Goal: Task Accomplishment & Management: Complete application form

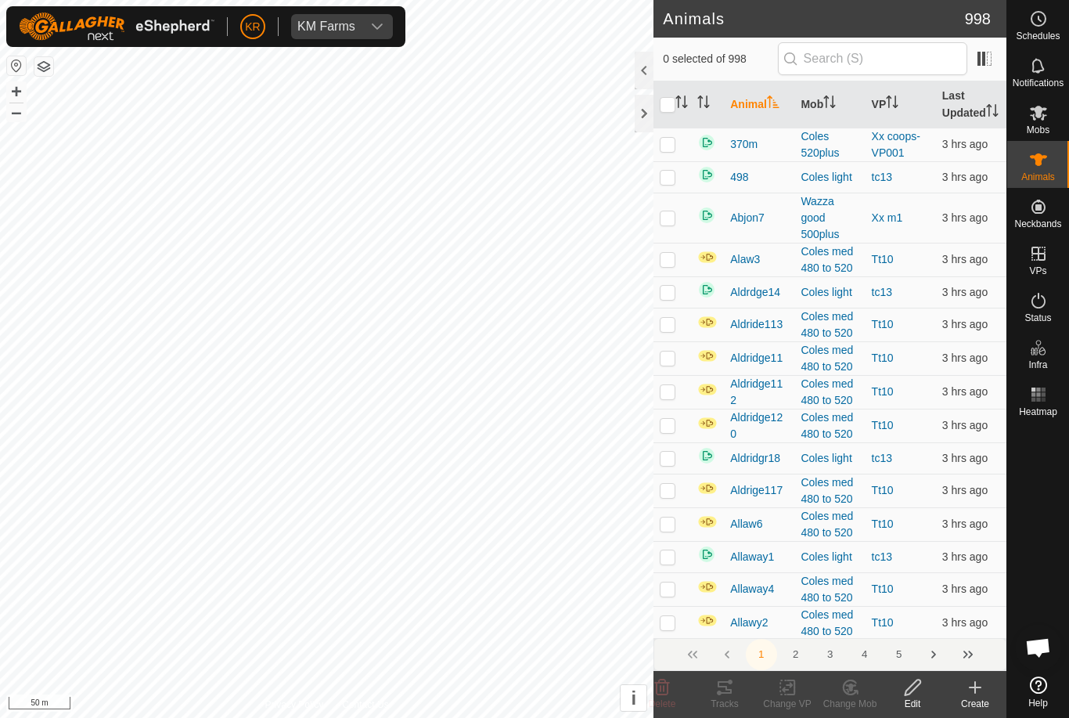
click at [984, 694] on create-svg-icon at bounding box center [975, 687] width 63 height 19
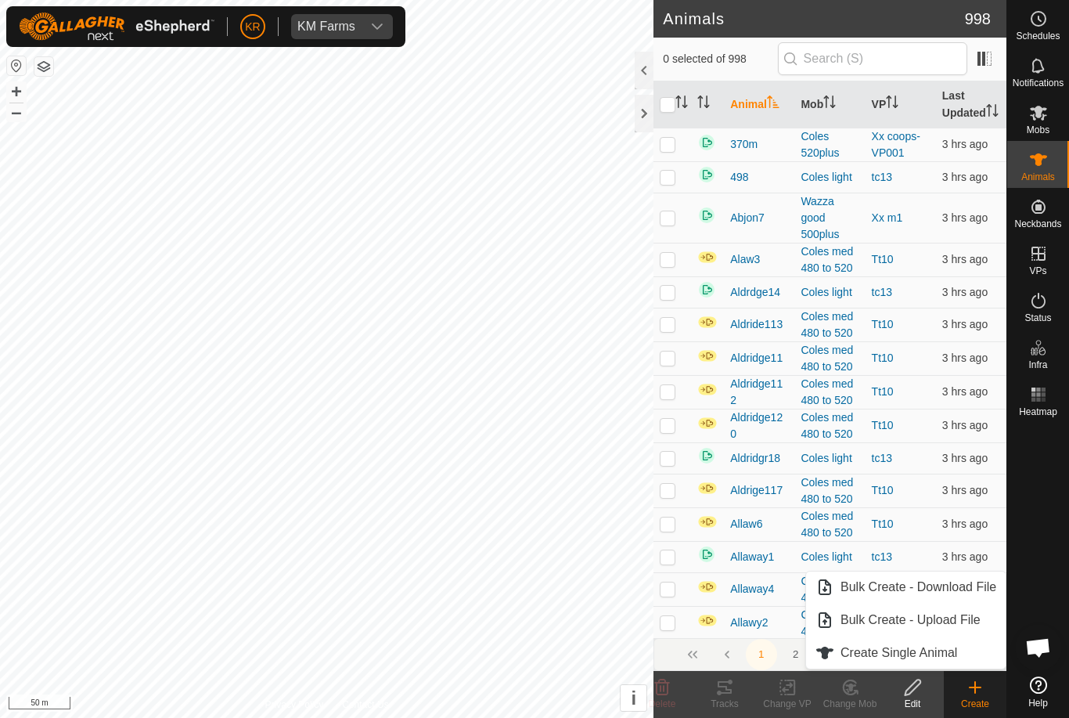
click at [973, 657] on link "Create Single Animal" at bounding box center [906, 652] width 200 height 31
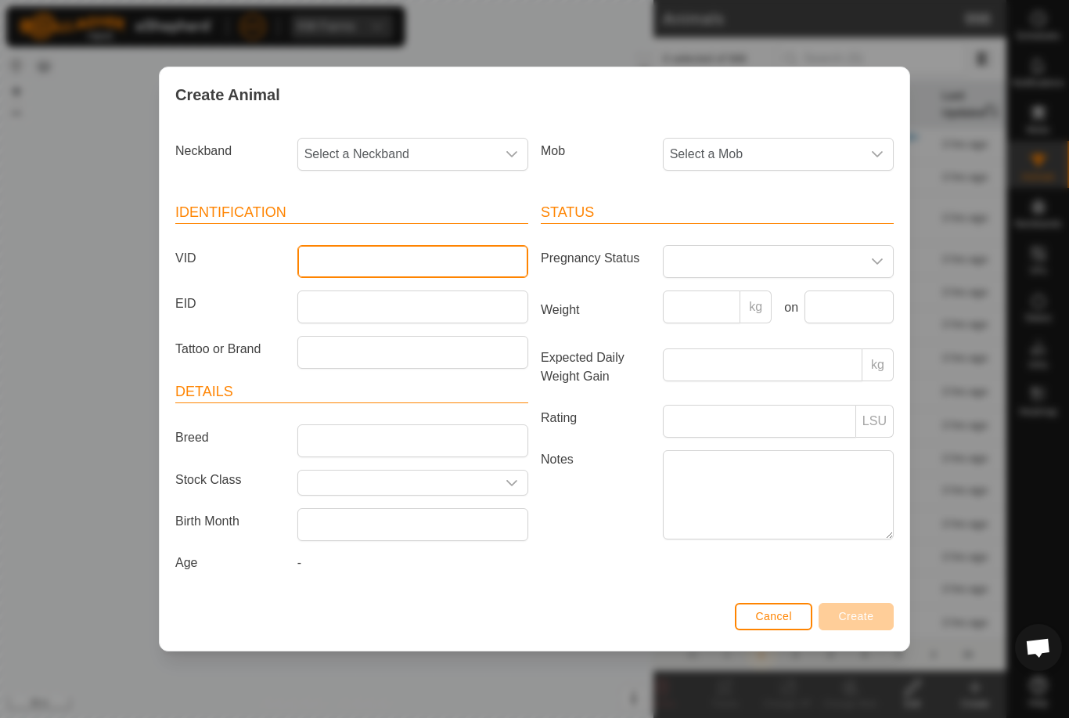
click at [388, 252] on input "VID" at bounding box center [412, 261] width 231 height 33
type input "Epasco1"
click at [785, 152] on span "Select a Mob" at bounding box center [763, 154] width 198 height 31
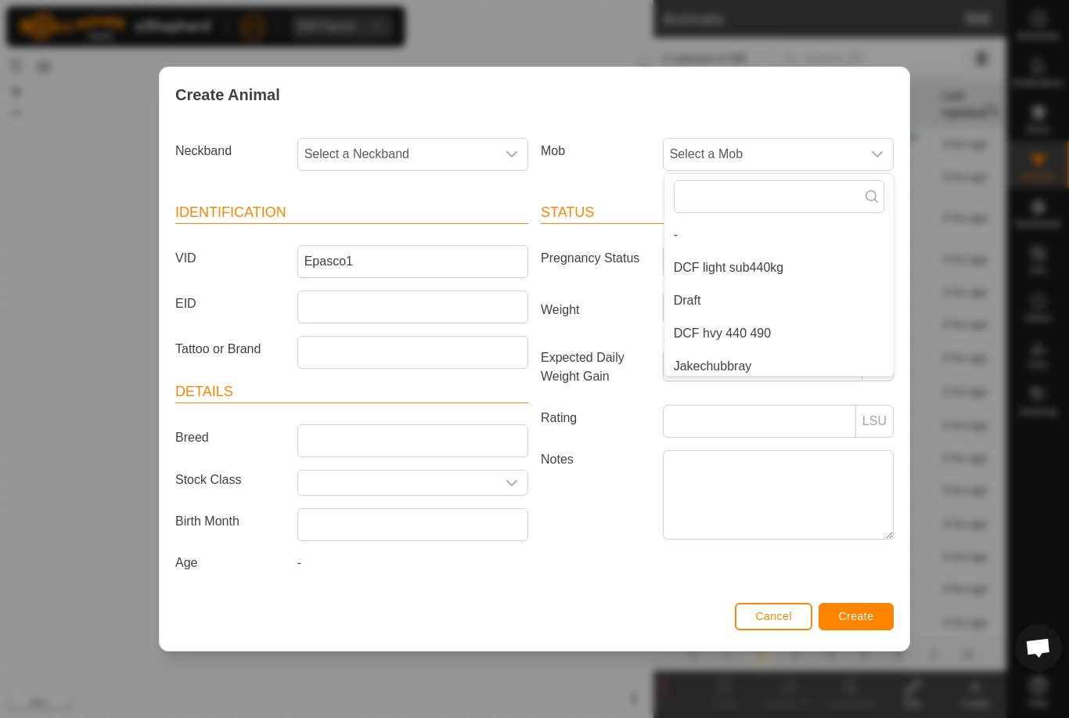
click at [771, 293] on li "Draft" at bounding box center [778, 300] width 229 height 31
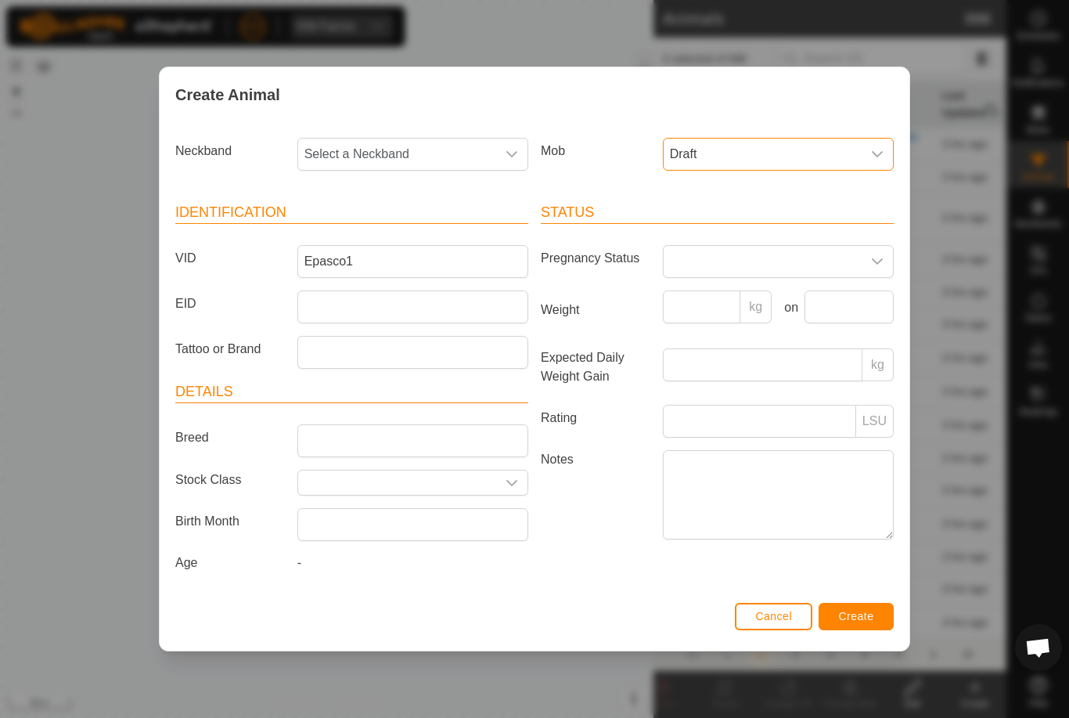
click at [412, 145] on span "Select a Neckband" at bounding box center [397, 154] width 198 height 31
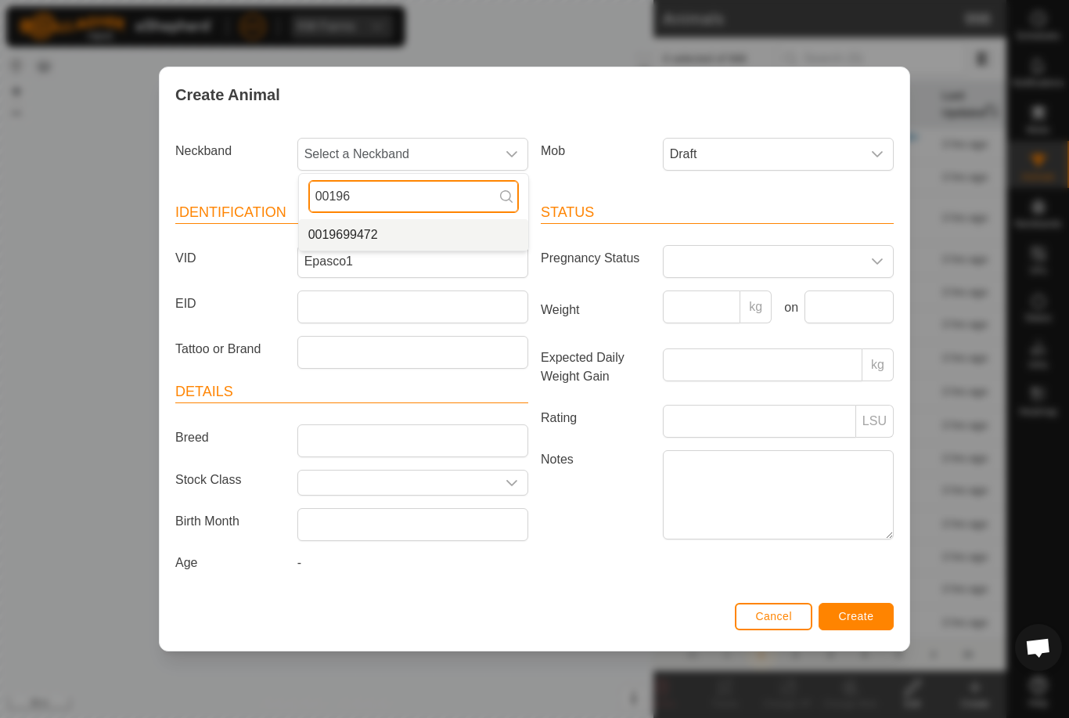
type input "00196"
click at [427, 232] on li "0019699472" at bounding box center [413, 234] width 229 height 31
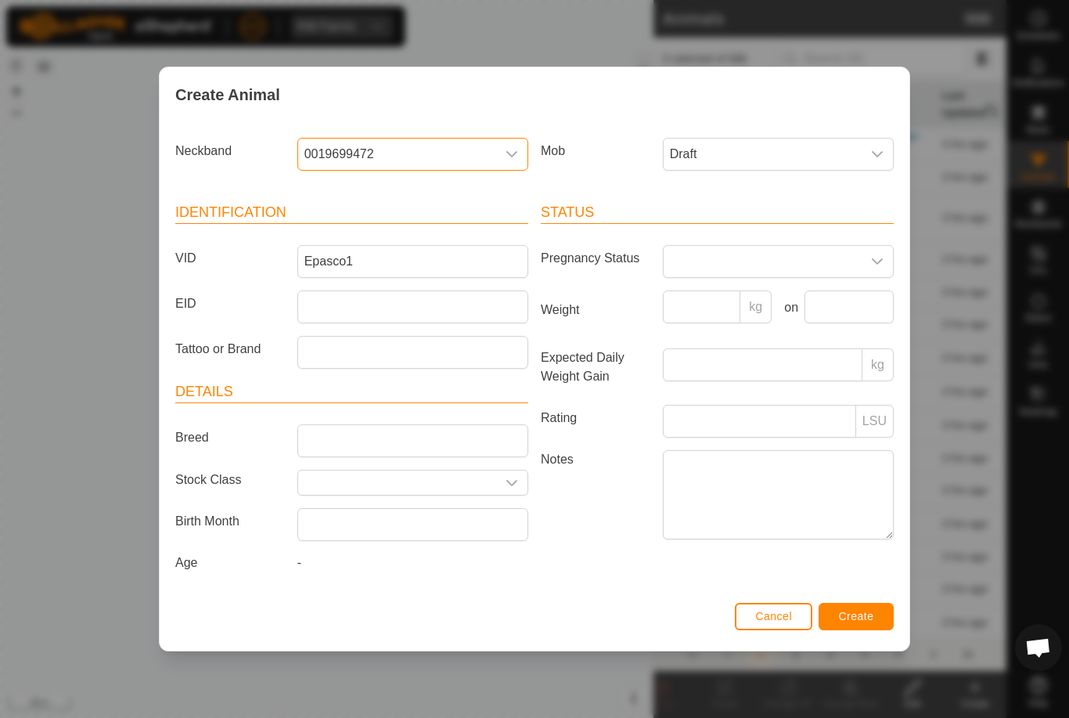
click at [882, 617] on button "Create" at bounding box center [855, 616] width 75 height 27
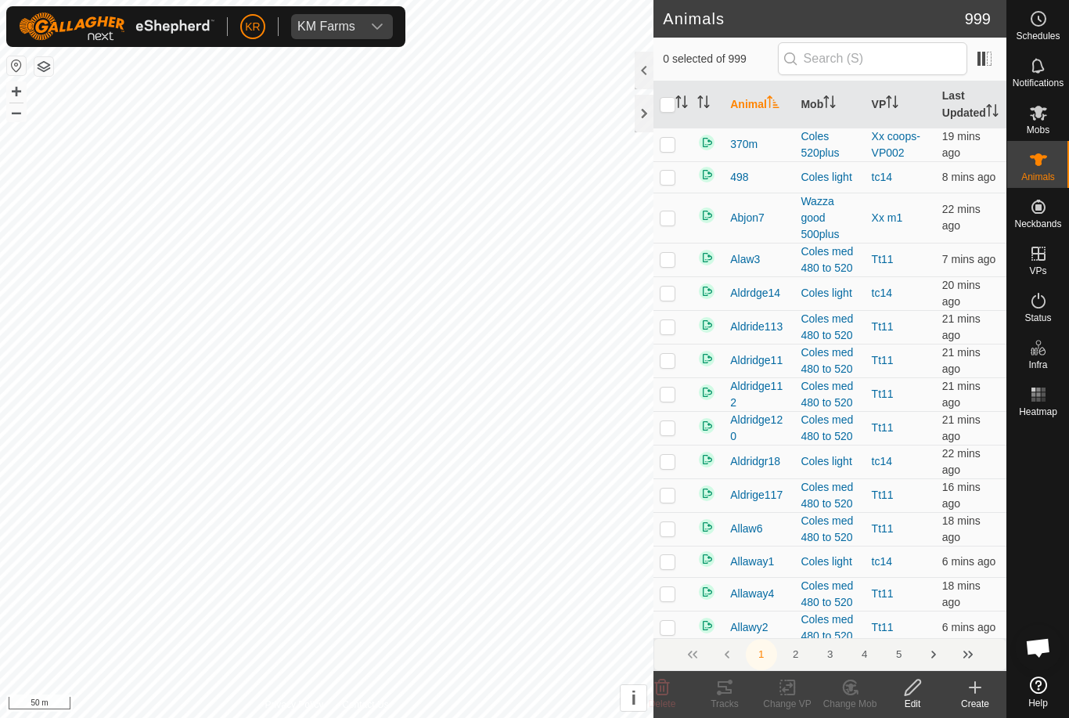
click at [973, 702] on div "Create" at bounding box center [975, 703] width 63 height 14
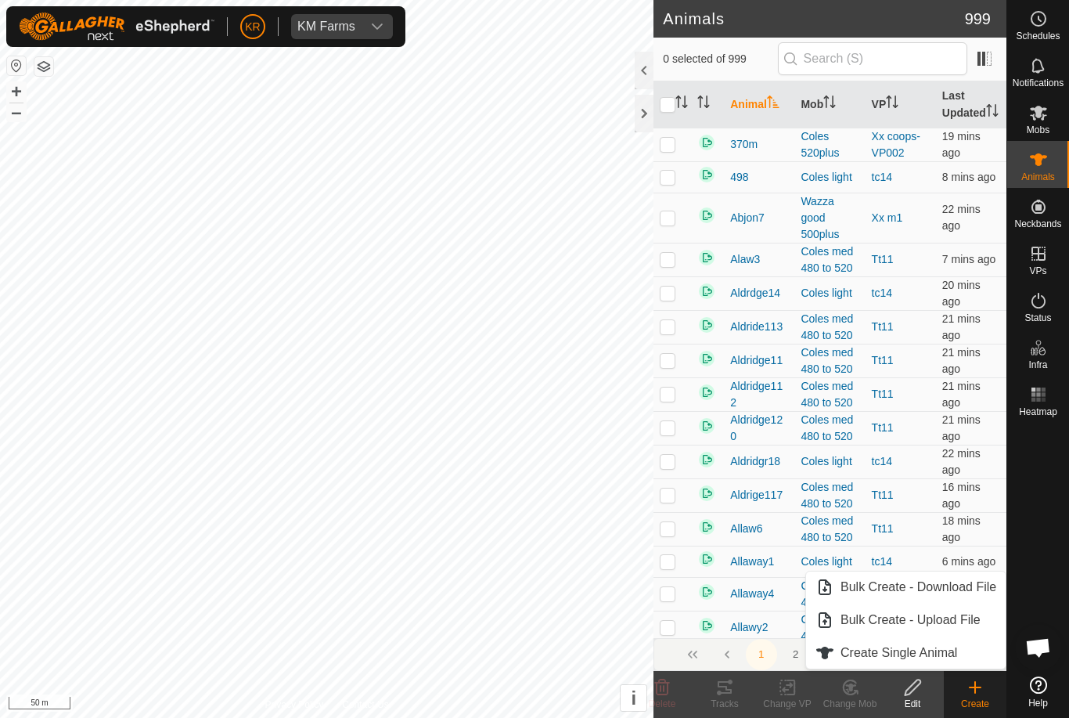
click at [945, 659] on span "Create Single Animal" at bounding box center [898, 652] width 117 height 19
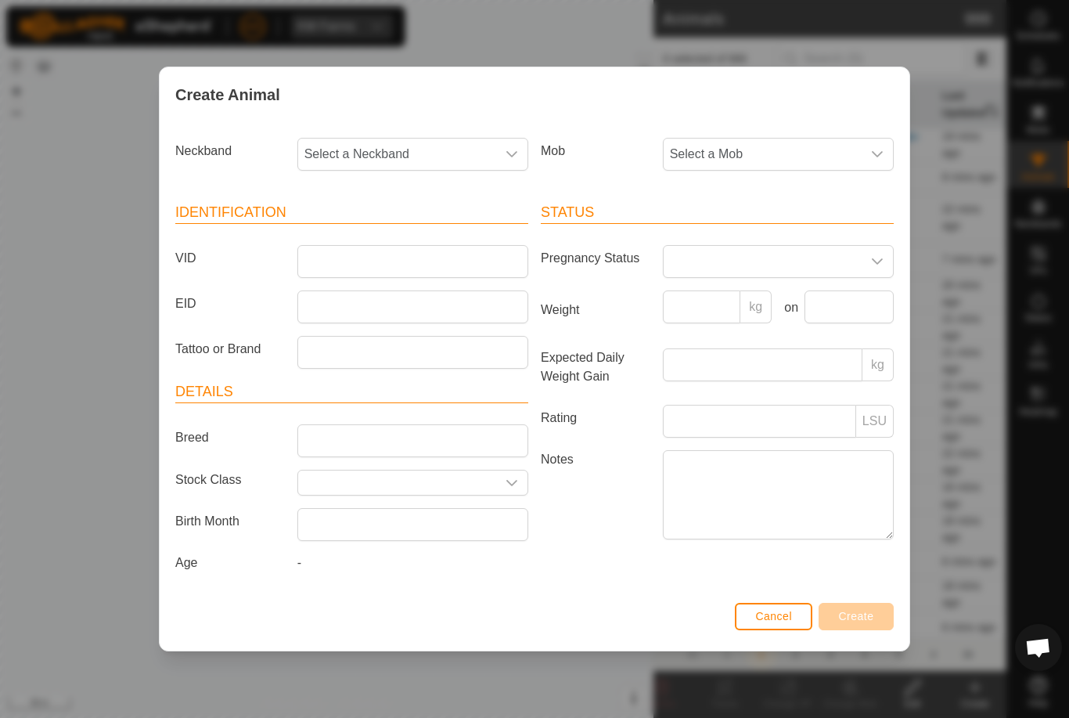
click at [430, 153] on span "Select a Neckband" at bounding box center [397, 154] width 198 height 31
click at [665, 203] on header "Status" at bounding box center [717, 213] width 353 height 22
click at [368, 249] on input "VID" at bounding box center [412, 261] width 231 height 33
type input "Epasco2"
click at [880, 155] on icon "dropdown trigger" at bounding box center [877, 154] width 13 height 13
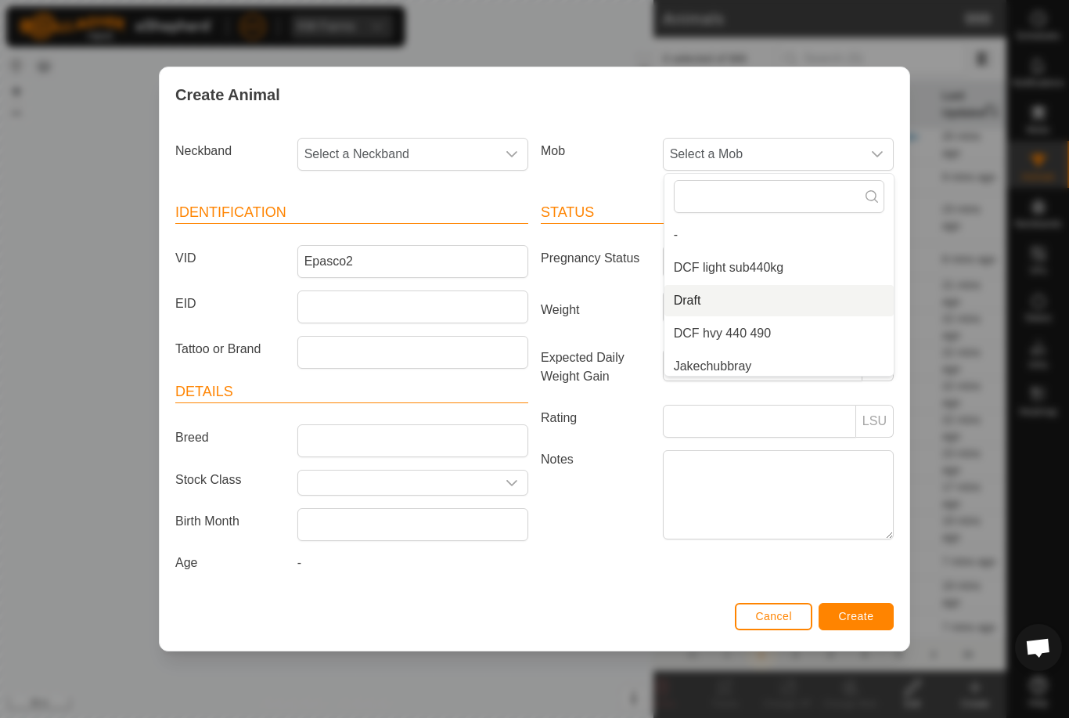
click at [845, 306] on li "Draft" at bounding box center [778, 300] width 229 height 31
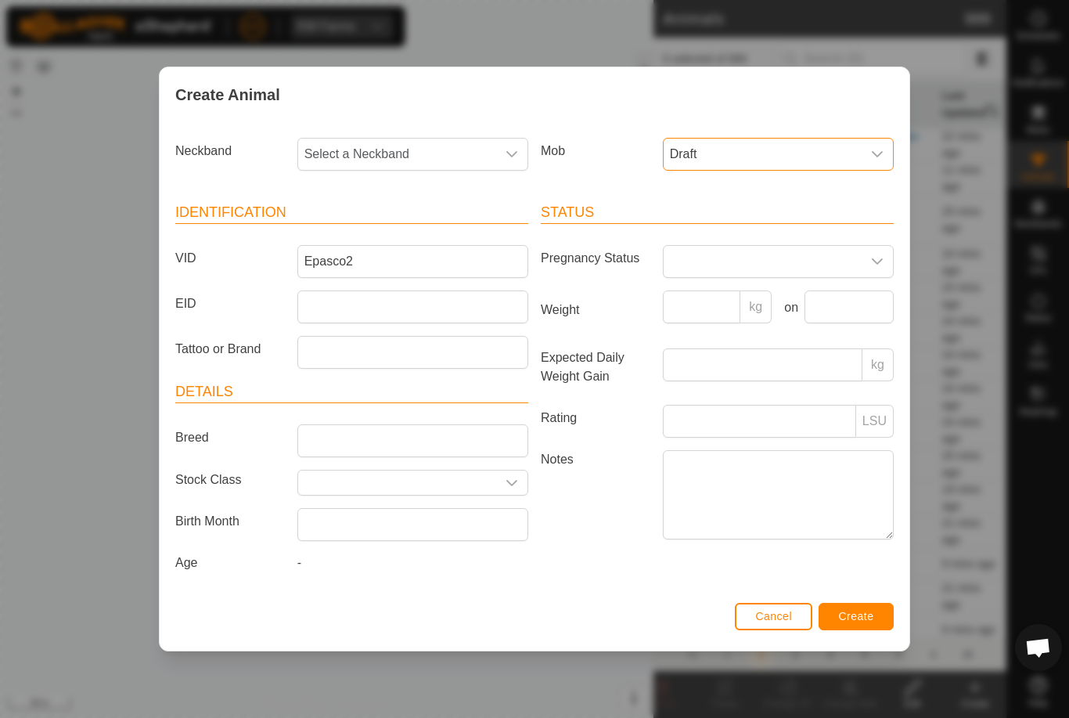
click at [376, 139] on span "Select a Neckband" at bounding box center [397, 154] width 198 height 31
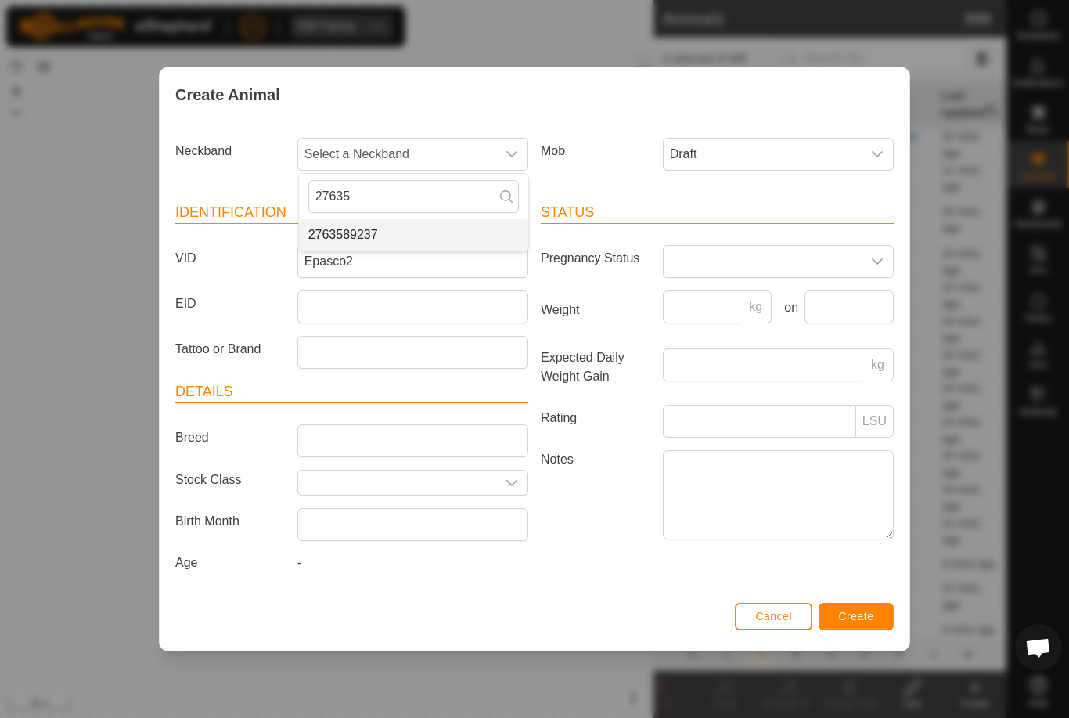
type input "27635"
click at [404, 240] on li "2763589237" at bounding box center [413, 234] width 229 height 31
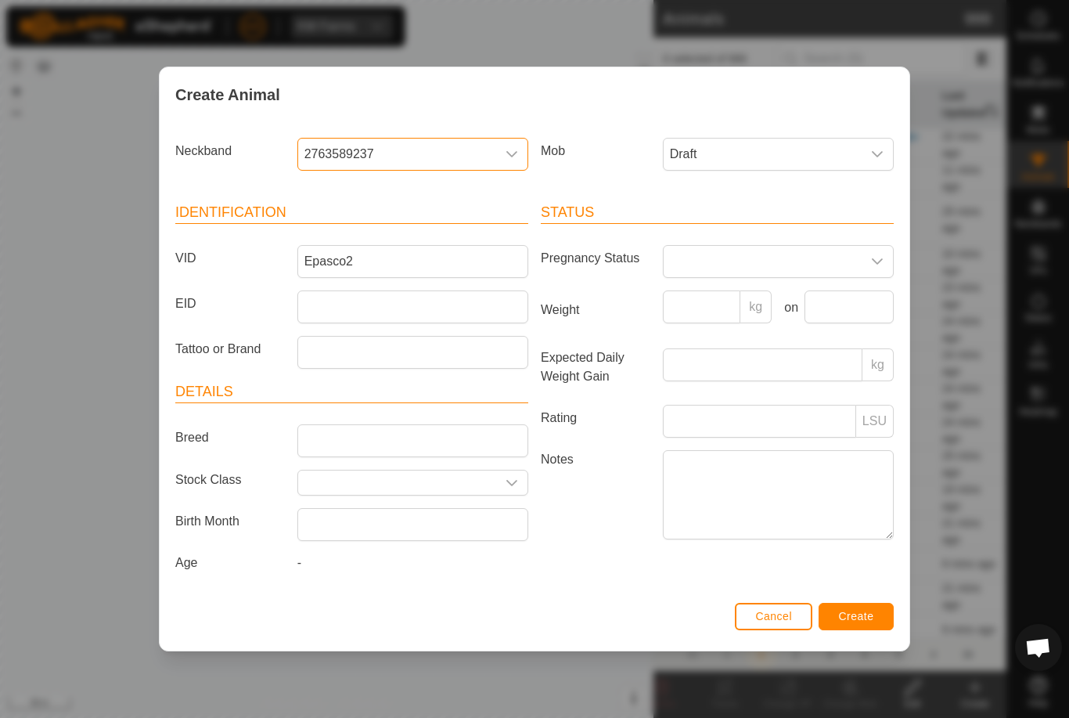
click at [875, 620] on button "Create" at bounding box center [855, 616] width 75 height 27
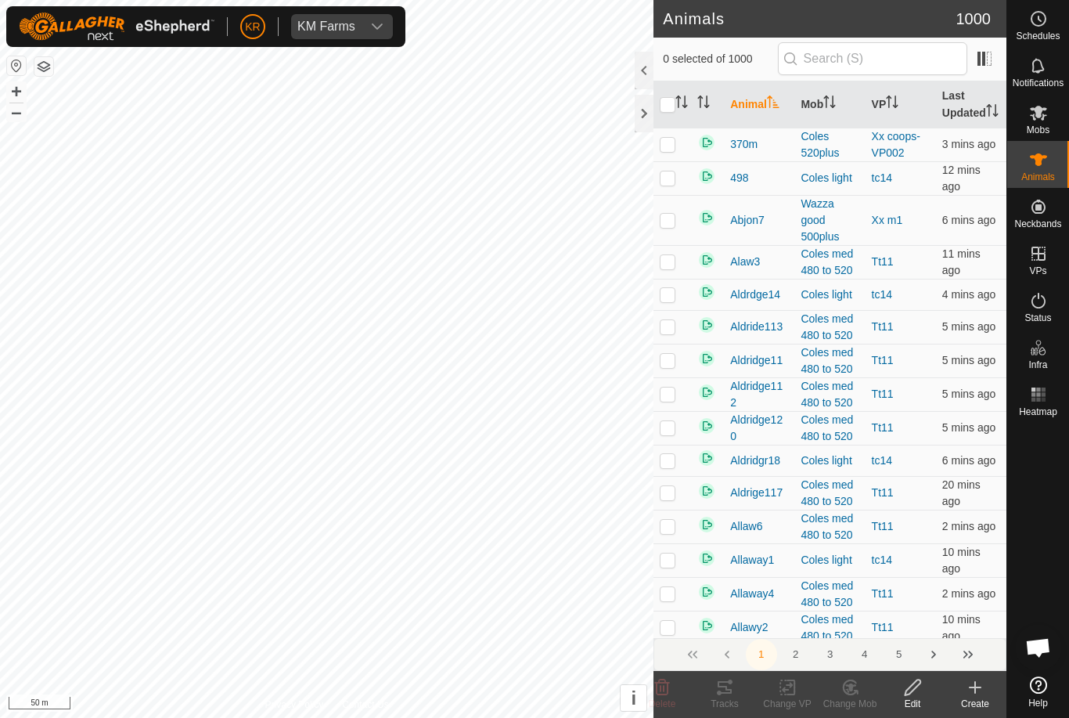
click at [984, 692] on icon at bounding box center [975, 687] width 19 height 19
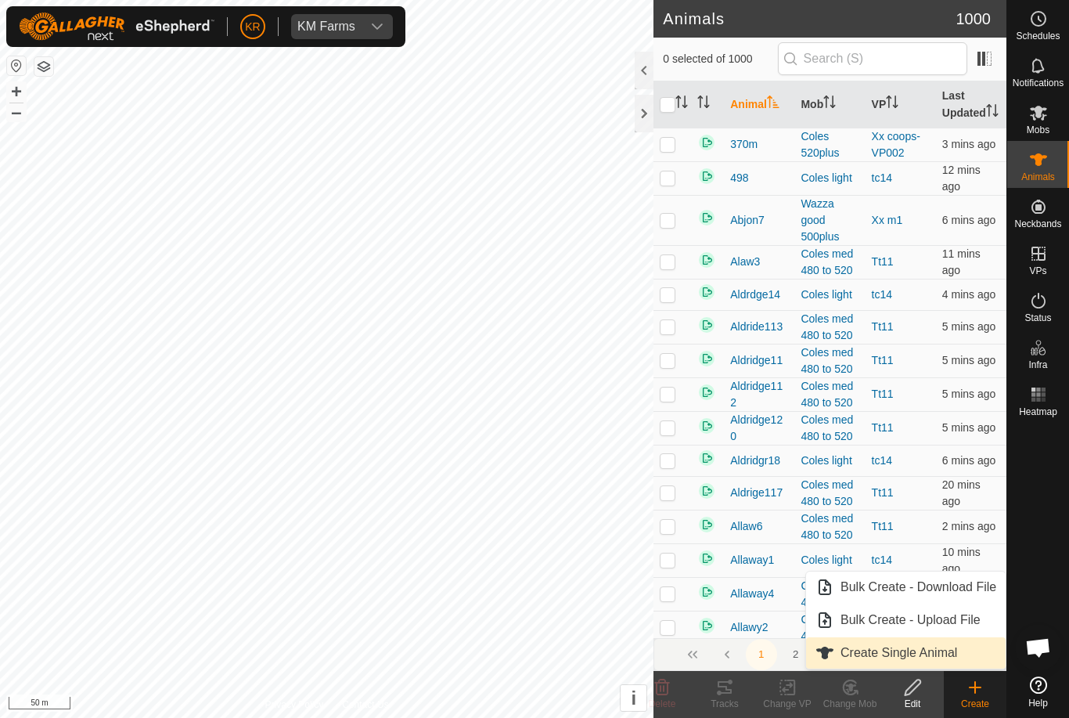
click at [934, 646] on span "Create Single Animal" at bounding box center [898, 652] width 117 height 19
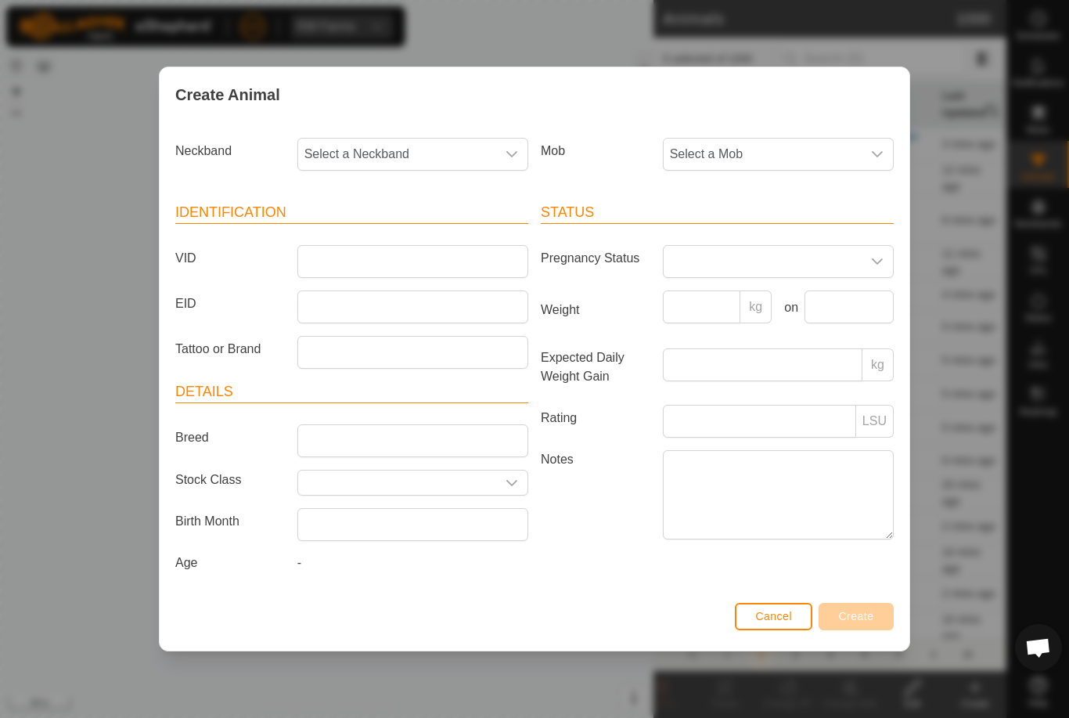
click at [366, 235] on article "Identification VID EID Tattoo or Brand" at bounding box center [351, 285] width 353 height 167
click at [398, 268] on input "VID" at bounding box center [412, 261] width 231 height 33
type input "Epasco3"
click at [409, 149] on span "Select a Neckband" at bounding box center [397, 154] width 198 height 31
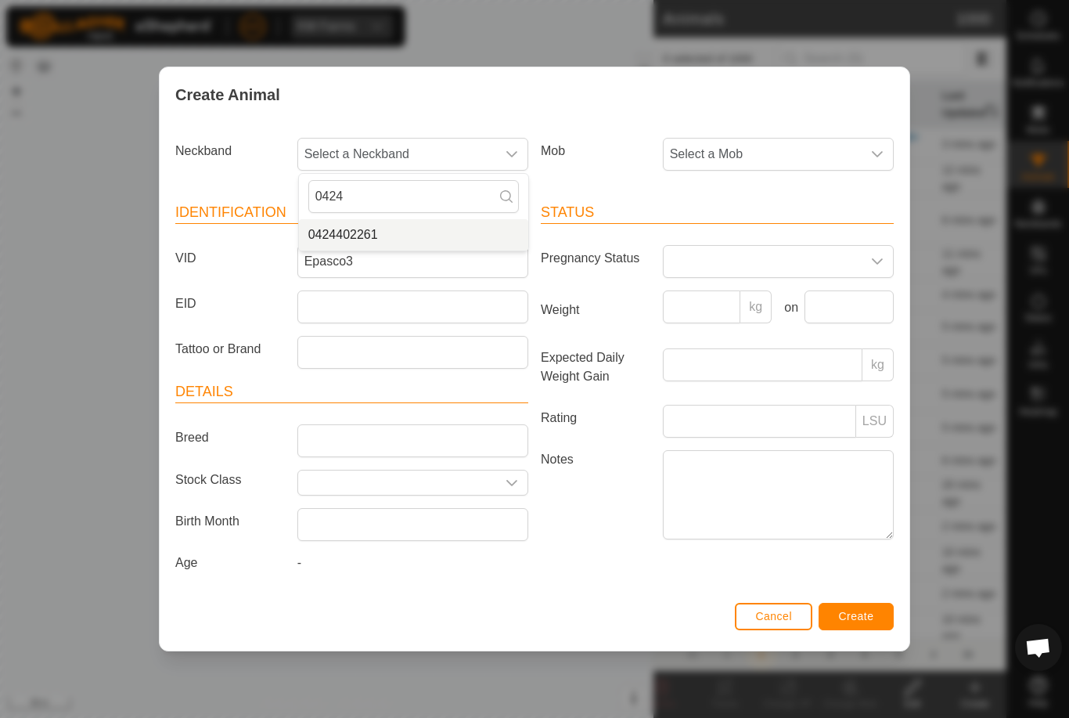
type input "0424"
click at [407, 225] on li "0424402261" at bounding box center [413, 234] width 229 height 31
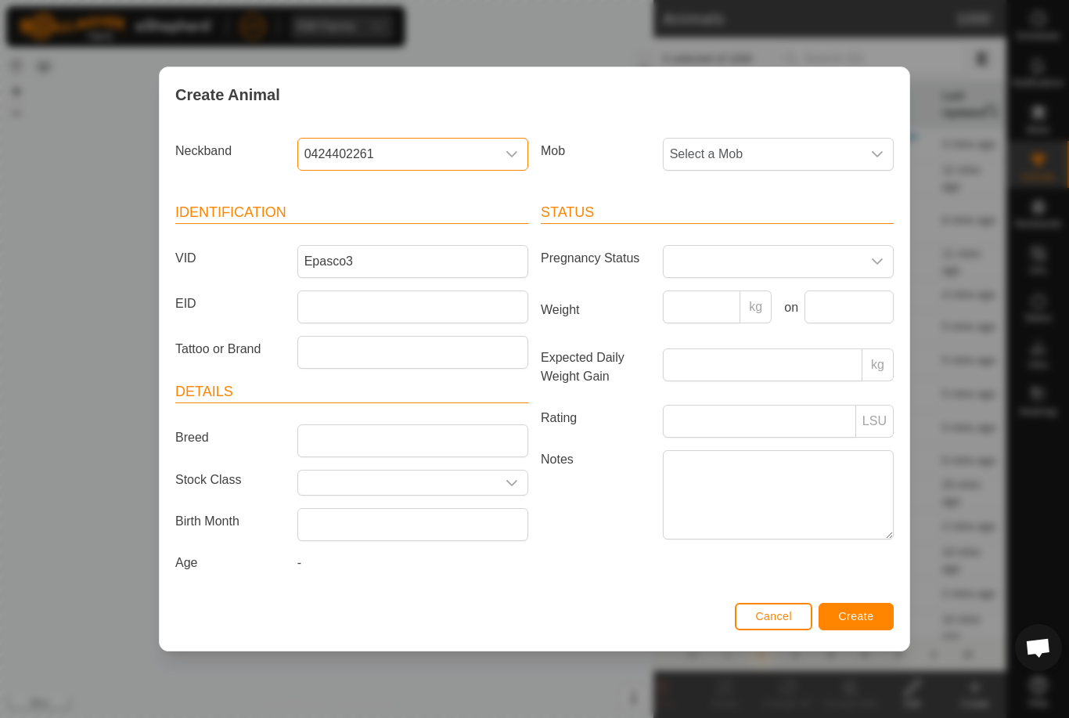
click at [797, 144] on span "Select a Mob" at bounding box center [763, 154] width 198 height 31
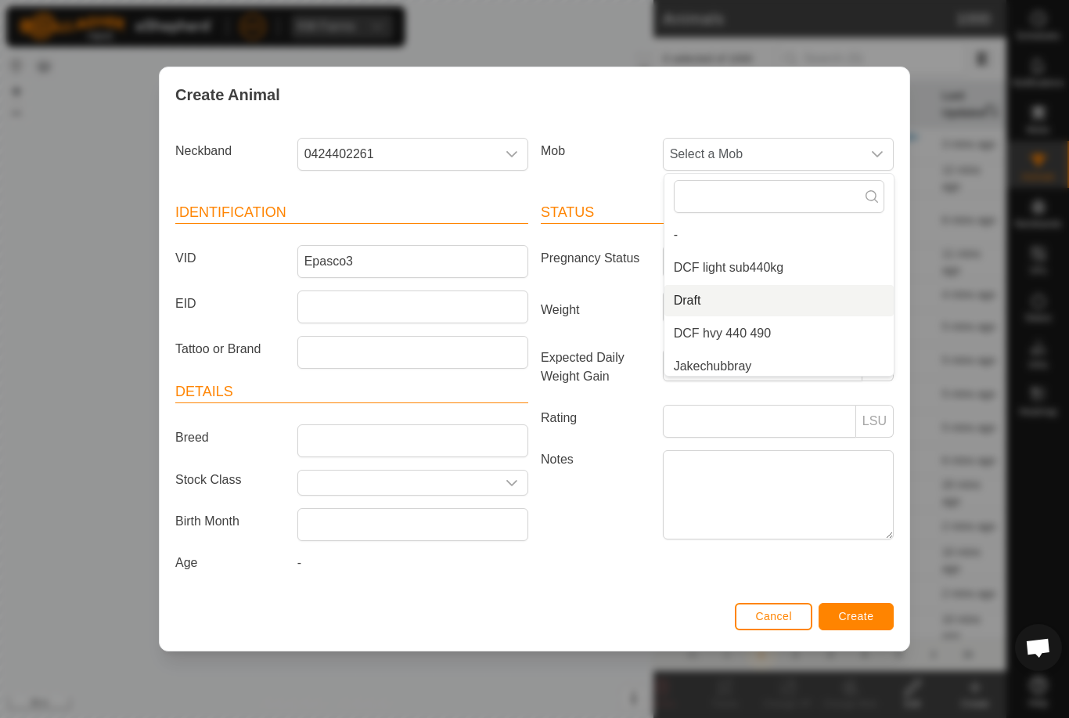
click at [744, 291] on li "Draft" at bounding box center [778, 300] width 229 height 31
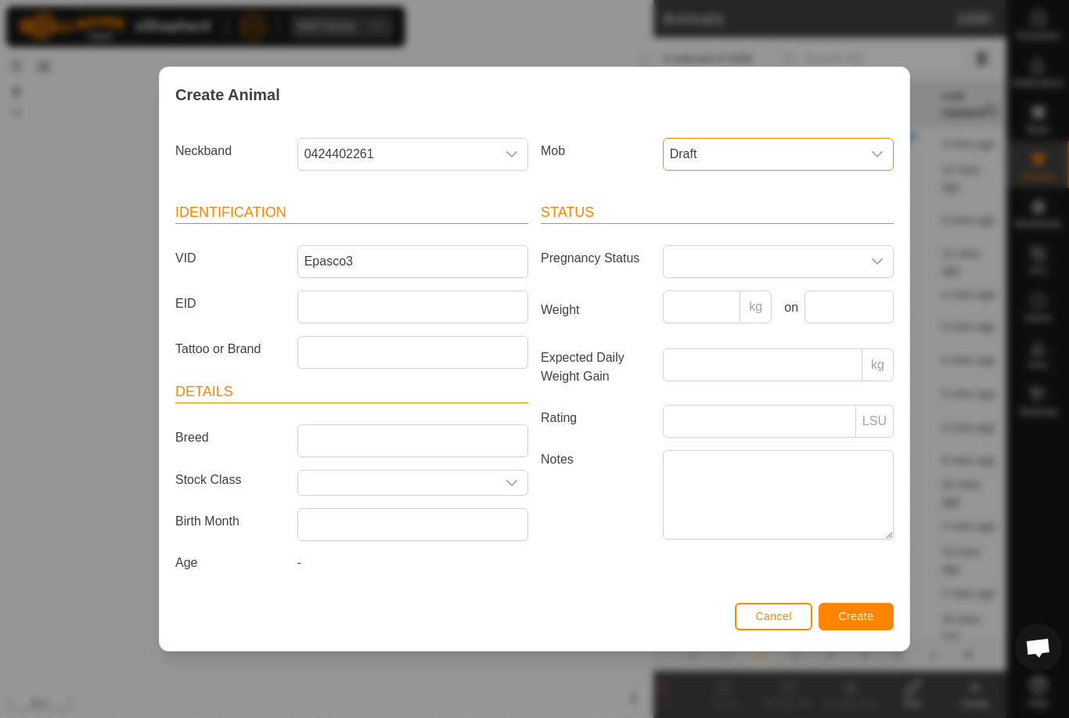
click at [865, 617] on span "Create" at bounding box center [856, 616] width 35 height 13
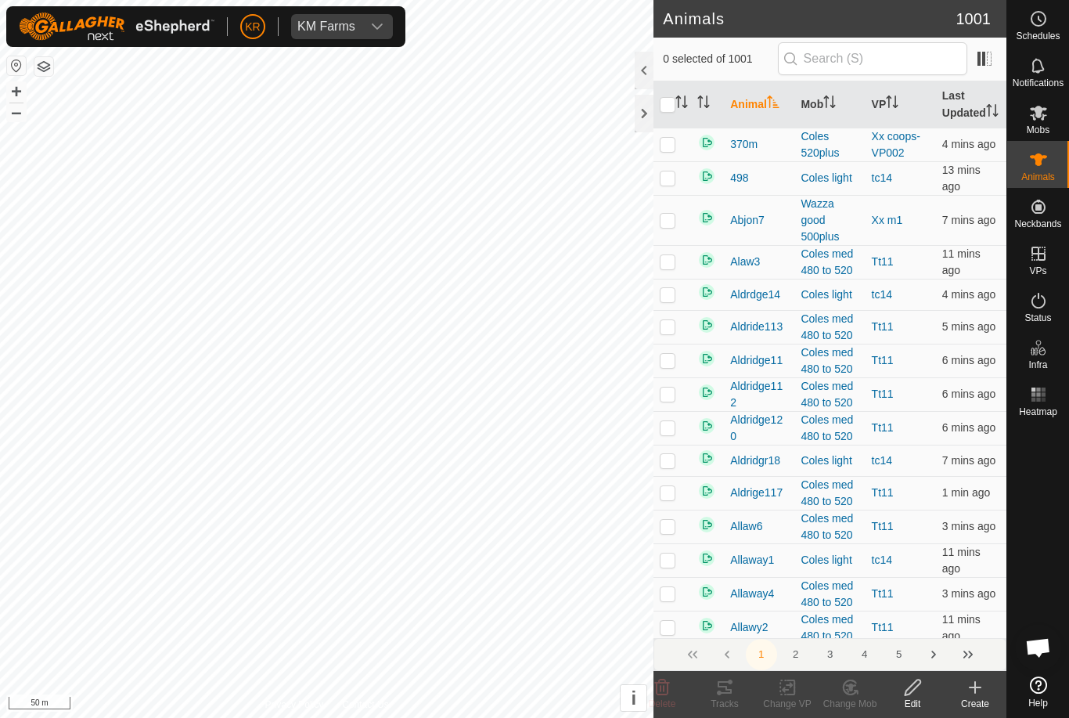
click at [980, 698] on div "Create" at bounding box center [975, 703] width 63 height 14
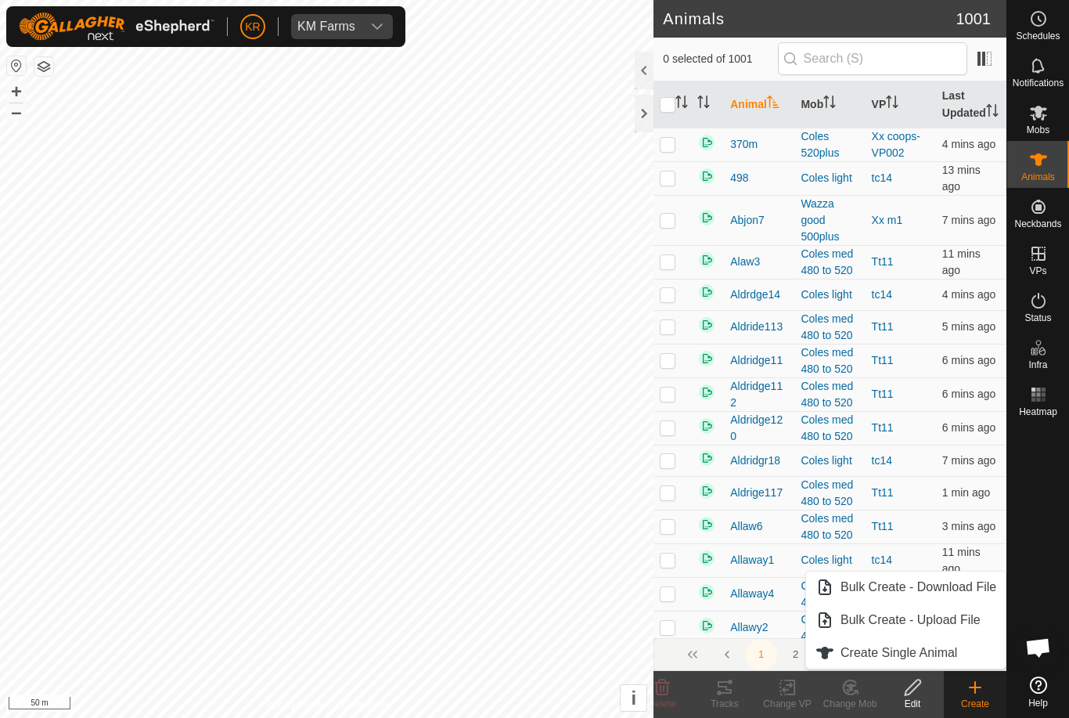
click at [953, 653] on span "Create Single Animal" at bounding box center [898, 652] width 117 height 19
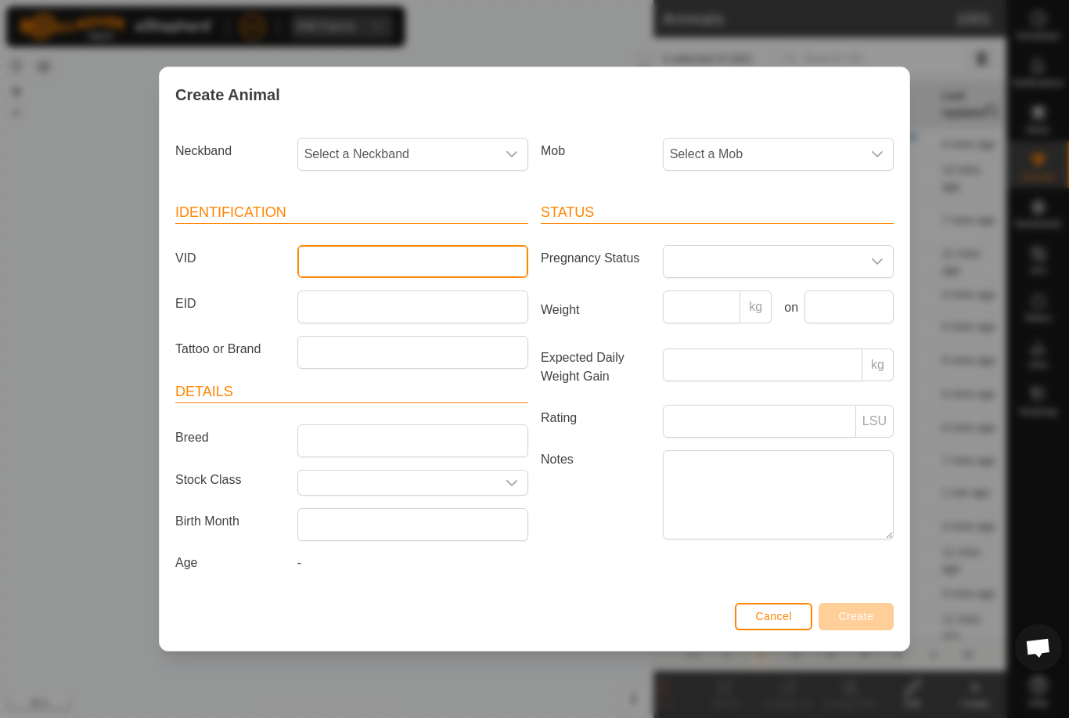
click at [367, 261] on input "VID" at bounding box center [412, 261] width 231 height 33
type input "P"
type input "Epasco4"
click at [424, 149] on span "Select a Neckband" at bounding box center [397, 154] width 198 height 31
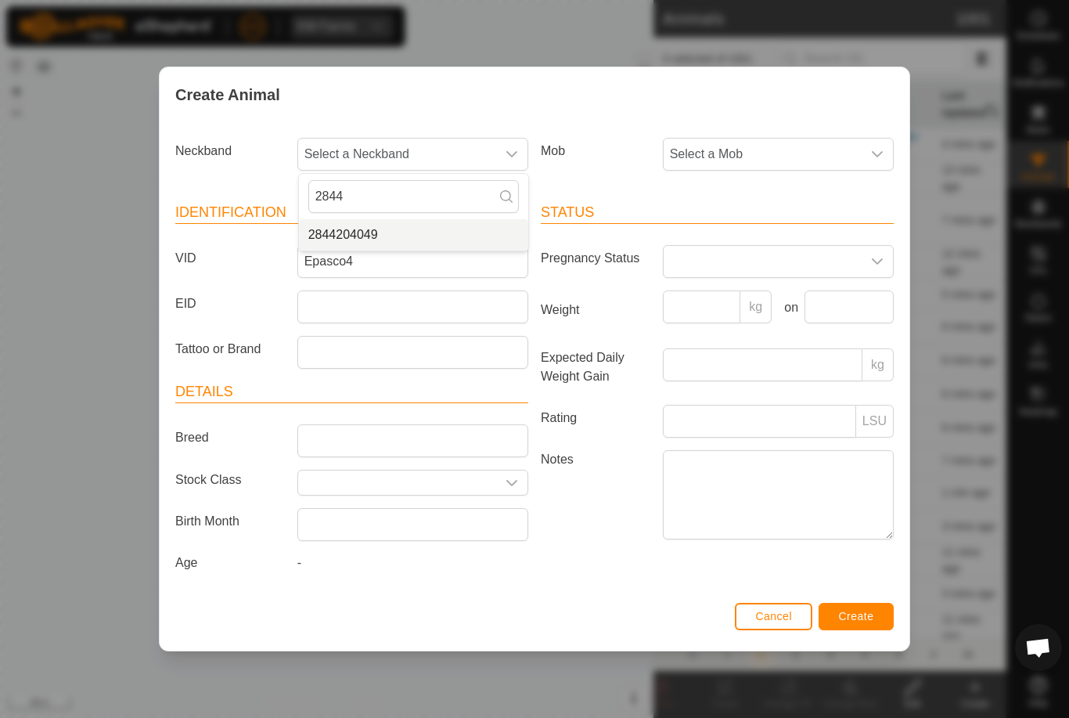
type input "2844"
click at [414, 219] on li "2844204049" at bounding box center [413, 234] width 229 height 31
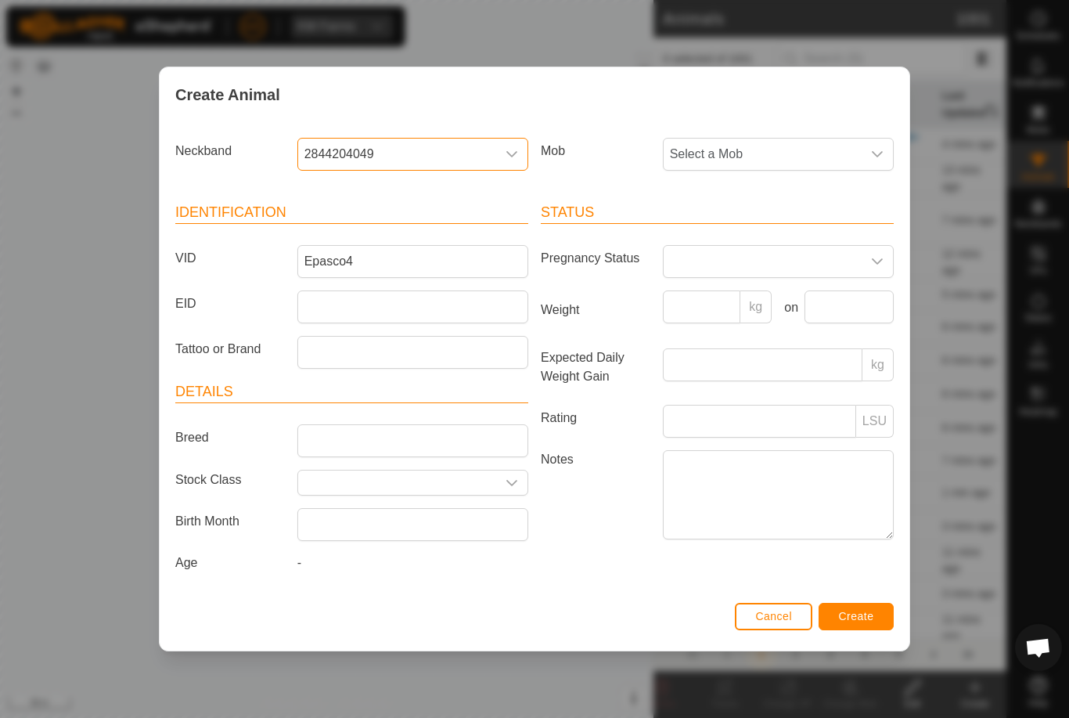
click at [779, 142] on span "Select a Mob" at bounding box center [763, 154] width 198 height 31
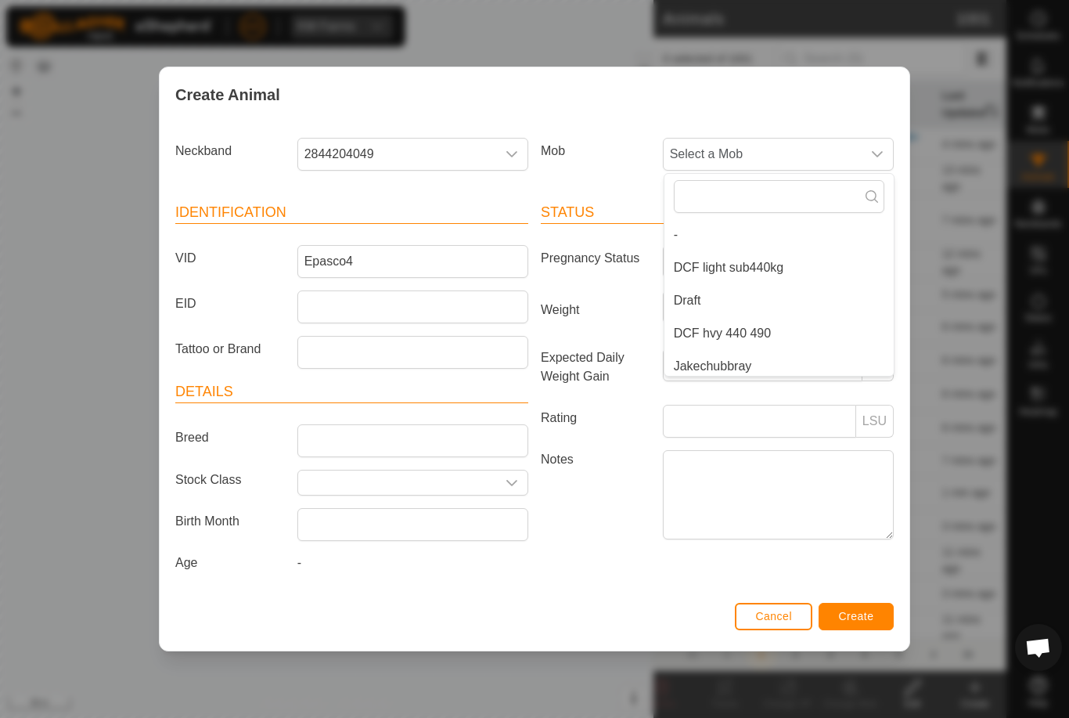
click at [731, 291] on li "Draft" at bounding box center [778, 300] width 229 height 31
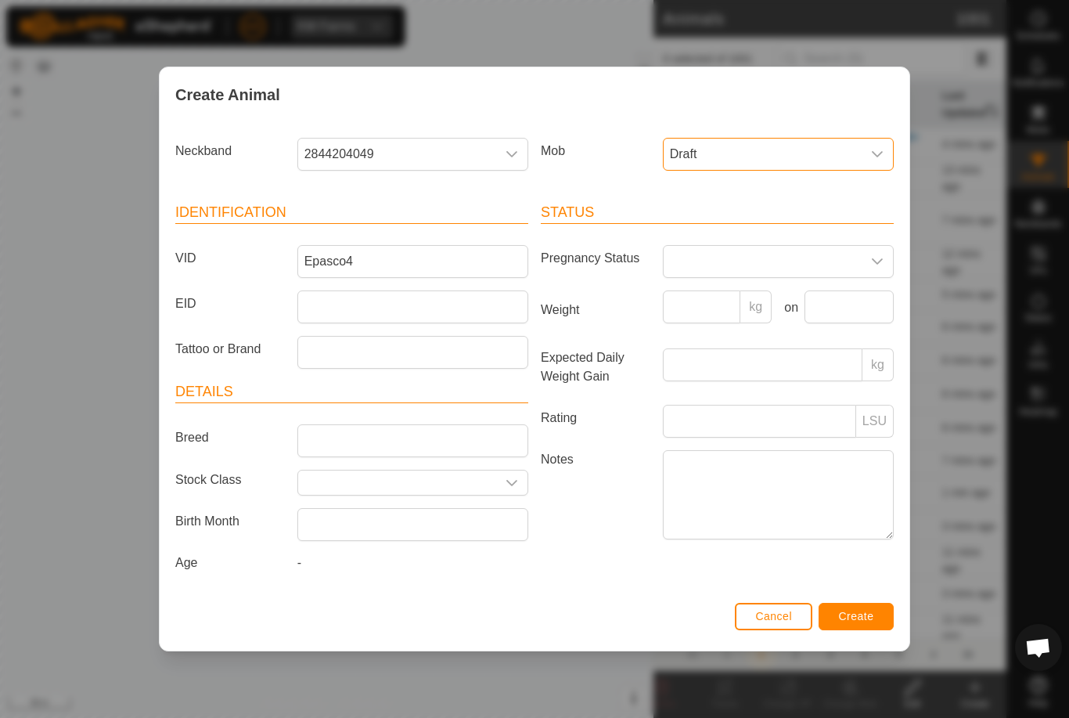
click at [879, 627] on button "Create" at bounding box center [855, 616] width 75 height 27
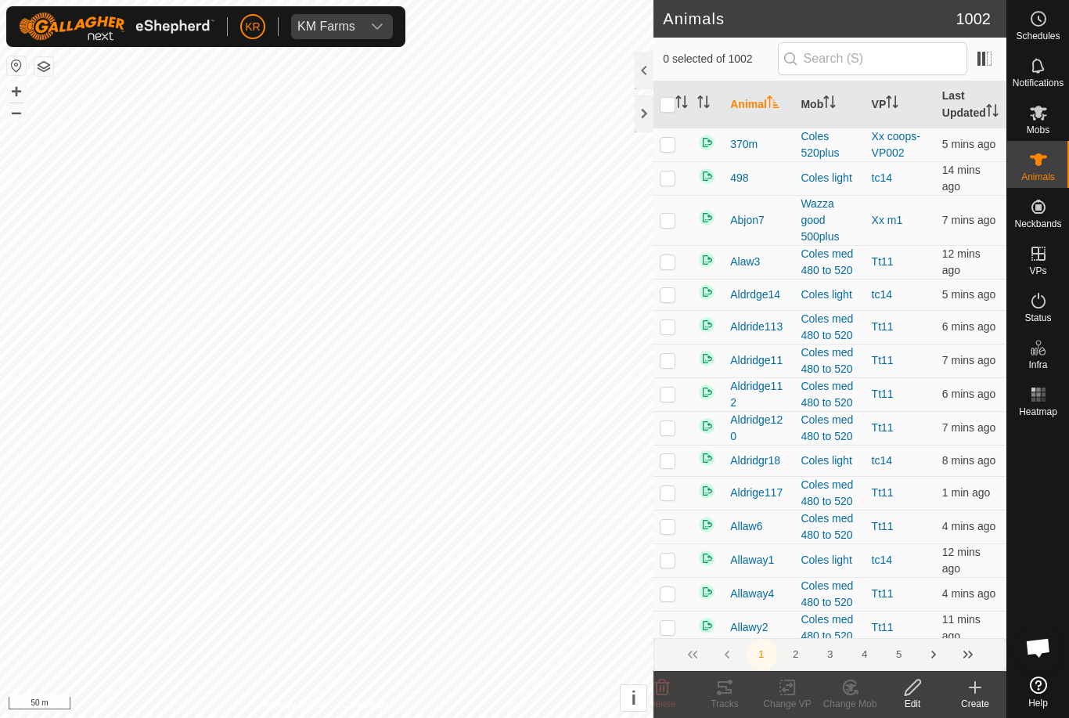
click at [973, 691] on icon at bounding box center [975, 687] width 19 height 19
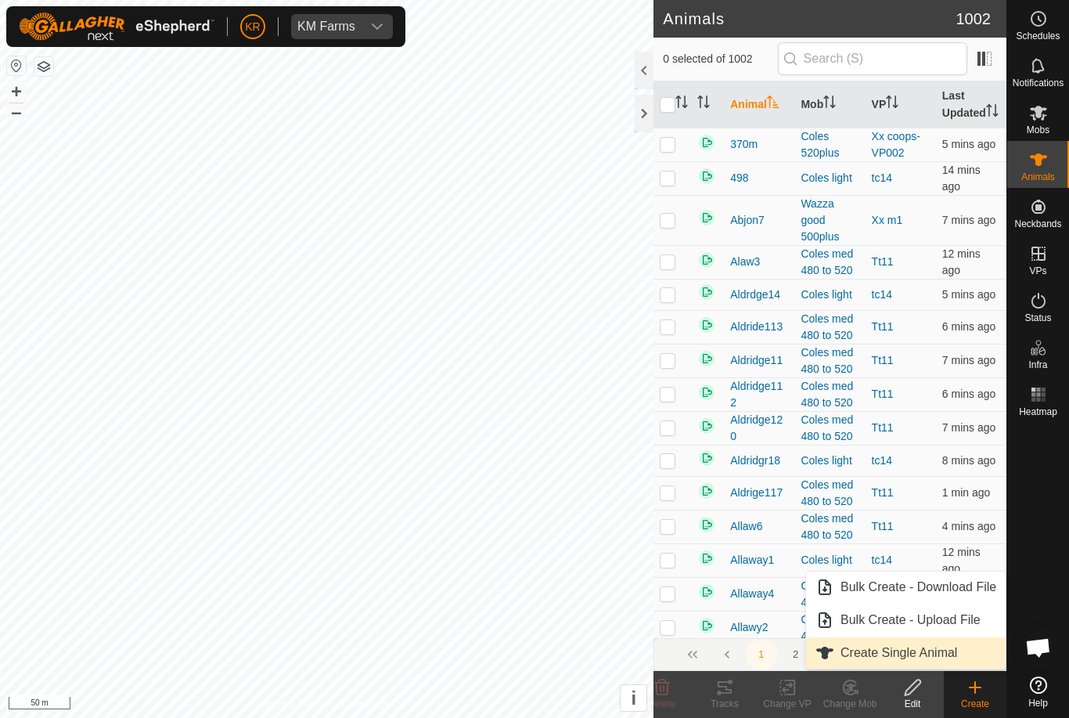
click at [939, 659] on span "Create Single Animal" at bounding box center [898, 652] width 117 height 19
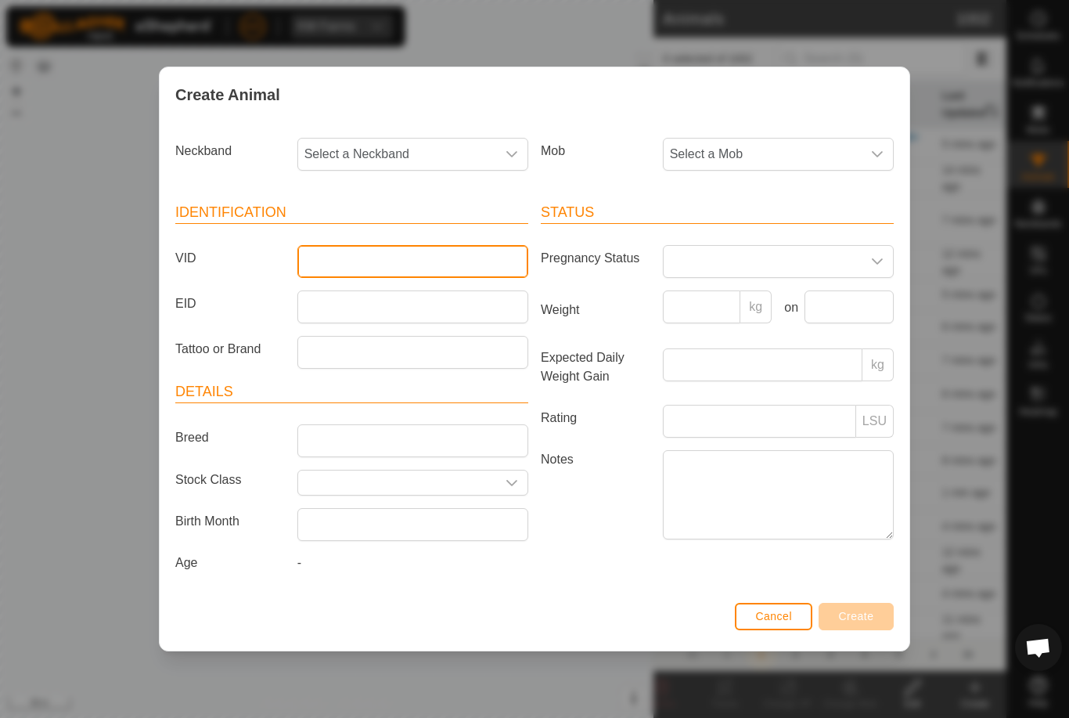
click at [369, 258] on input "VID" at bounding box center [412, 261] width 231 height 33
type input "Epasco5"
click at [773, 153] on span "Select a Mob" at bounding box center [763, 154] width 198 height 31
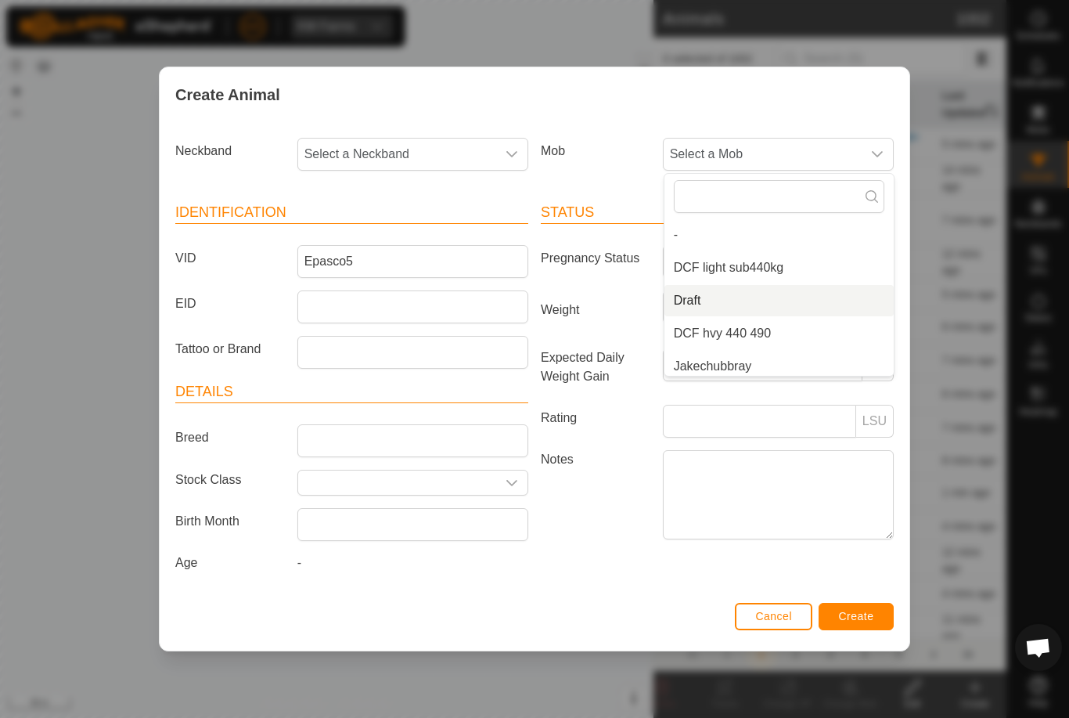
click at [741, 297] on li "Draft" at bounding box center [778, 300] width 229 height 31
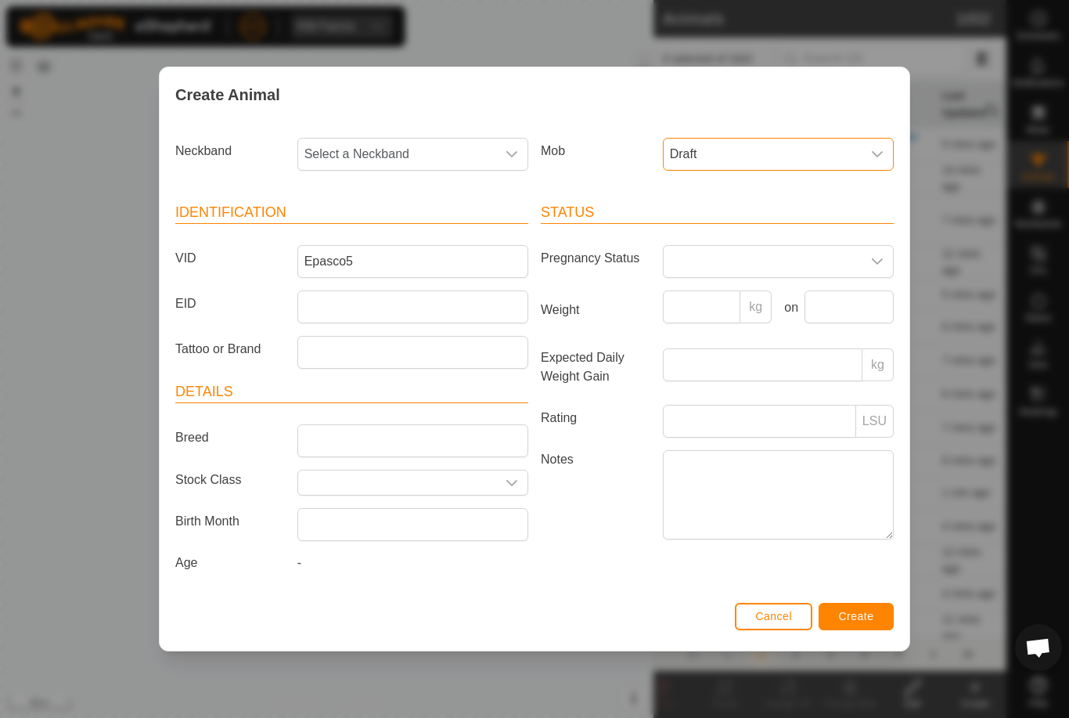
click at [428, 164] on span "Select a Neckband" at bounding box center [397, 154] width 198 height 31
type input "3786"
click at [418, 230] on li "3786682822" at bounding box center [413, 234] width 229 height 31
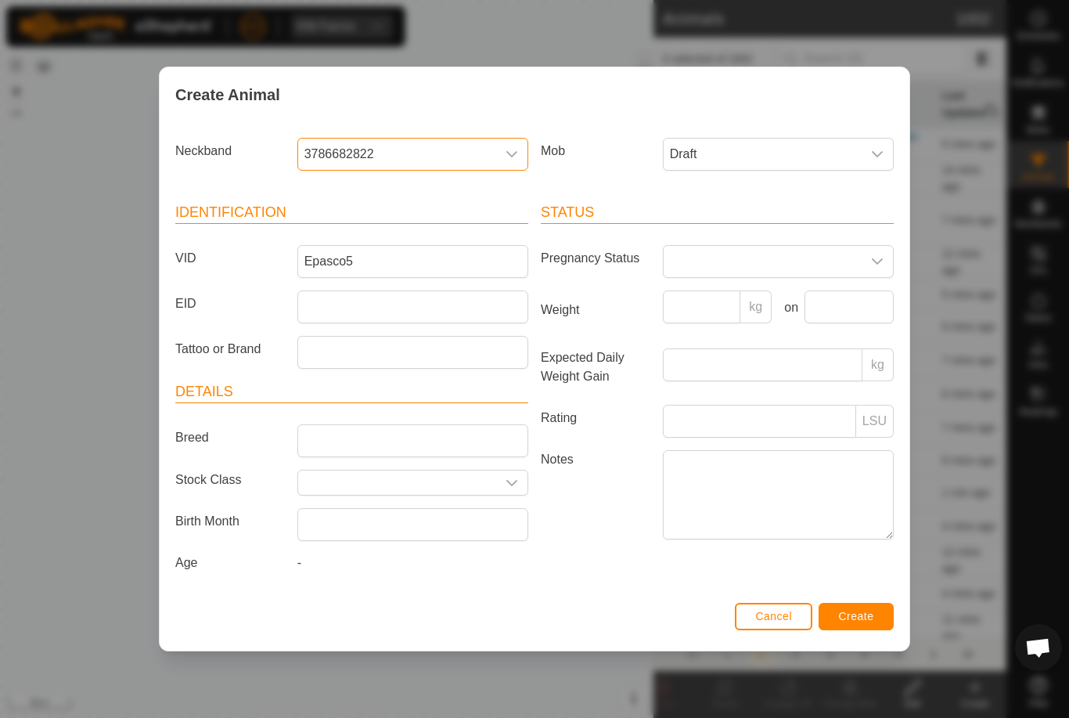
click at [871, 614] on span "Create" at bounding box center [856, 616] width 35 height 13
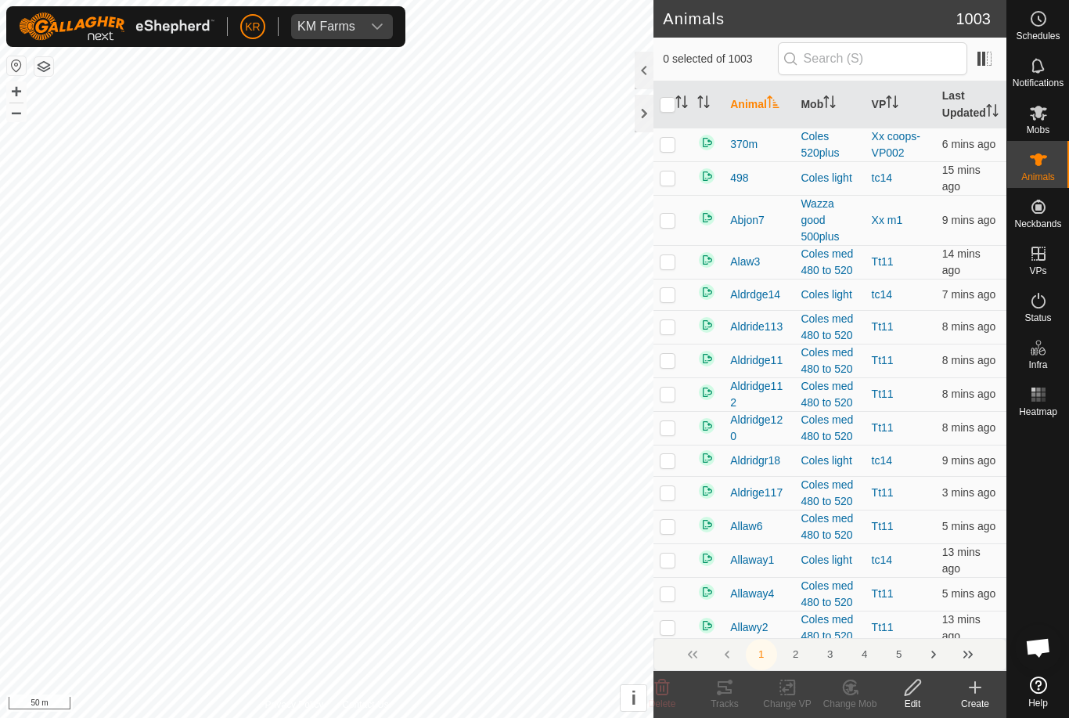
click at [984, 693] on create-svg-icon at bounding box center [975, 687] width 63 height 19
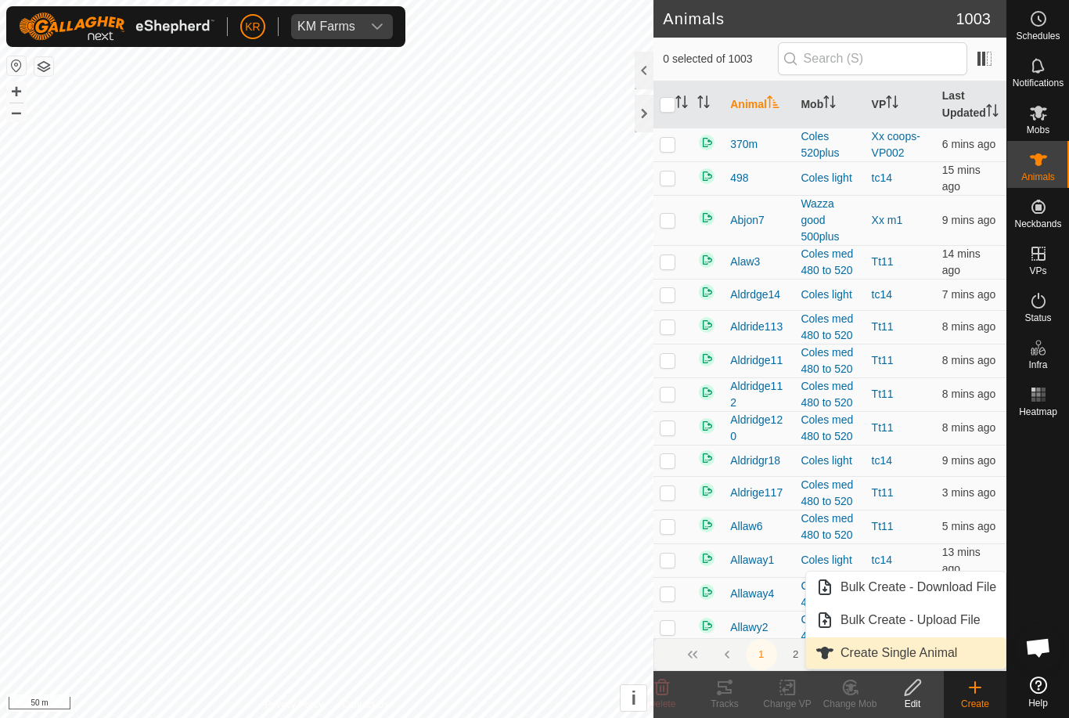
click at [928, 658] on span "Create Single Animal" at bounding box center [898, 652] width 117 height 19
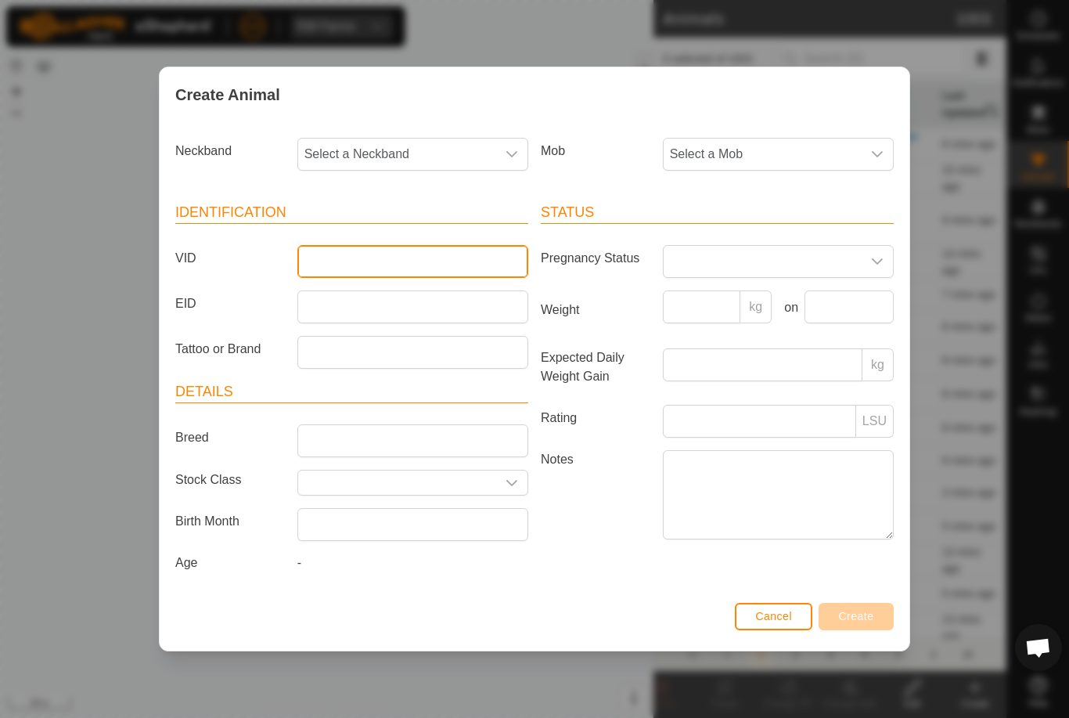
click at [398, 250] on input "VID" at bounding box center [412, 261] width 231 height 33
type input "Epasco6"
click at [782, 139] on span "Select a Mob" at bounding box center [763, 154] width 198 height 31
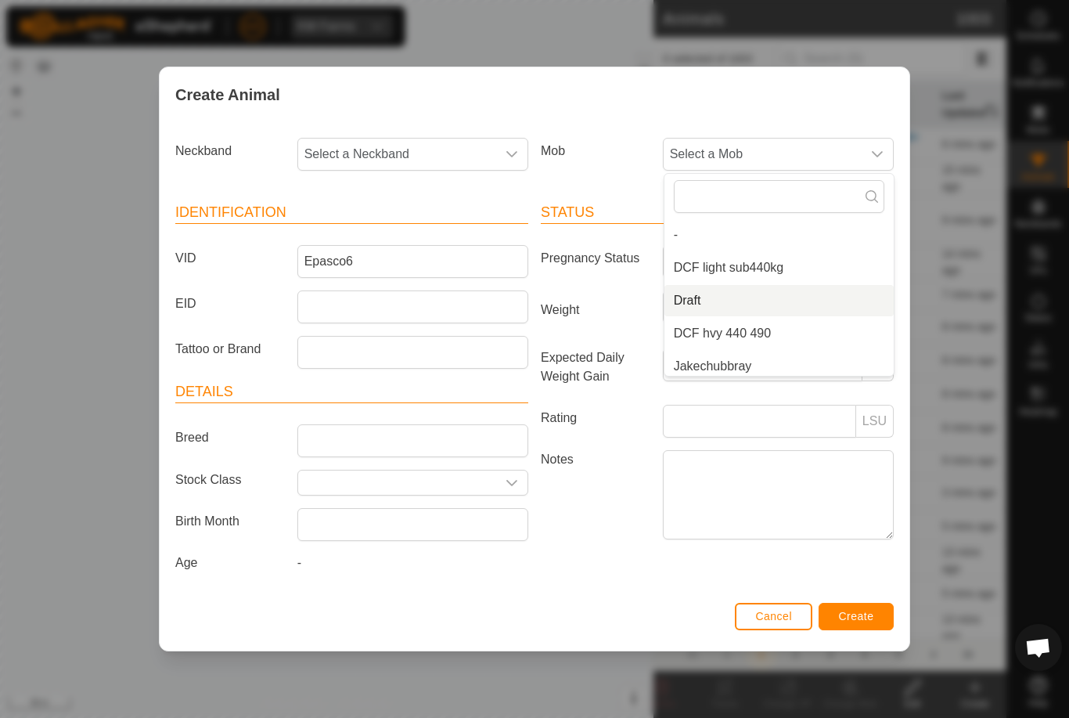
click at [764, 286] on li "Draft" at bounding box center [778, 300] width 229 height 31
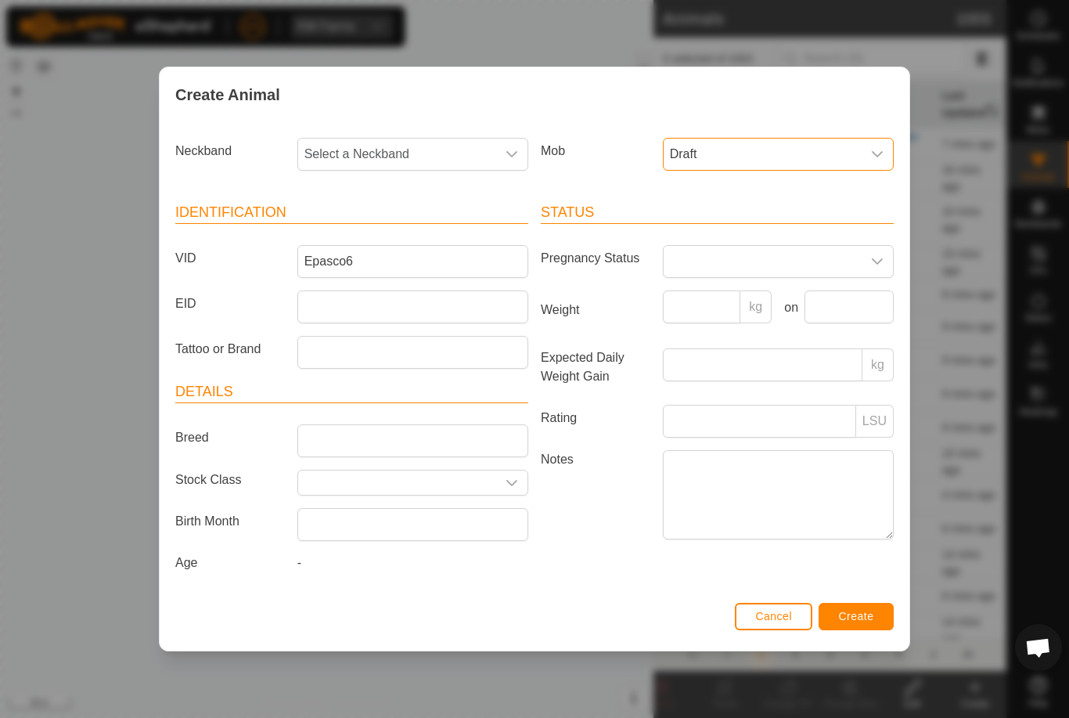
click at [423, 150] on span "Select a Neckband" at bounding box center [397, 154] width 198 height 31
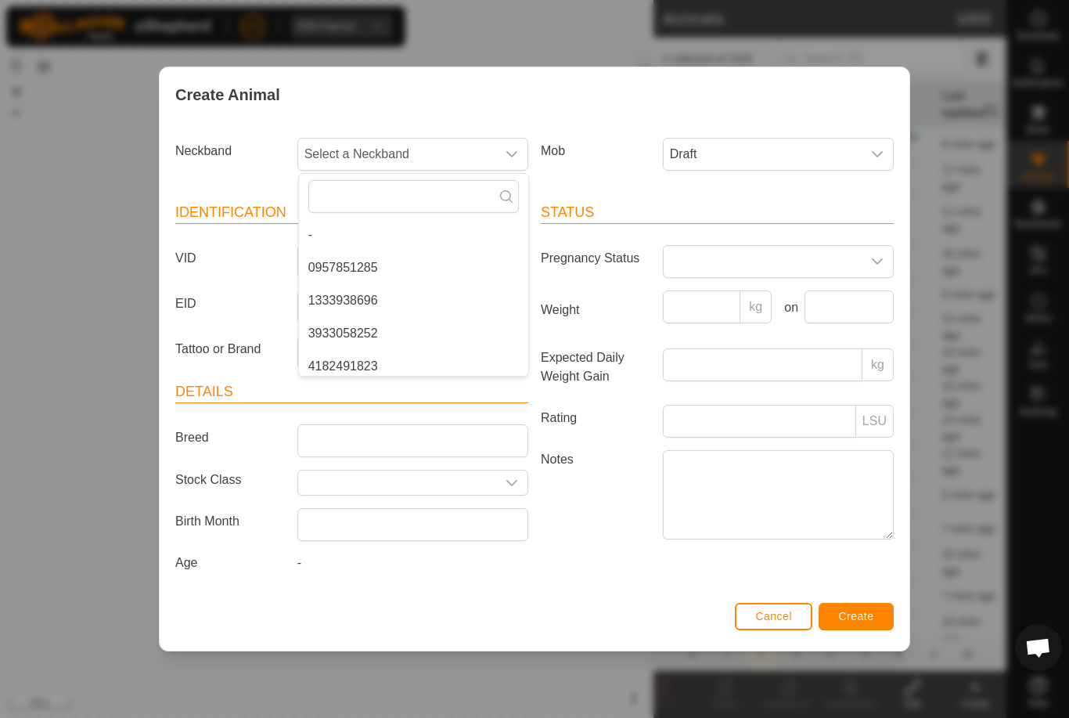
type input "2"
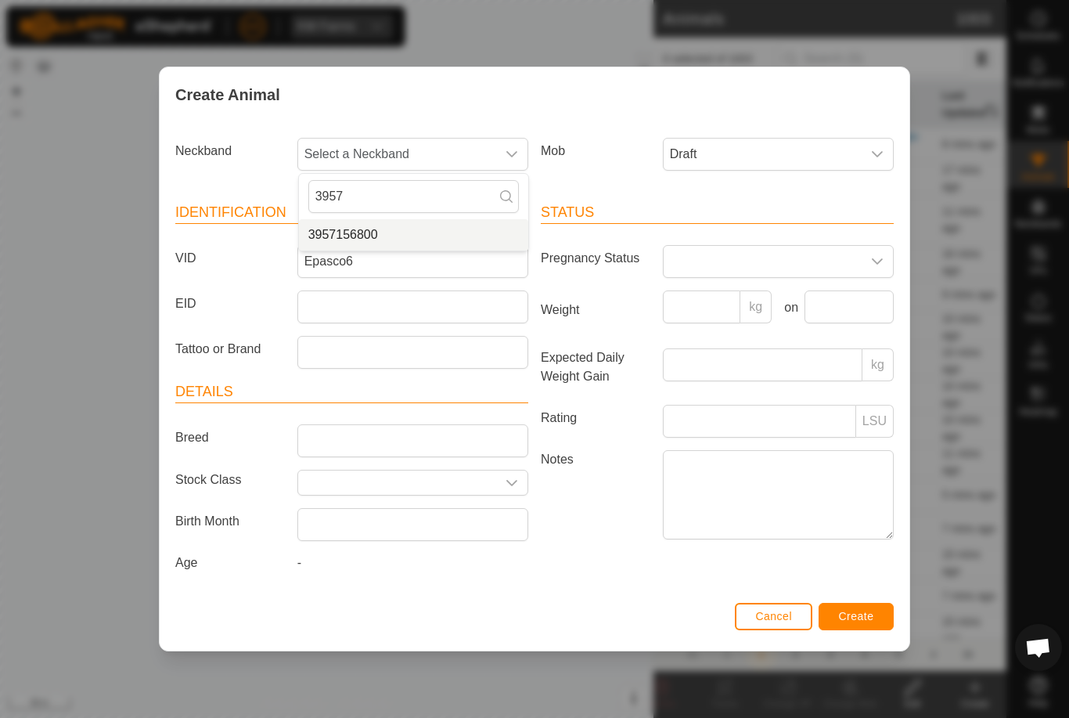
type input "3957"
click at [420, 238] on li "3957156800" at bounding box center [413, 234] width 229 height 31
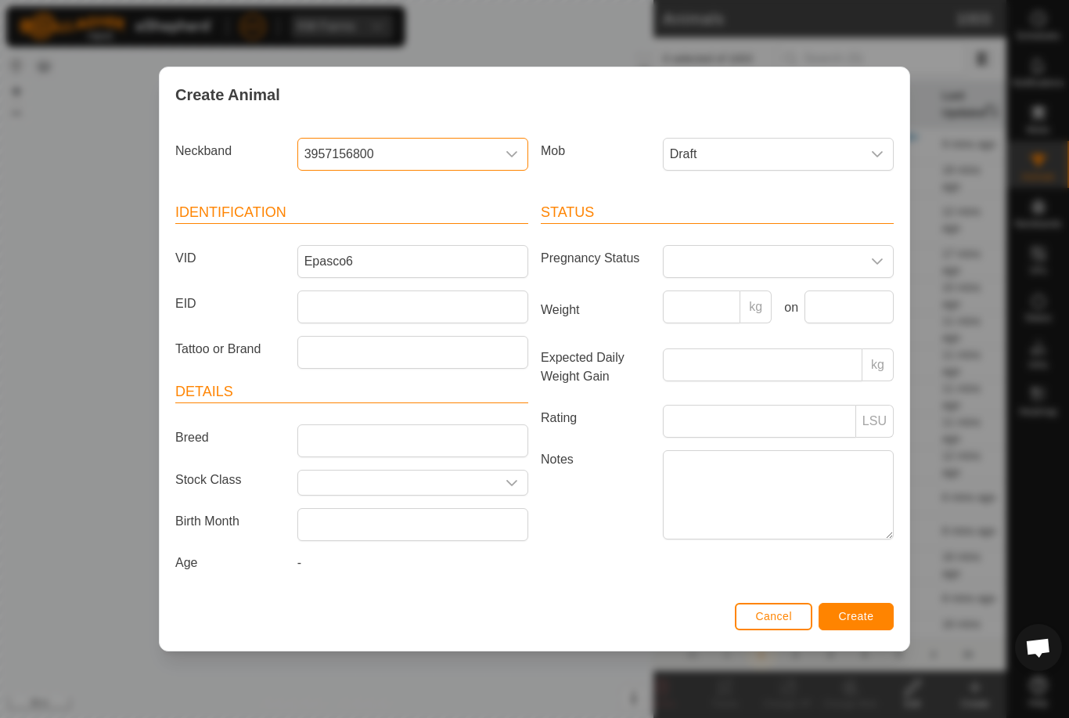
click at [865, 617] on span "Create" at bounding box center [856, 616] width 35 height 13
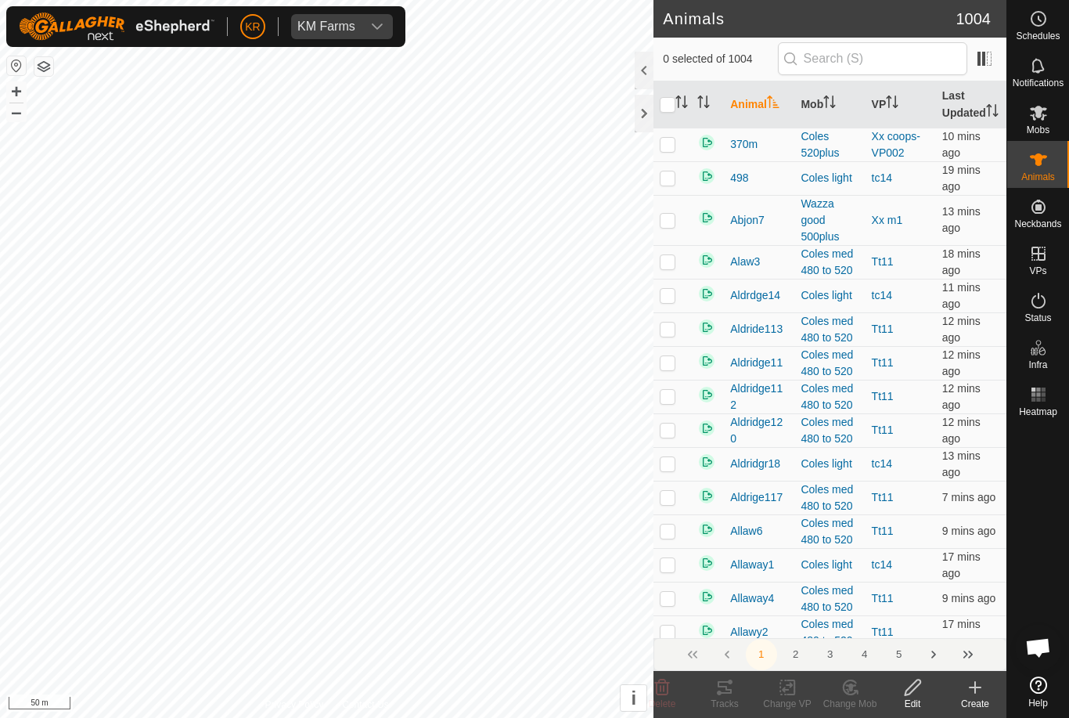
click at [983, 696] on div "Create" at bounding box center [975, 703] width 63 height 14
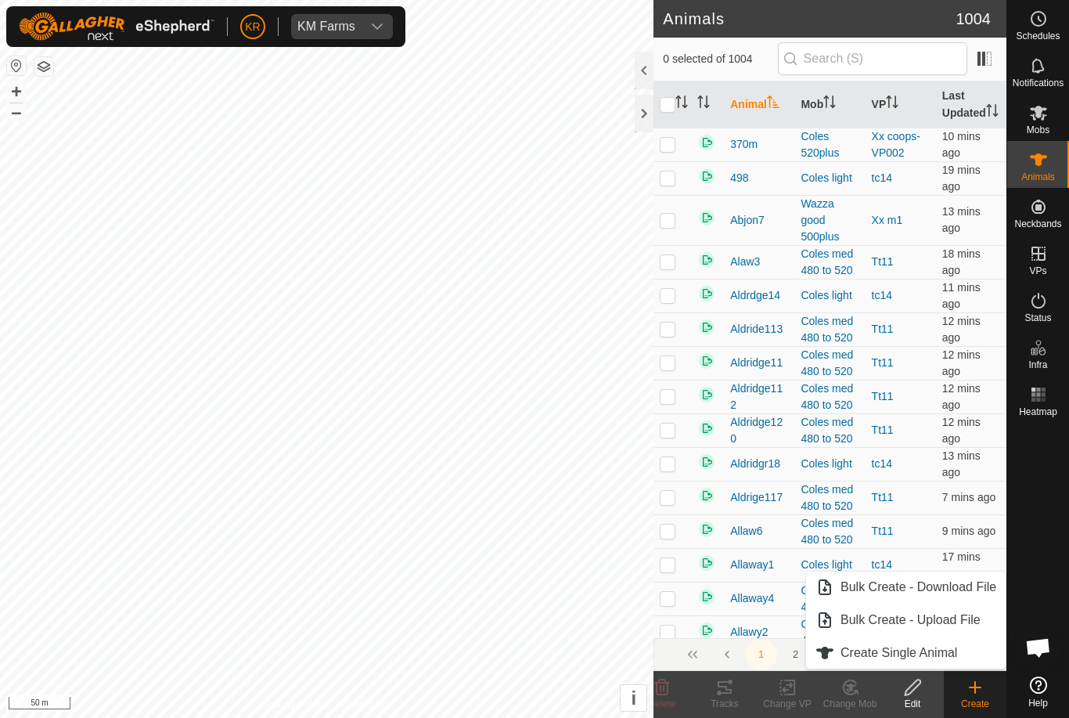
click at [949, 657] on span "Create Single Animal" at bounding box center [898, 652] width 117 height 19
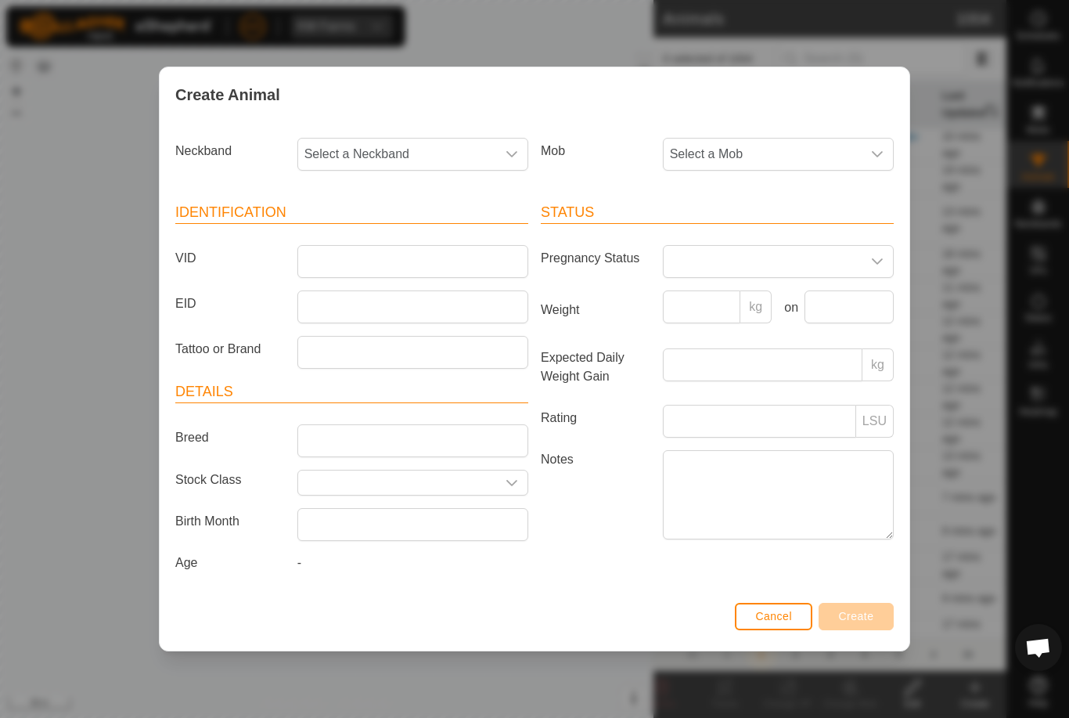
click at [763, 152] on span "Select a Mob" at bounding box center [763, 154] width 198 height 31
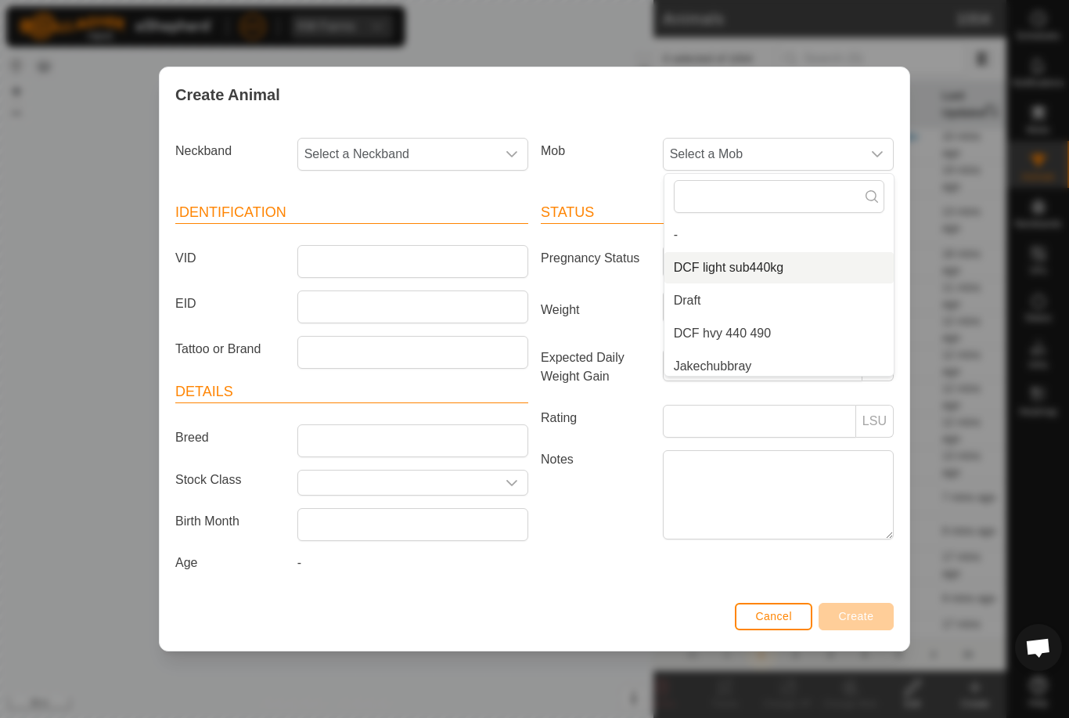
click at [765, 275] on li "DCF light sub440kg" at bounding box center [778, 267] width 229 height 31
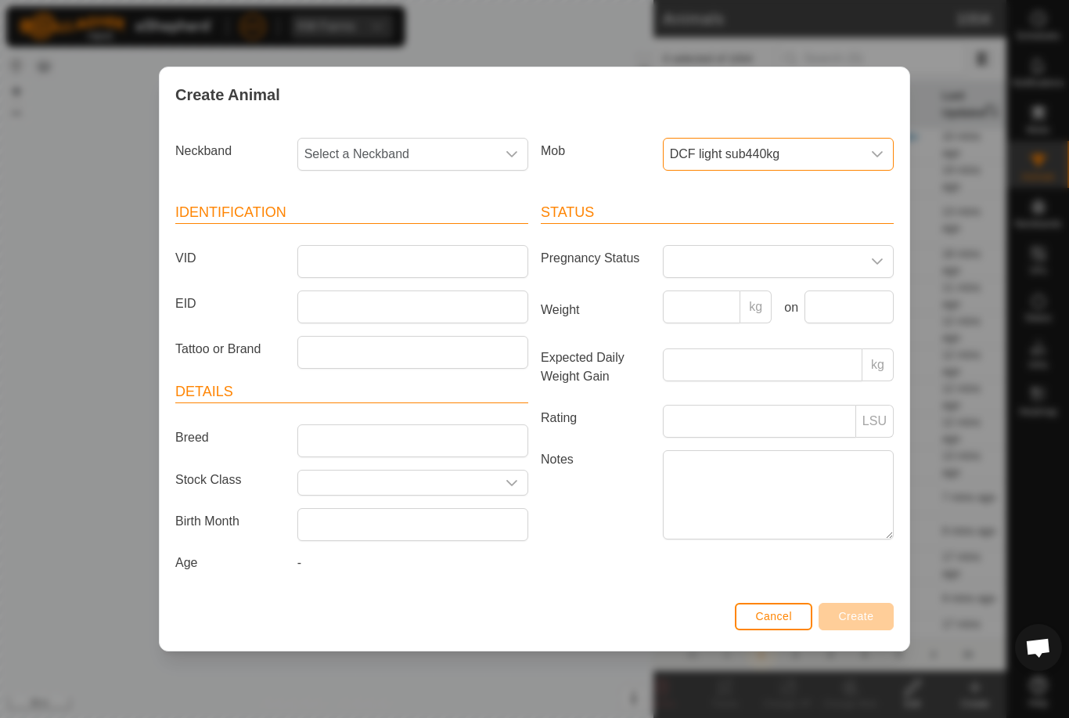
click at [793, 144] on span "DCF light sub440kg" at bounding box center [763, 154] width 198 height 31
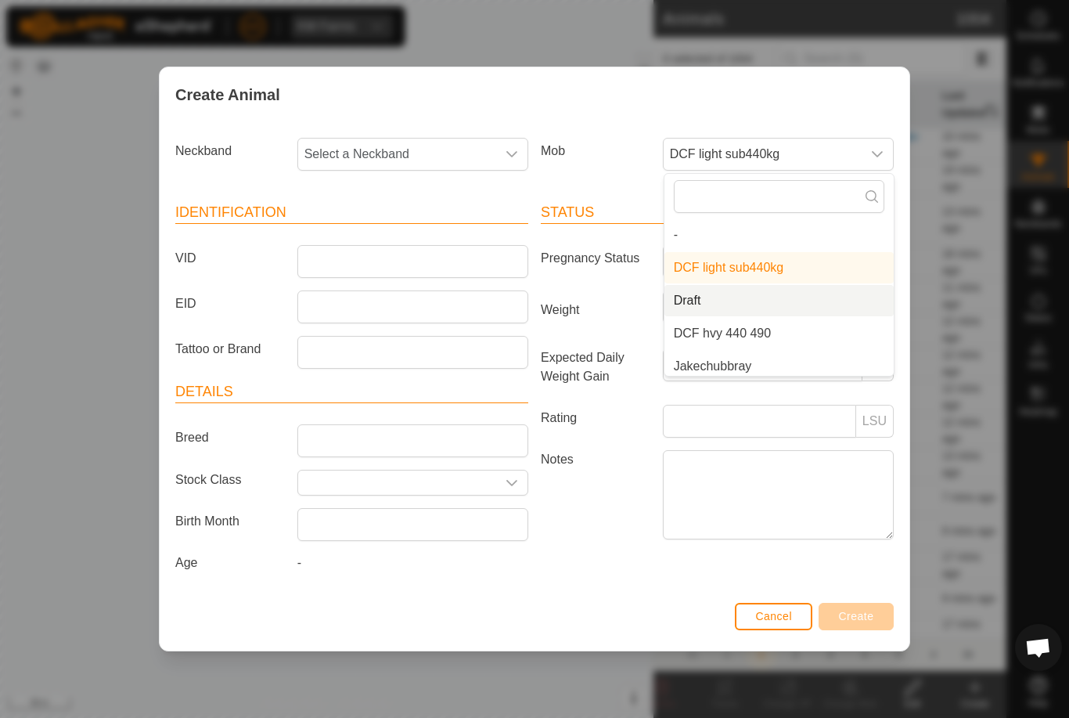
click at [771, 300] on li "Draft" at bounding box center [778, 300] width 229 height 31
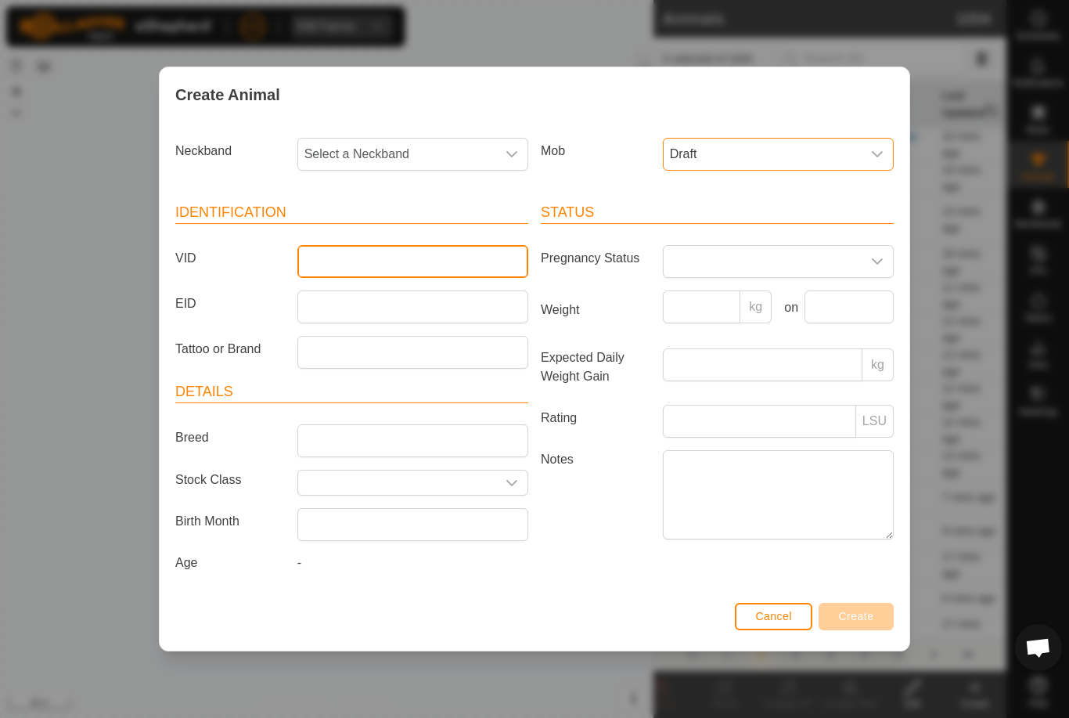
click at [405, 274] on input "VID" at bounding box center [412, 261] width 231 height 33
type input "Epasco7"
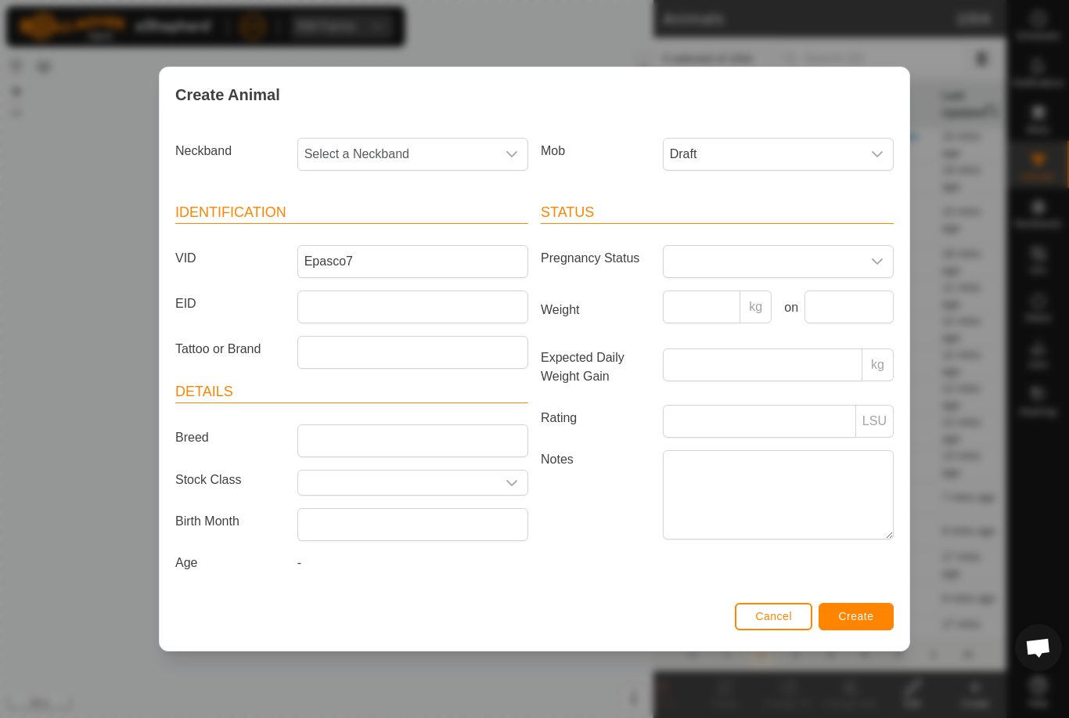
click at [409, 146] on span "Select a Neckband" at bounding box center [397, 154] width 198 height 31
type input "3666"
click at [419, 225] on li "3666151356" at bounding box center [413, 234] width 229 height 31
click at [862, 622] on span "Create" at bounding box center [856, 616] width 35 height 13
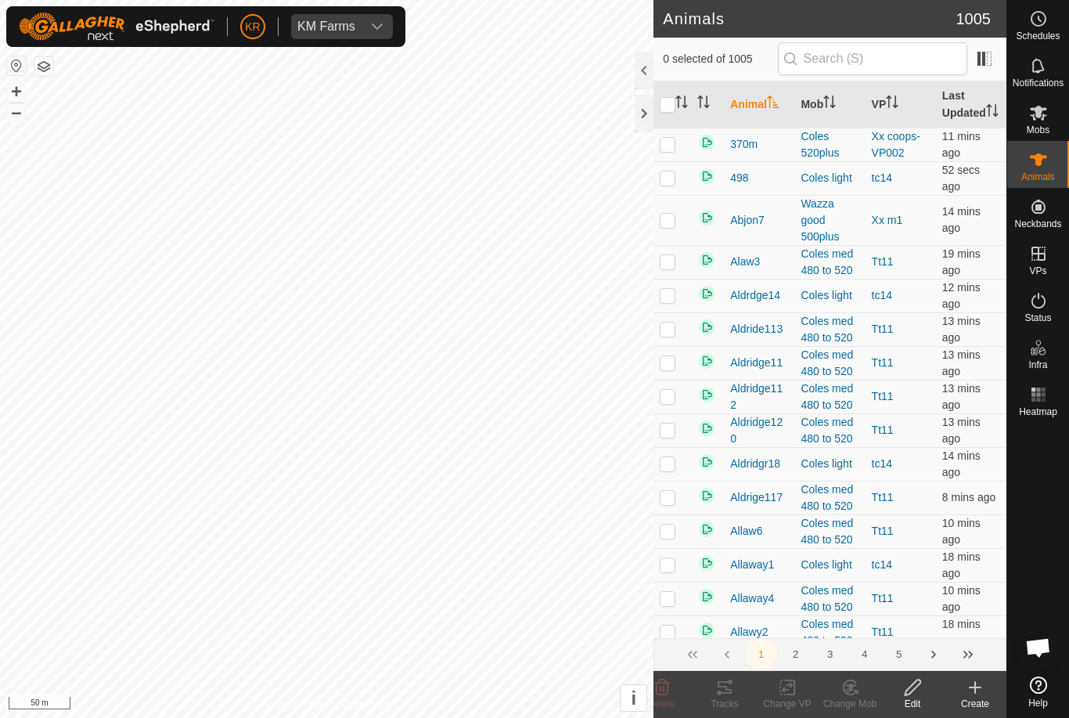
click at [971, 693] on icon at bounding box center [975, 687] width 19 height 19
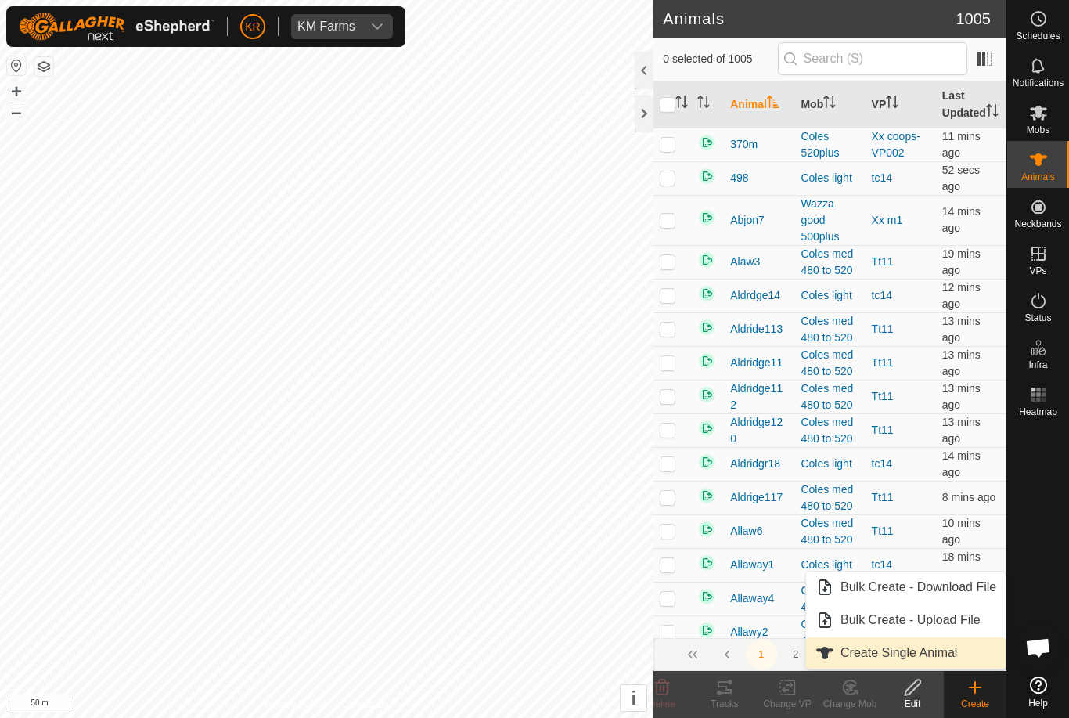
click at [948, 643] on span "Create Single Animal" at bounding box center [898, 652] width 117 height 19
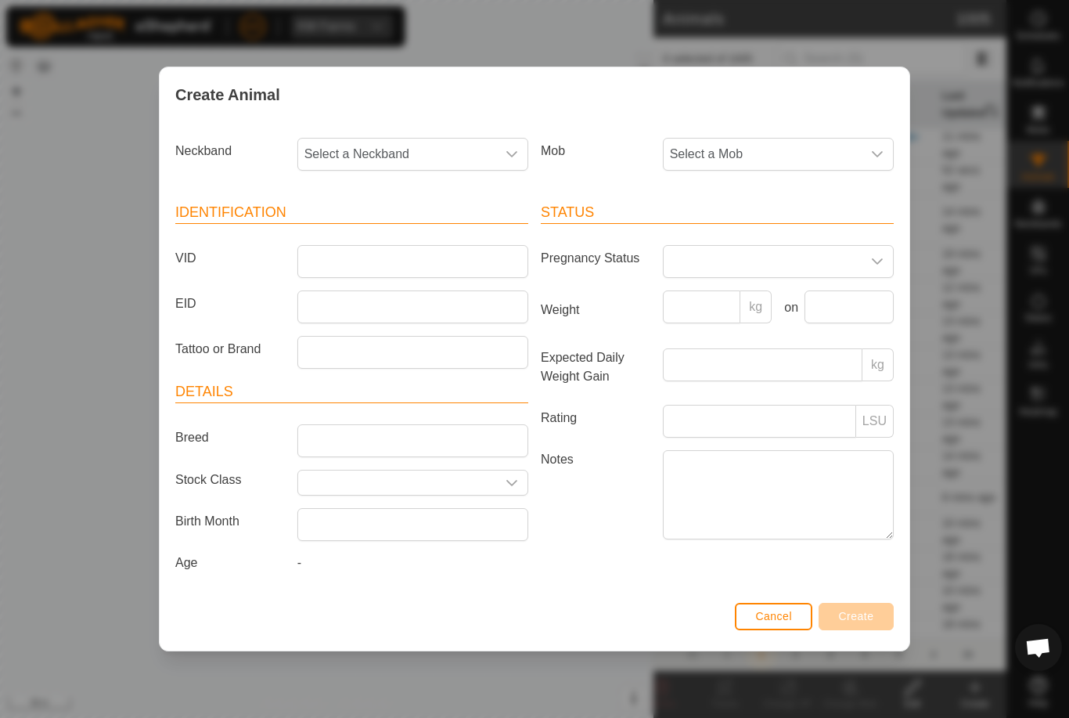
click at [758, 153] on span "Select a Mob" at bounding box center [763, 154] width 198 height 31
click at [757, 293] on li "Draft" at bounding box center [778, 300] width 229 height 31
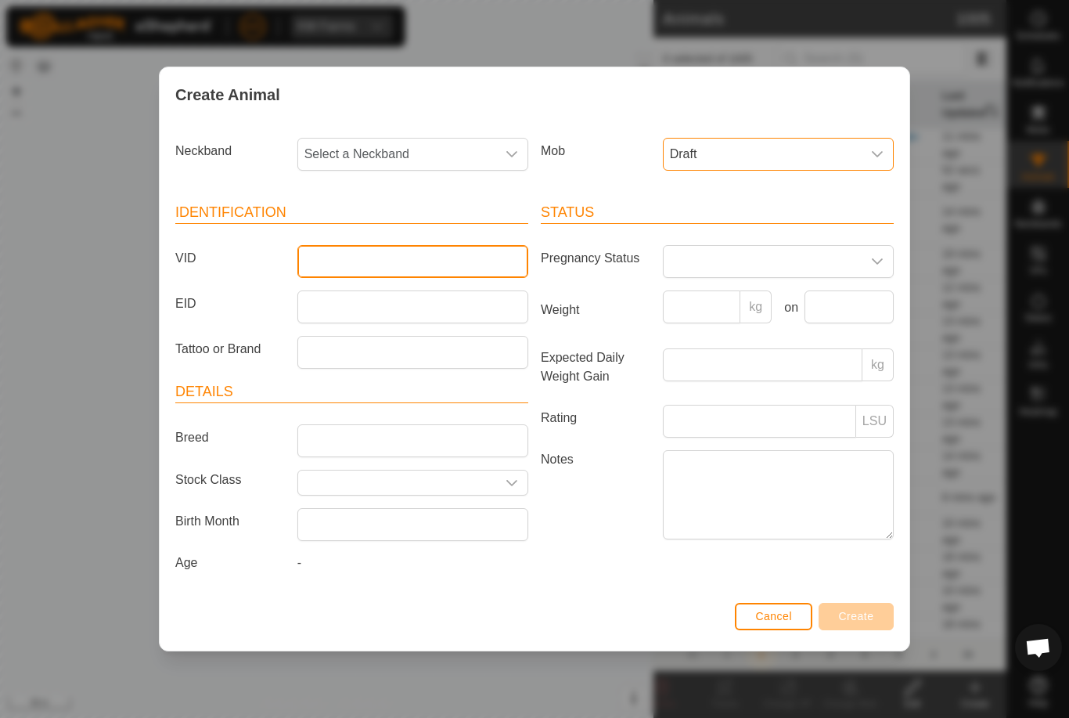
click at [423, 268] on input "VID" at bounding box center [412, 261] width 231 height 33
type input "Epasco8"
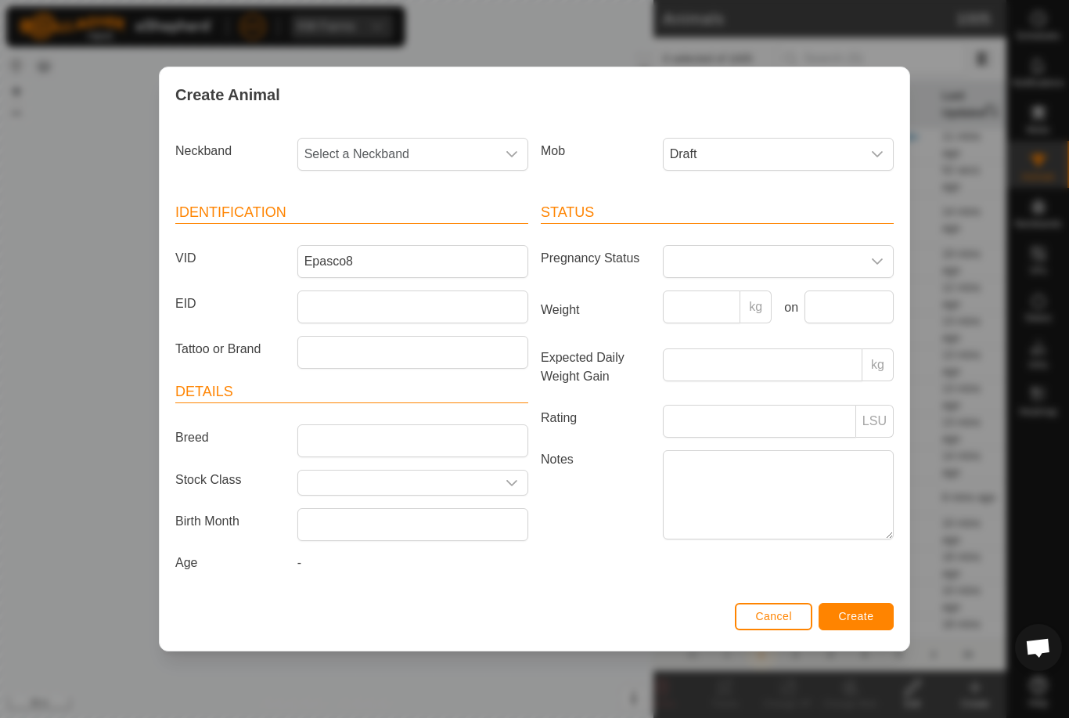
click at [417, 139] on span "Select a Neckband" at bounding box center [397, 154] width 198 height 31
type input "21829"
click at [405, 226] on li "2182997760" at bounding box center [413, 234] width 229 height 31
click at [872, 620] on span "Create" at bounding box center [856, 616] width 35 height 13
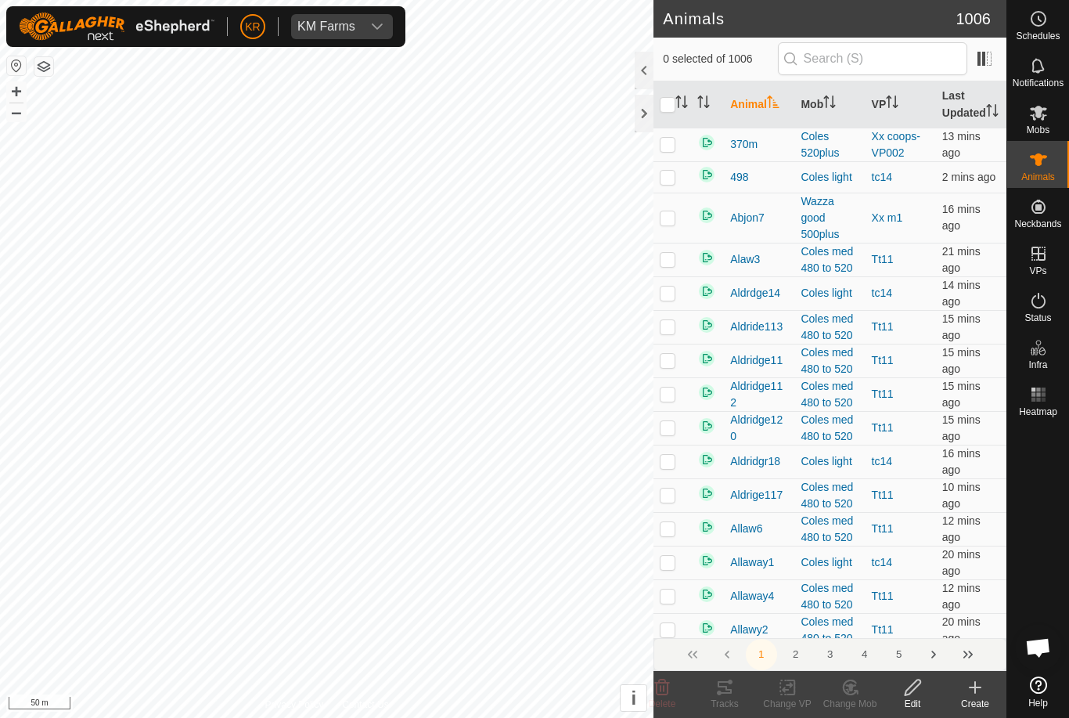
click at [981, 703] on div "Create" at bounding box center [975, 703] width 63 height 14
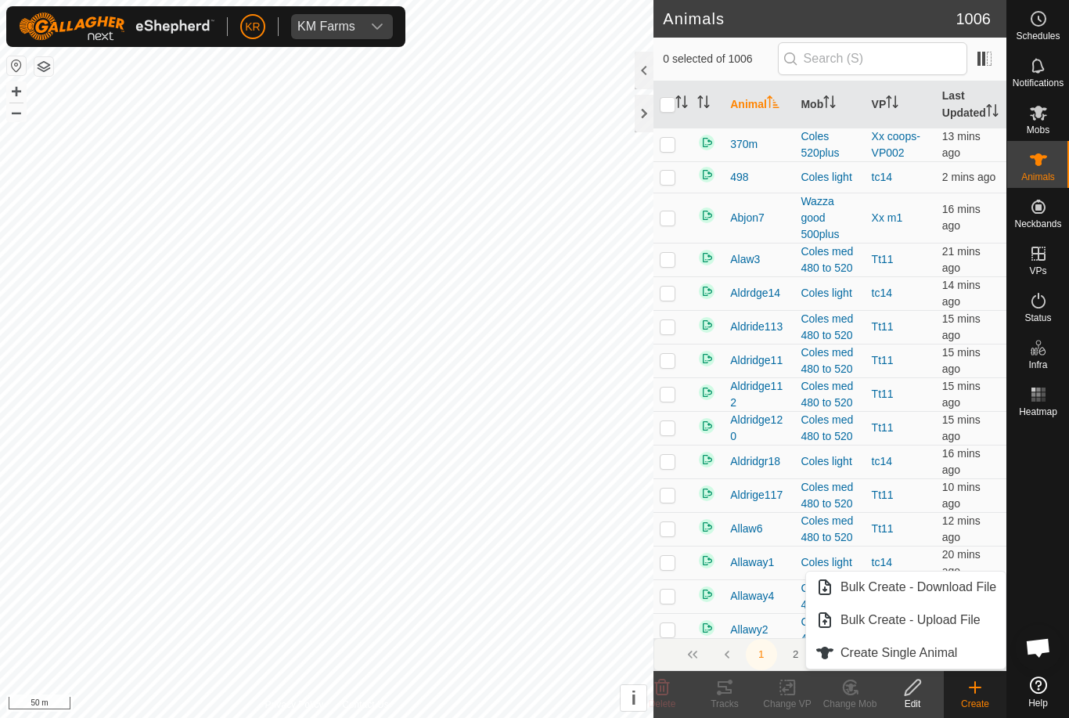
click at [934, 654] on span "Create Single Animal" at bounding box center [898, 652] width 117 height 19
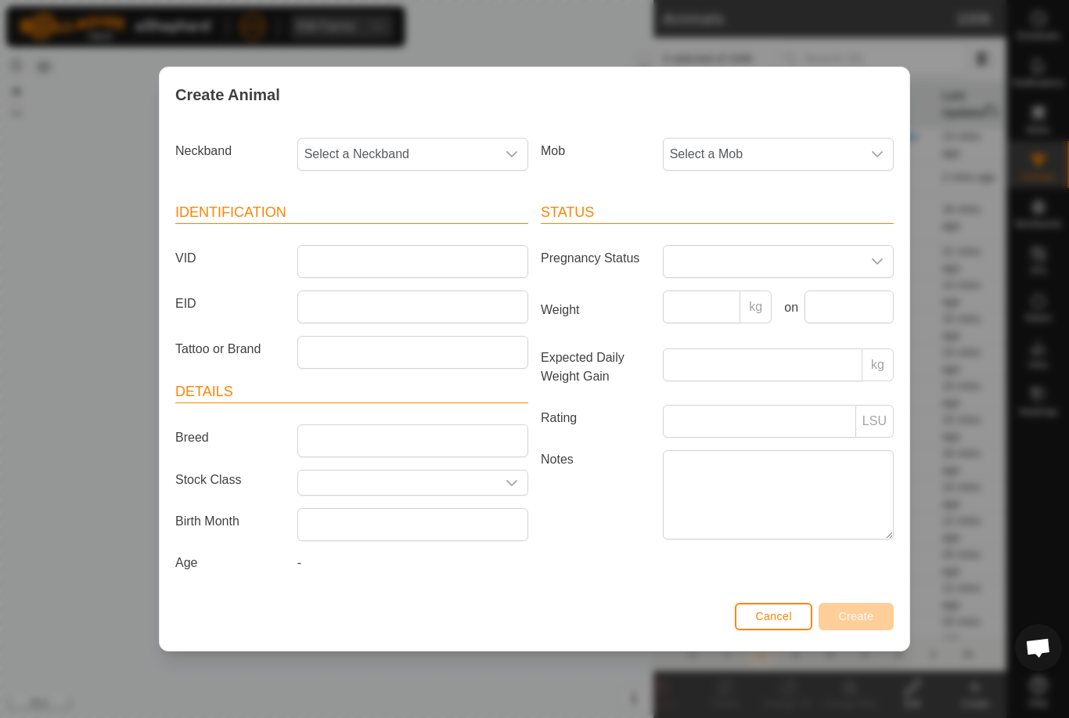
click at [772, 139] on span "Select a Mob" at bounding box center [763, 154] width 198 height 31
click at [740, 297] on li "Draft" at bounding box center [778, 300] width 229 height 31
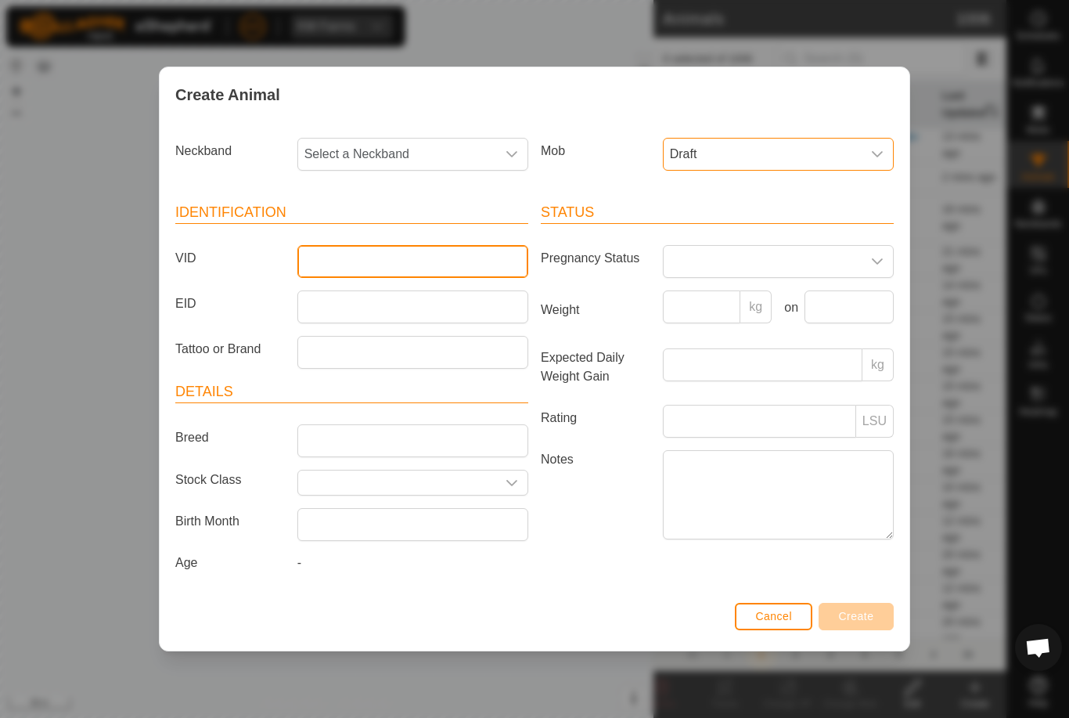
click at [440, 261] on input "VID" at bounding box center [412, 261] width 231 height 33
type input "Epasco9"
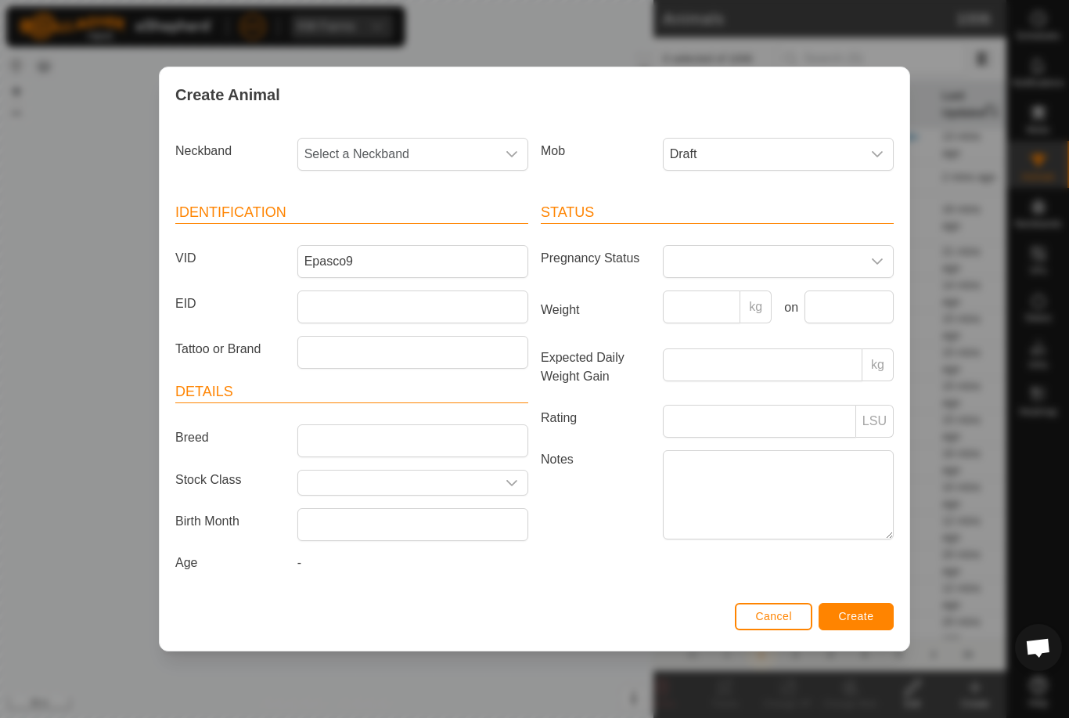
click at [429, 144] on span "Select a Neckband" at bounding box center [397, 154] width 198 height 31
type input "0957"
click at [419, 228] on li "0957851285" at bounding box center [413, 234] width 229 height 31
click at [869, 617] on span "Create" at bounding box center [856, 616] width 35 height 13
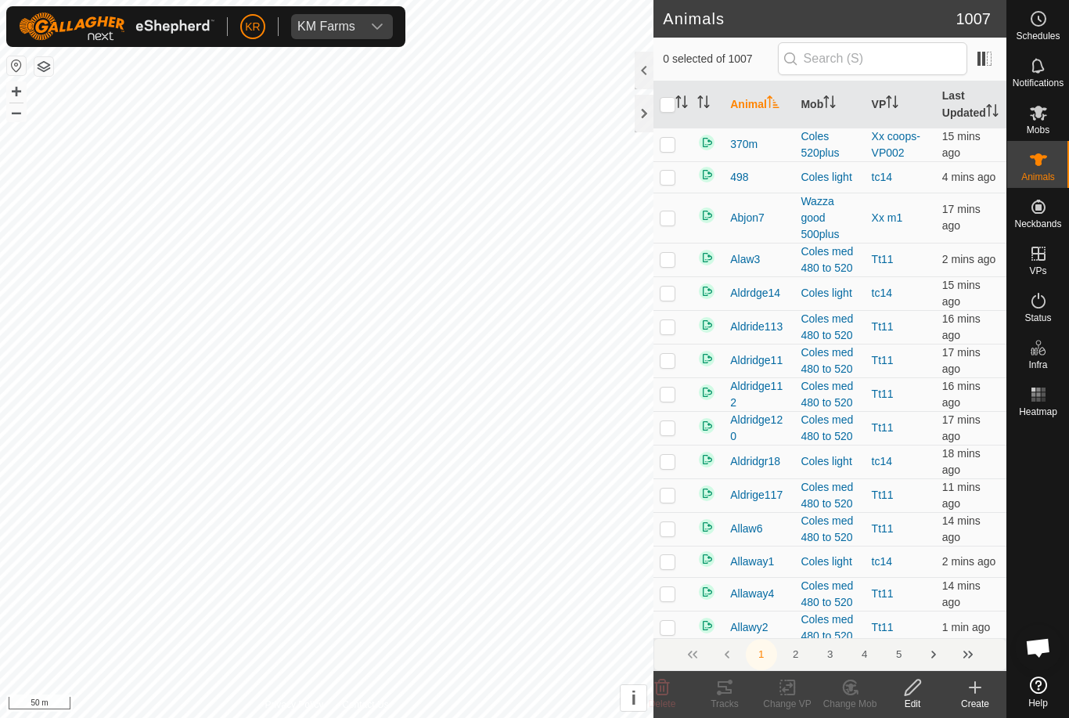
click at [984, 694] on icon at bounding box center [975, 687] width 19 height 19
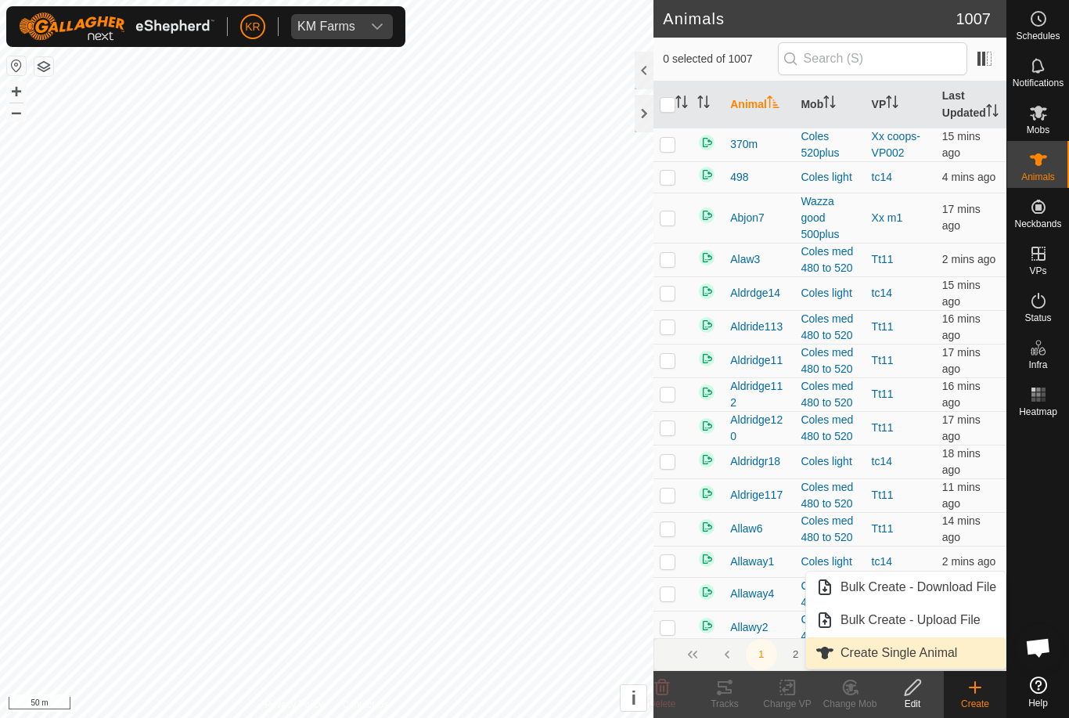
click at [955, 653] on span "Create Single Animal" at bounding box center [898, 652] width 117 height 19
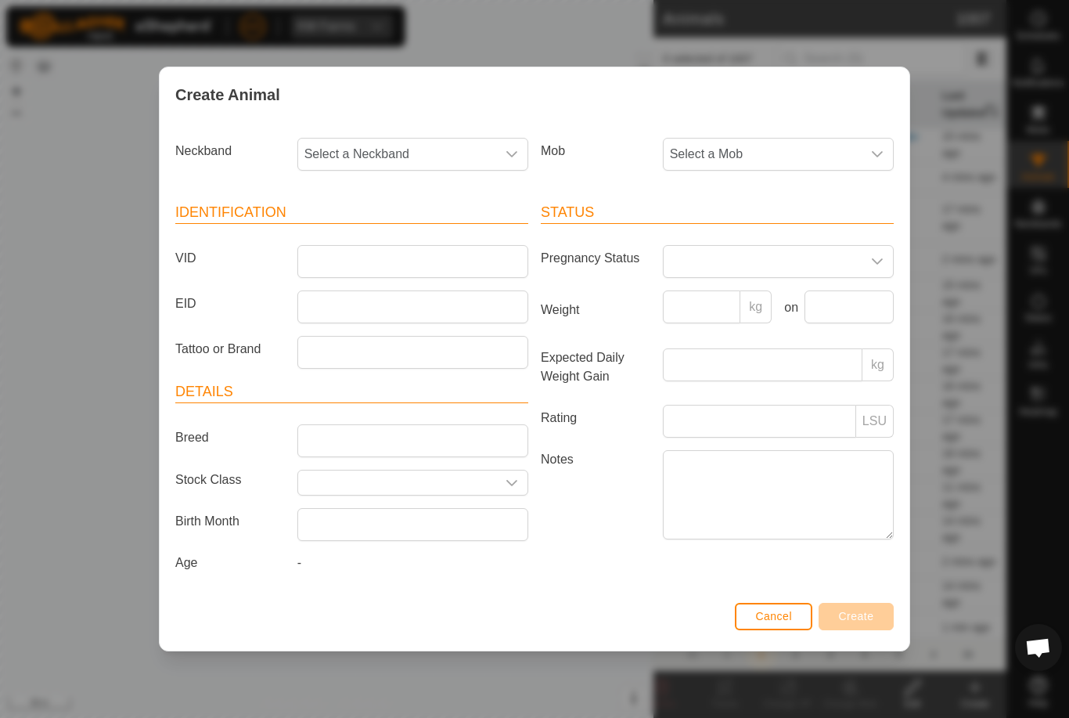
click at [778, 151] on span "Select a Mob" at bounding box center [763, 154] width 198 height 31
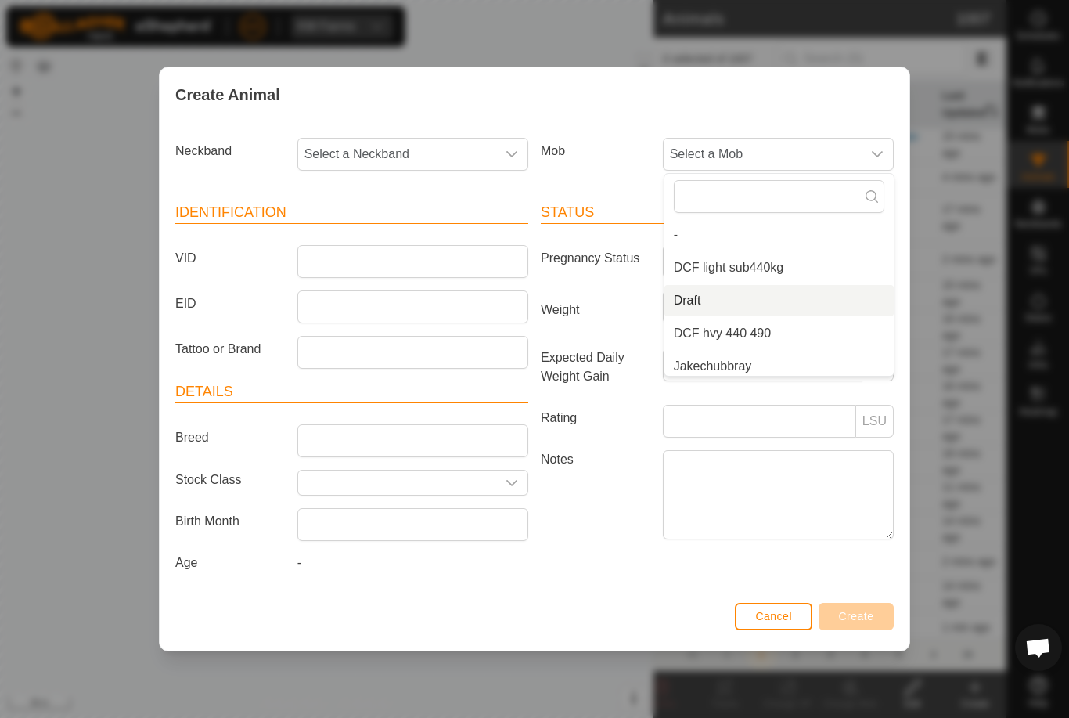
click at [742, 304] on li "Draft" at bounding box center [778, 300] width 229 height 31
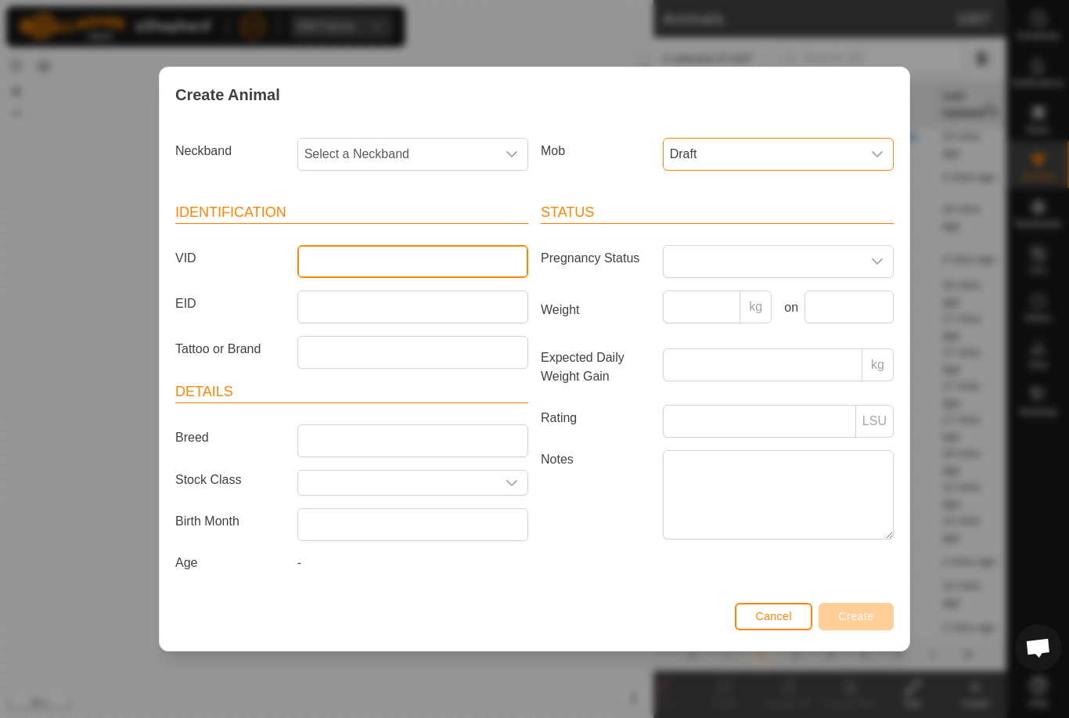
click at [431, 256] on input "VID" at bounding box center [412, 261] width 231 height 33
type input "Epasco10"
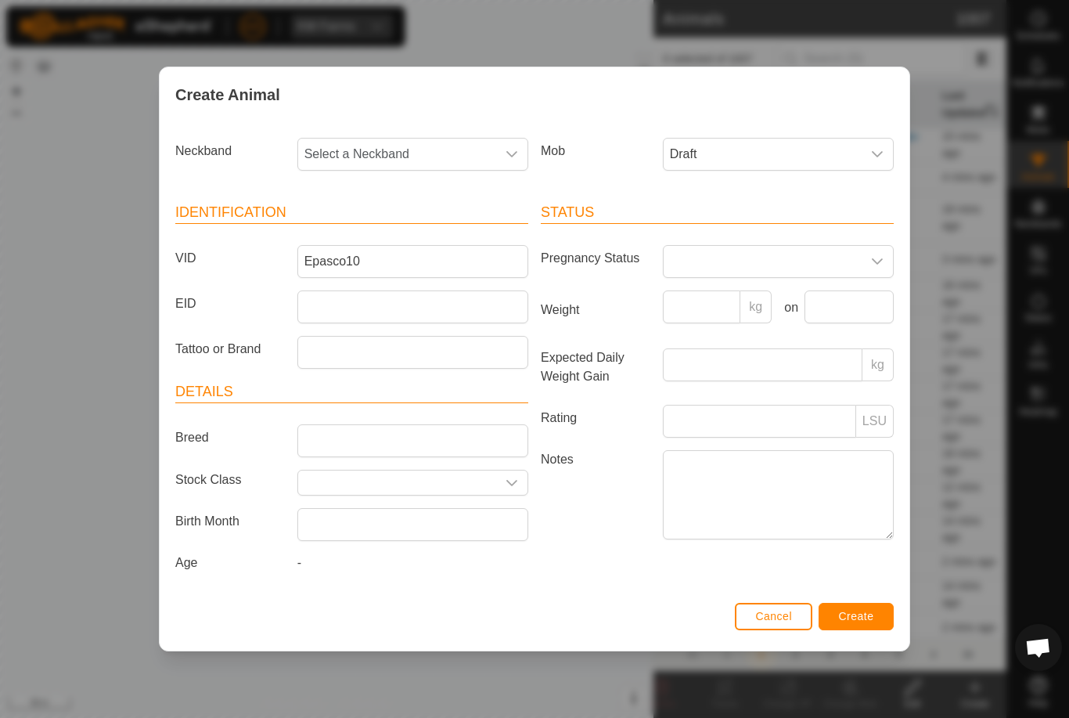
click at [406, 142] on span "Select a Neckband" at bounding box center [397, 154] width 198 height 31
type input "04967"
click at [411, 227] on li "0496765527" at bounding box center [413, 234] width 229 height 31
click at [877, 624] on button "Create" at bounding box center [855, 616] width 75 height 27
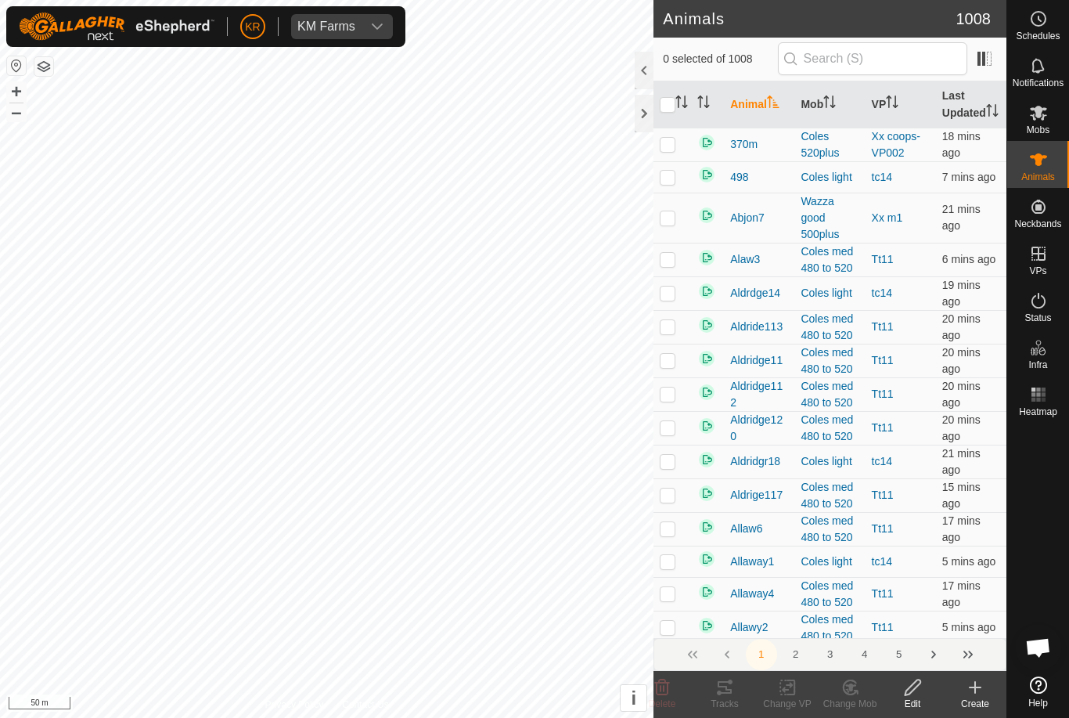
click at [984, 692] on create-svg-icon at bounding box center [975, 687] width 63 height 19
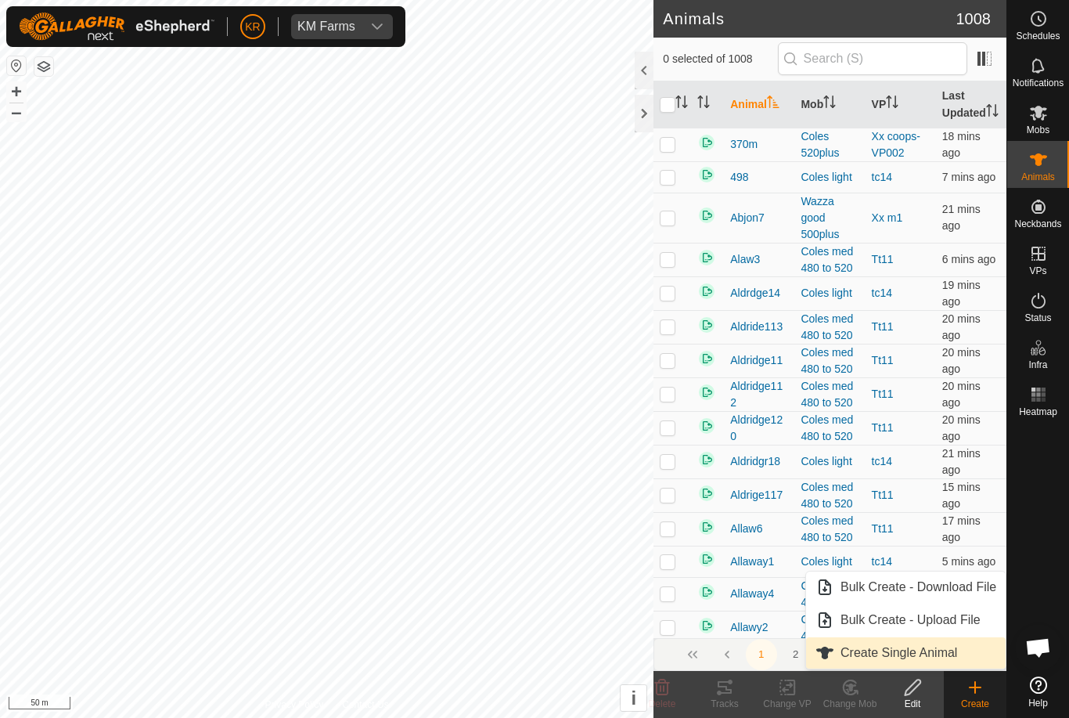
click at [952, 661] on span "Create Single Animal" at bounding box center [898, 652] width 117 height 19
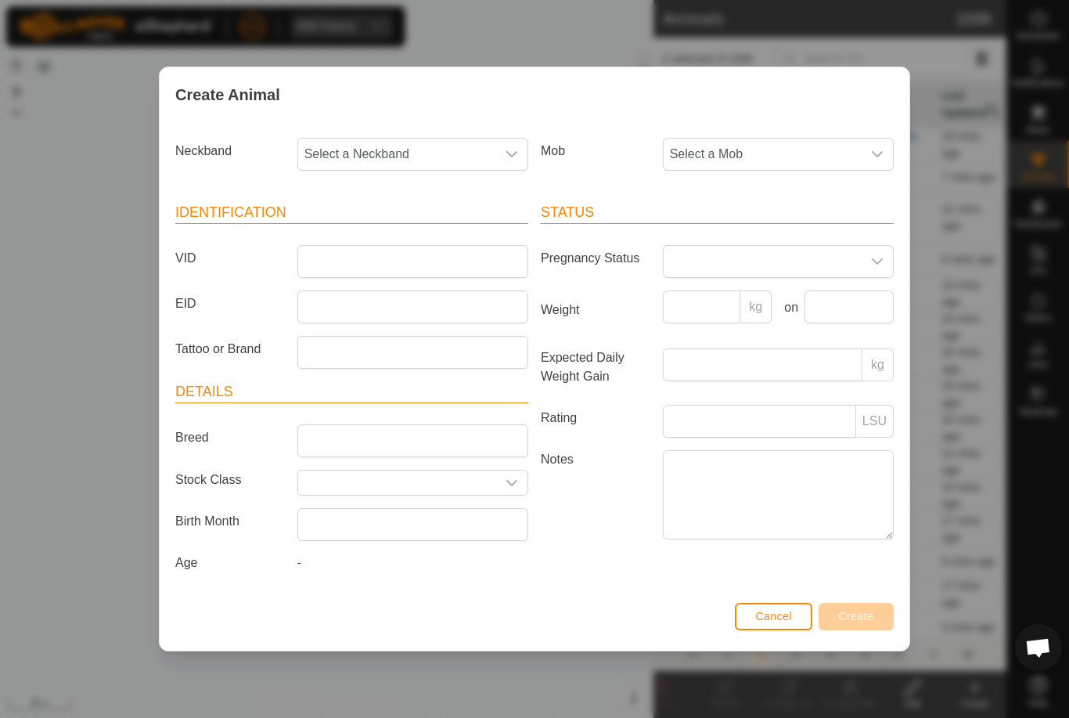
click at [376, 149] on span "Select a Neckband" at bounding box center [397, 154] width 198 height 31
type input "07847"
click at [421, 221] on li "0784767097" at bounding box center [413, 234] width 229 height 31
click at [781, 155] on span "Select a Mob" at bounding box center [763, 154] width 198 height 31
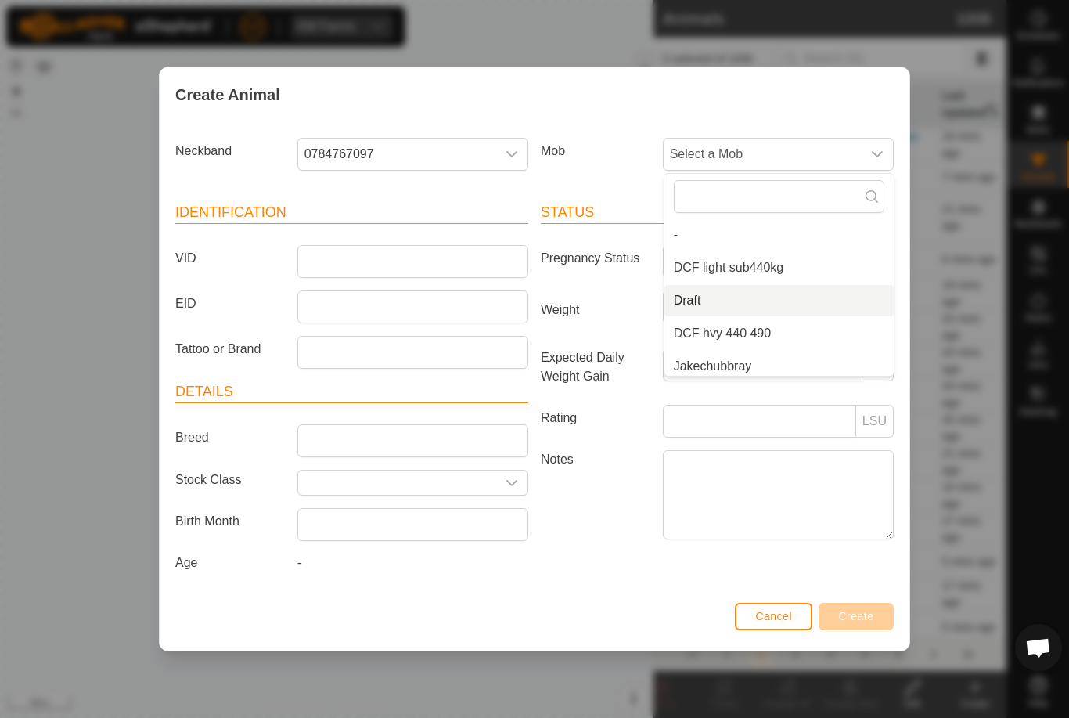
click at [743, 293] on li "Draft" at bounding box center [778, 300] width 229 height 31
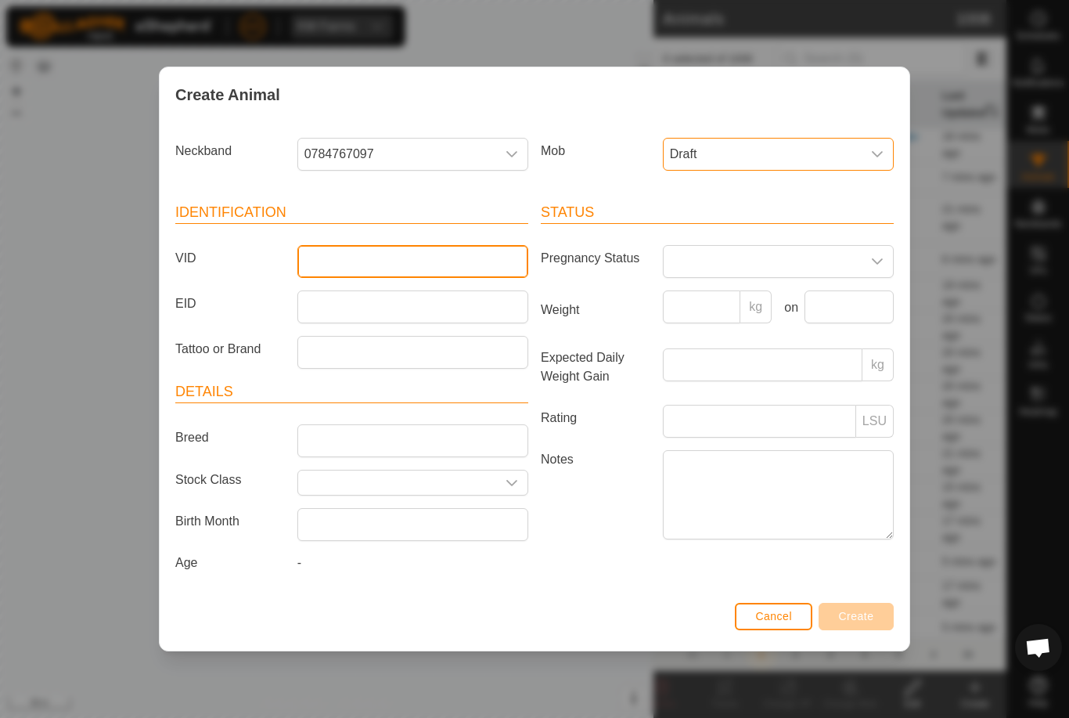
click at [442, 259] on input "VID" at bounding box center [412, 261] width 231 height 33
type input "Epasco11"
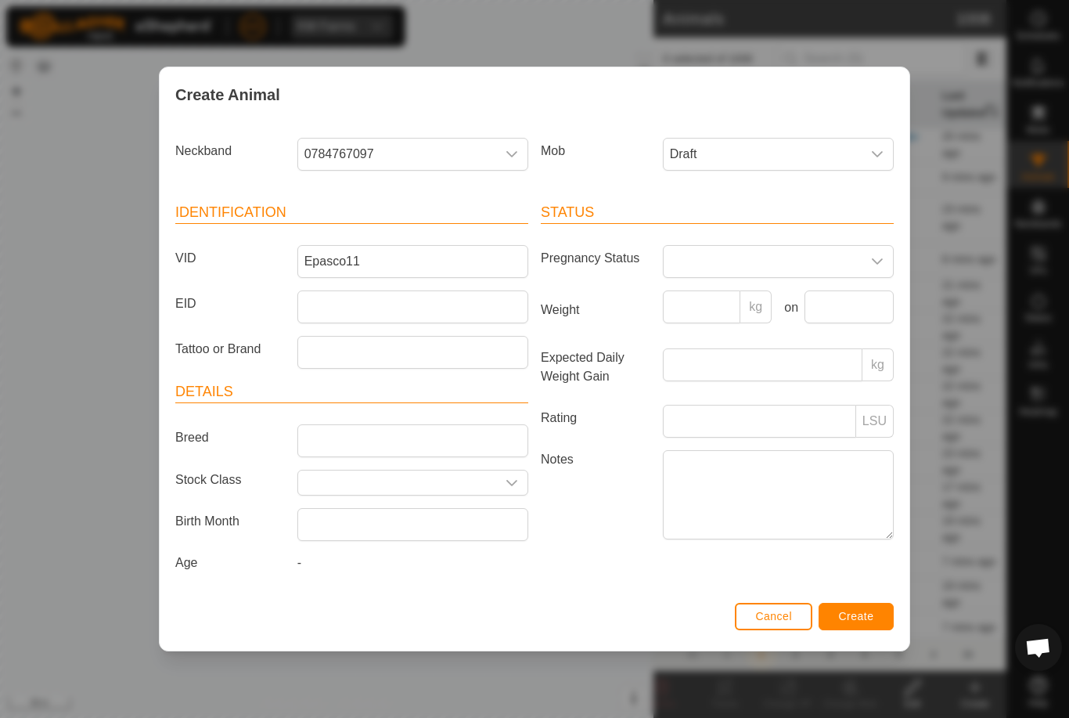
click at [875, 624] on button "Create" at bounding box center [855, 616] width 75 height 27
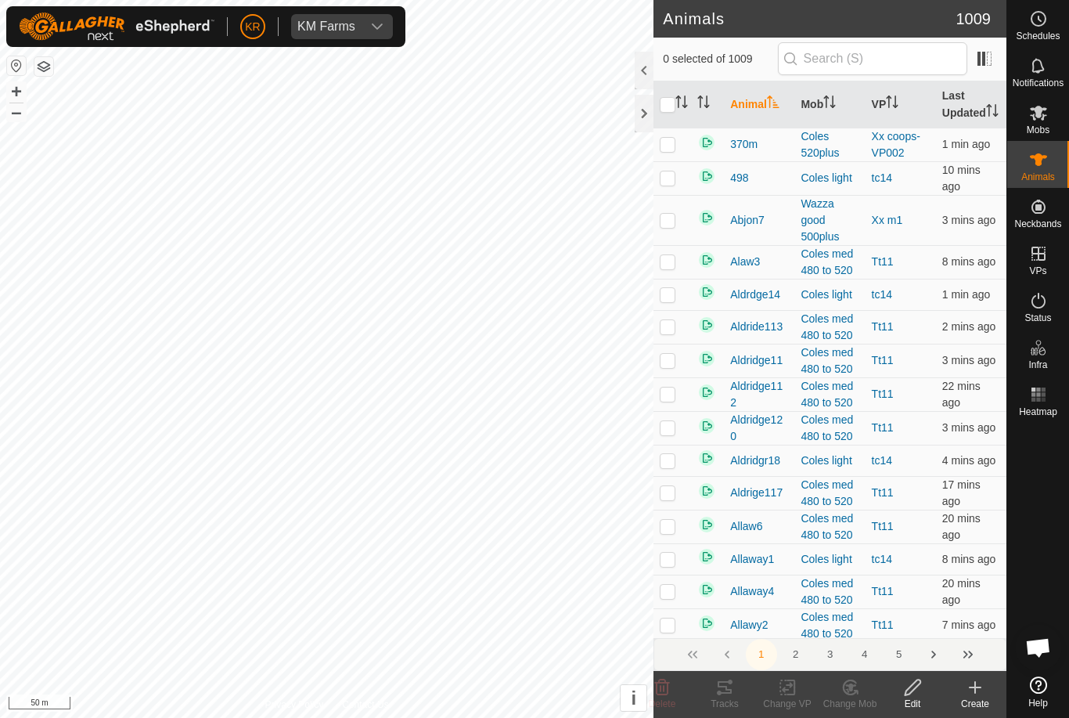
click at [979, 693] on icon at bounding box center [975, 687] width 19 height 19
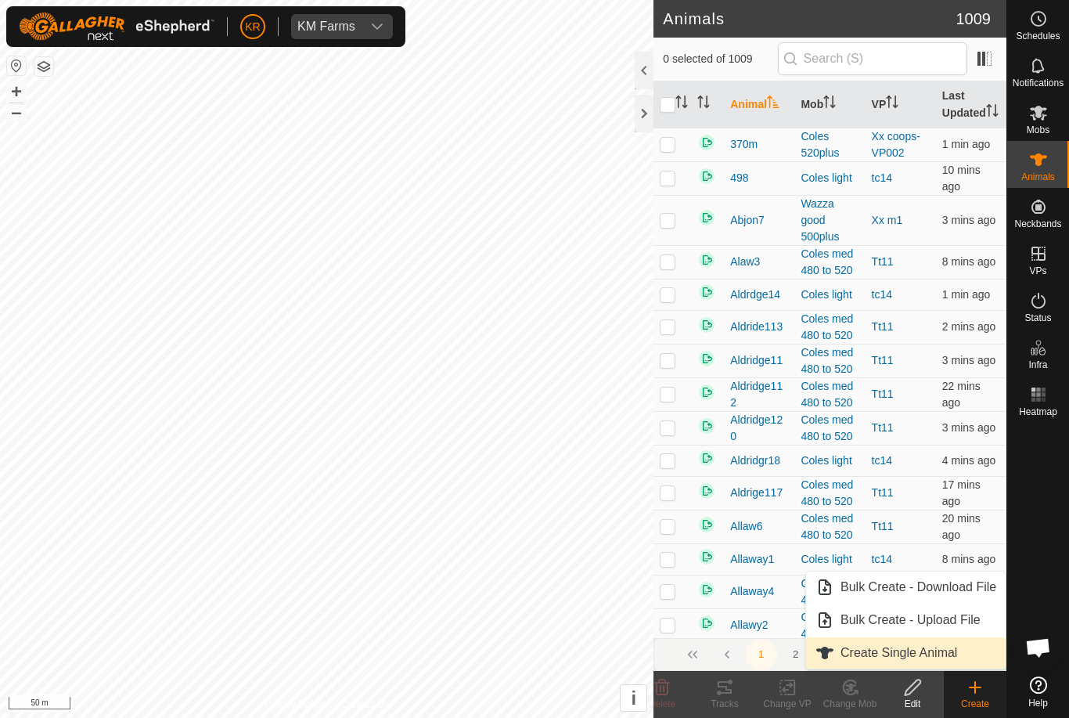
click at [957, 654] on span "Create Single Animal" at bounding box center [898, 652] width 117 height 19
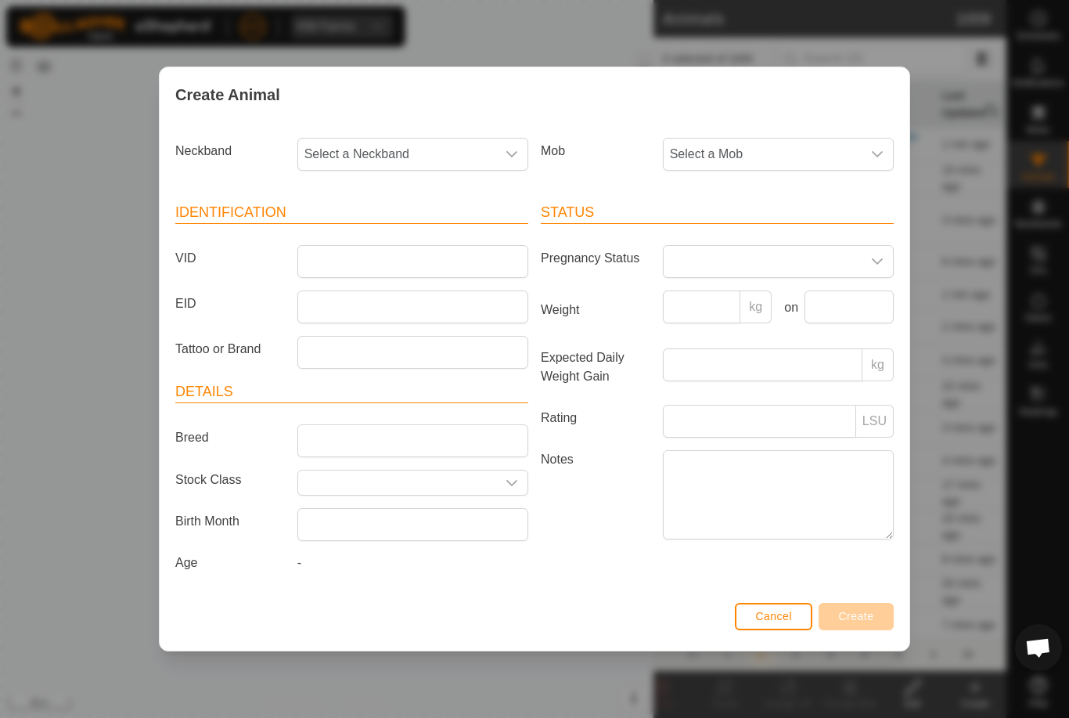
click at [400, 139] on span "Select a Neckband" at bounding box center [397, 154] width 198 height 31
type input "0868"
click at [416, 228] on li "0868612001" at bounding box center [413, 234] width 229 height 31
click at [778, 146] on span "Select a Mob" at bounding box center [763, 154] width 198 height 31
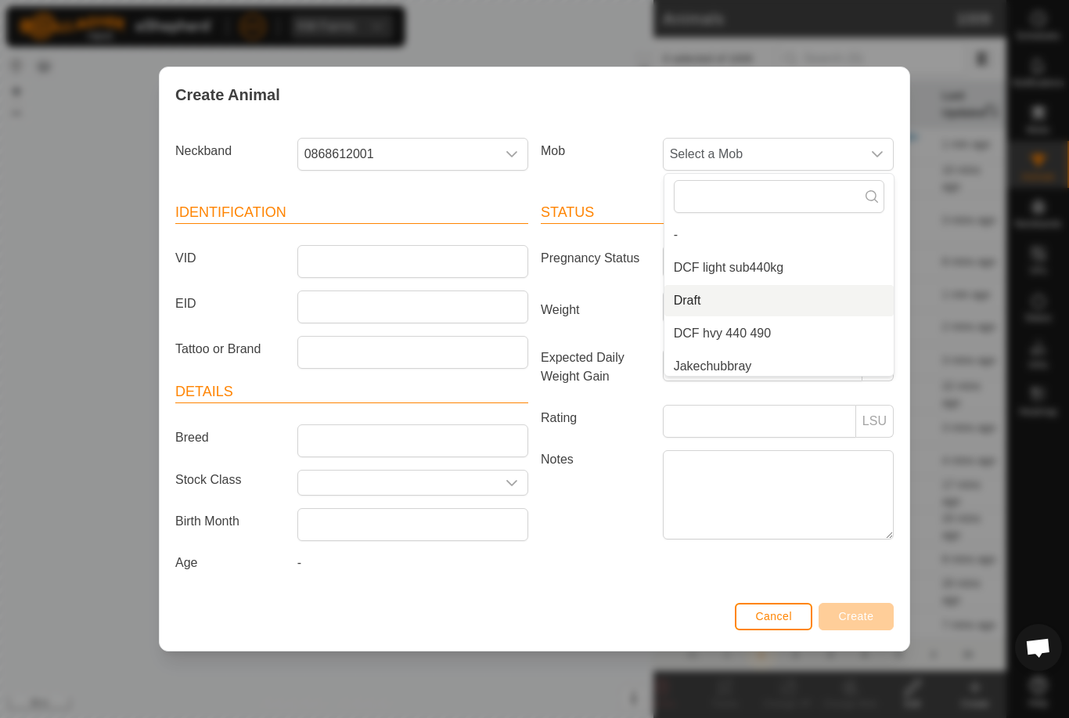
click at [765, 295] on li "Draft" at bounding box center [778, 300] width 229 height 31
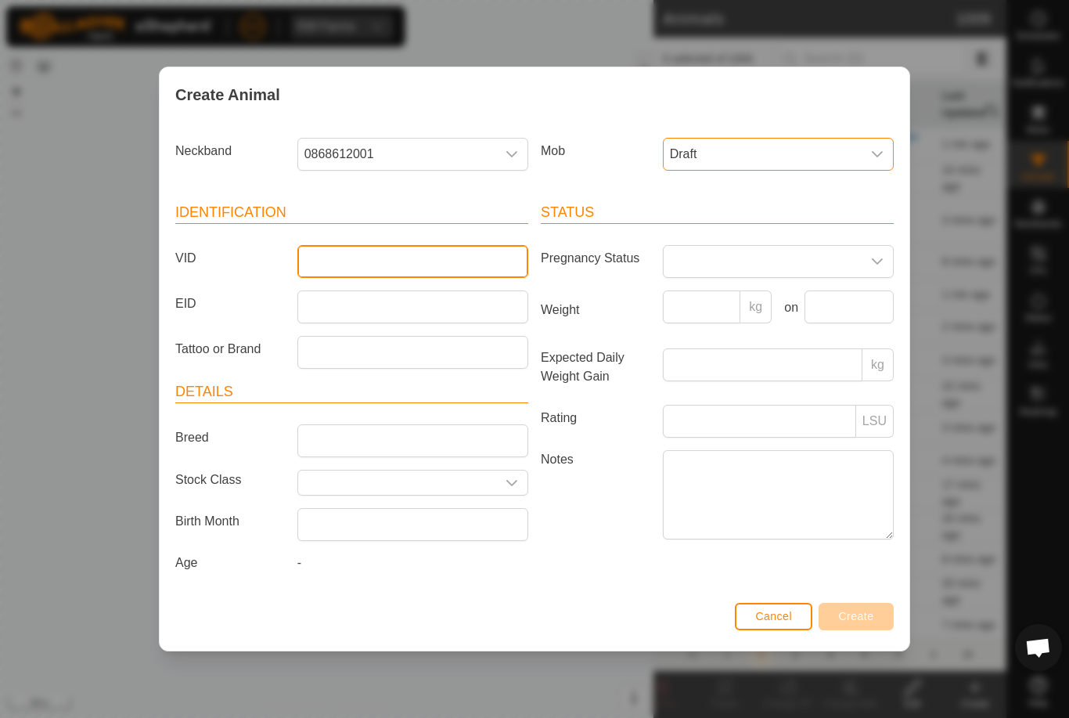
click at [453, 251] on input "VID" at bounding box center [412, 261] width 231 height 33
type input "Epasco12"
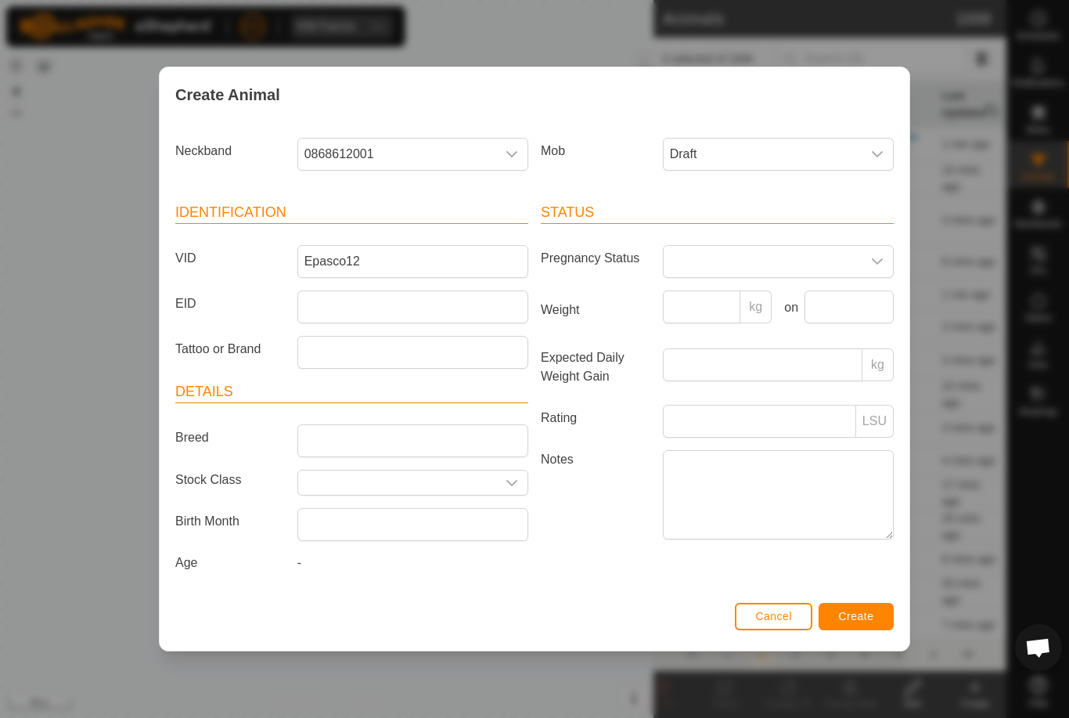
click at [865, 630] on button "Create" at bounding box center [855, 616] width 75 height 27
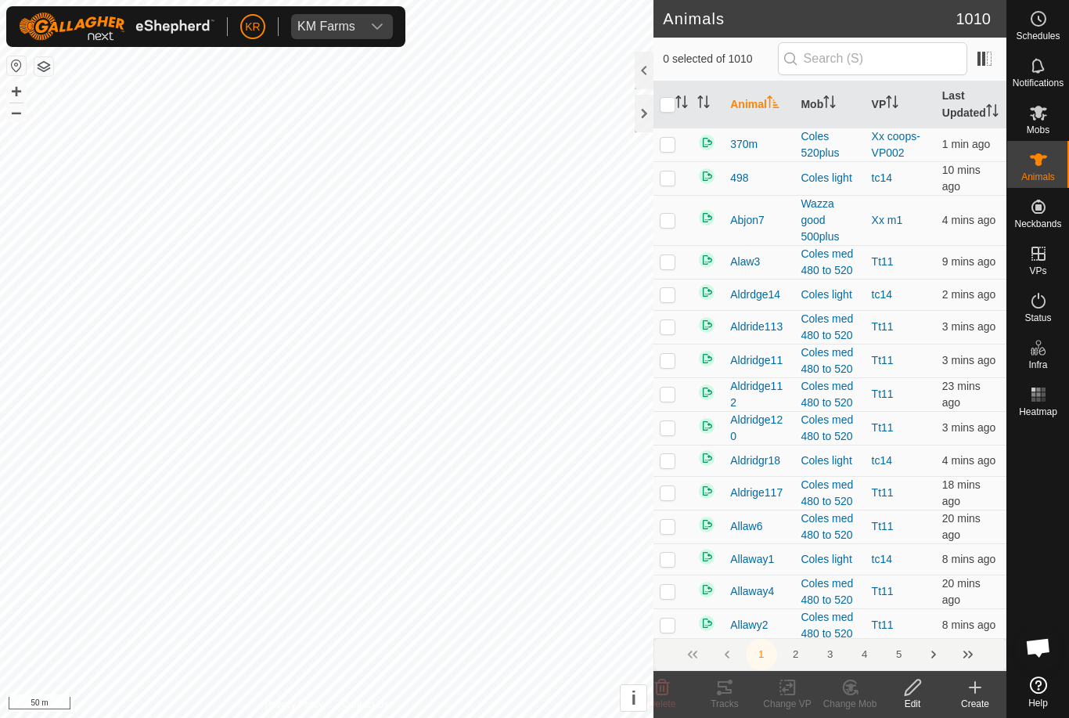
click at [980, 689] on icon at bounding box center [975, 687] width 19 height 19
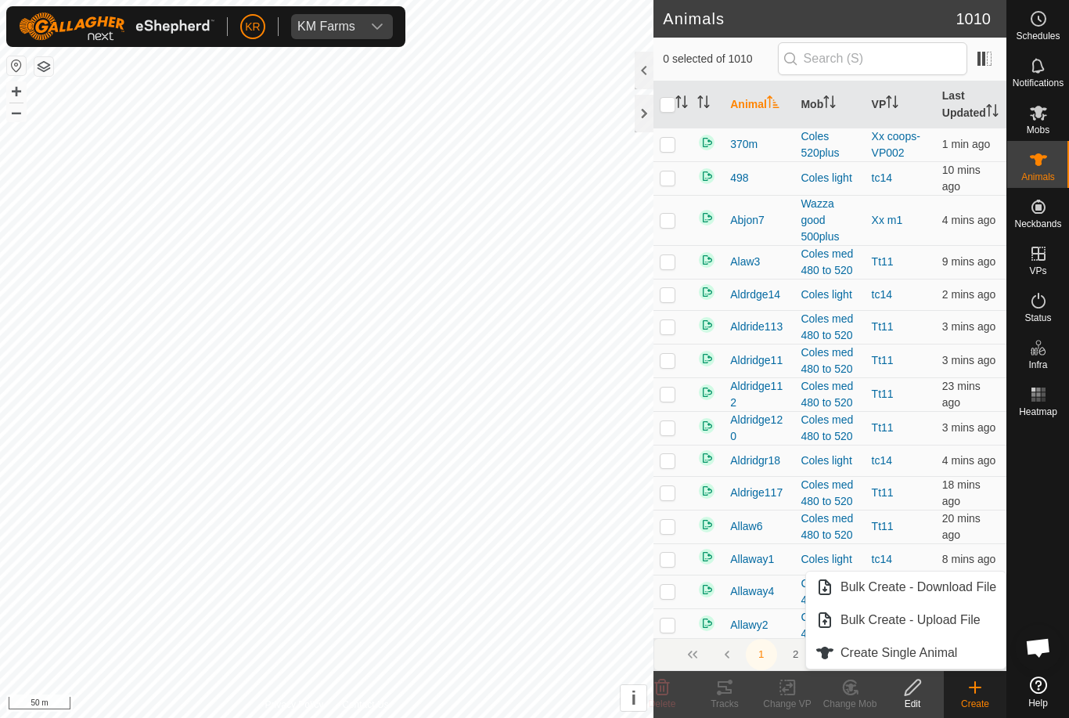
click at [963, 656] on link "Create Single Animal" at bounding box center [906, 652] width 200 height 31
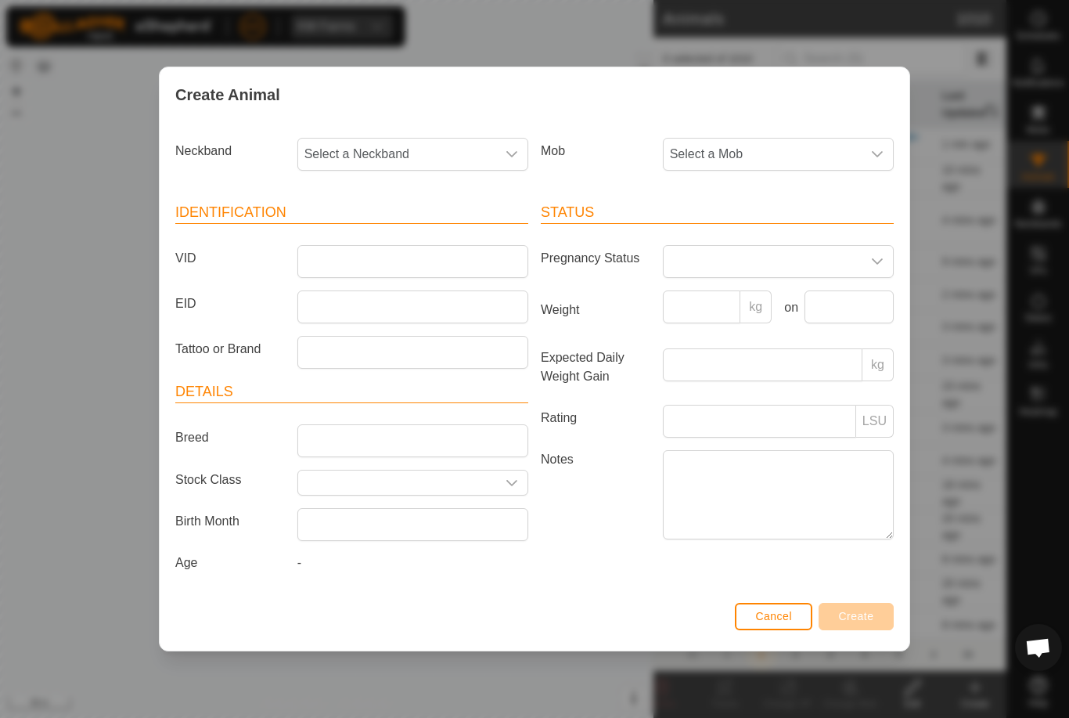
click at [782, 150] on span "Select a Mob" at bounding box center [763, 154] width 198 height 31
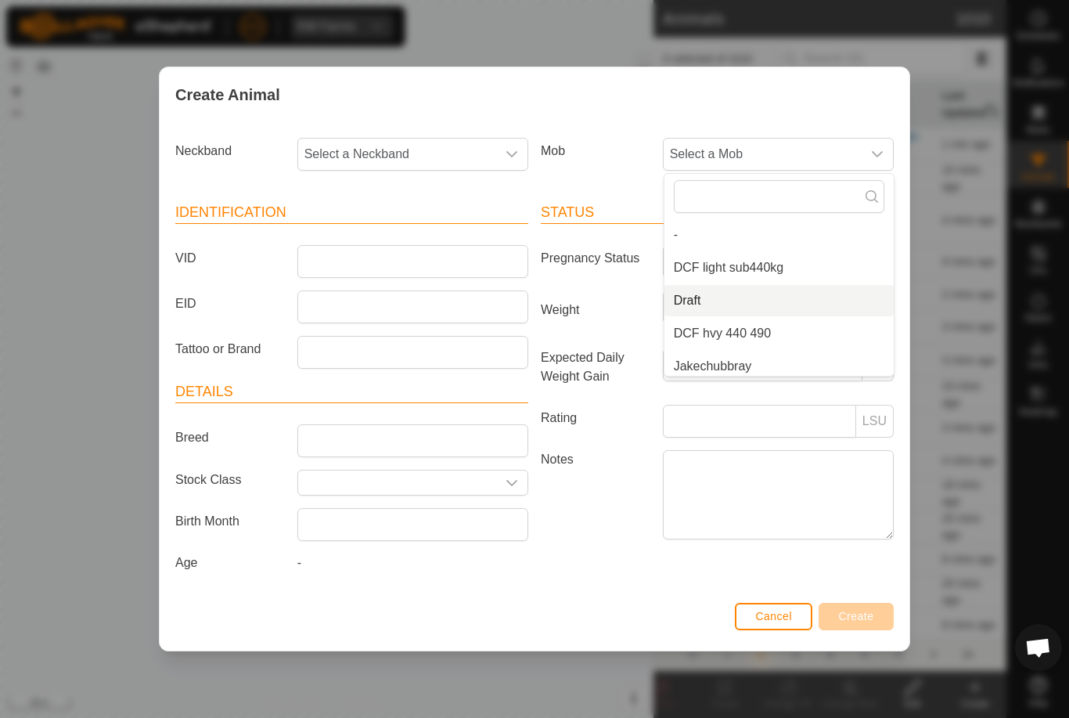
click at [756, 293] on li "Draft" at bounding box center [778, 300] width 229 height 31
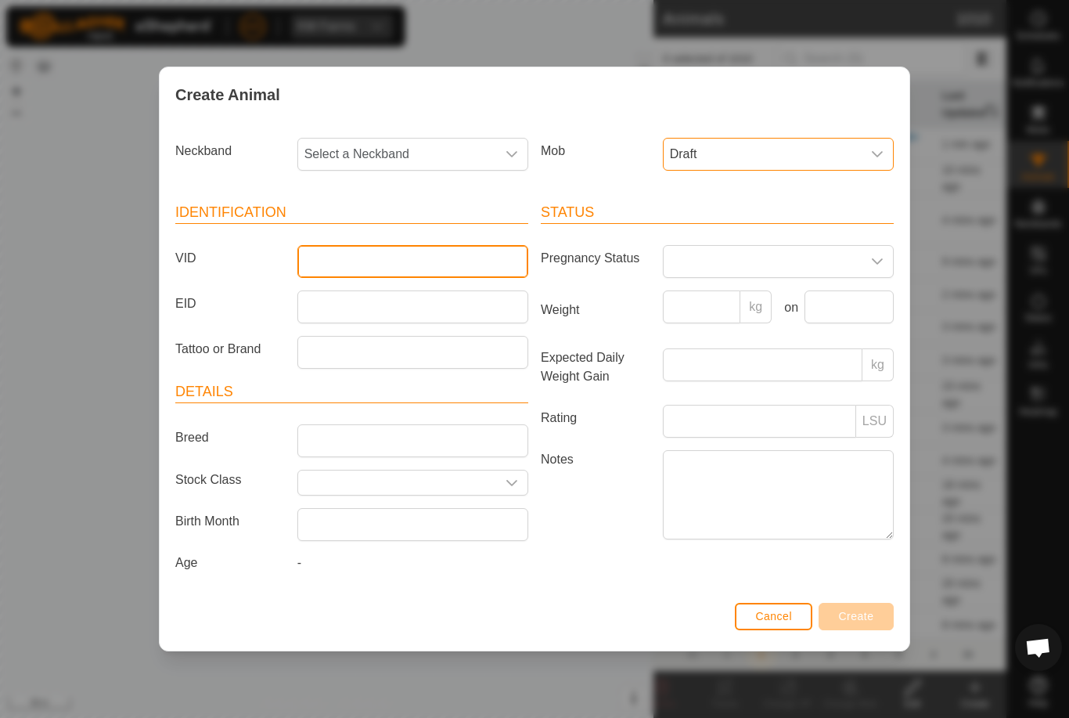
click at [450, 261] on input "VID" at bounding box center [412, 261] width 231 height 33
type input "Epasco13"
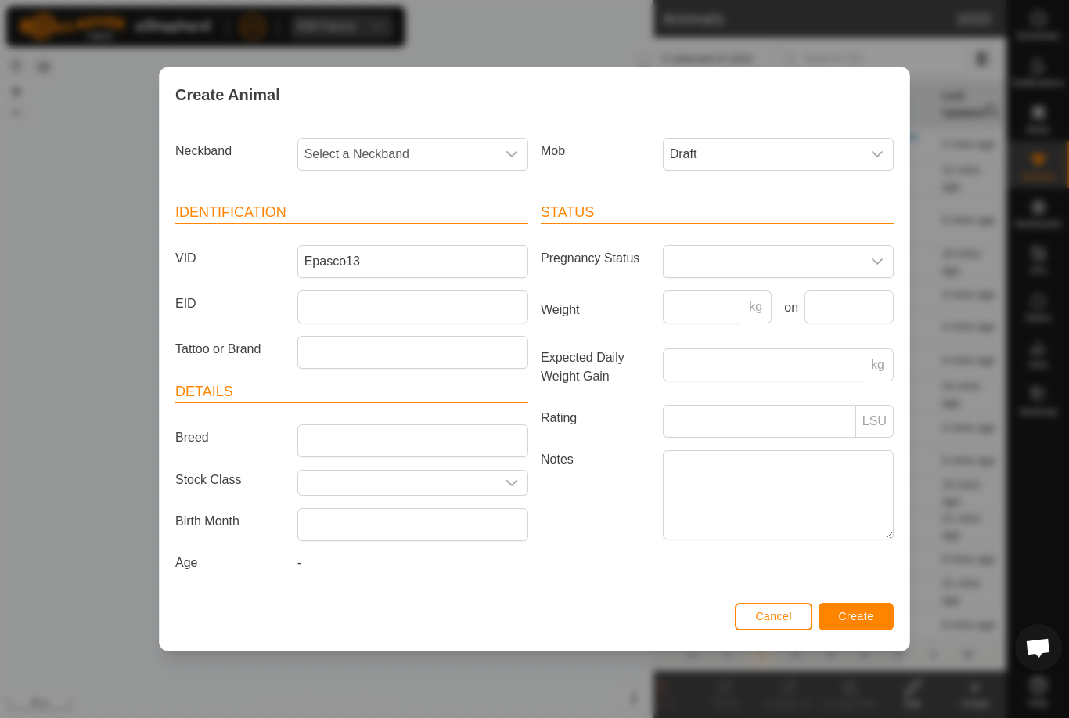
click at [459, 151] on span "Select a Neckband" at bounding box center [397, 154] width 198 height 31
type input "2278"
click at [406, 226] on li "2278015001" at bounding box center [413, 234] width 229 height 31
click at [868, 607] on button "Create" at bounding box center [855, 616] width 75 height 27
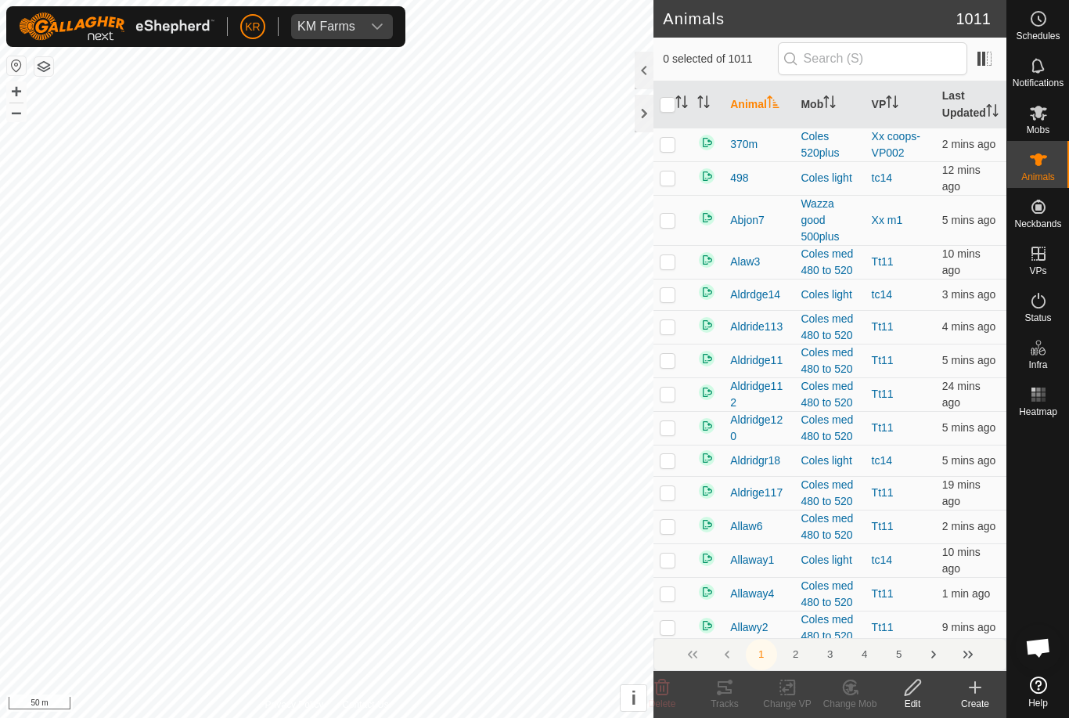
click at [985, 702] on div "Create" at bounding box center [975, 703] width 63 height 14
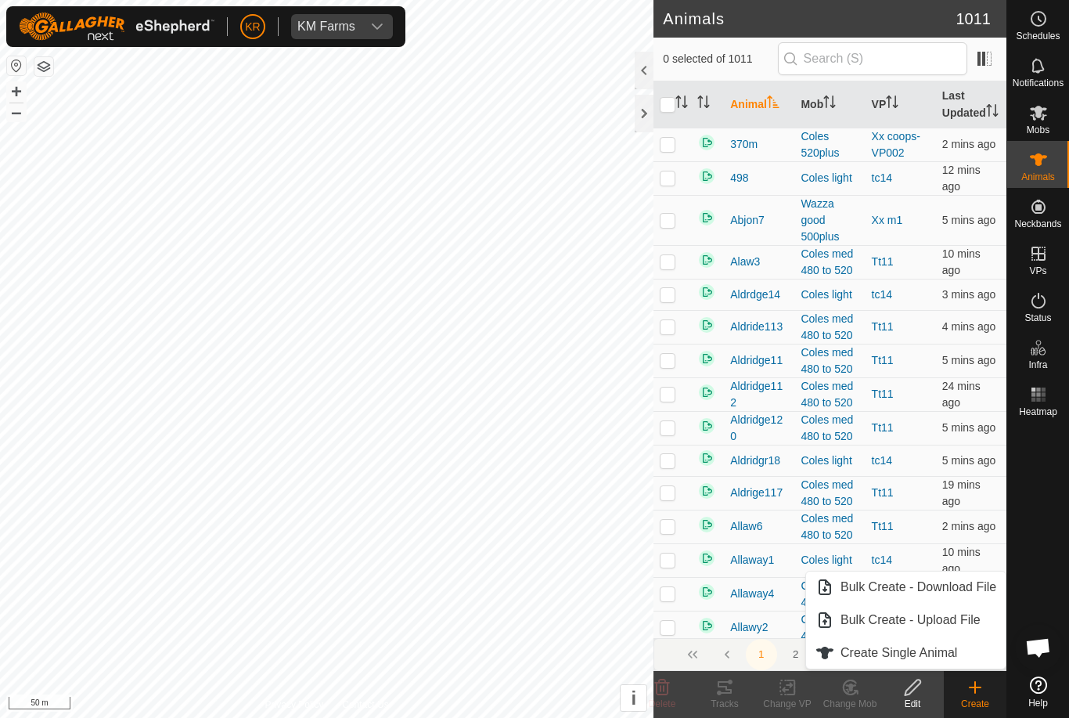
click at [944, 653] on span "Create Single Animal" at bounding box center [898, 652] width 117 height 19
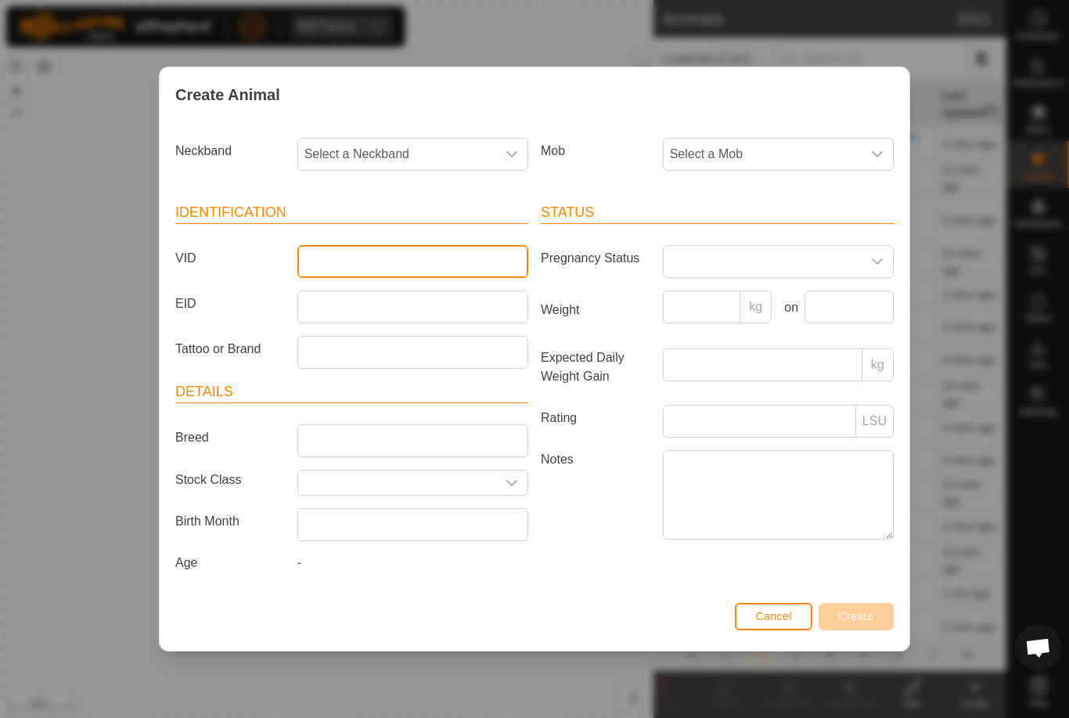
click at [390, 262] on input "VID" at bounding box center [412, 261] width 231 height 33
type input "Epasco14"
click at [779, 142] on span "Select a Mob" at bounding box center [763, 154] width 198 height 31
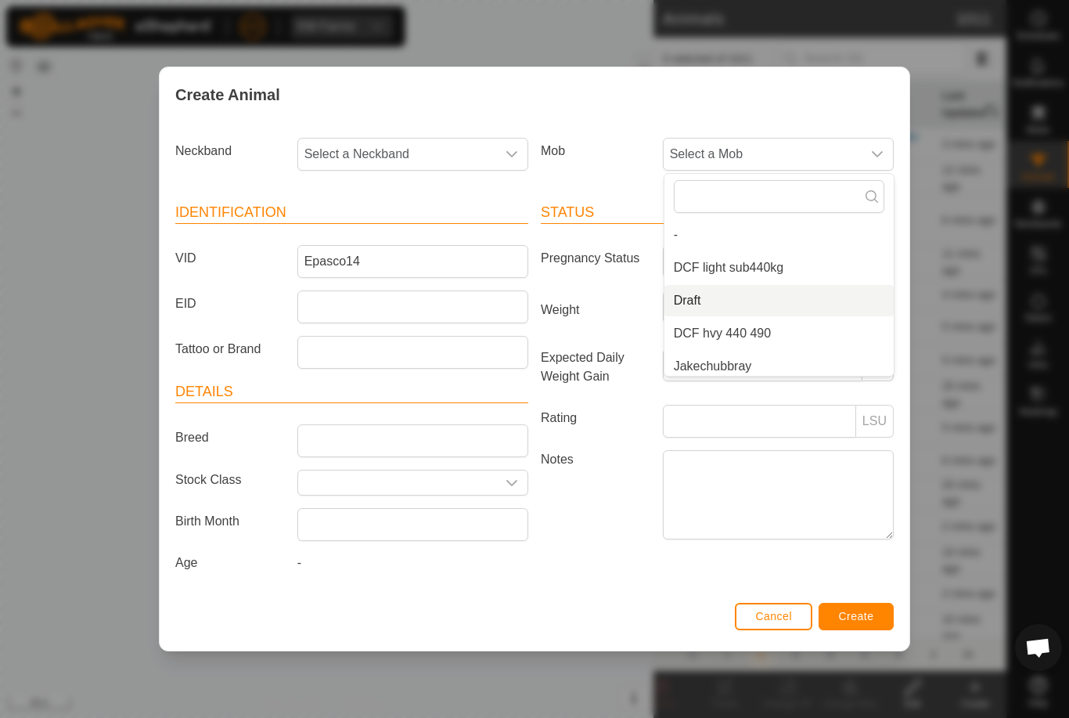
click at [726, 291] on li "Draft" at bounding box center [778, 300] width 229 height 31
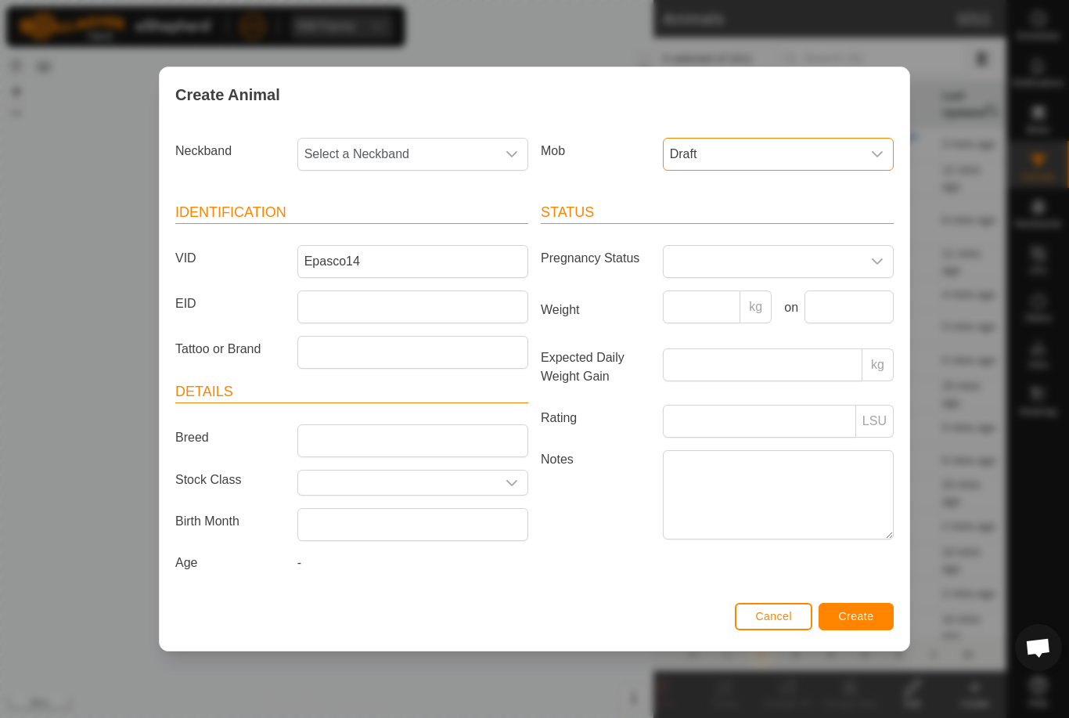
click at [411, 154] on span "Select a Neckband" at bounding box center [397, 154] width 198 height 31
type input "789"
click at [405, 219] on li "0789219503" at bounding box center [413, 234] width 229 height 31
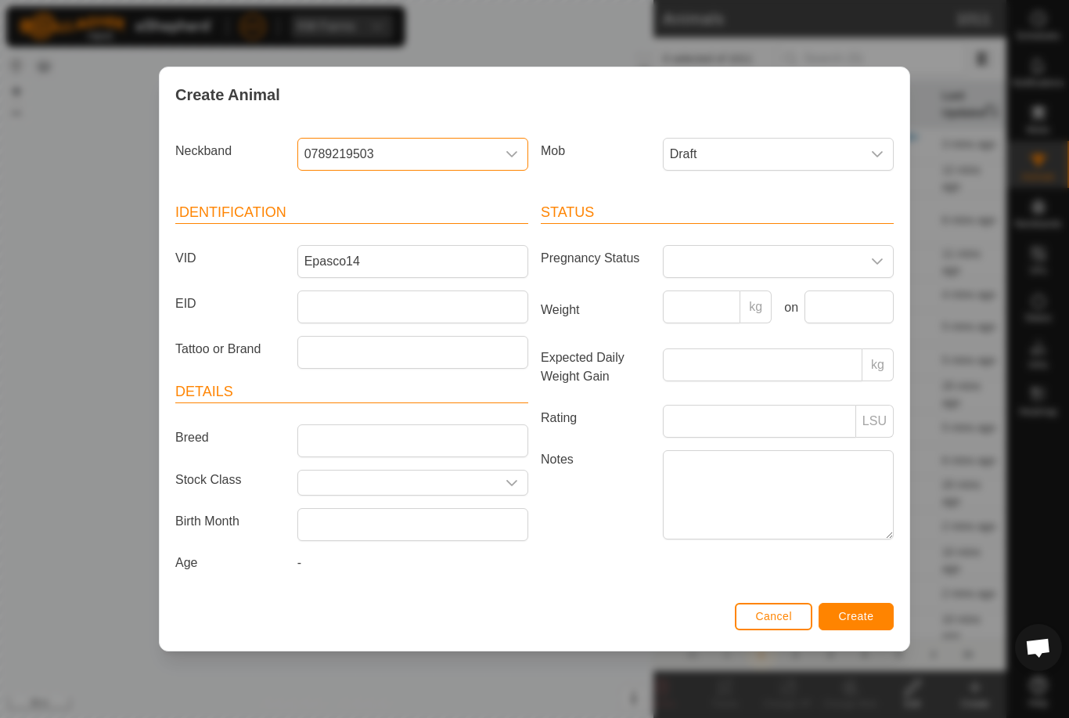
click at [879, 607] on button "Create" at bounding box center [855, 616] width 75 height 27
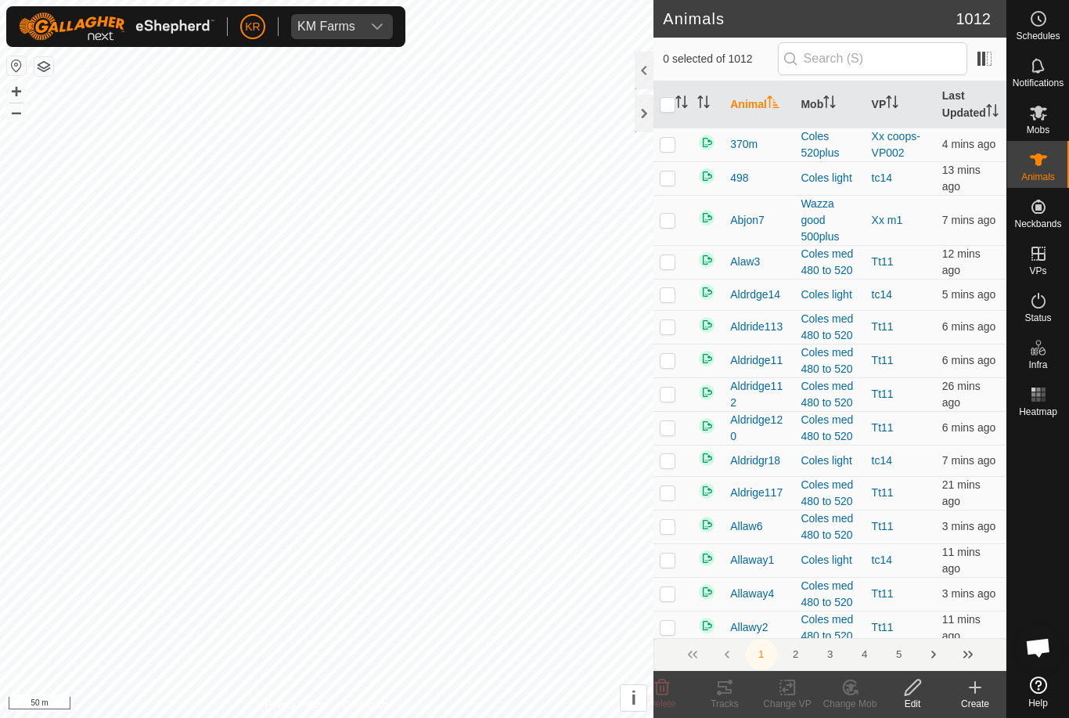
click at [985, 701] on div "Create" at bounding box center [975, 703] width 63 height 14
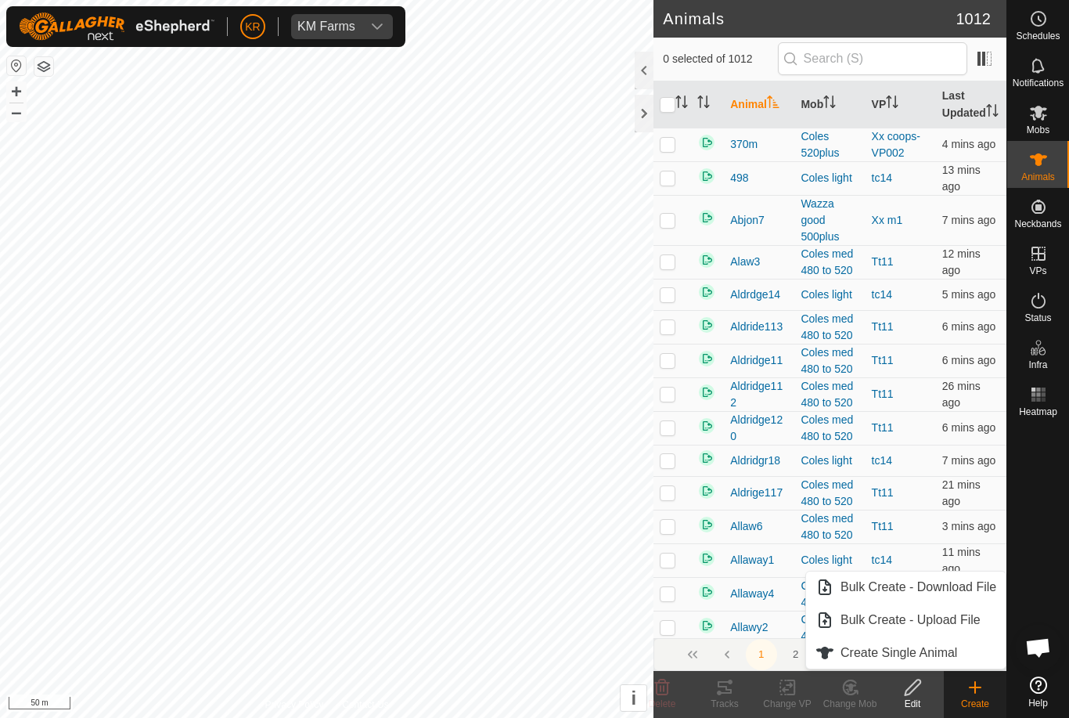
click at [952, 650] on span "Create Single Animal" at bounding box center [898, 652] width 117 height 19
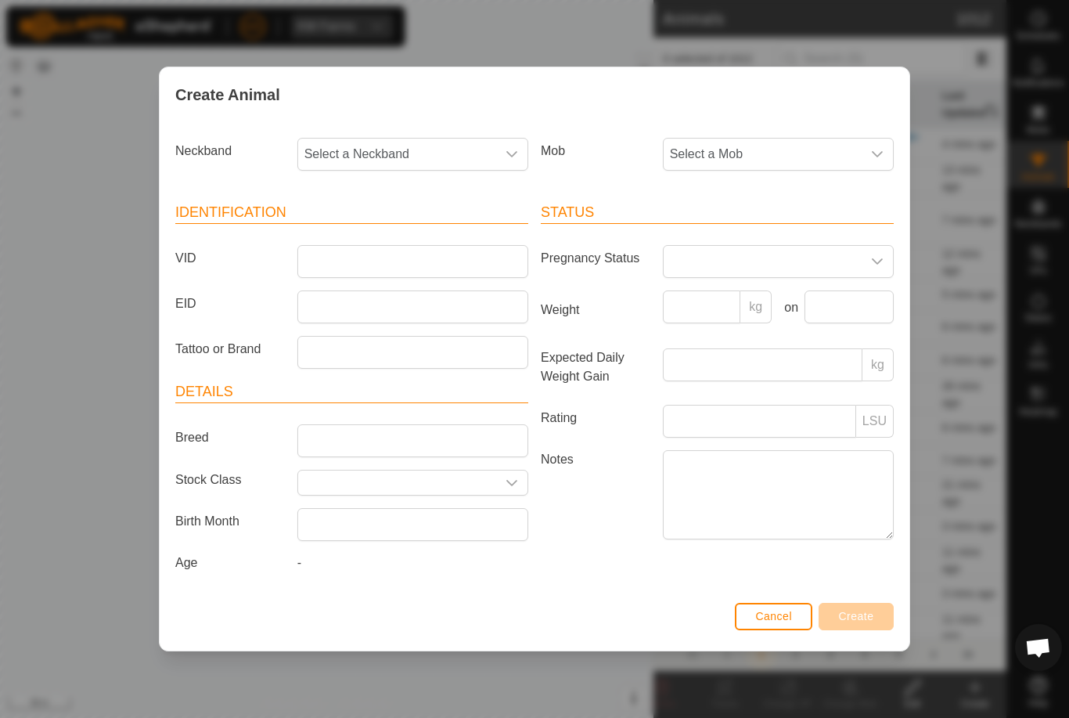
click at [787, 131] on div "Mob Select a Mob" at bounding box center [716, 160] width 365 height 58
click at [787, 139] on span "Select a Mob" at bounding box center [763, 154] width 198 height 31
click at [758, 288] on li "Draft" at bounding box center [778, 300] width 229 height 31
click at [384, 145] on span "Select a Neckband" at bounding box center [397, 154] width 198 height 31
type input "0967"
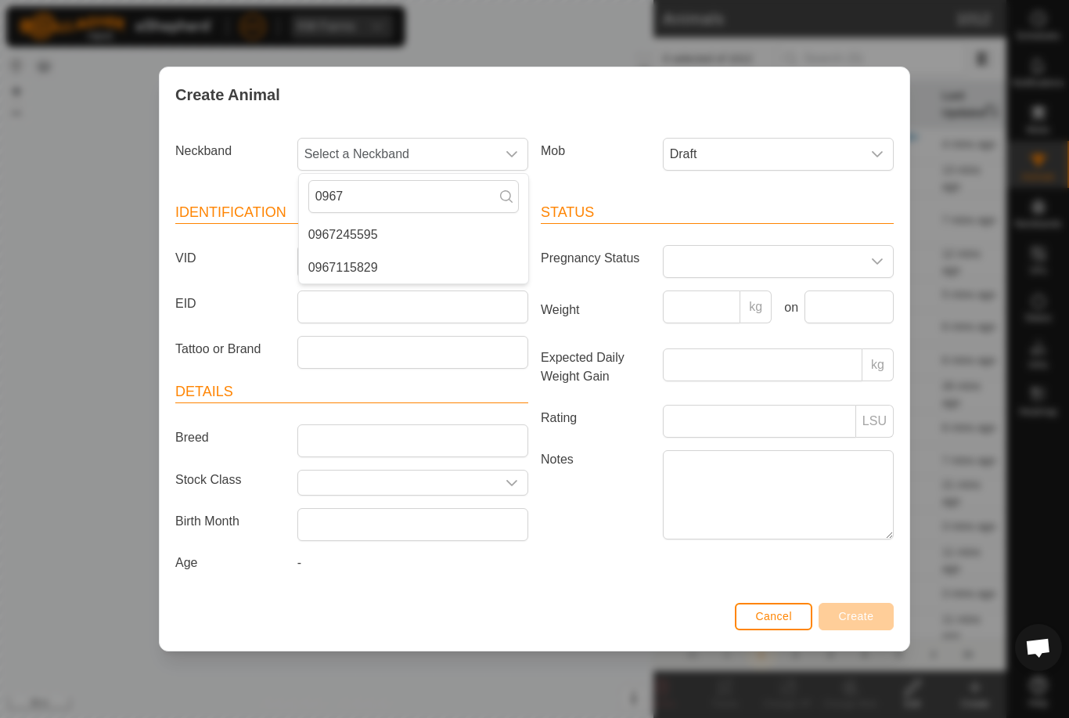
click at [455, 257] on li "0967115829" at bounding box center [413, 267] width 229 height 31
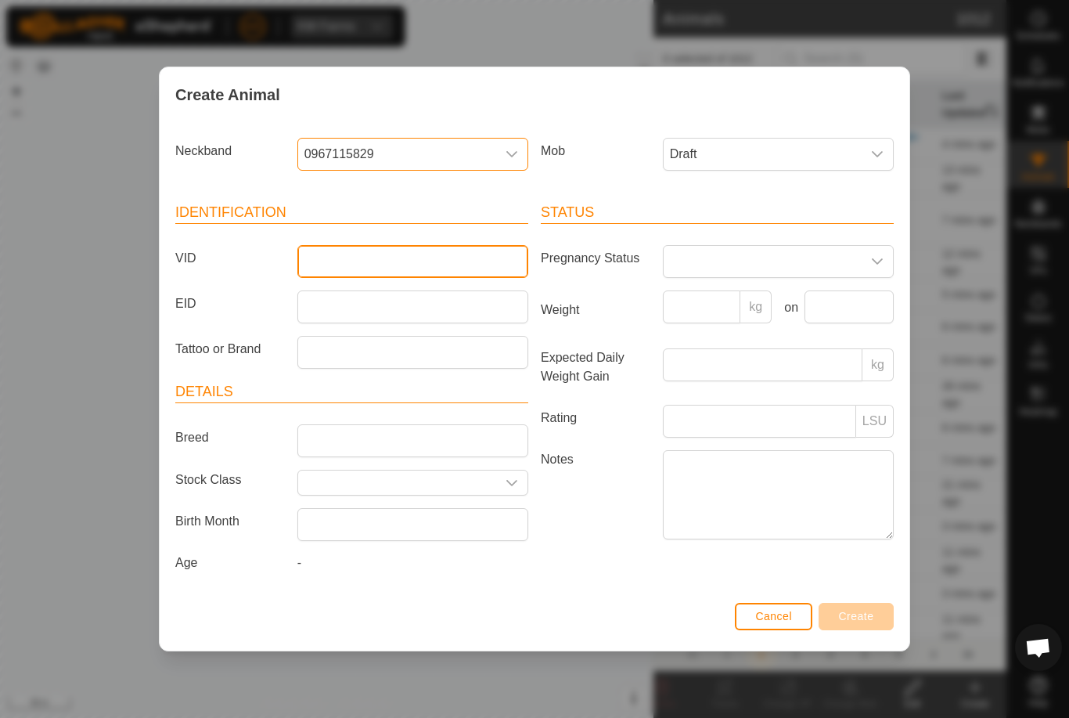
click at [440, 252] on input "VID" at bounding box center [412, 261] width 231 height 33
type input "Epasco15"
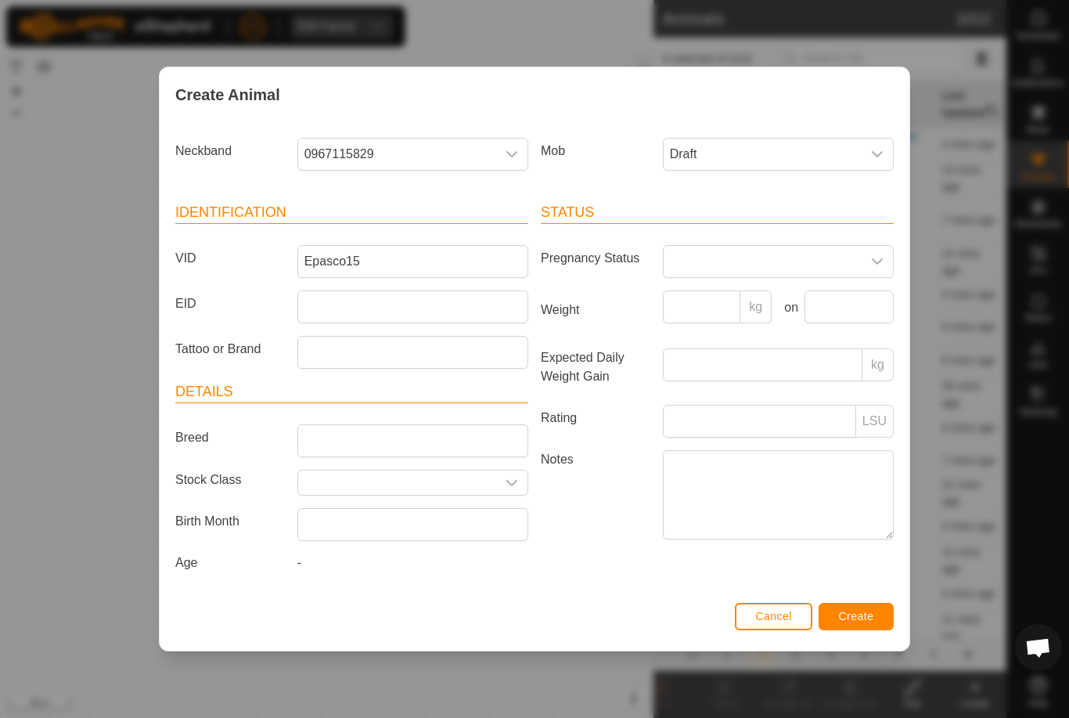
click at [872, 617] on span "Create" at bounding box center [856, 616] width 35 height 13
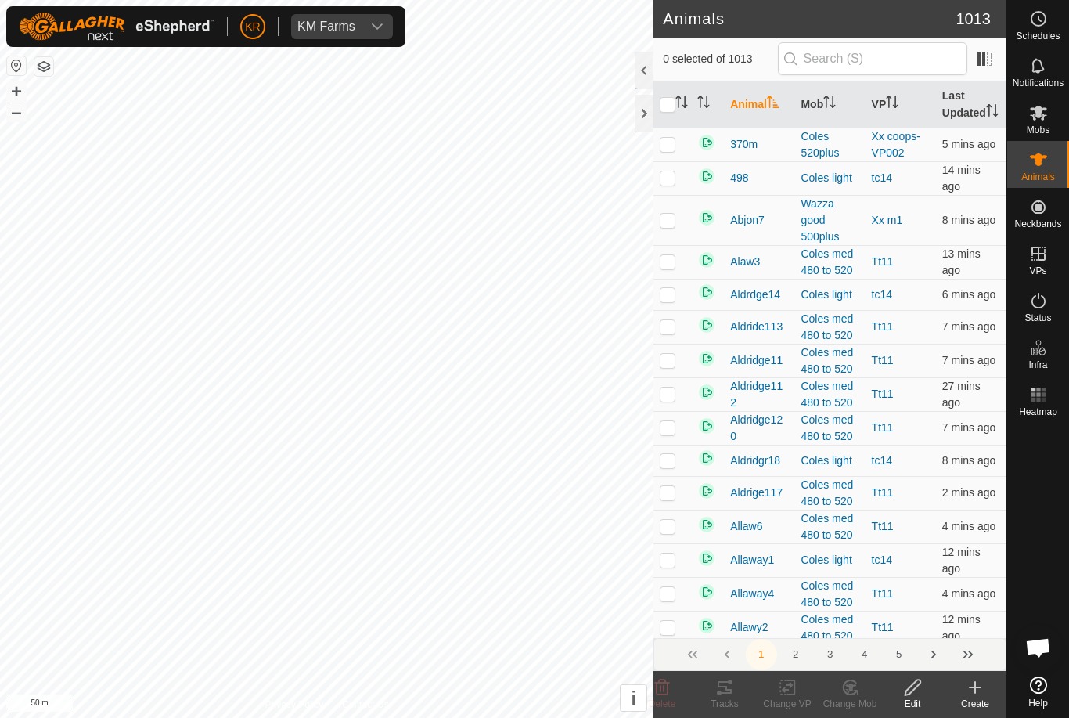
click at [981, 690] on icon at bounding box center [975, 687] width 19 height 19
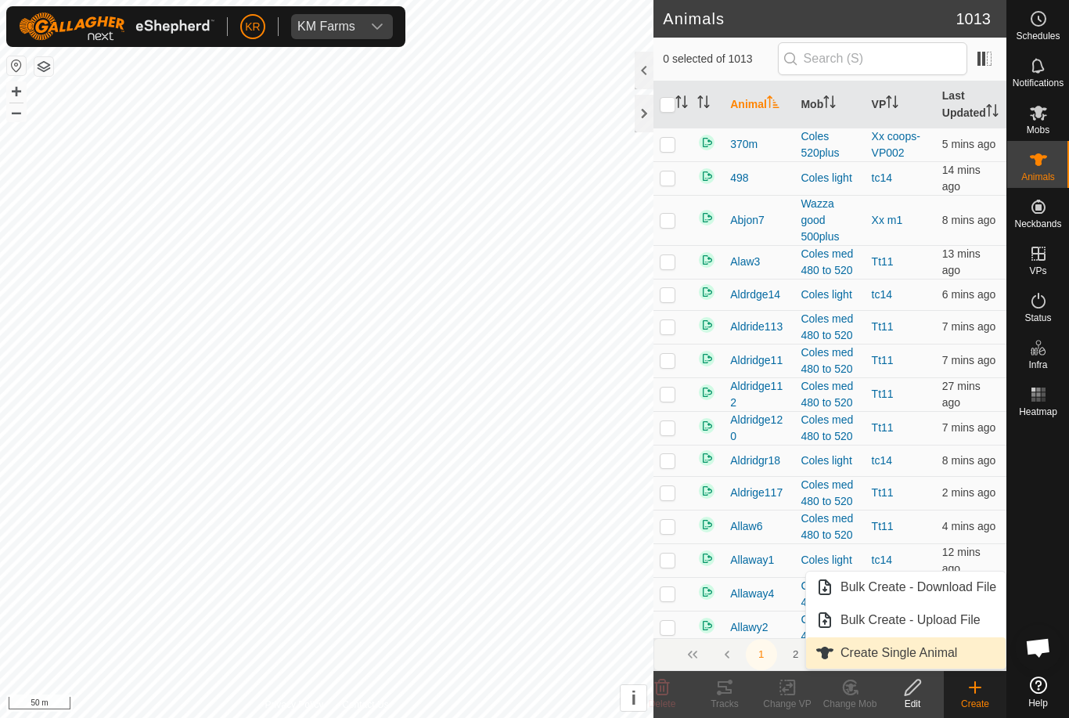
click at [955, 654] on span "Create Single Animal" at bounding box center [898, 652] width 117 height 19
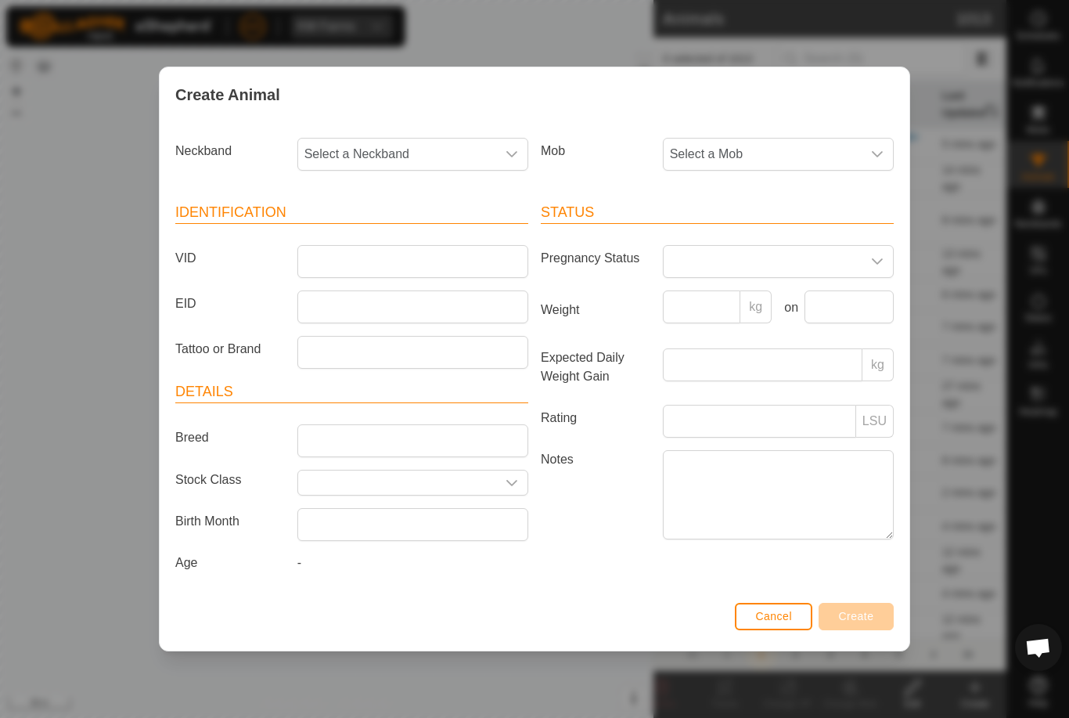
click at [390, 140] on span "Select a Neckband" at bounding box center [397, 154] width 198 height 31
type input "3522"
click at [408, 223] on li "3522699002" at bounding box center [413, 234] width 229 height 31
click at [758, 150] on span "Select a Mob" at bounding box center [763, 154] width 198 height 31
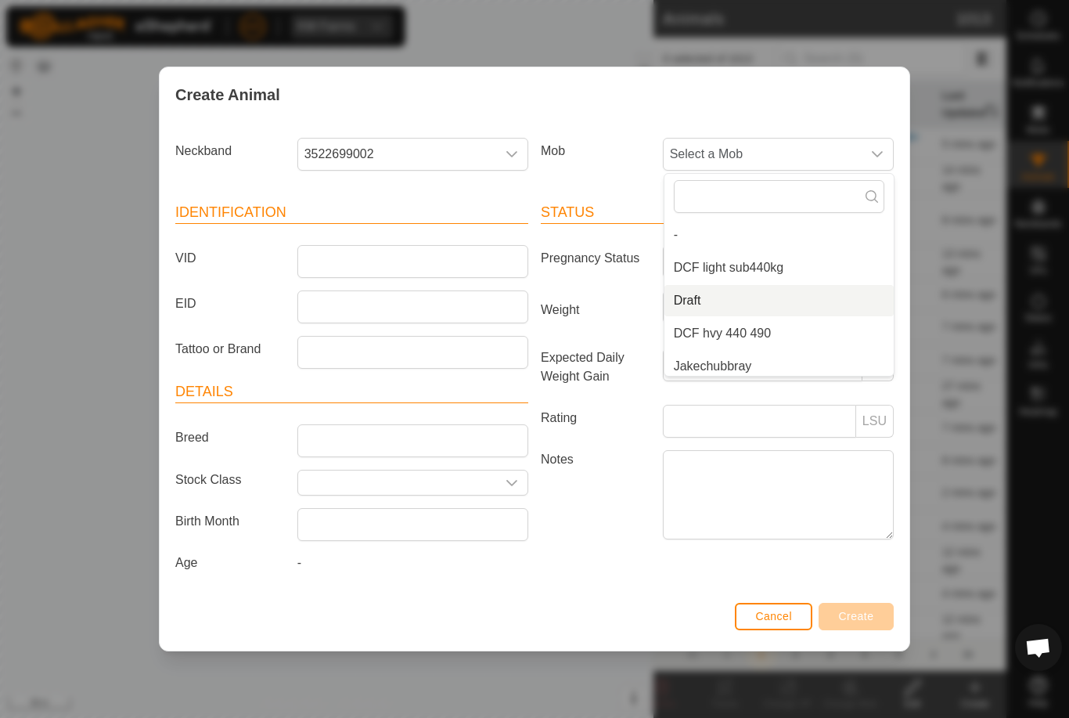
click at [749, 296] on li "Draft" at bounding box center [778, 300] width 229 height 31
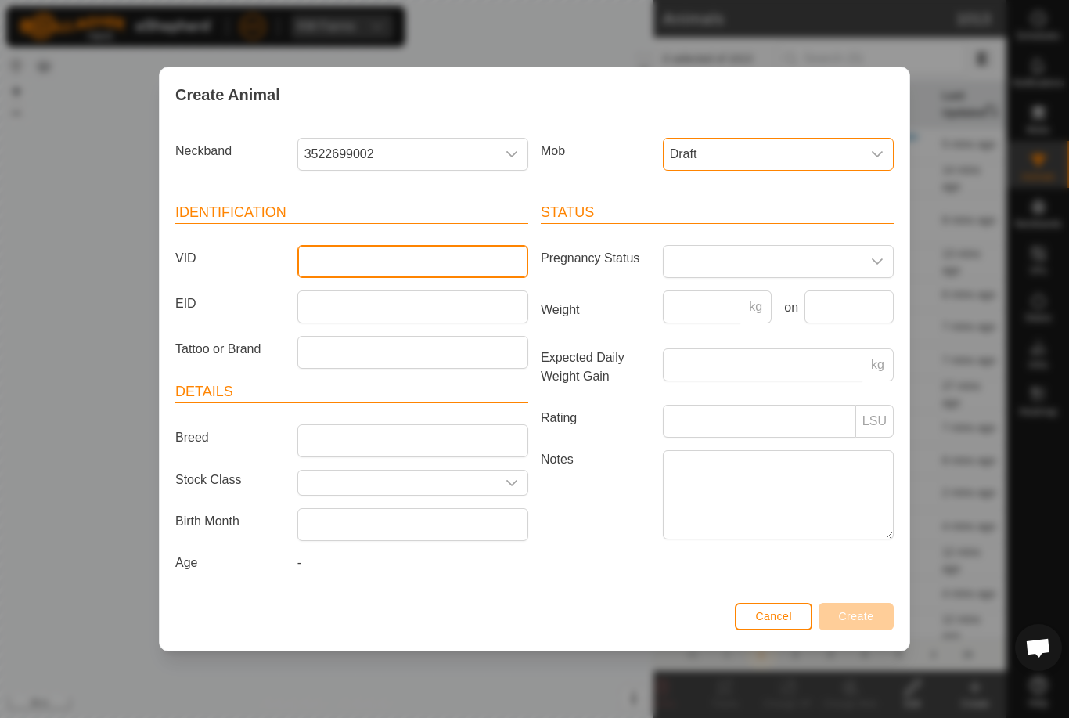
click at [379, 259] on input "VID" at bounding box center [412, 261] width 231 height 33
type input "Epasco16"
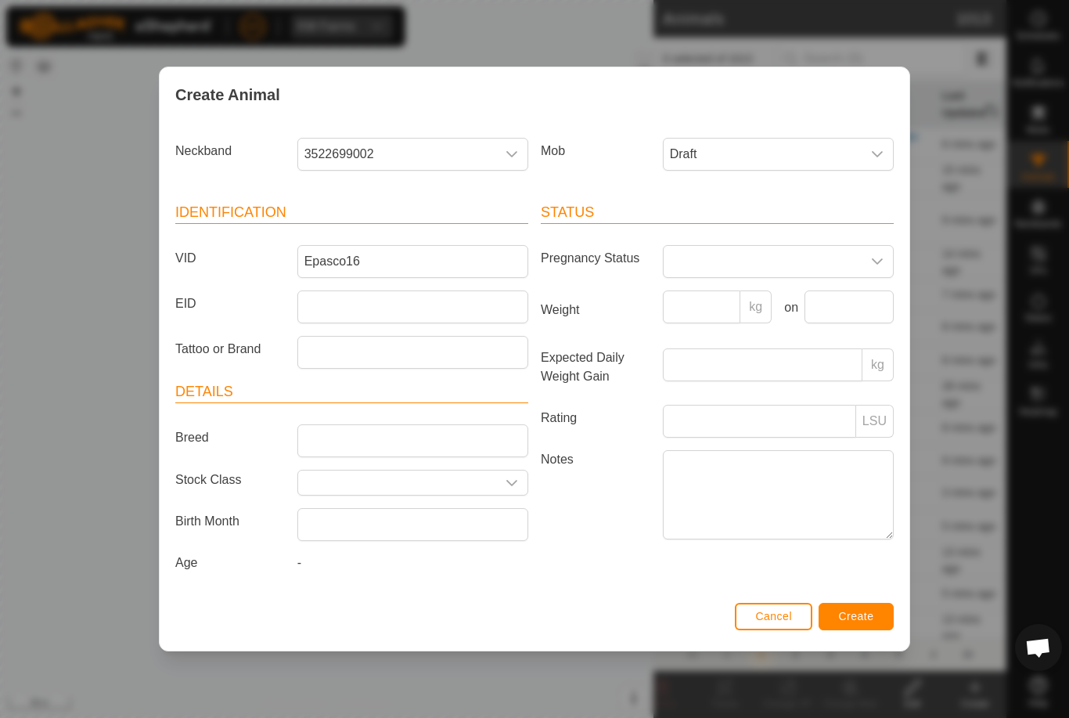
click at [868, 617] on span "Create" at bounding box center [856, 616] width 35 height 13
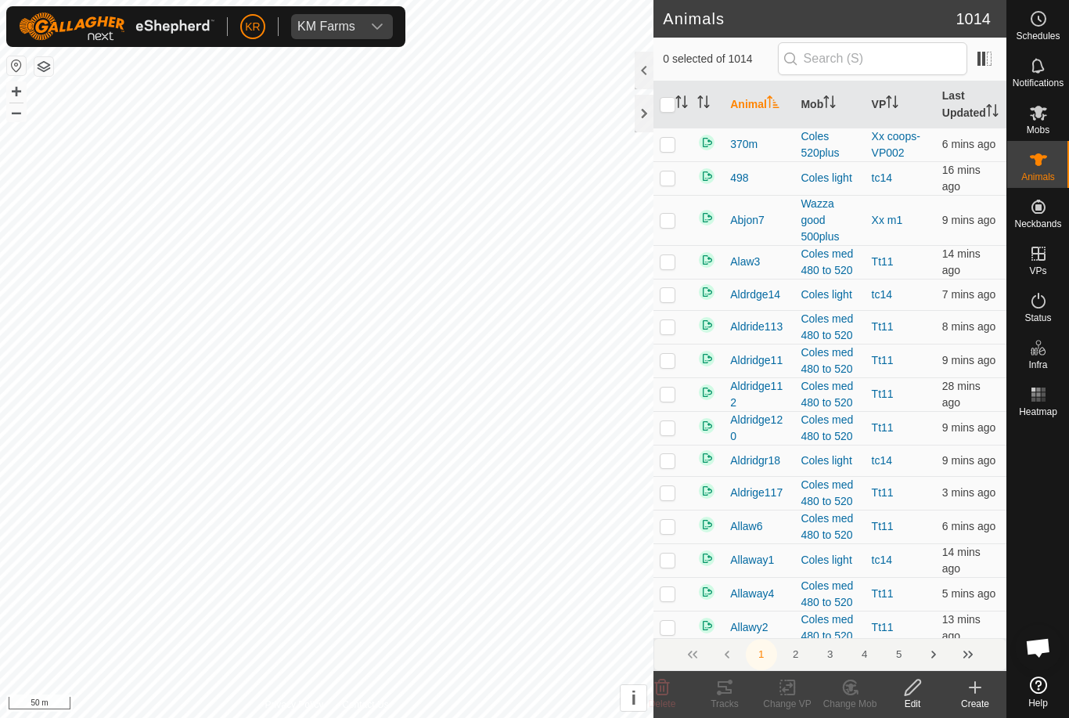
click at [980, 692] on icon at bounding box center [975, 687] width 19 height 19
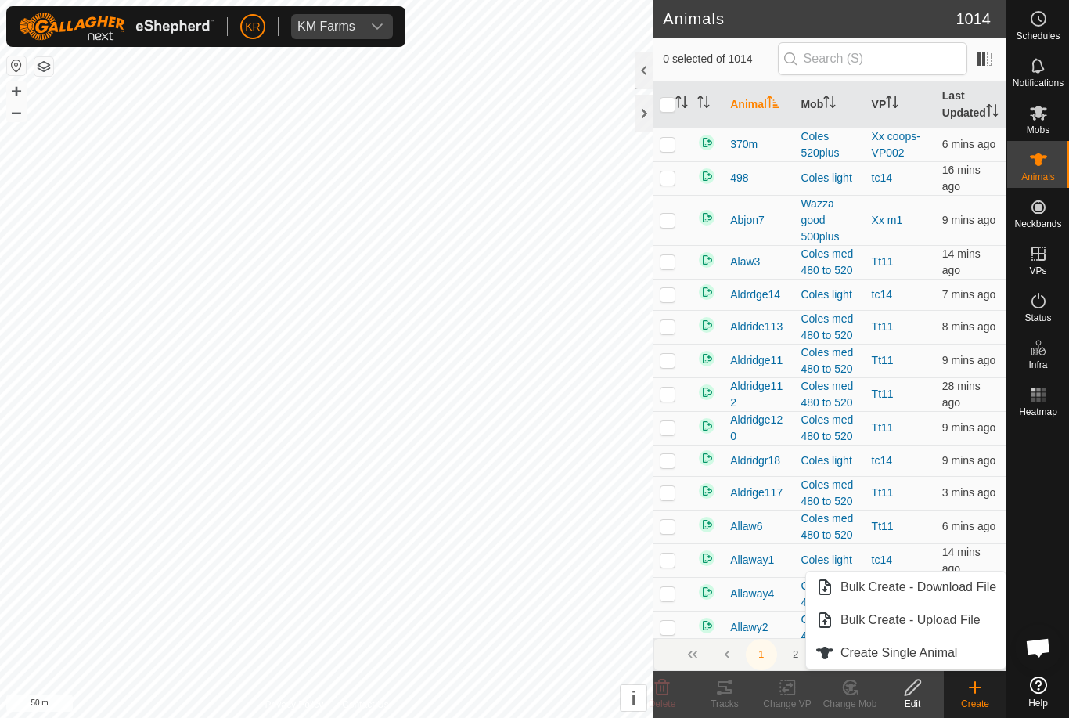
click at [959, 652] on link "Create Single Animal" at bounding box center [906, 652] width 200 height 31
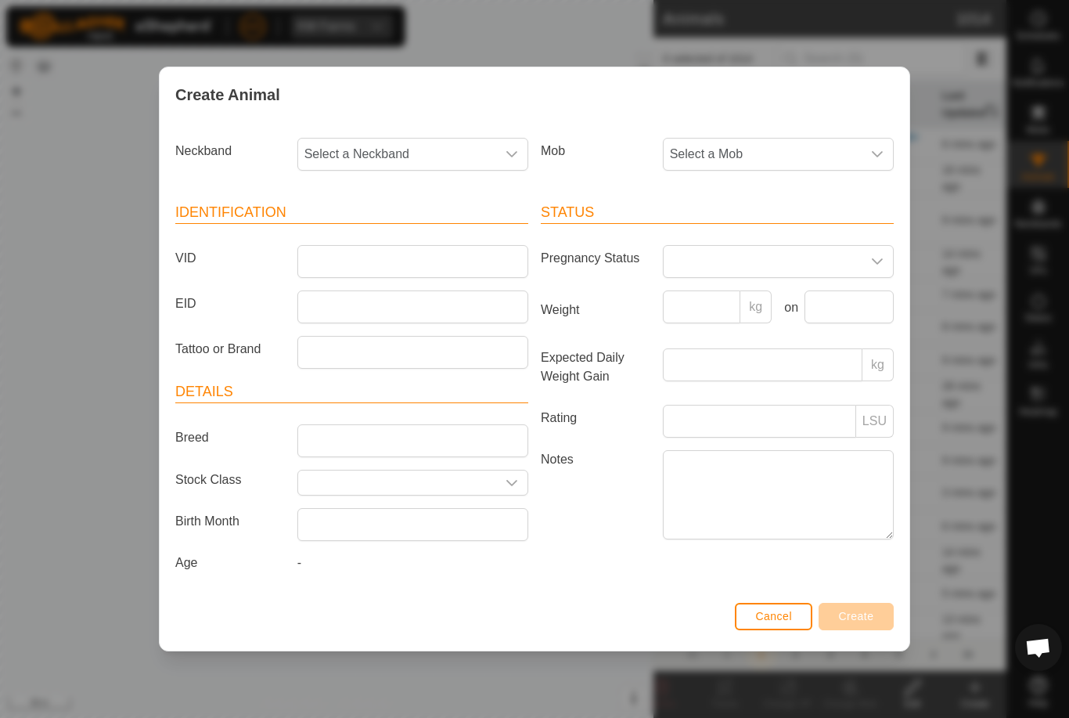
click at [401, 144] on span "Select a Neckband" at bounding box center [397, 154] width 198 height 31
type input "127"
click at [397, 229] on li "1272506051" at bounding box center [413, 234] width 229 height 31
click at [782, 142] on span "Select a Mob" at bounding box center [763, 154] width 198 height 31
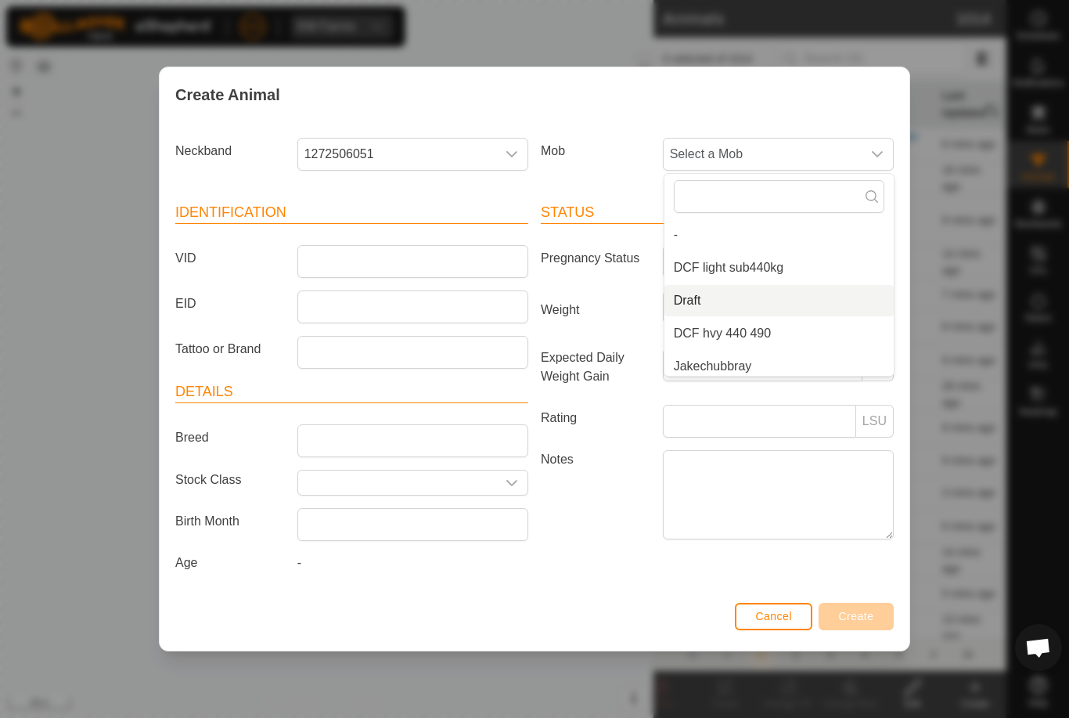
click at [768, 290] on li "Draft" at bounding box center [778, 300] width 229 height 31
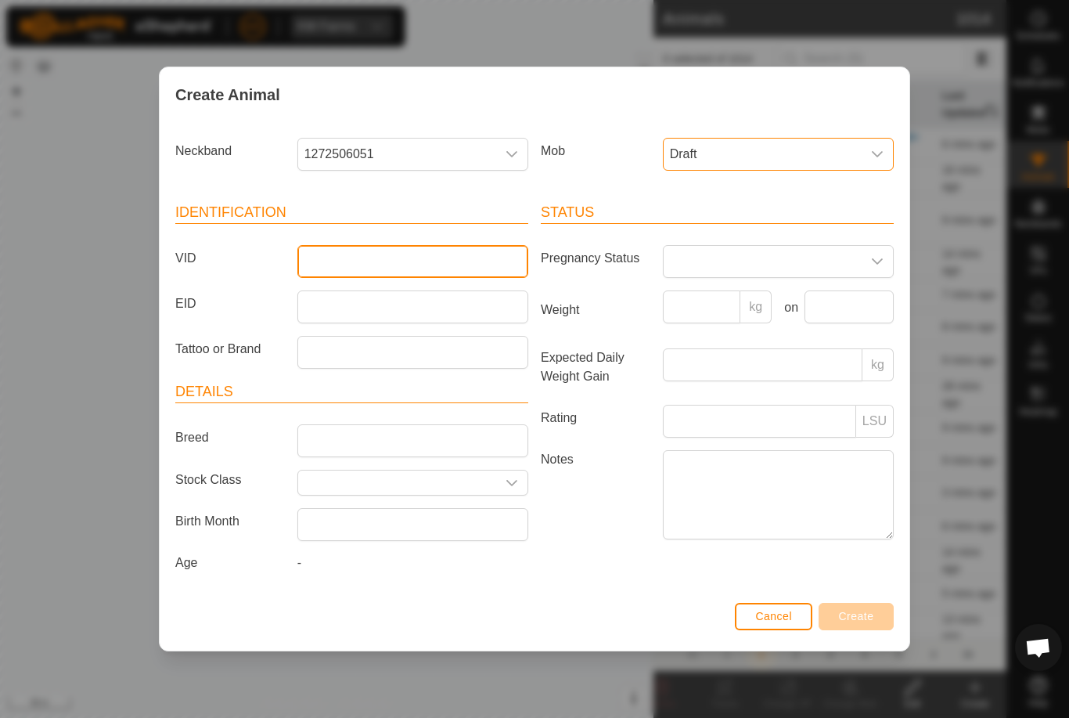
click at [426, 254] on input "VID" at bounding box center [412, 261] width 231 height 33
type input "Epasco17"
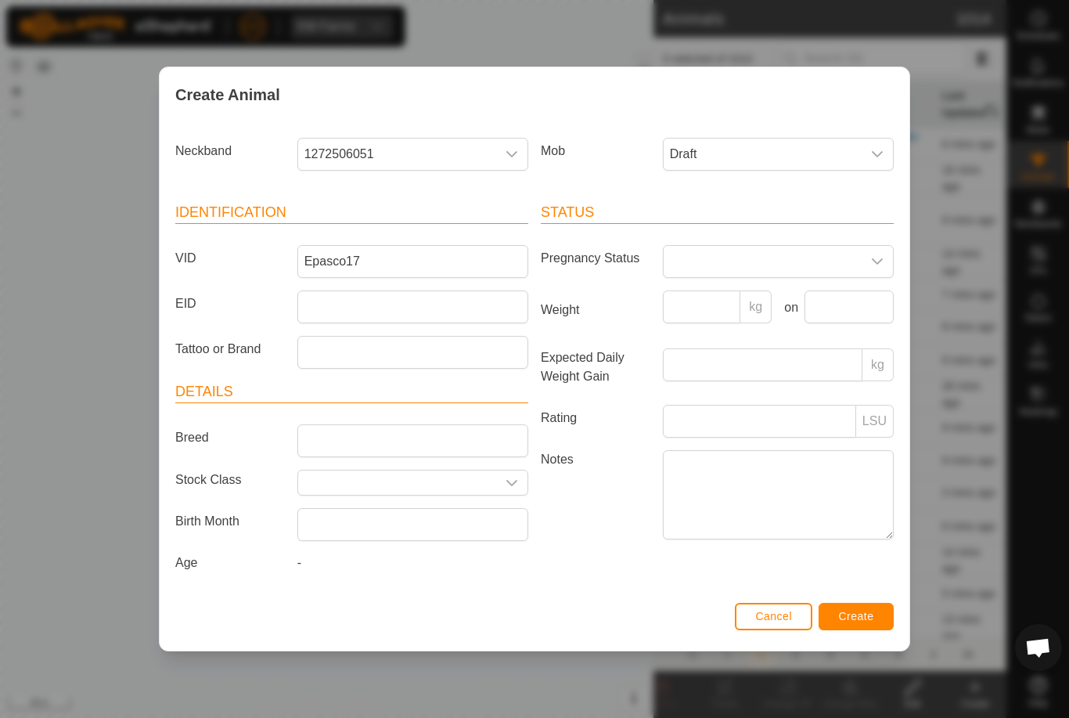
click at [872, 620] on span "Create" at bounding box center [856, 616] width 35 height 13
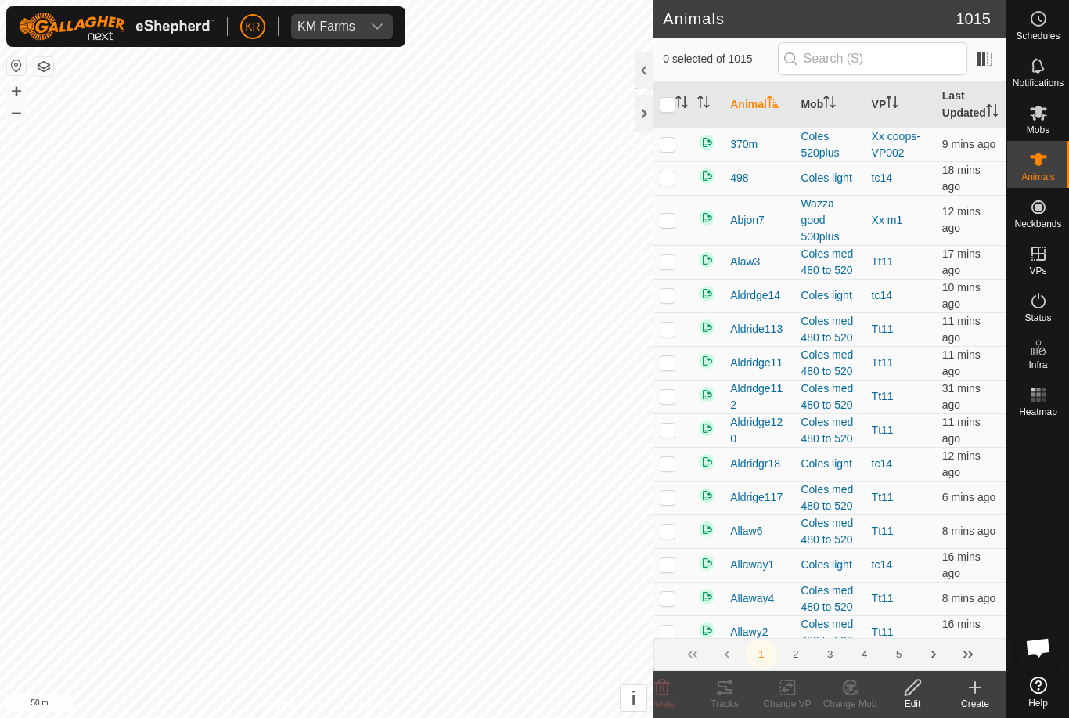
click at [970, 694] on icon at bounding box center [975, 687] width 19 height 19
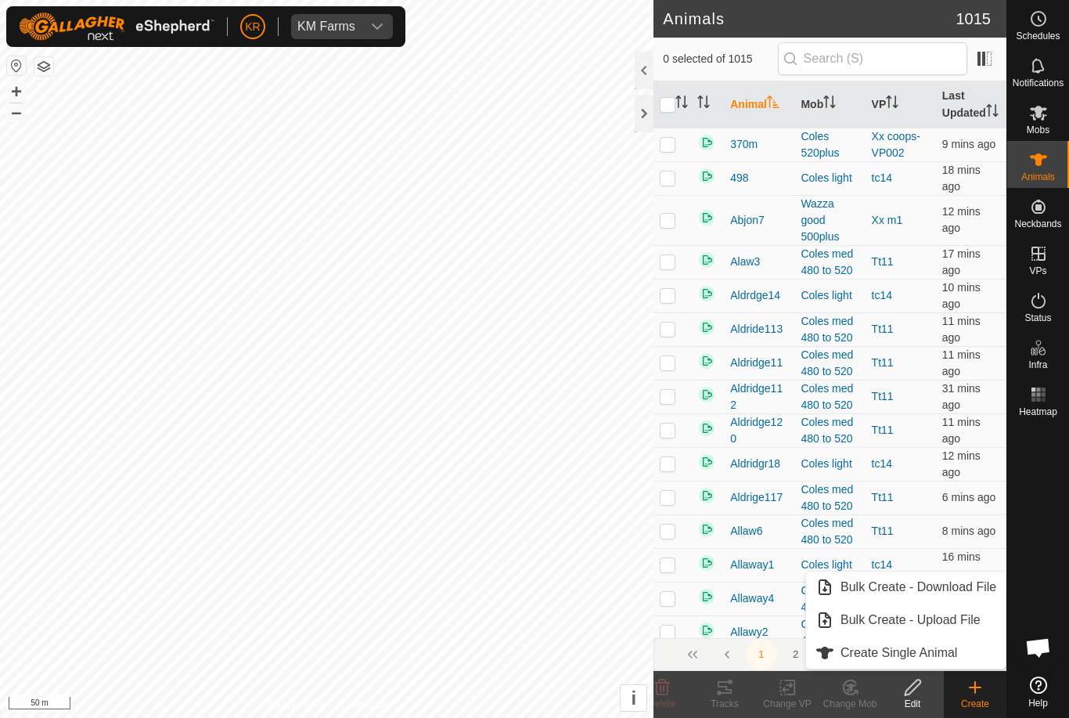
click at [962, 671] on div "Create" at bounding box center [975, 694] width 63 height 47
click at [952, 653] on span "Create Single Animal" at bounding box center [898, 652] width 117 height 19
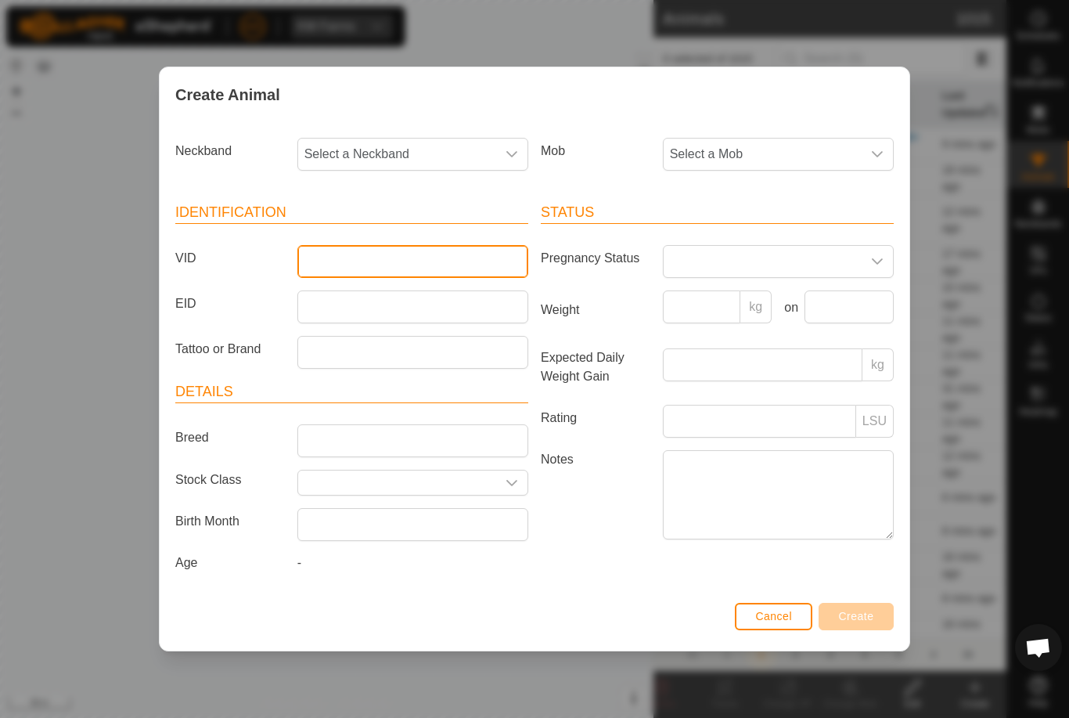
click at [403, 257] on input "VID" at bounding box center [412, 261] width 231 height 33
type input "Epasco18"
click at [409, 141] on span "Select a Neckband" at bounding box center [397, 154] width 198 height 31
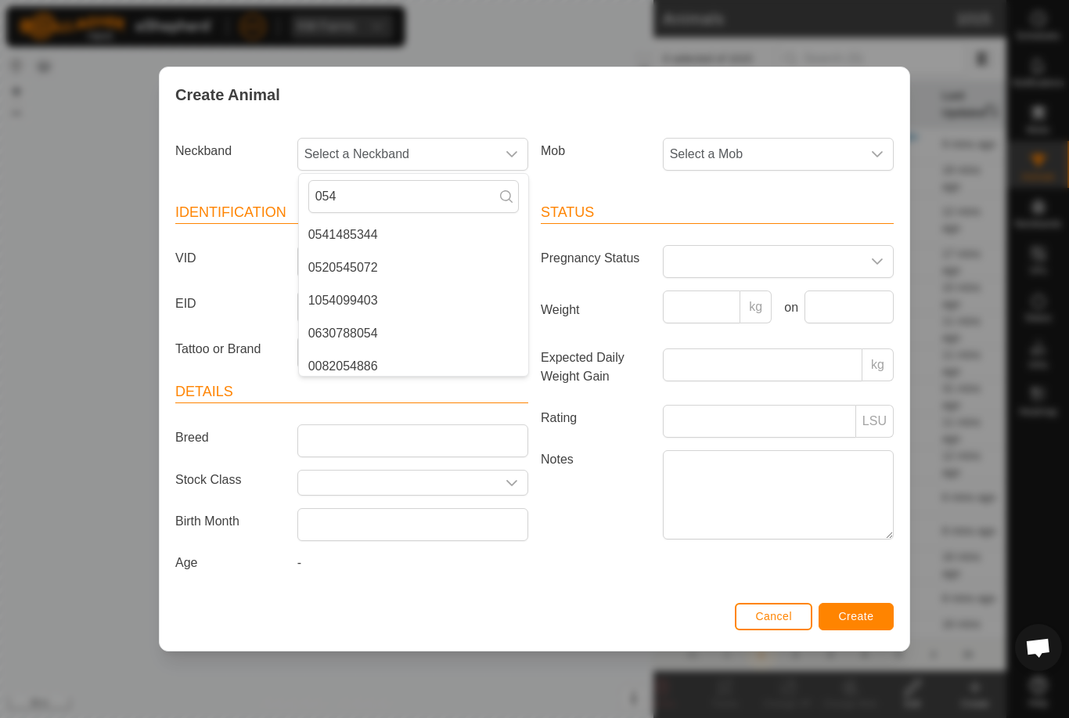
type input "054"
click at [397, 226] on li "0541485344" at bounding box center [413, 234] width 229 height 31
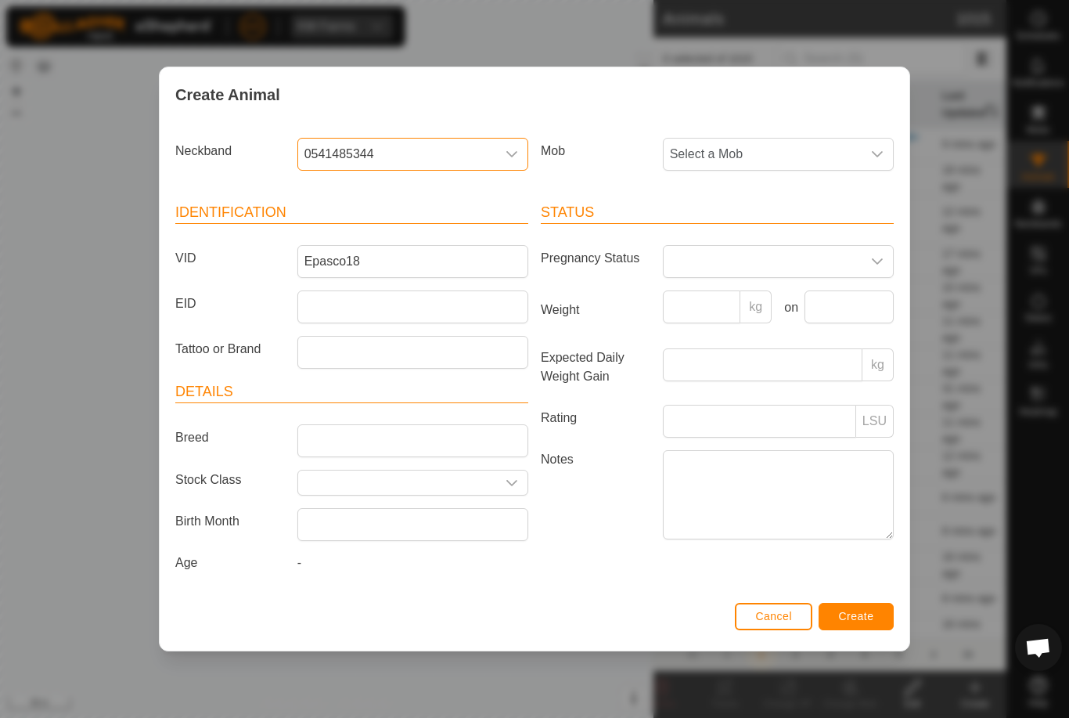
click at [785, 146] on span "Select a Mob" at bounding box center [763, 154] width 198 height 31
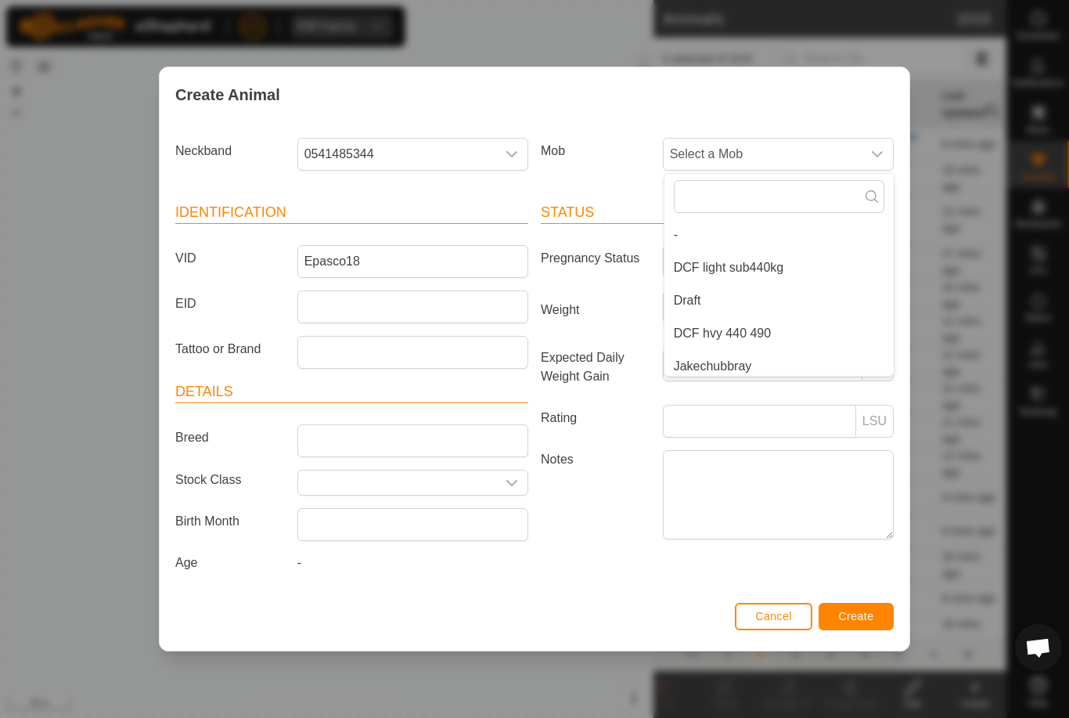
click at [764, 297] on li "Draft" at bounding box center [778, 300] width 229 height 31
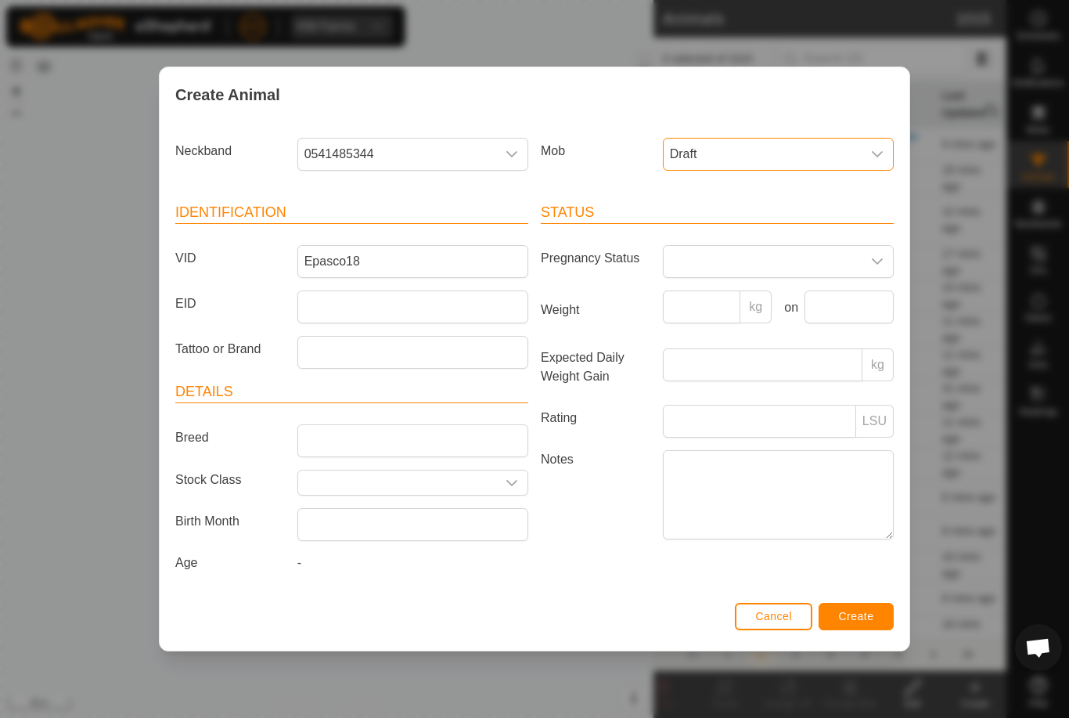
click at [882, 628] on button "Create" at bounding box center [855, 616] width 75 height 27
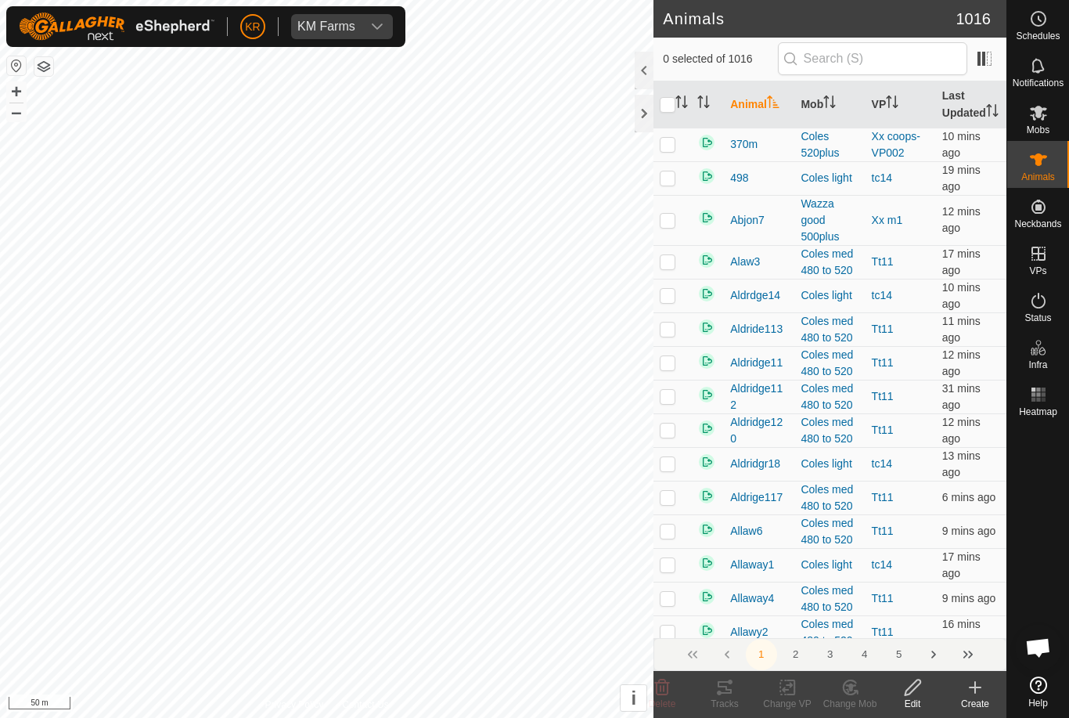
click at [981, 702] on div "Create" at bounding box center [975, 703] width 63 height 14
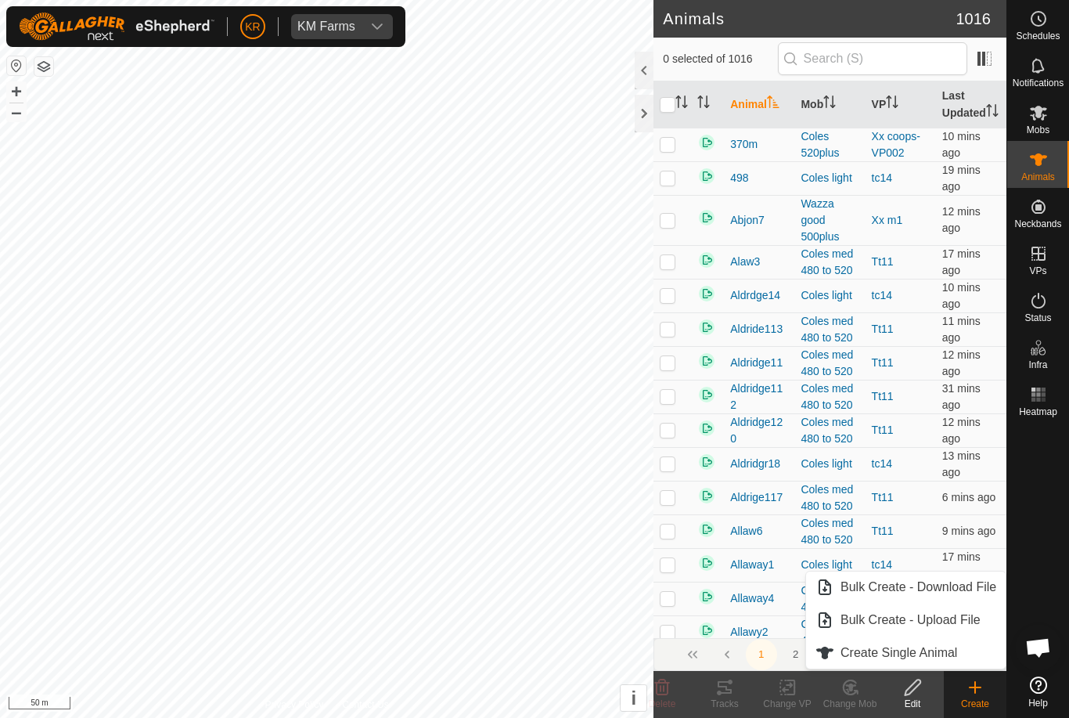
click at [952, 655] on span "Create Single Animal" at bounding box center [898, 652] width 117 height 19
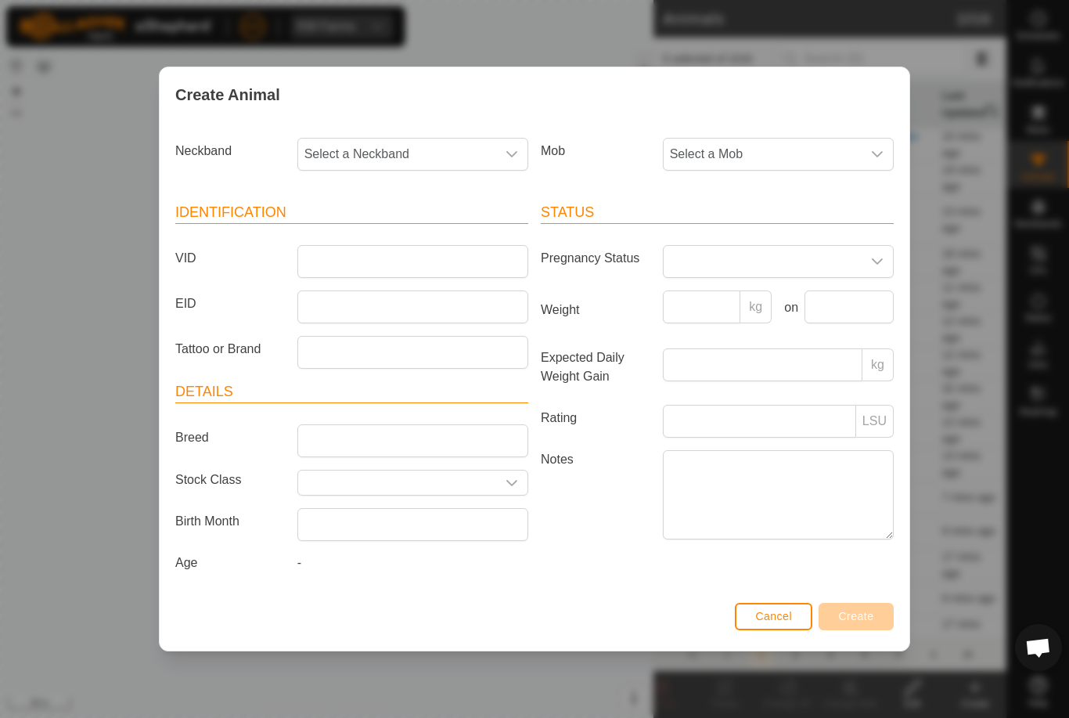
click at [765, 139] on span "Select a Mob" at bounding box center [763, 154] width 198 height 31
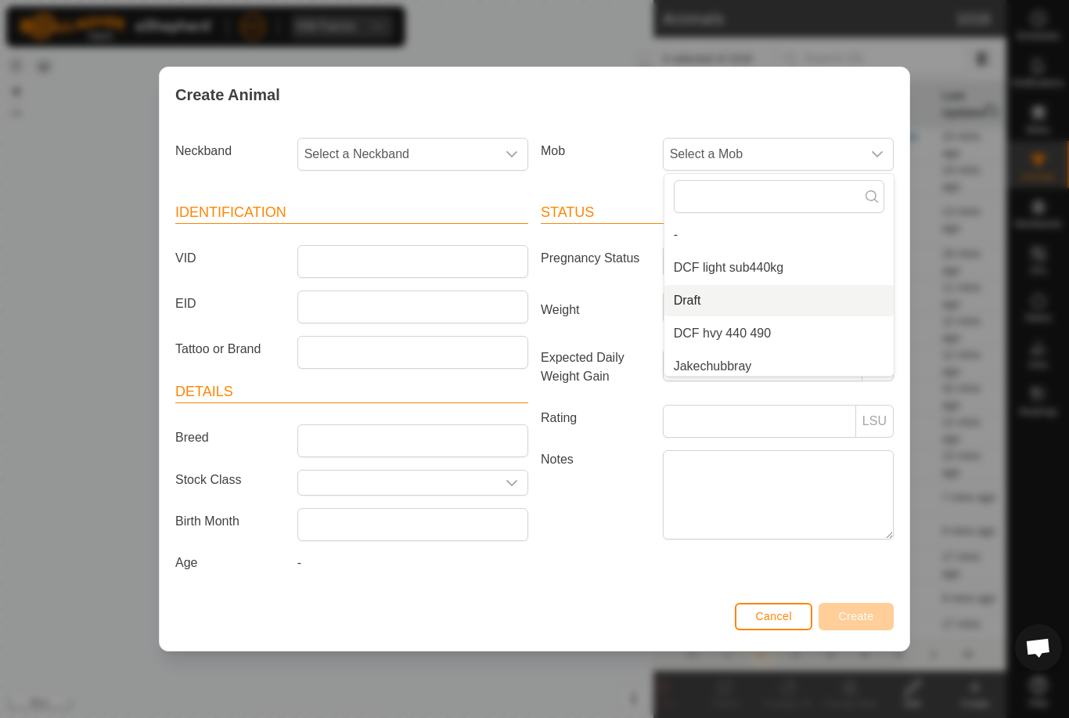
click at [777, 293] on li "Draft" at bounding box center [778, 300] width 229 height 31
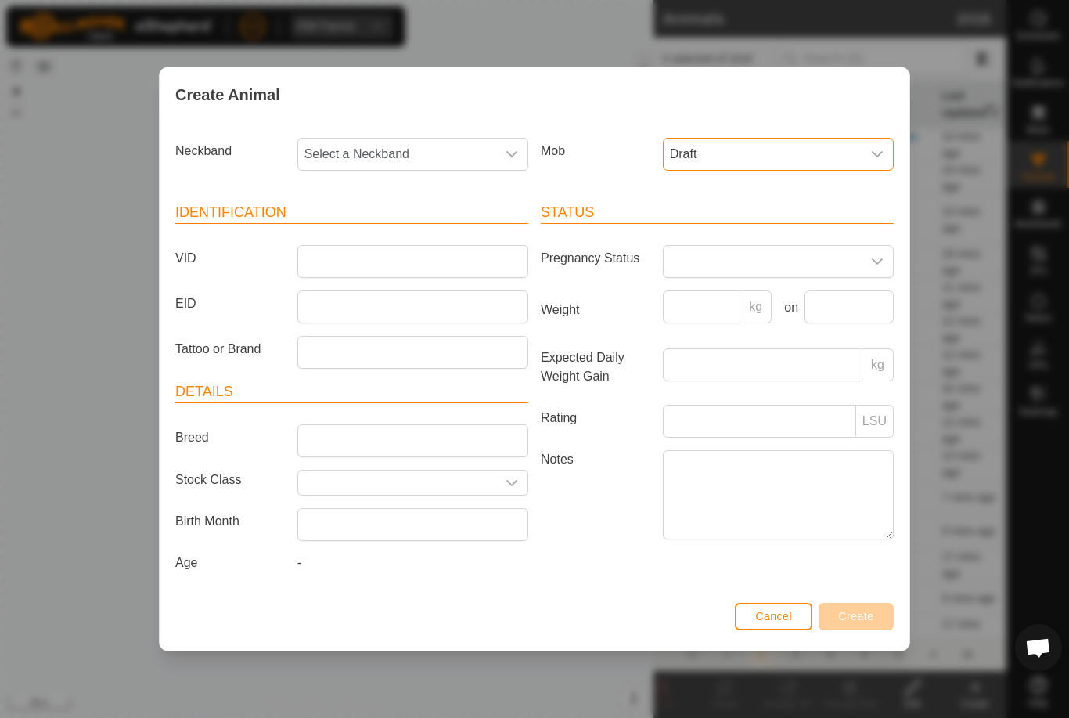
click at [403, 139] on span "Select a Neckband" at bounding box center [397, 154] width 198 height 31
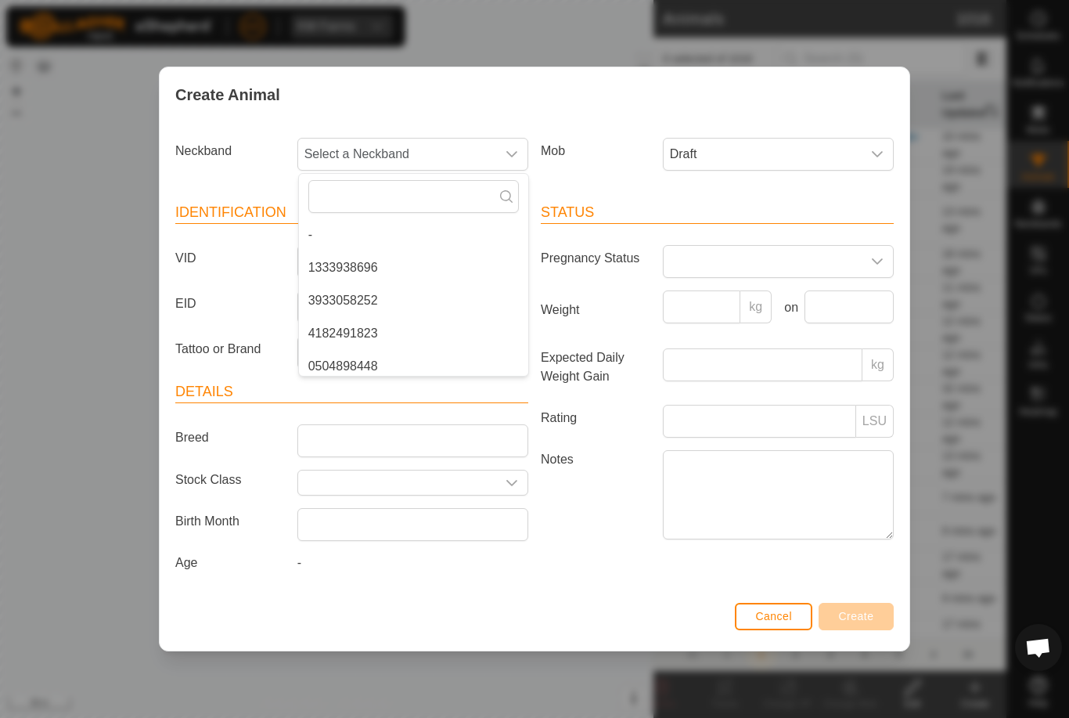
click at [254, 268] on label "VID" at bounding box center [230, 258] width 122 height 27
click at [297, 268] on input "VID" at bounding box center [412, 261] width 231 height 33
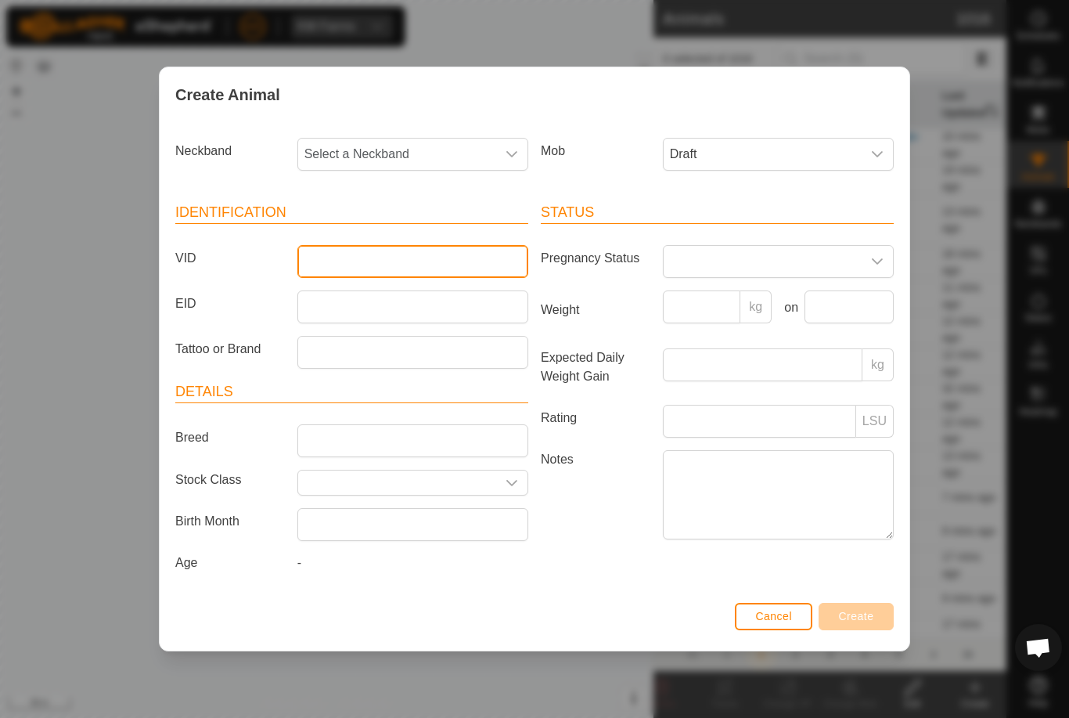
click at [350, 245] on input "VID" at bounding box center [412, 261] width 231 height 33
type input "Epaco19"
click at [414, 139] on span "Select a Neckband" at bounding box center [397, 154] width 198 height 31
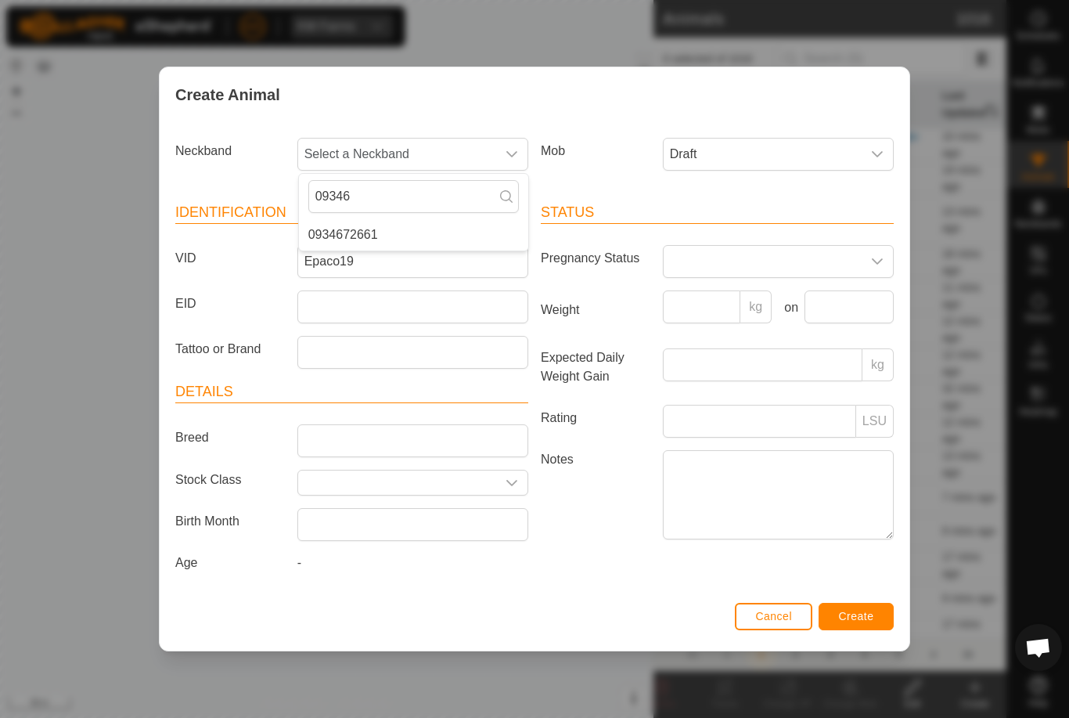
type input "09346"
click at [424, 228] on li "0934672661" at bounding box center [413, 234] width 229 height 31
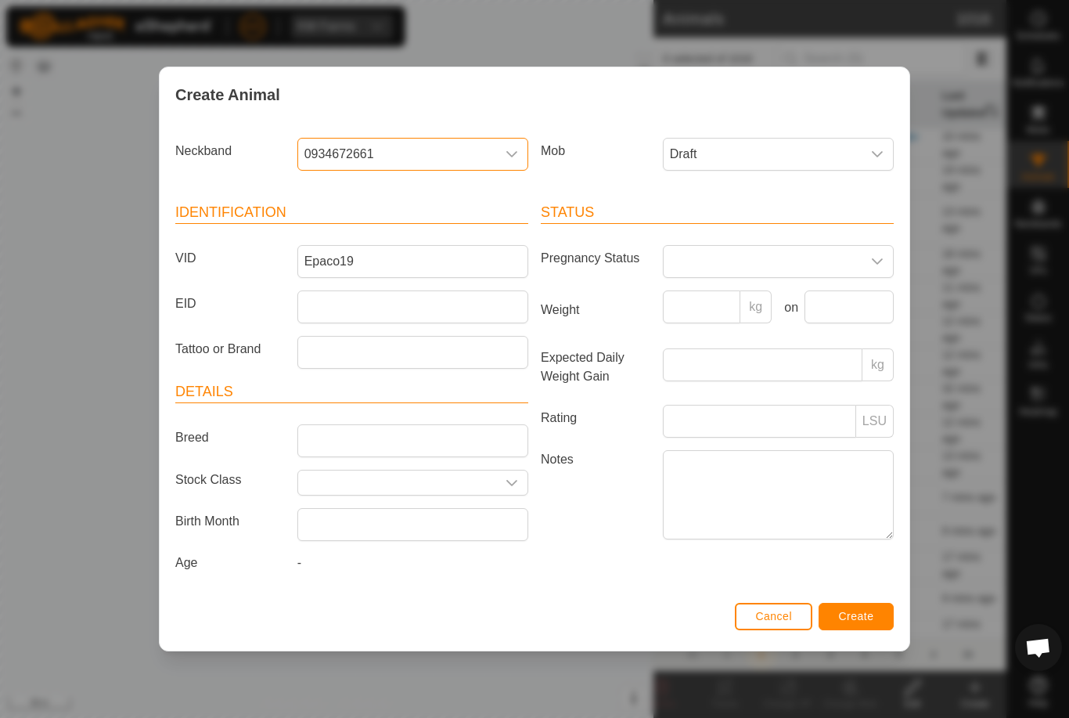
click at [876, 618] on button "Create" at bounding box center [855, 616] width 75 height 27
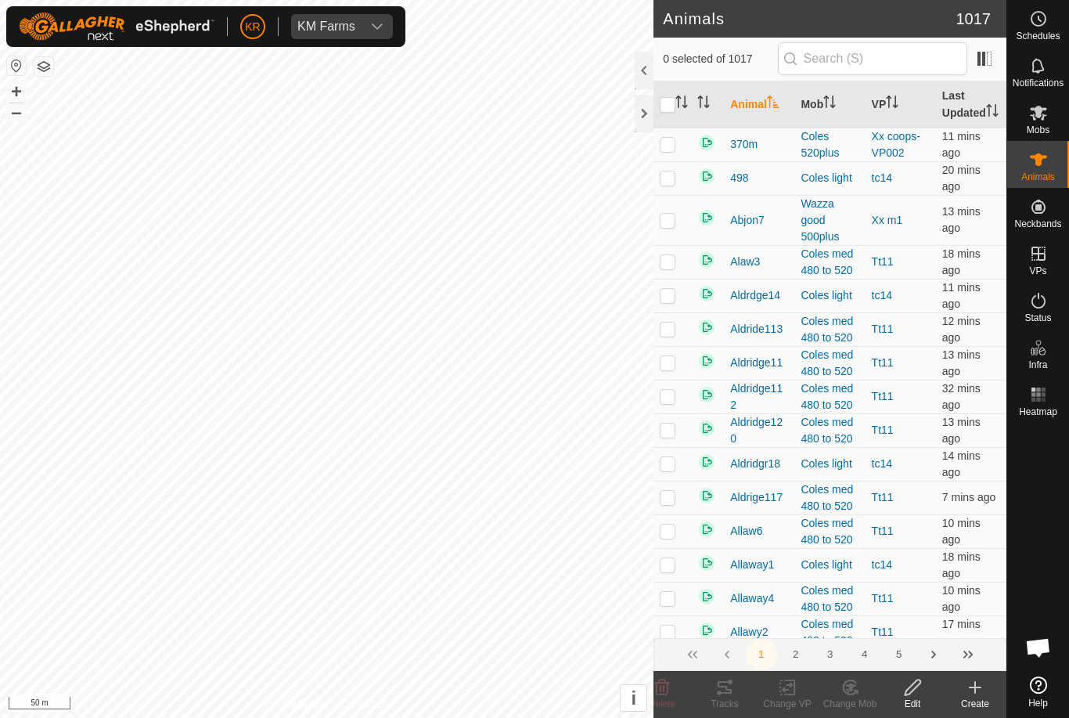
click at [980, 691] on icon at bounding box center [975, 687] width 19 height 19
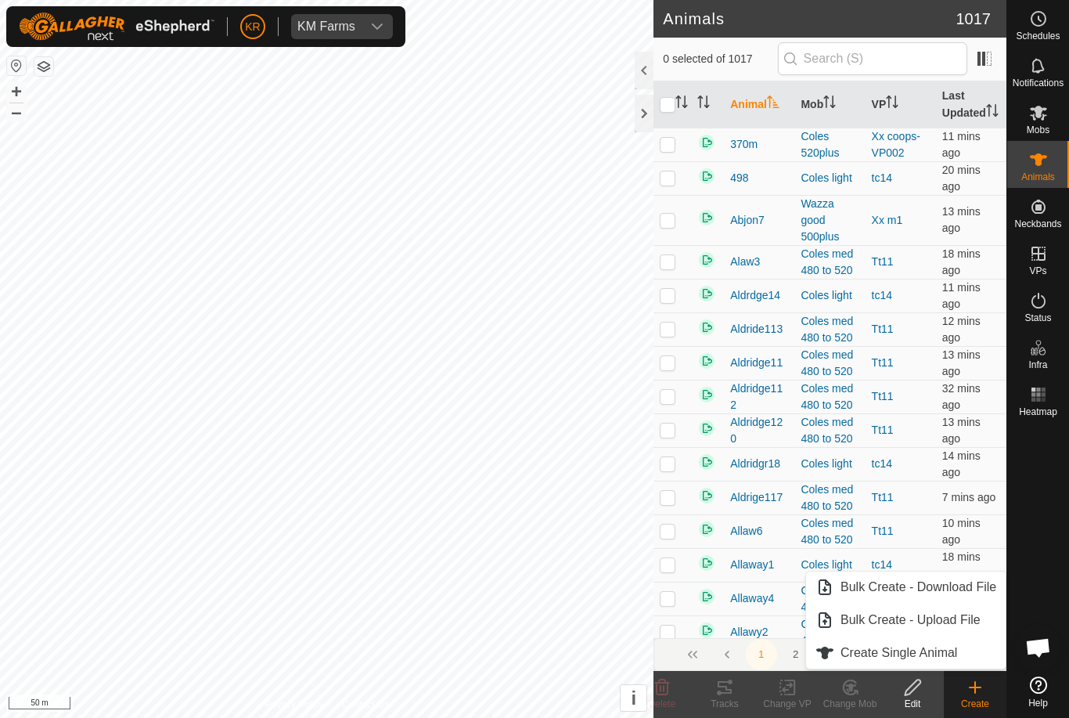
click at [962, 649] on link "Create Single Animal" at bounding box center [906, 652] width 200 height 31
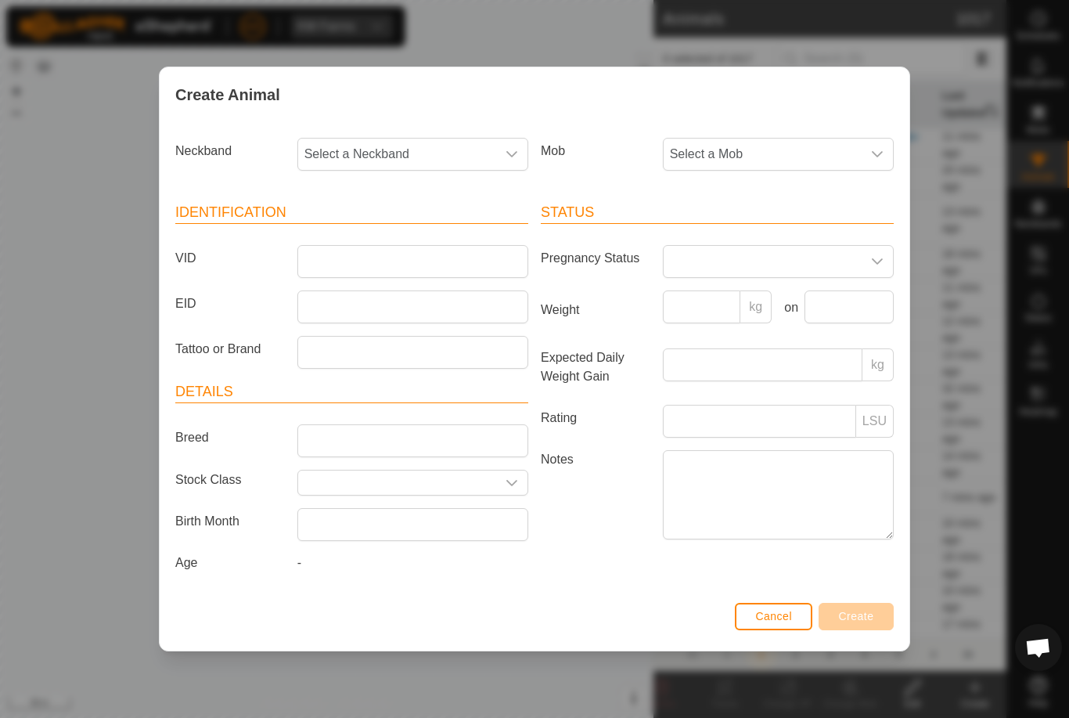
click at [739, 147] on span "Select a Mob" at bounding box center [763, 154] width 198 height 31
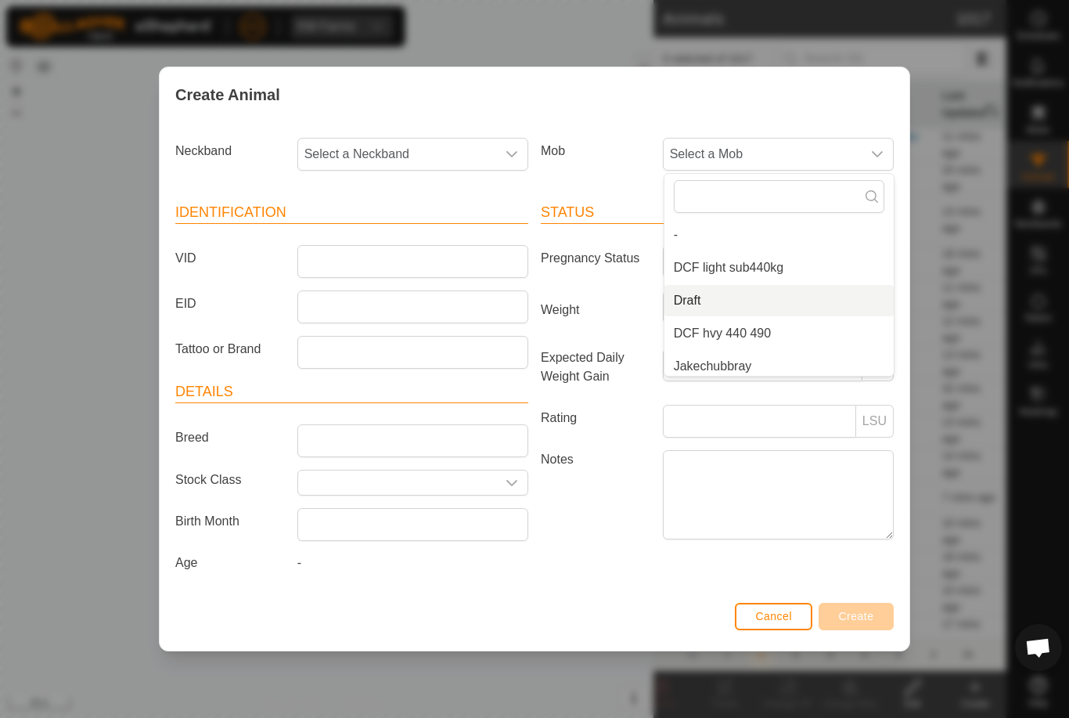
click at [770, 285] on li "Draft" at bounding box center [778, 300] width 229 height 31
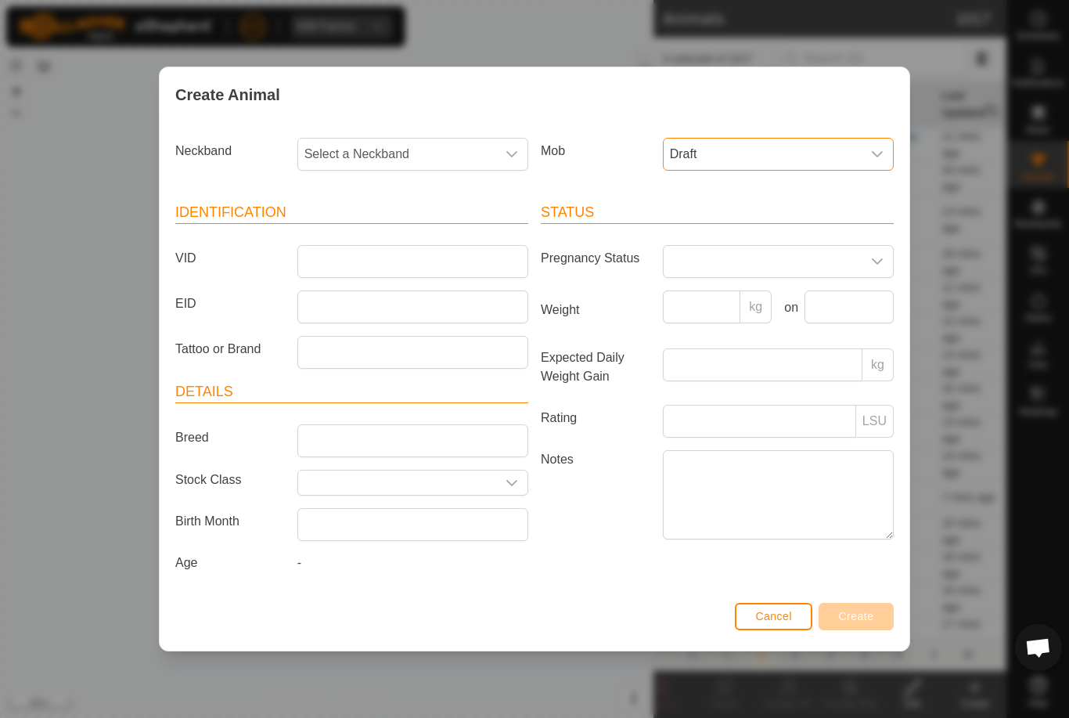
click at [416, 144] on span "Select a Neckband" at bounding box center [397, 154] width 198 height 31
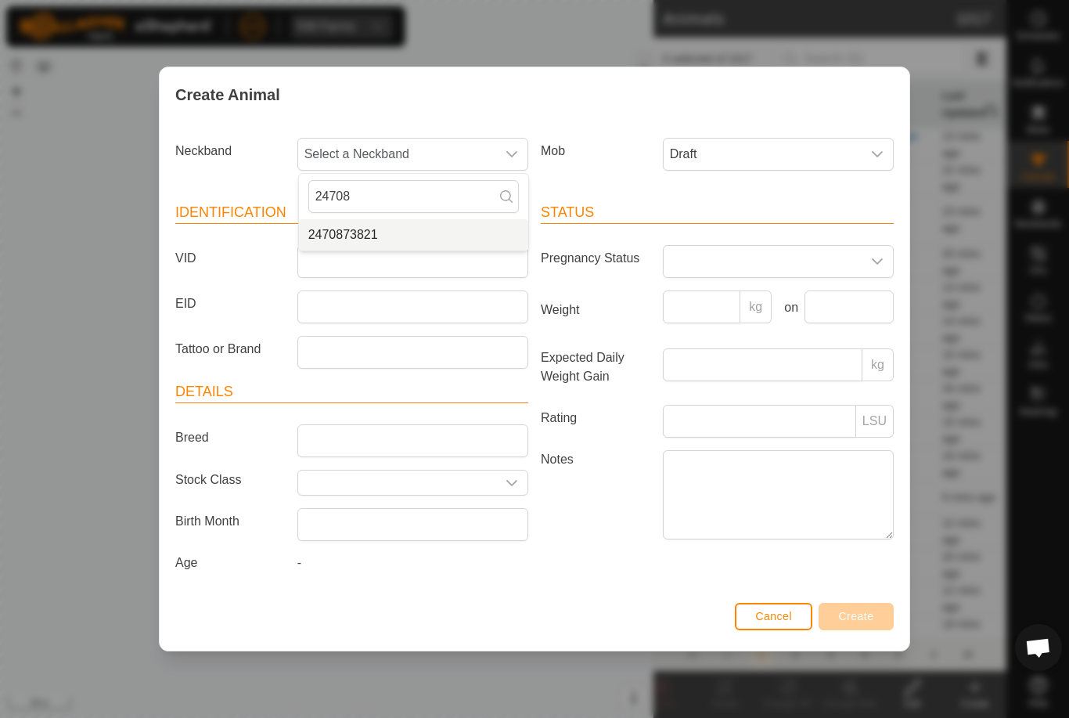
type input "24708"
click at [419, 226] on li "2470873821" at bounding box center [413, 234] width 229 height 31
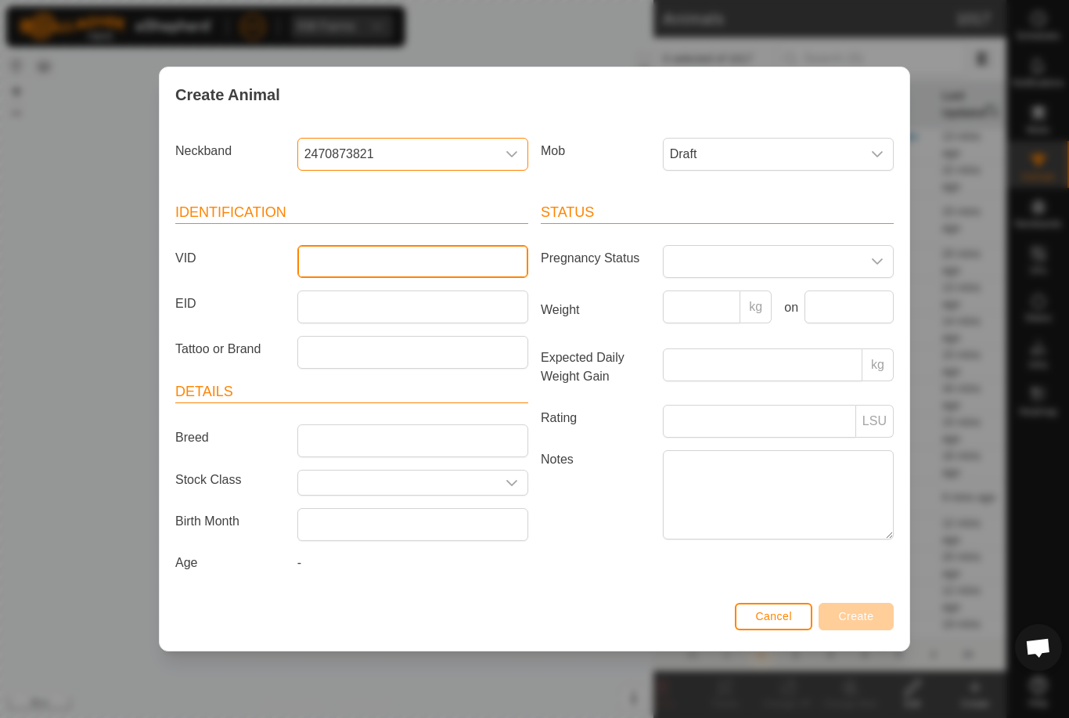
click at [418, 259] on input "VID" at bounding box center [412, 261] width 231 height 33
type input "Epasco20"
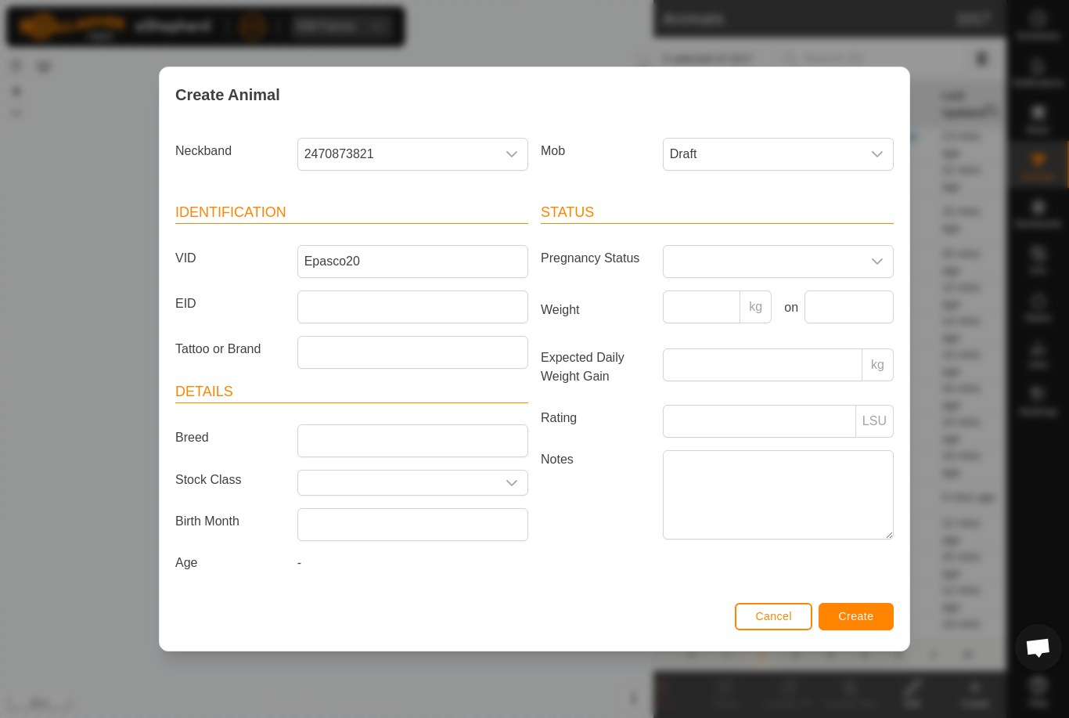
click at [884, 622] on button "Create" at bounding box center [855, 616] width 75 height 27
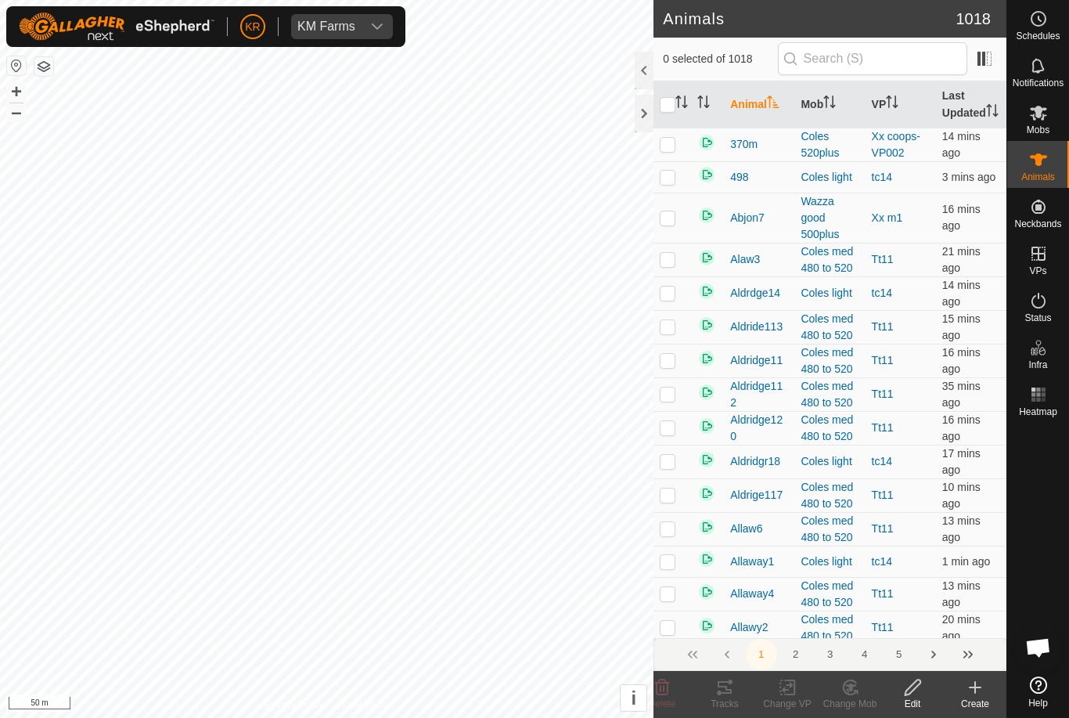
click at [992, 692] on create-svg-icon at bounding box center [975, 687] width 63 height 19
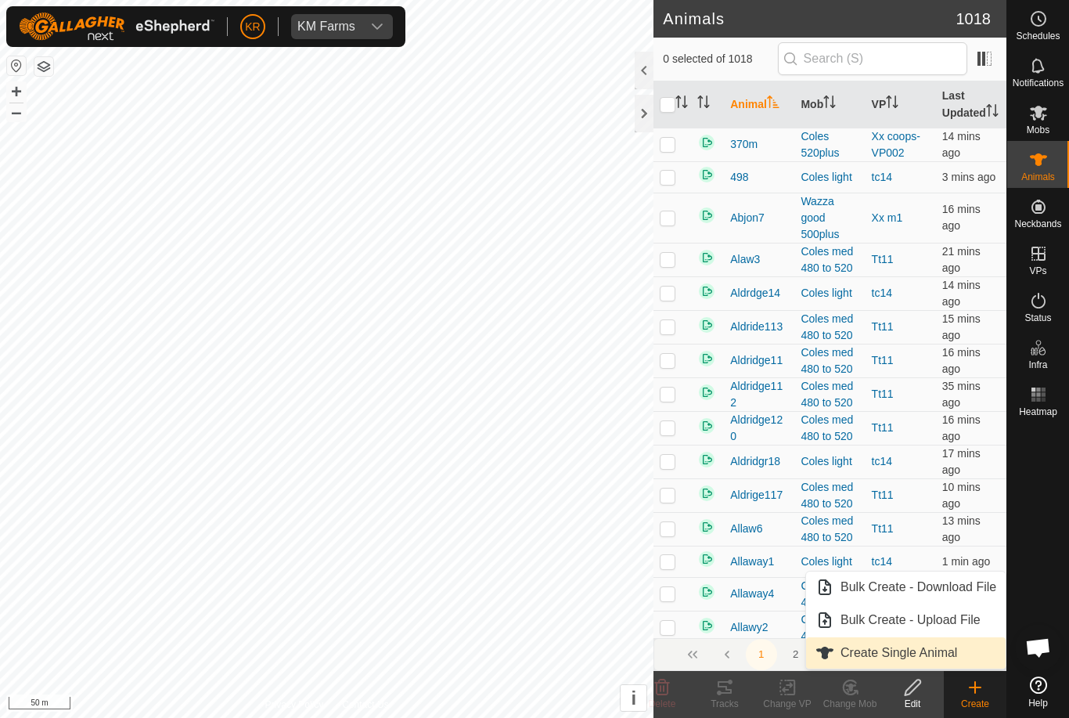
click at [951, 655] on span "Create Single Animal" at bounding box center [898, 652] width 117 height 19
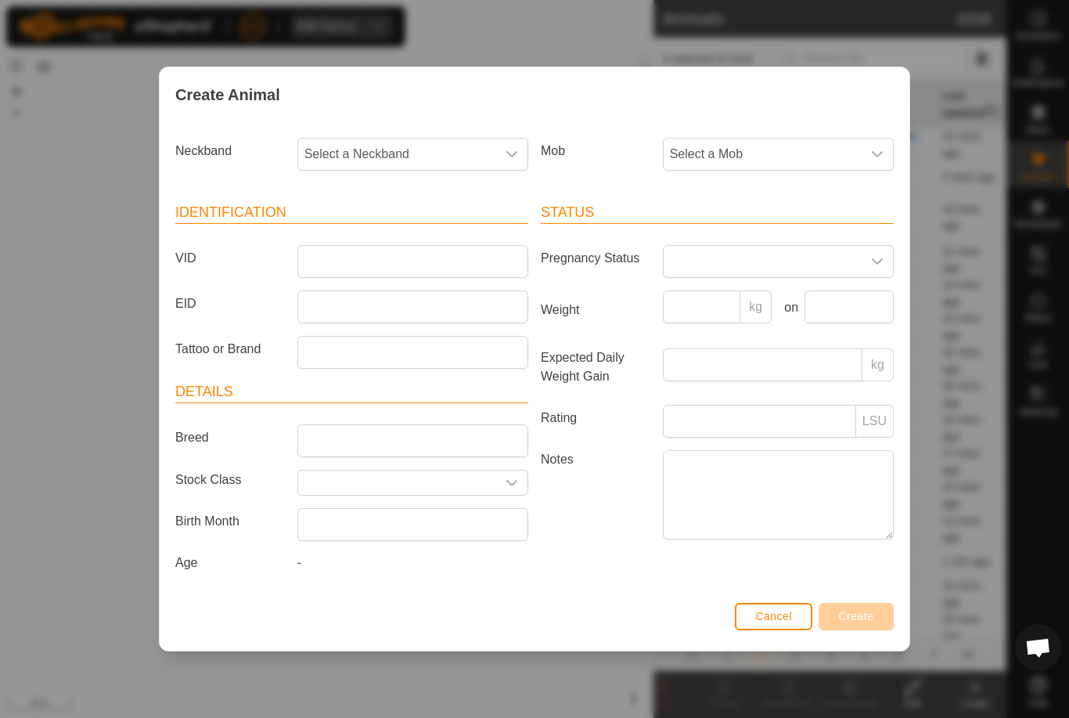
click at [793, 148] on span "Select a Mob" at bounding box center [763, 154] width 198 height 31
click at [746, 297] on li "Draft" at bounding box center [778, 300] width 229 height 31
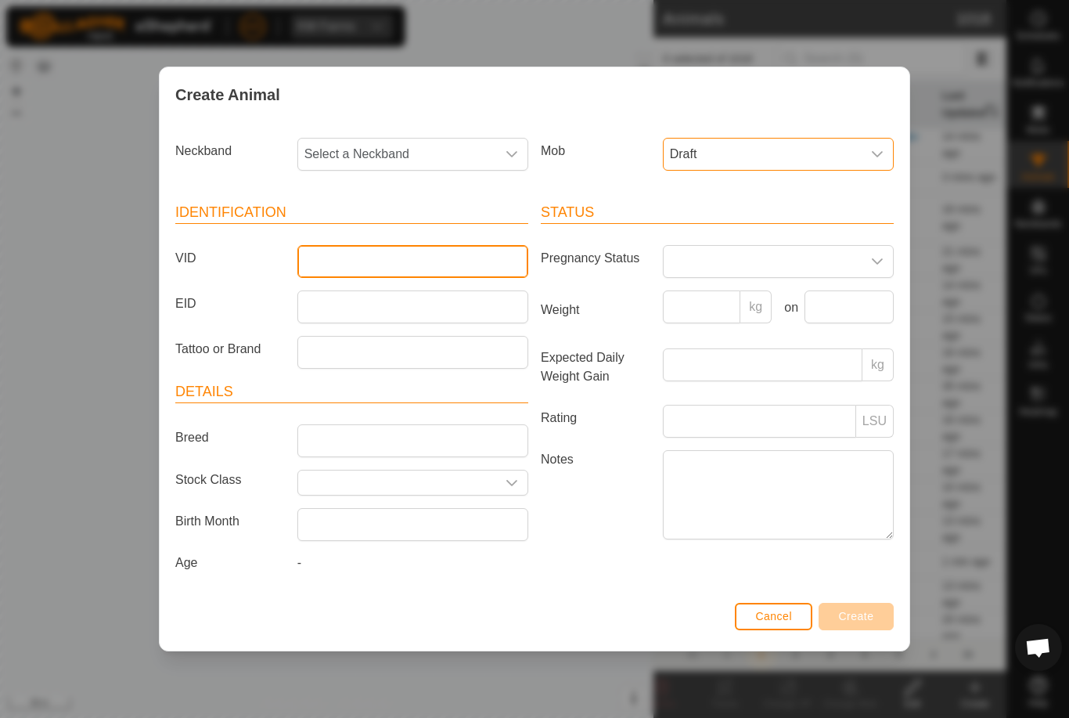
click at [423, 255] on input "VID" at bounding box center [412, 261] width 231 height 33
type input "Epasco21"
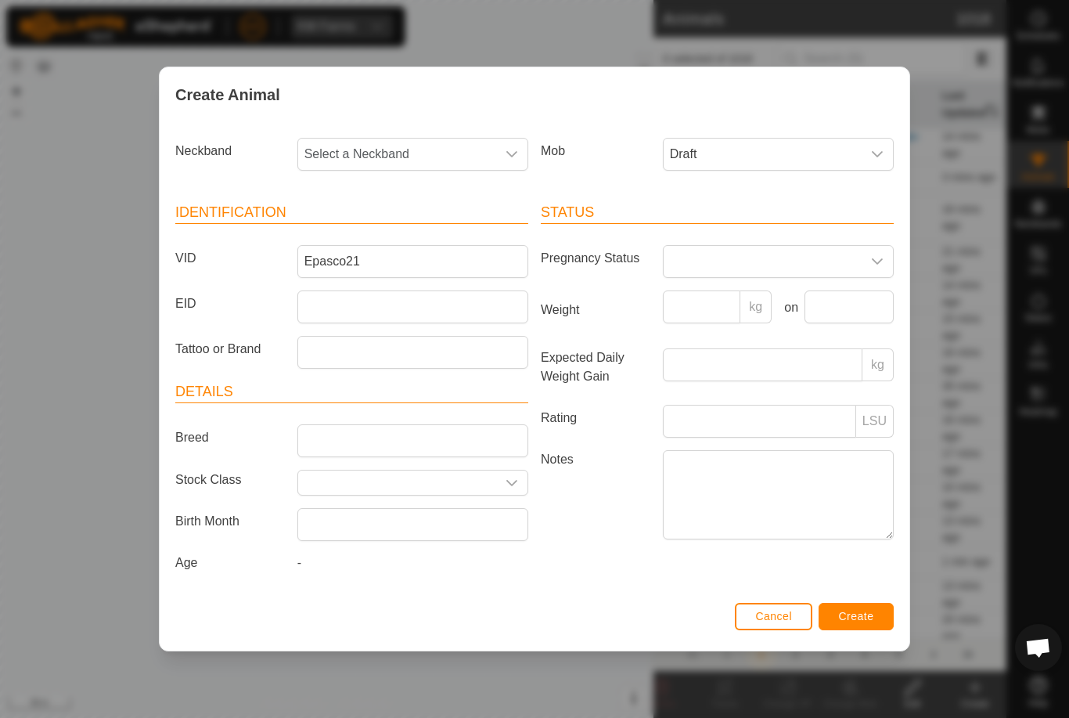
click at [435, 143] on span "Select a Neckband" at bounding box center [397, 154] width 198 height 31
type input "0039"
click at [419, 222] on li "0039192537" at bounding box center [413, 234] width 229 height 31
click at [873, 614] on span "Create" at bounding box center [856, 616] width 35 height 13
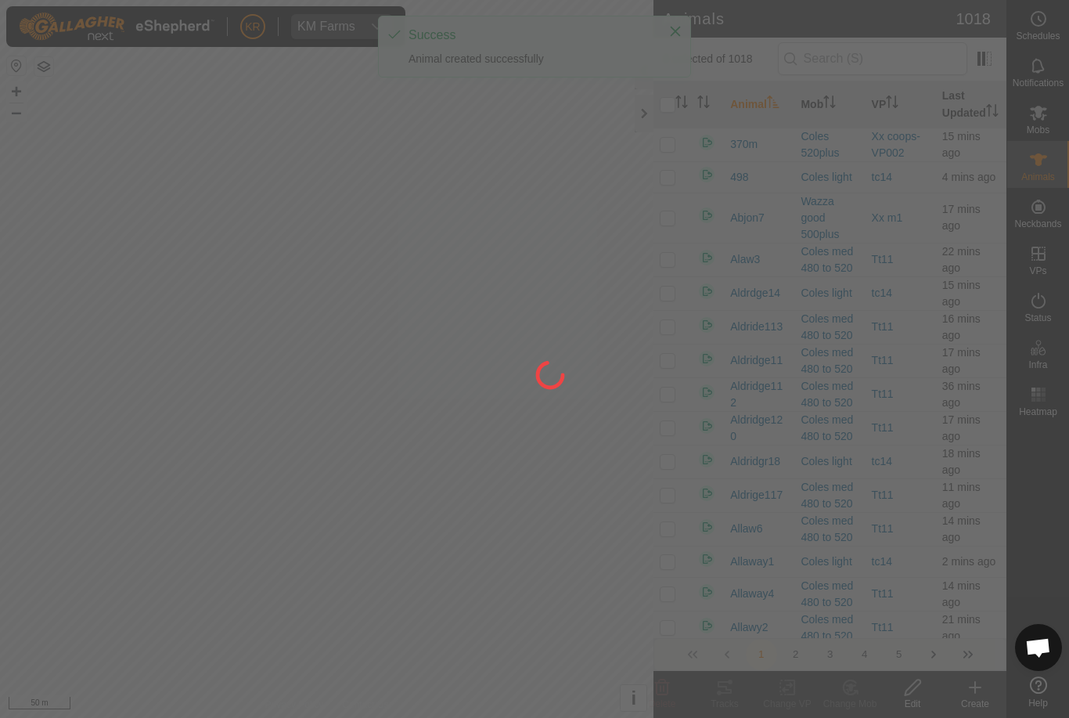
click at [984, 698] on div at bounding box center [534, 359] width 1069 height 718
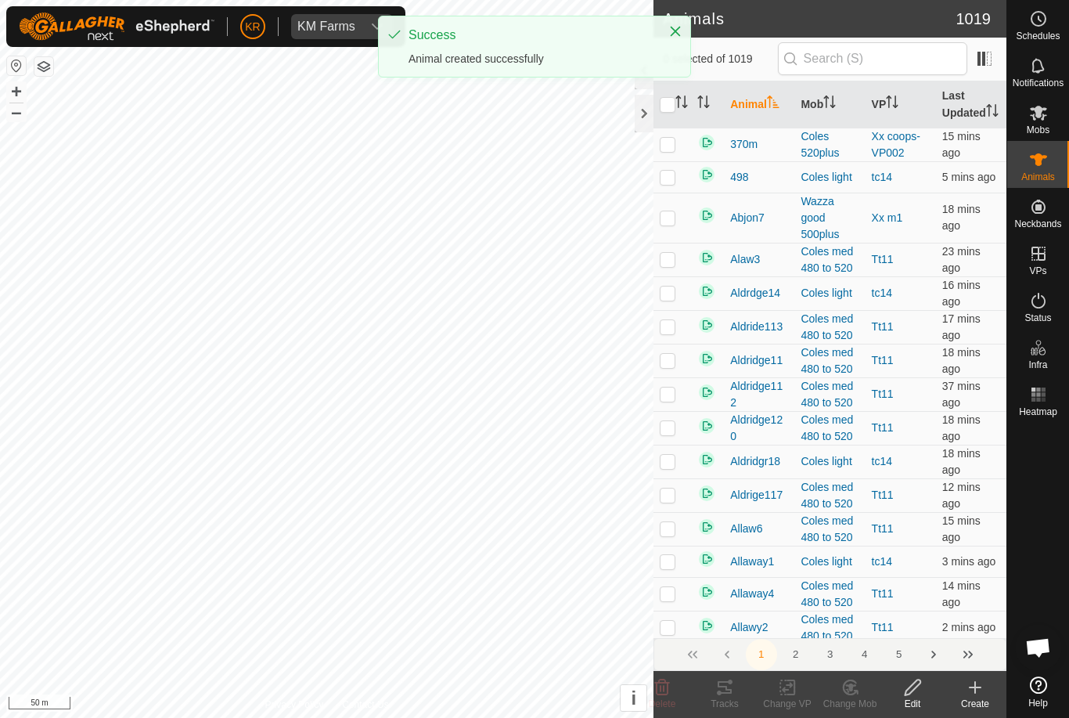
click at [970, 696] on div "Create" at bounding box center [975, 703] width 63 height 14
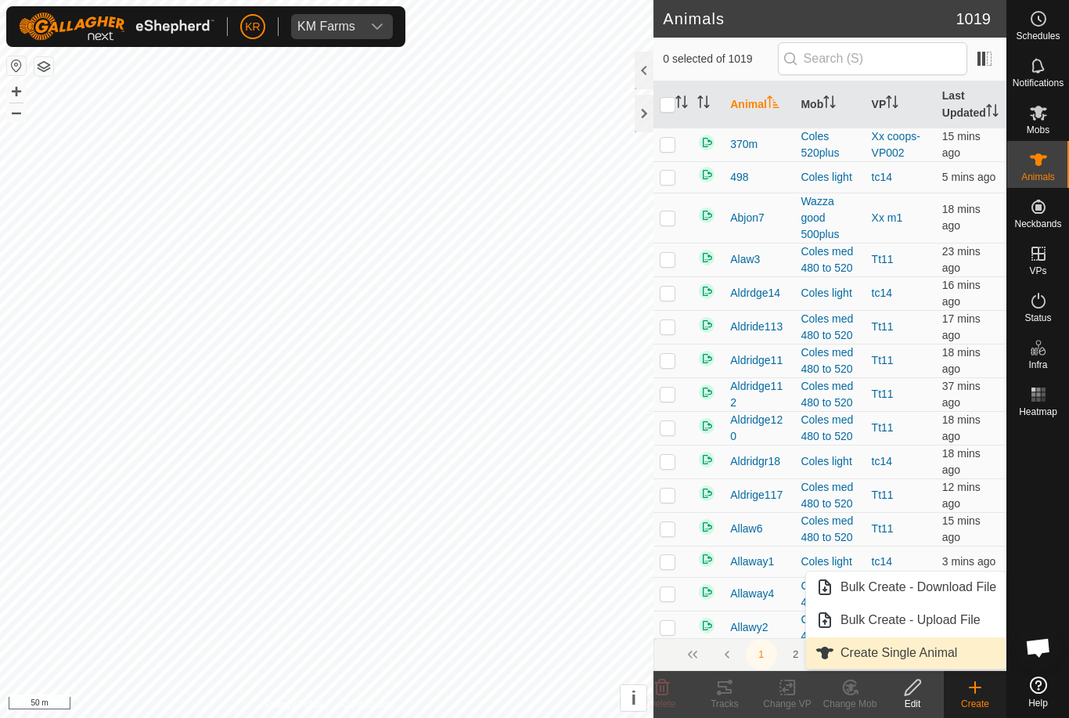
click at [943, 657] on span "Create Single Animal" at bounding box center [898, 652] width 117 height 19
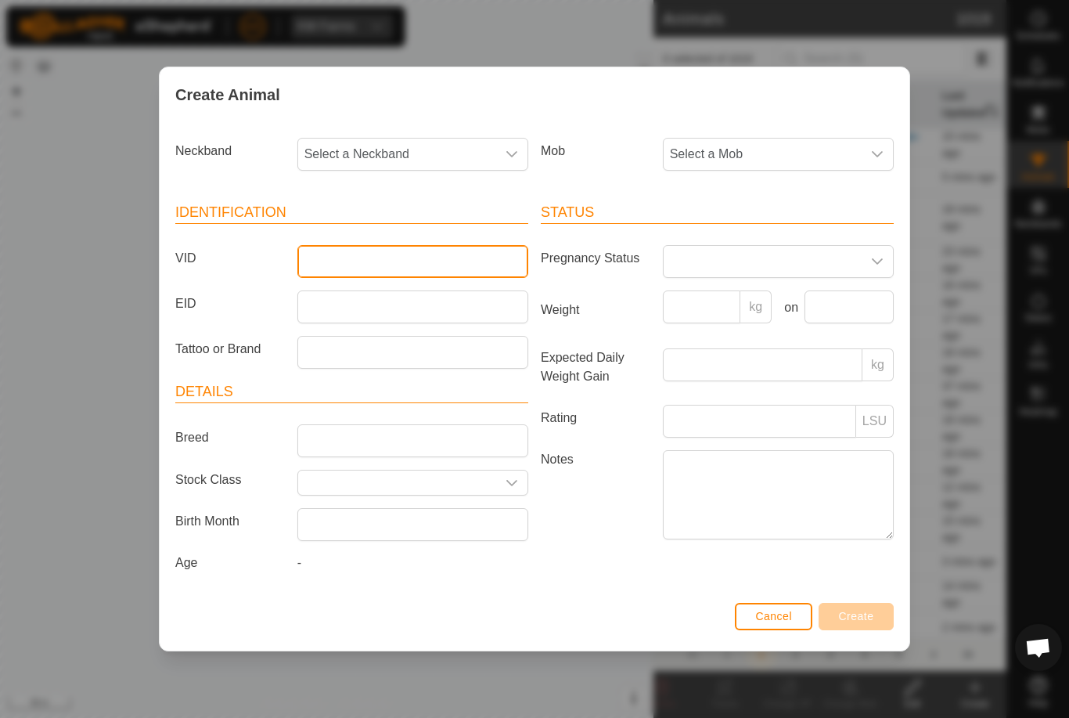
click at [402, 264] on input "VID" at bounding box center [412, 261] width 231 height 33
type input "Epasco22"
click at [776, 152] on span "Select a Mob" at bounding box center [763, 154] width 198 height 31
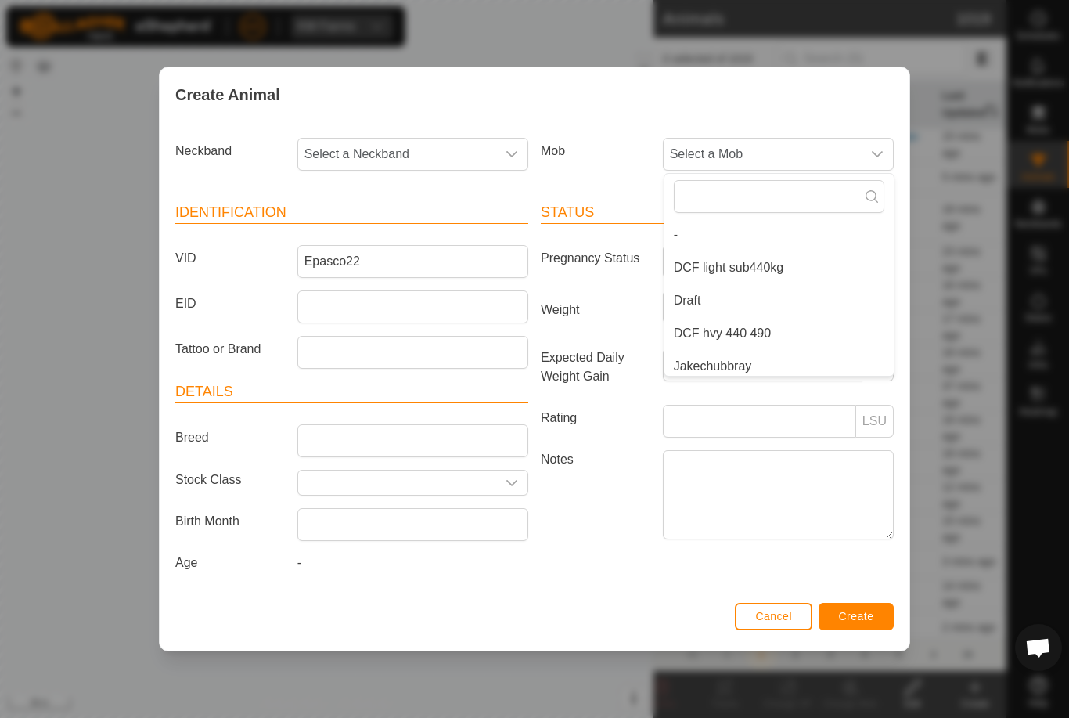
click at [804, 293] on li "Draft" at bounding box center [778, 300] width 229 height 31
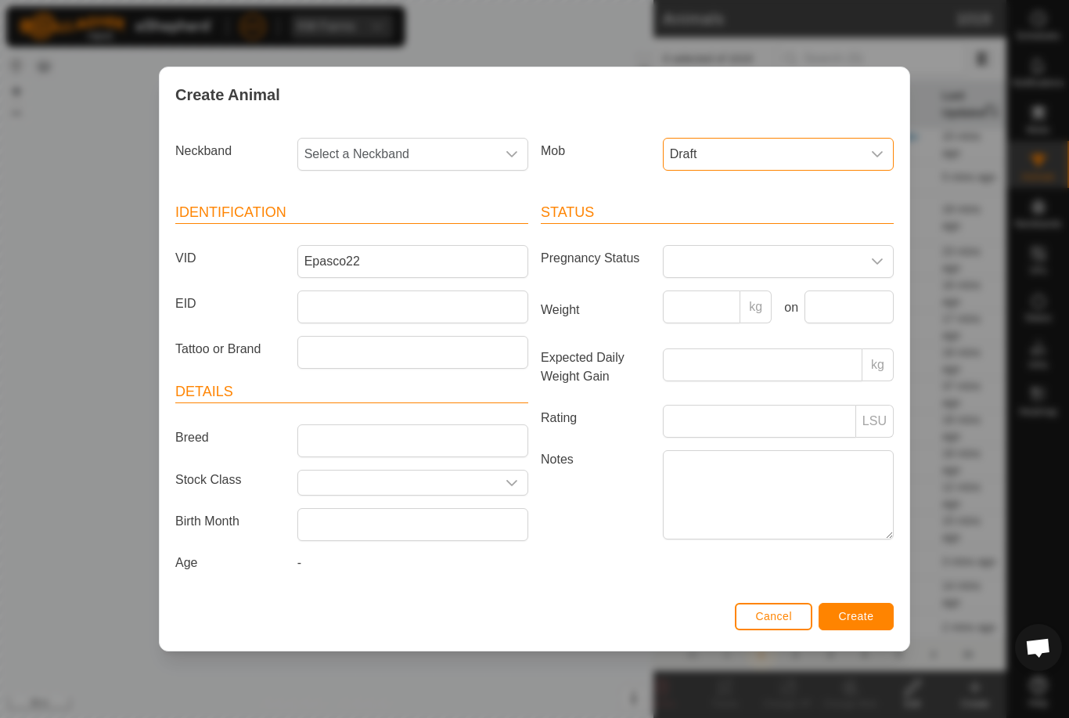
click at [424, 147] on span "Select a Neckband" at bounding box center [397, 154] width 198 height 31
type input "19642"
click at [424, 230] on li "1964269639" at bounding box center [413, 234] width 229 height 31
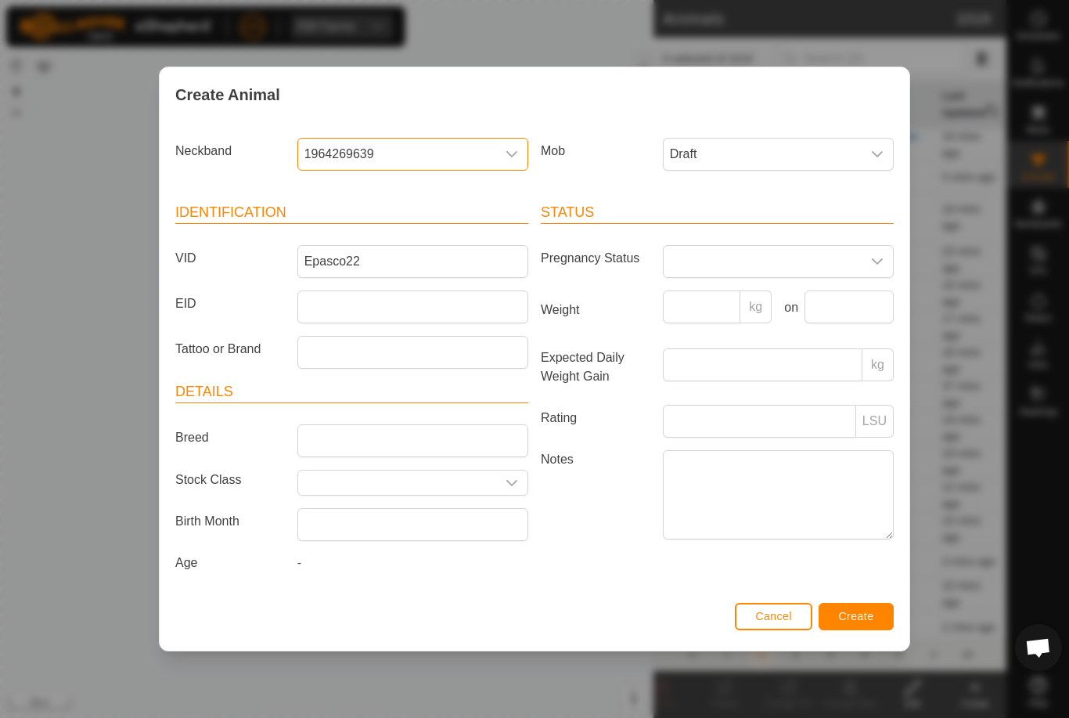
click at [868, 606] on button "Create" at bounding box center [855, 616] width 75 height 27
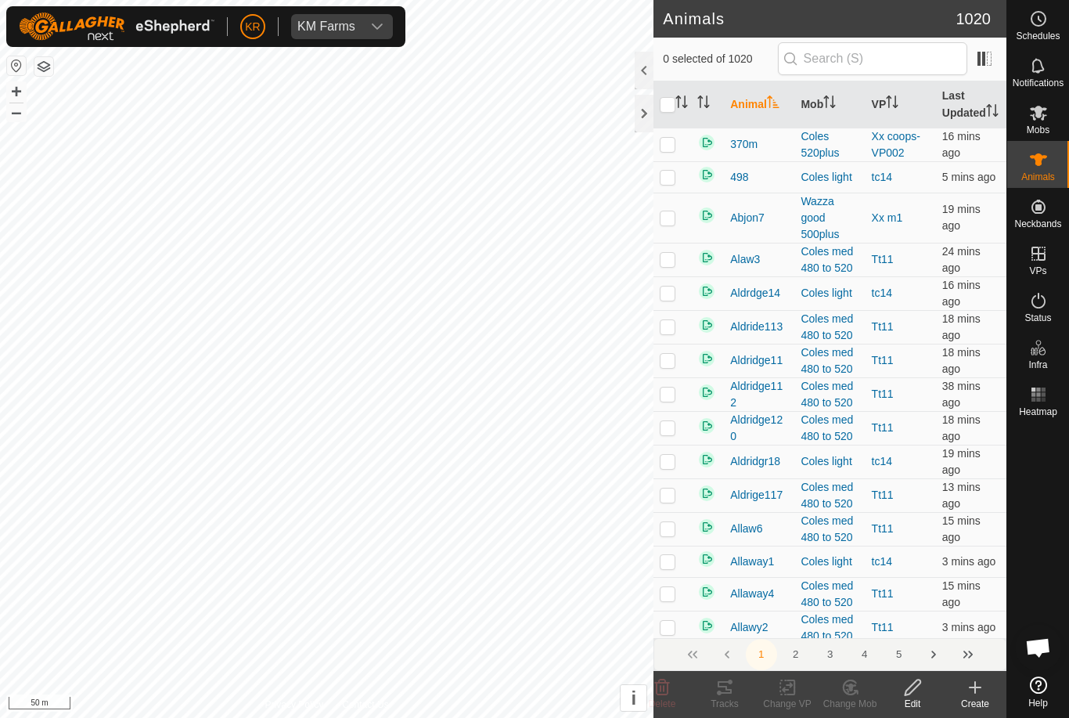
click at [979, 690] on icon at bounding box center [975, 687] width 19 height 19
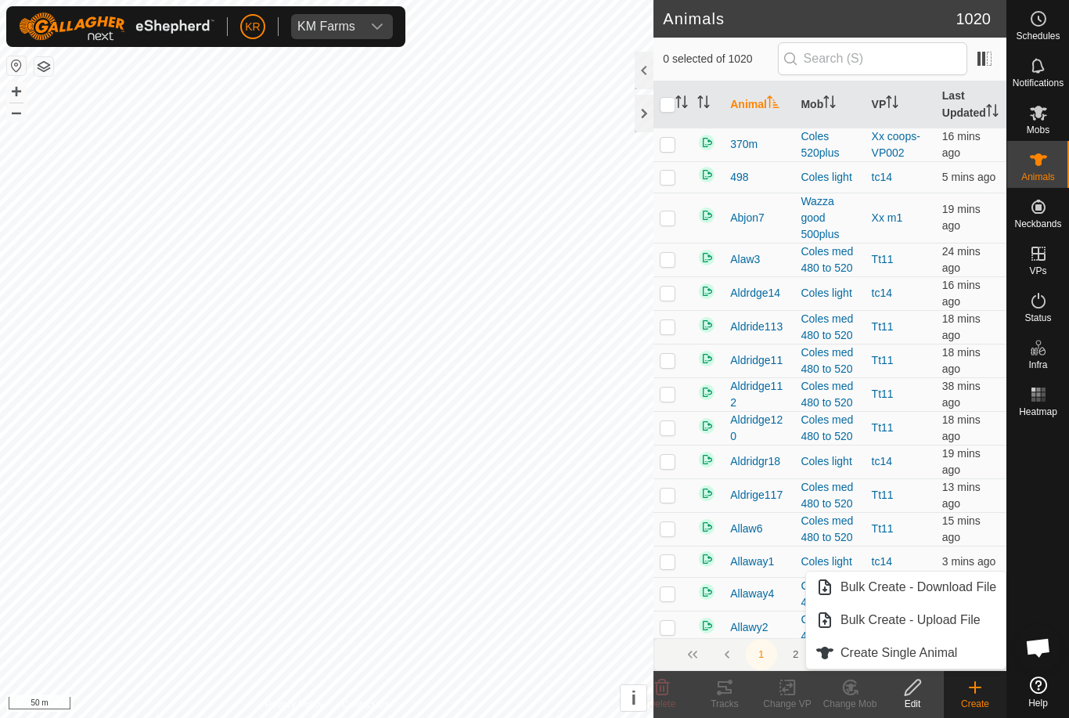
click at [938, 664] on link "Create Single Animal" at bounding box center [906, 652] width 200 height 31
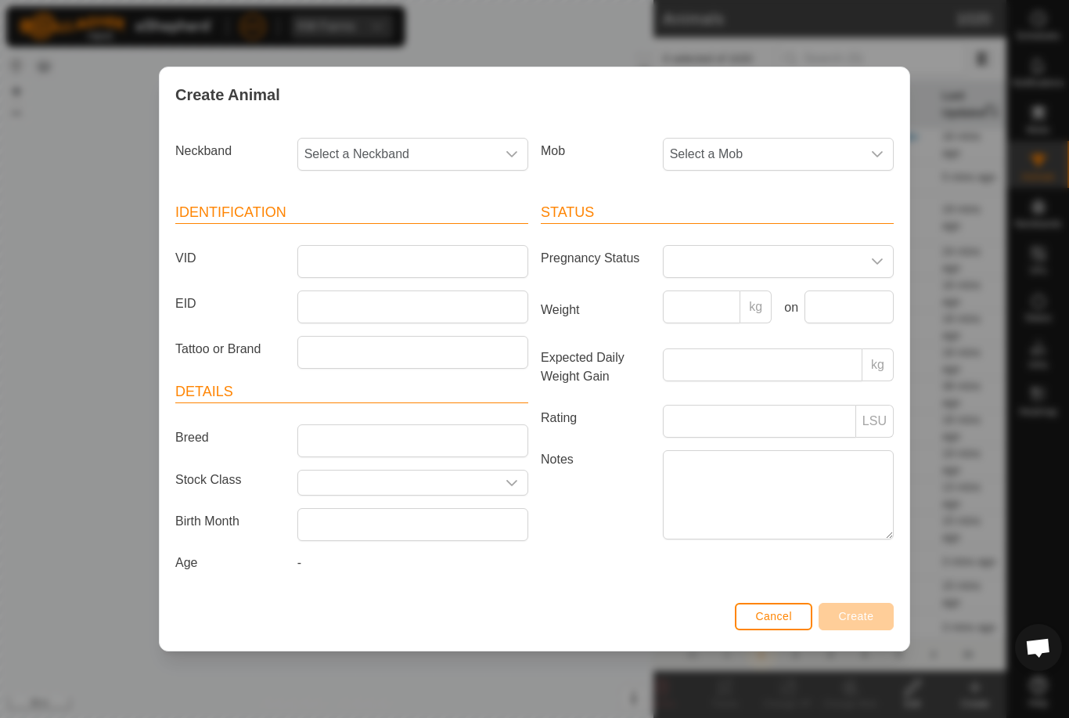
click at [768, 147] on span "Select a Mob" at bounding box center [763, 154] width 198 height 31
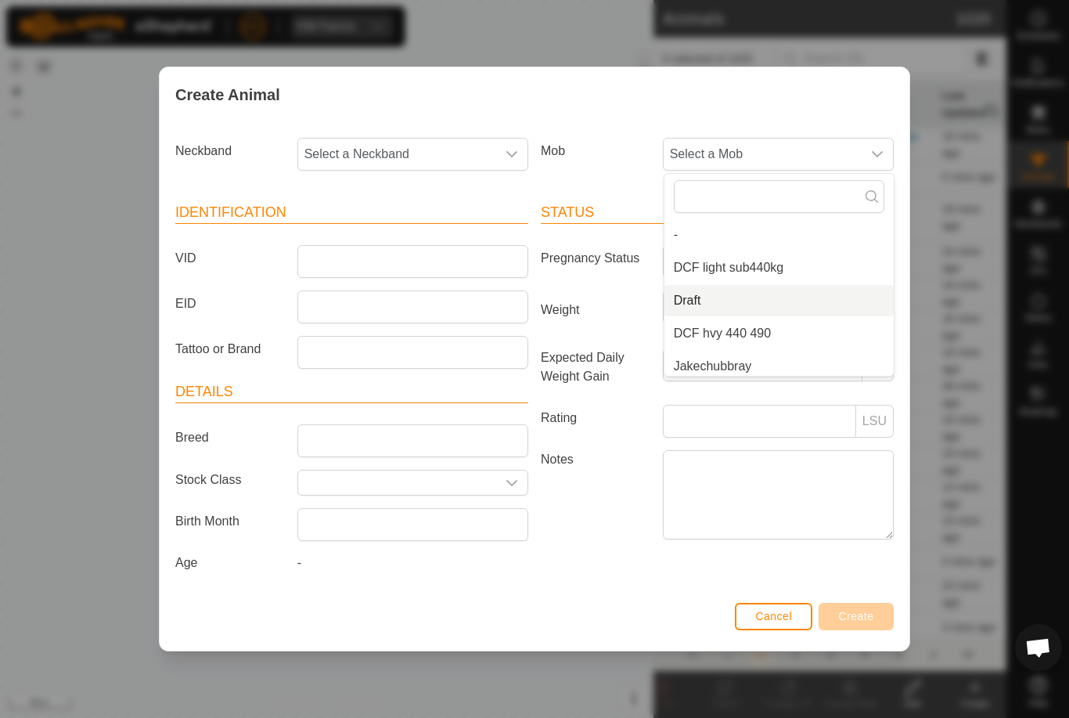
click at [773, 294] on li "Draft" at bounding box center [778, 300] width 229 height 31
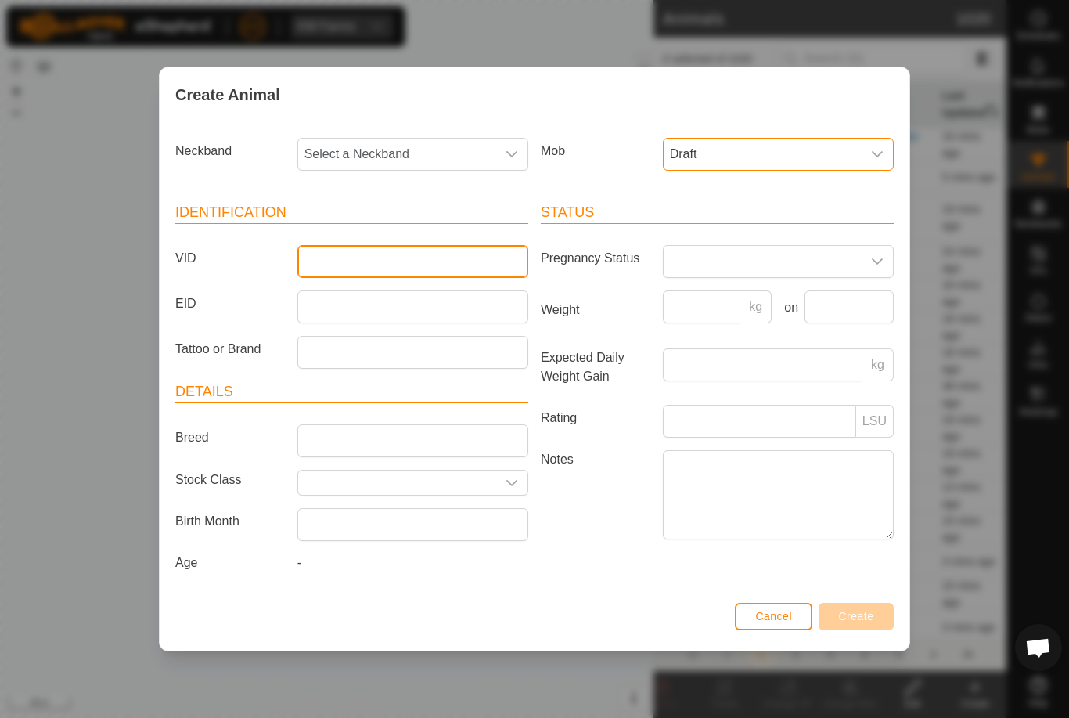
click at [402, 252] on input "VID" at bounding box center [412, 261] width 231 height 33
type input "Epasco23"
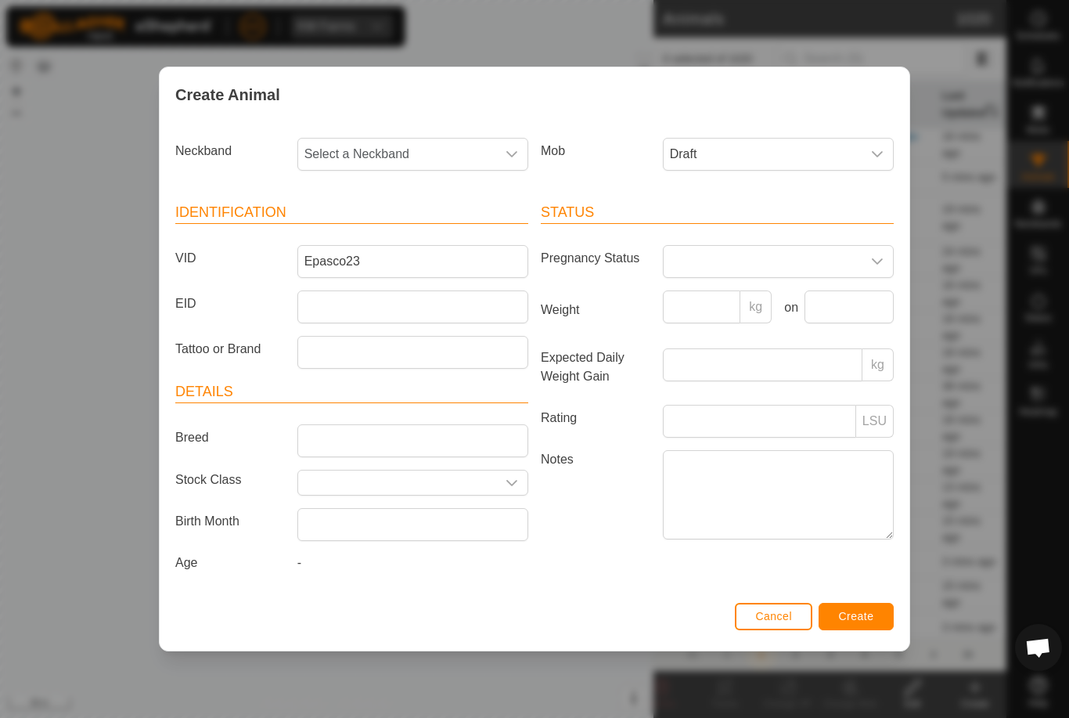
click at [443, 151] on span "Select a Neckband" at bounding box center [397, 154] width 198 height 31
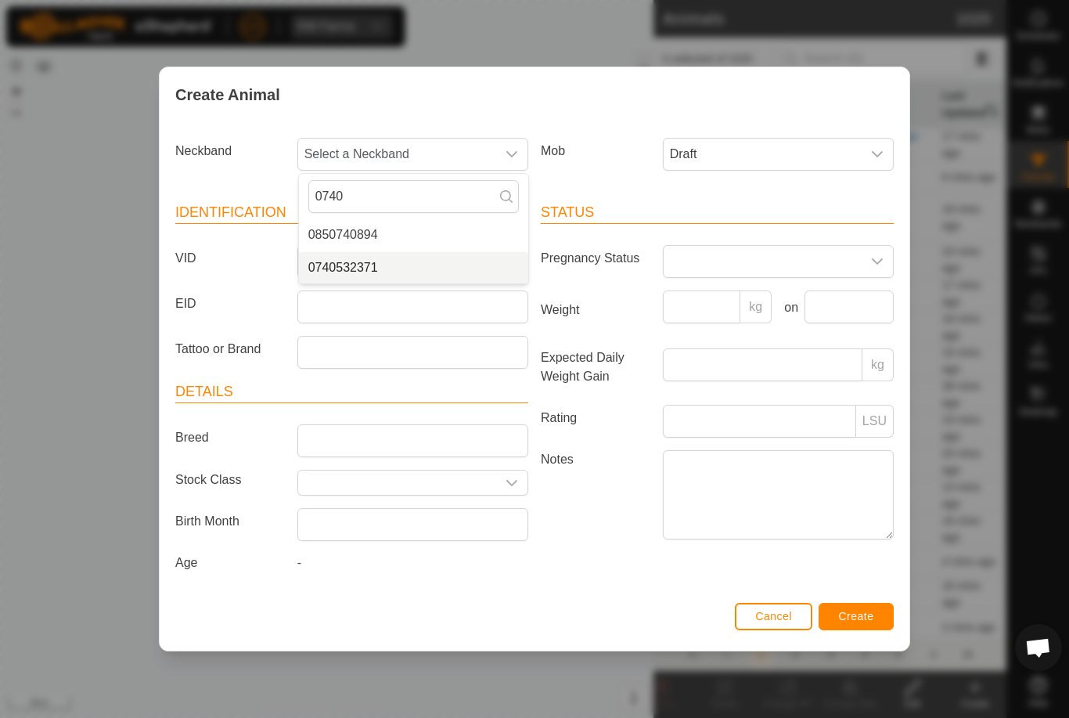
type input "0740"
click at [427, 254] on li "0740532371" at bounding box center [413, 267] width 229 height 31
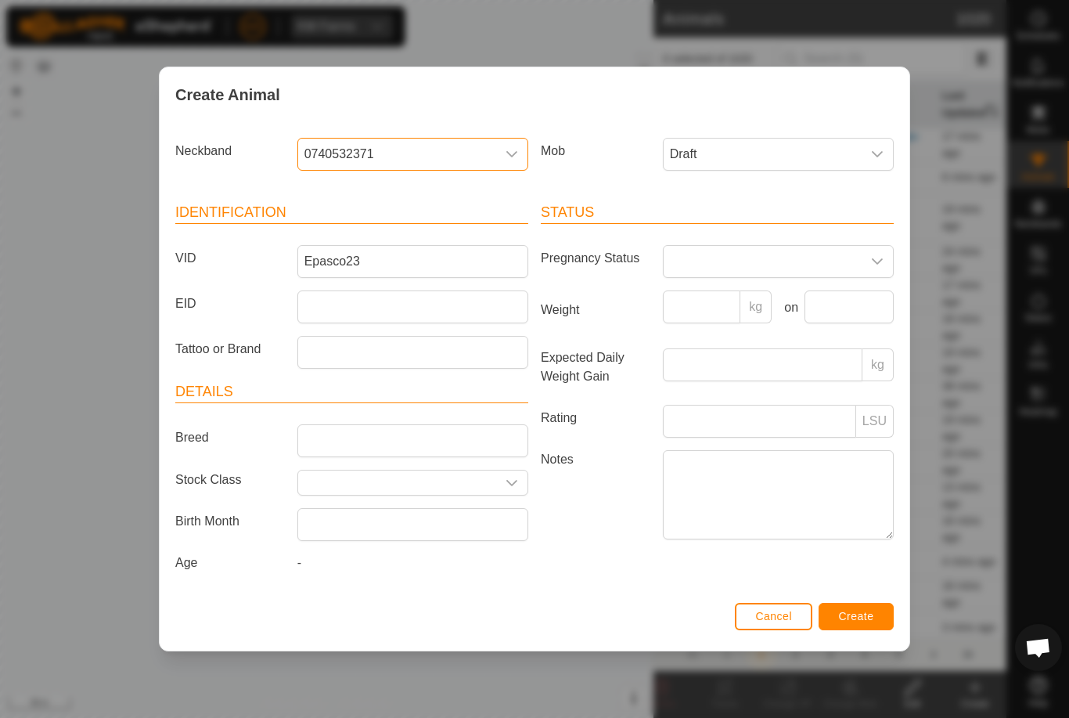
click at [858, 601] on div "Cancel Create" at bounding box center [535, 623] width 750 height 53
click at [867, 616] on span "Create" at bounding box center [856, 616] width 35 height 13
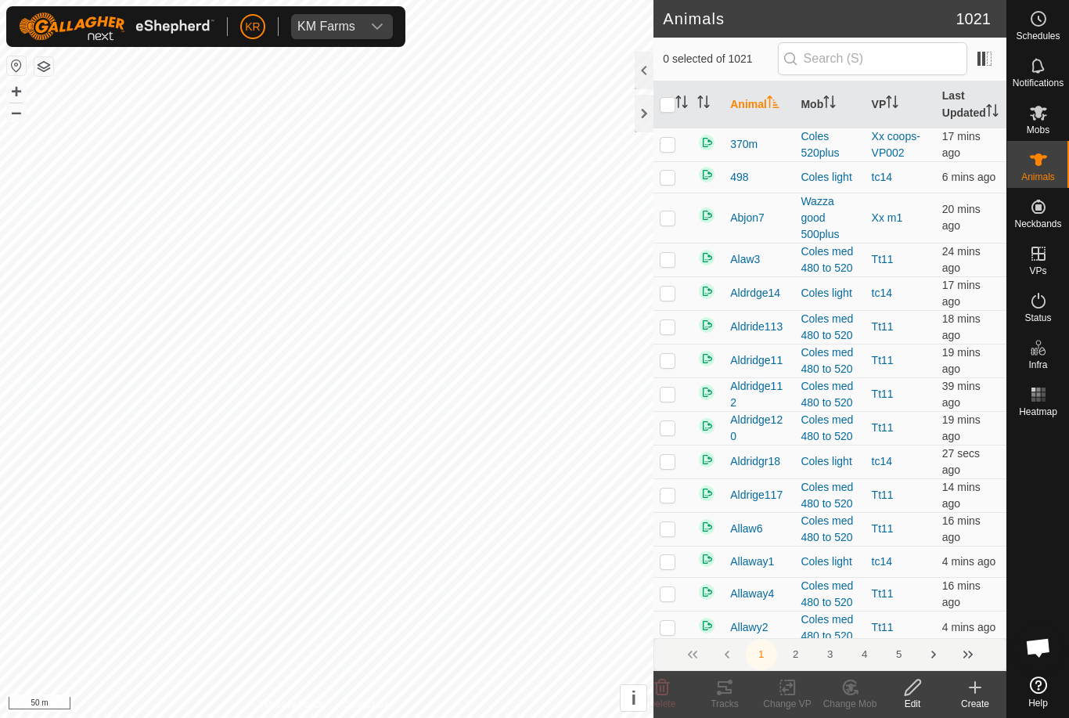
click at [983, 694] on icon at bounding box center [975, 687] width 19 height 19
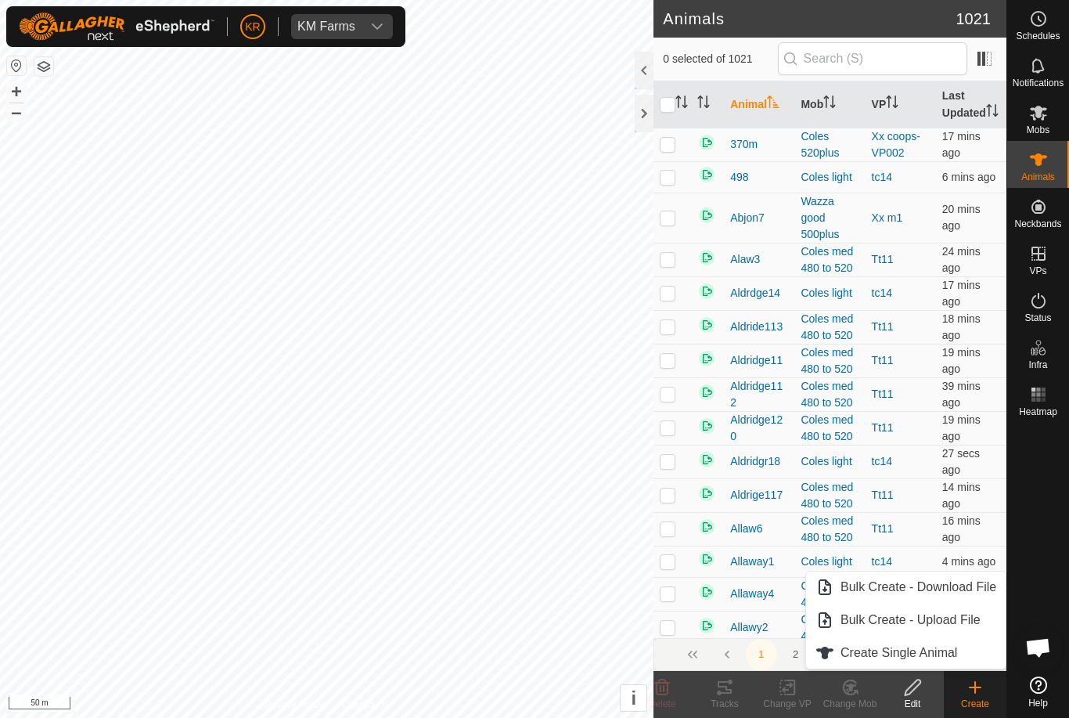
click at [950, 646] on span "Create Single Animal" at bounding box center [898, 652] width 117 height 19
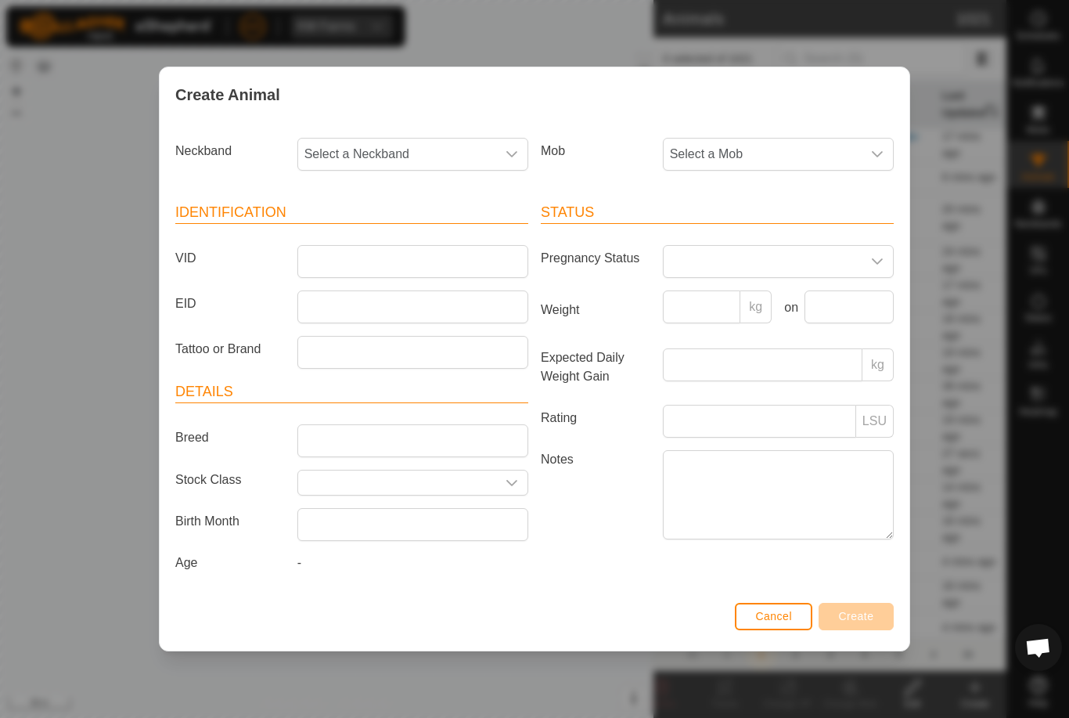
click at [420, 149] on span "Select a Neckband" at bounding box center [397, 154] width 198 height 31
type input "0578"
click at [466, 225] on li "0578531887" at bounding box center [413, 234] width 229 height 31
click at [838, 147] on span "Select a Mob" at bounding box center [763, 154] width 198 height 31
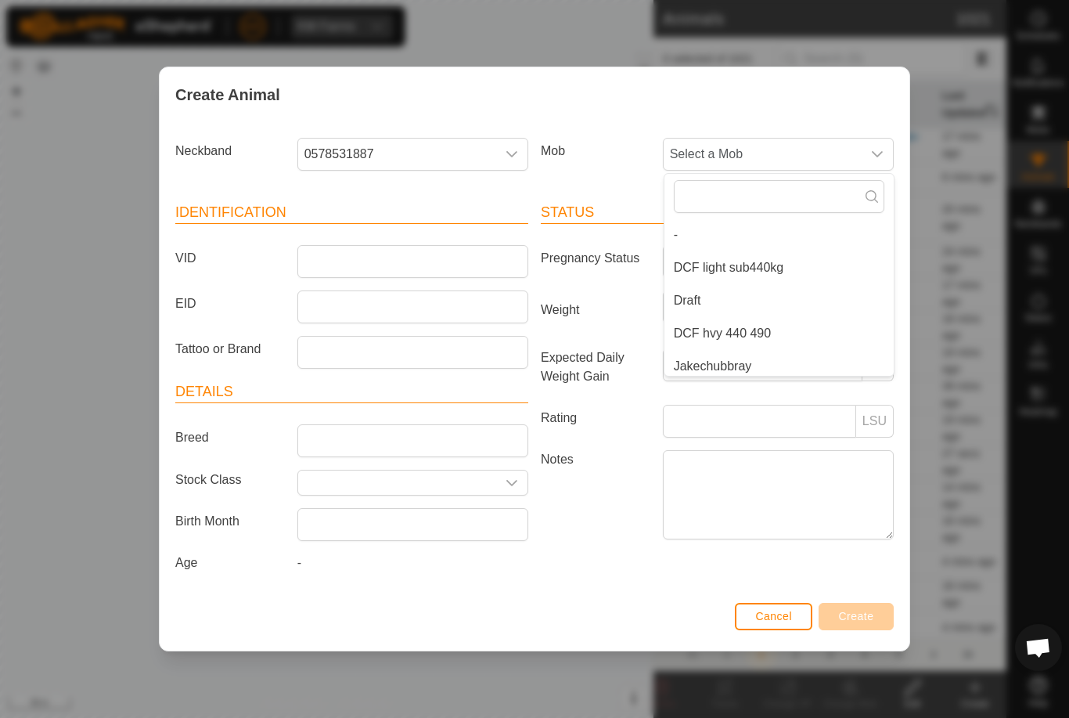
click at [793, 300] on li "Draft" at bounding box center [778, 300] width 229 height 31
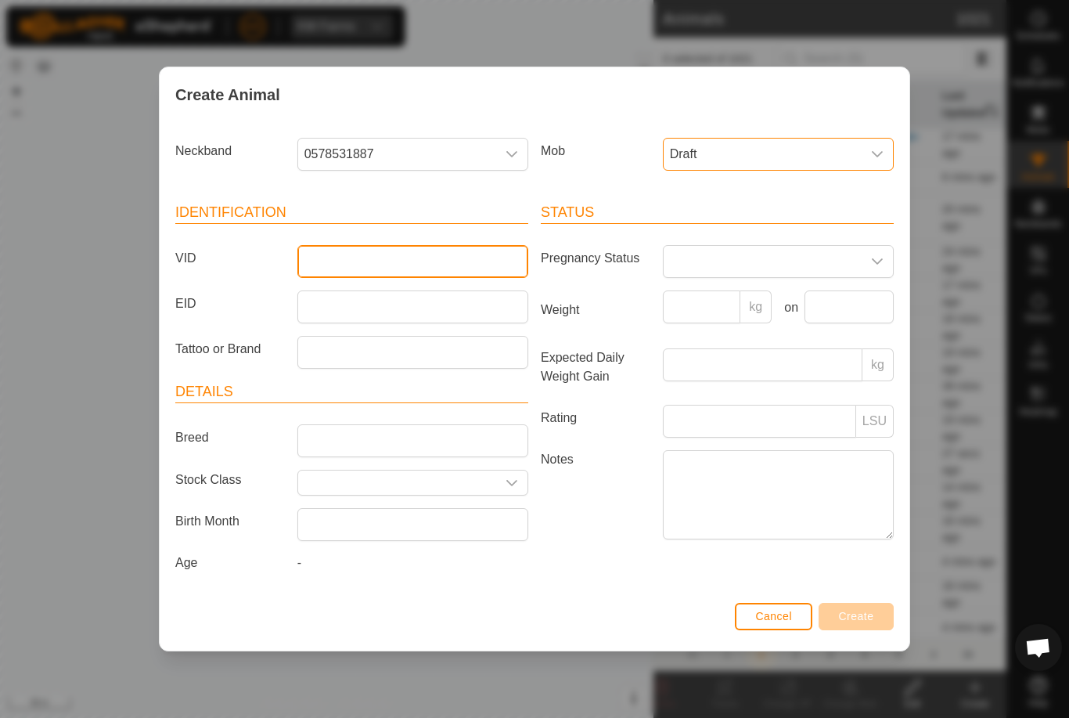
click at [468, 246] on input "VID" at bounding box center [412, 261] width 231 height 33
type input "Epasco24"
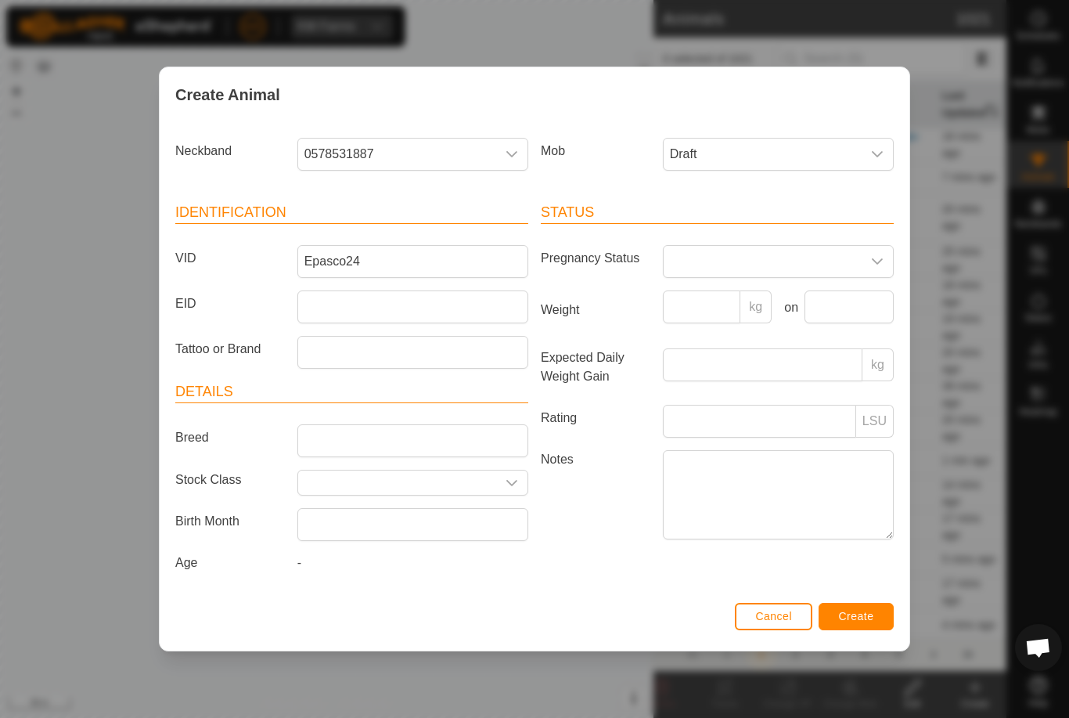
click at [858, 630] on button "Create" at bounding box center [855, 616] width 75 height 27
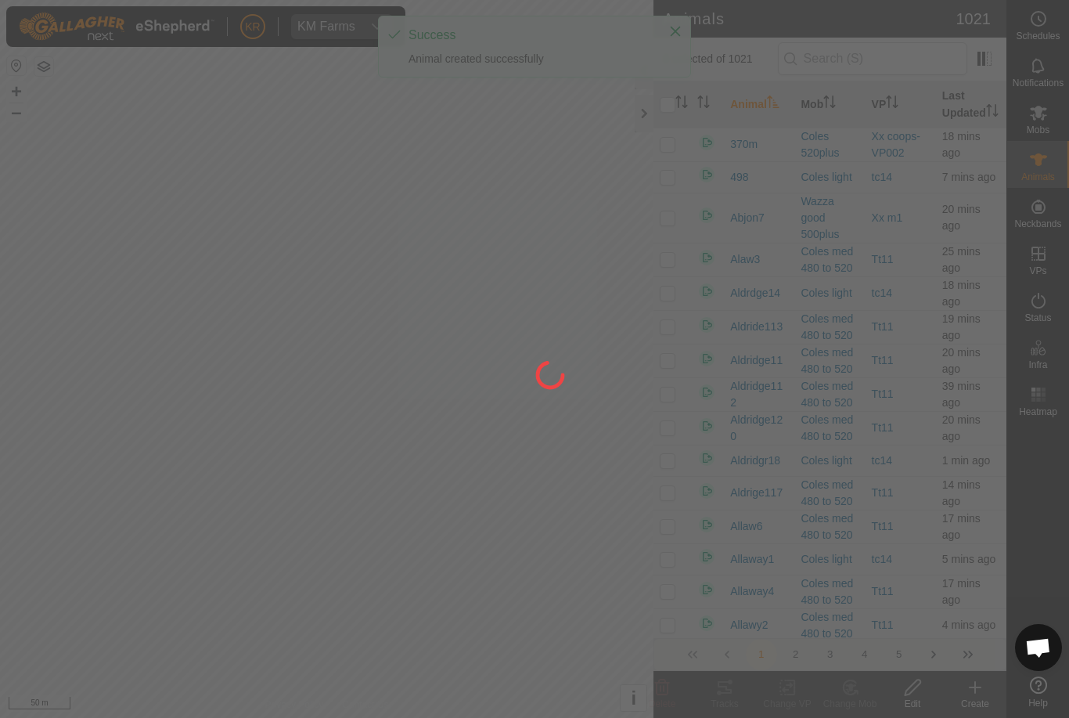
click at [980, 696] on div at bounding box center [534, 359] width 1069 height 718
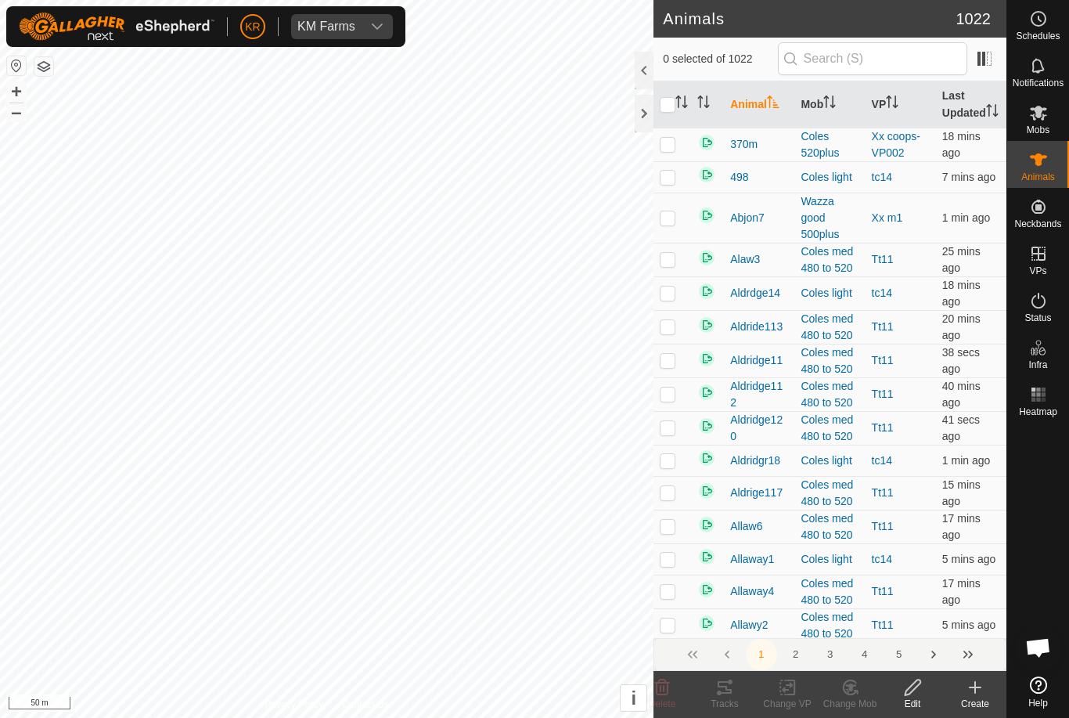
click at [978, 685] on icon at bounding box center [975, 687] width 19 height 19
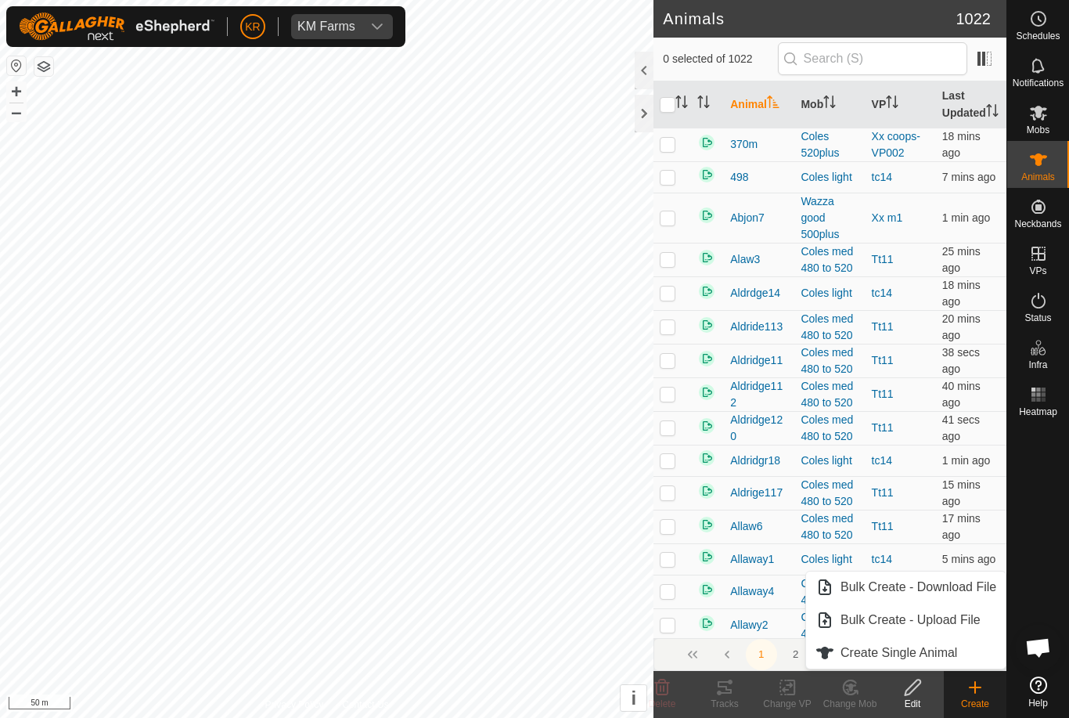
click at [945, 652] on span "Create Single Animal" at bounding box center [898, 652] width 117 height 19
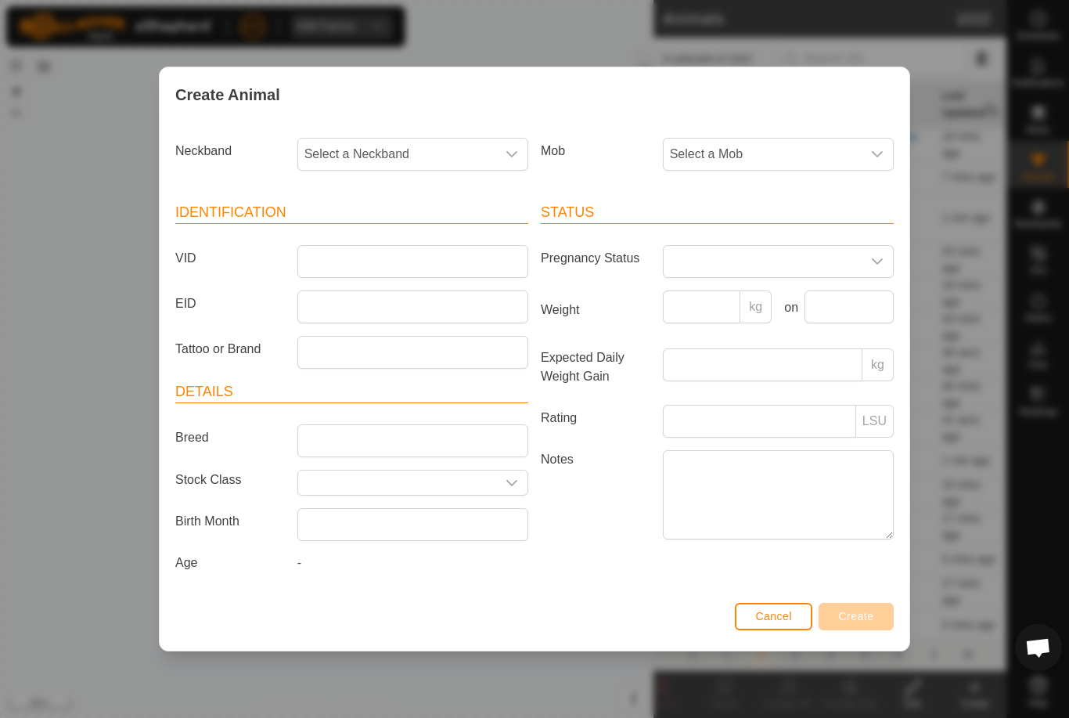
click at [409, 144] on span "Select a Neckband" at bounding box center [397, 154] width 198 height 31
type input "2438"
click at [401, 232] on li "2438581103" at bounding box center [413, 234] width 229 height 31
click at [800, 146] on span "Select a Mob" at bounding box center [763, 154] width 198 height 31
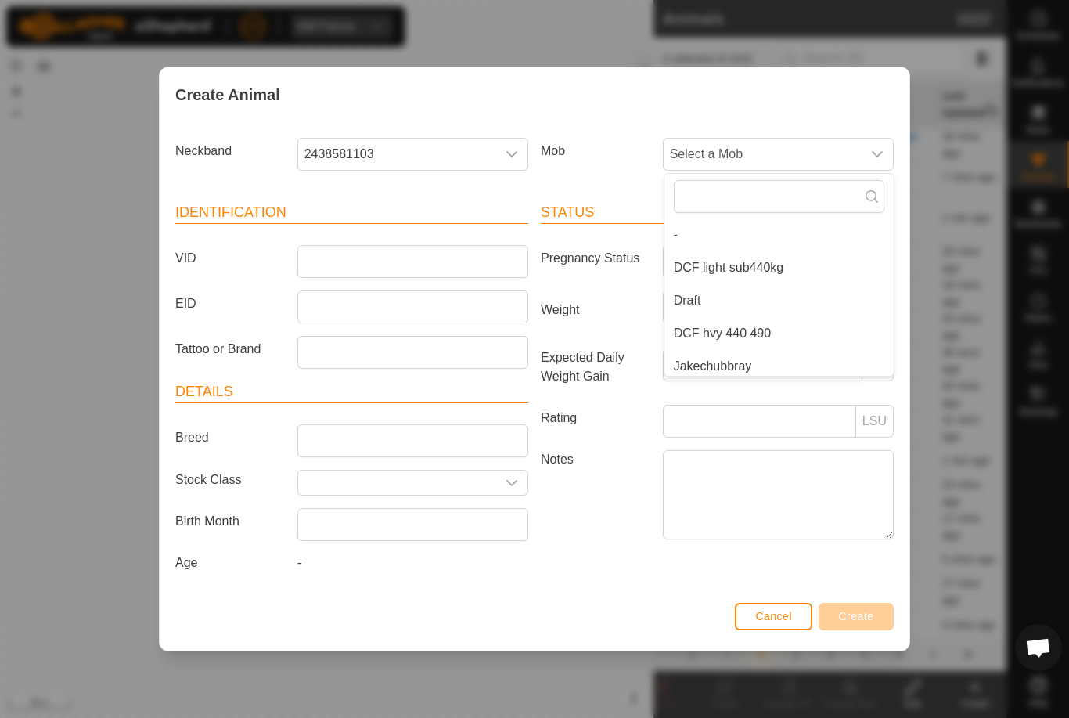
click at [743, 302] on li "Draft" at bounding box center [778, 300] width 229 height 31
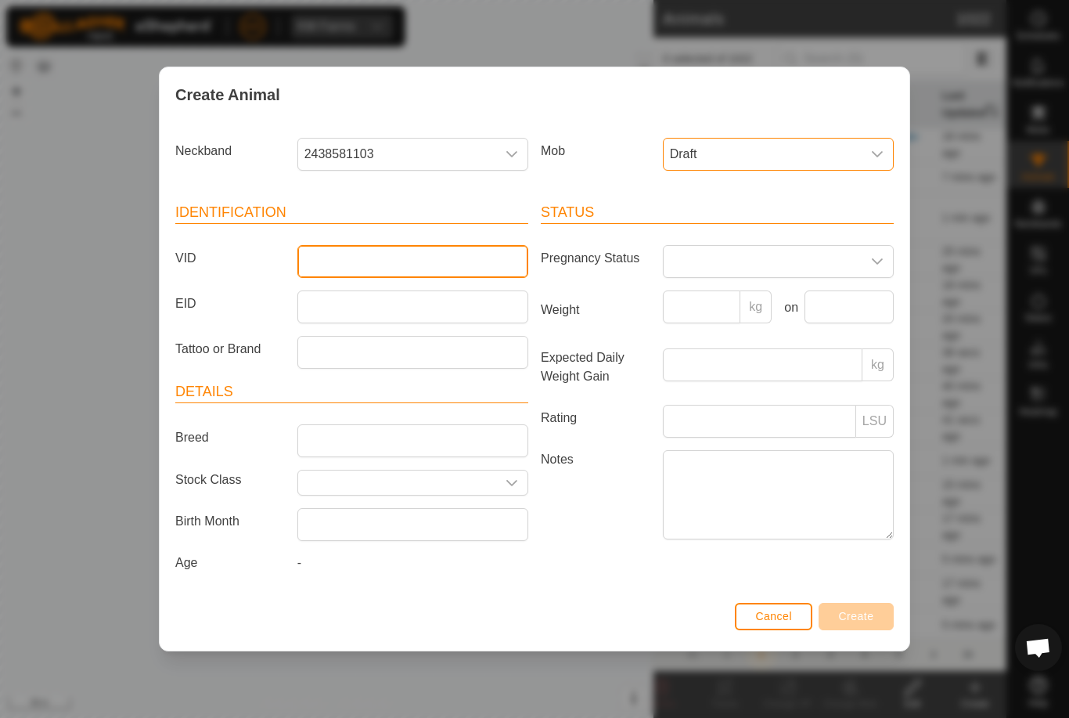
click at [455, 247] on input "VID" at bounding box center [412, 261] width 231 height 33
type input "Epasco25"
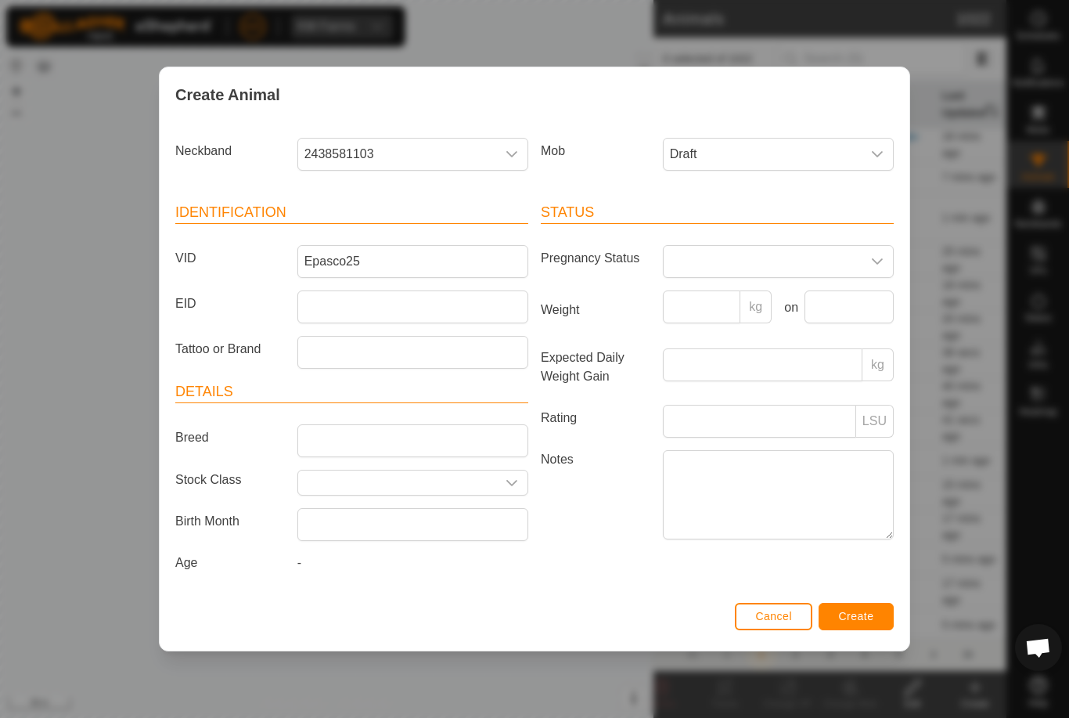
click at [867, 617] on span "Create" at bounding box center [856, 616] width 35 height 13
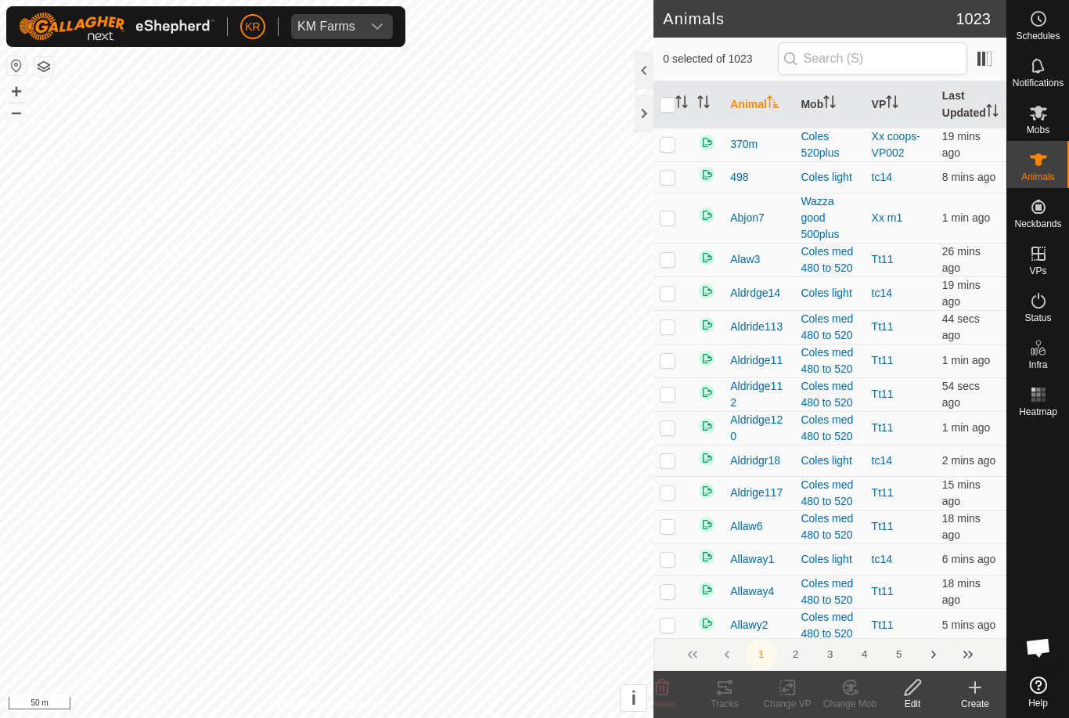
click at [982, 688] on icon at bounding box center [975, 687] width 19 height 19
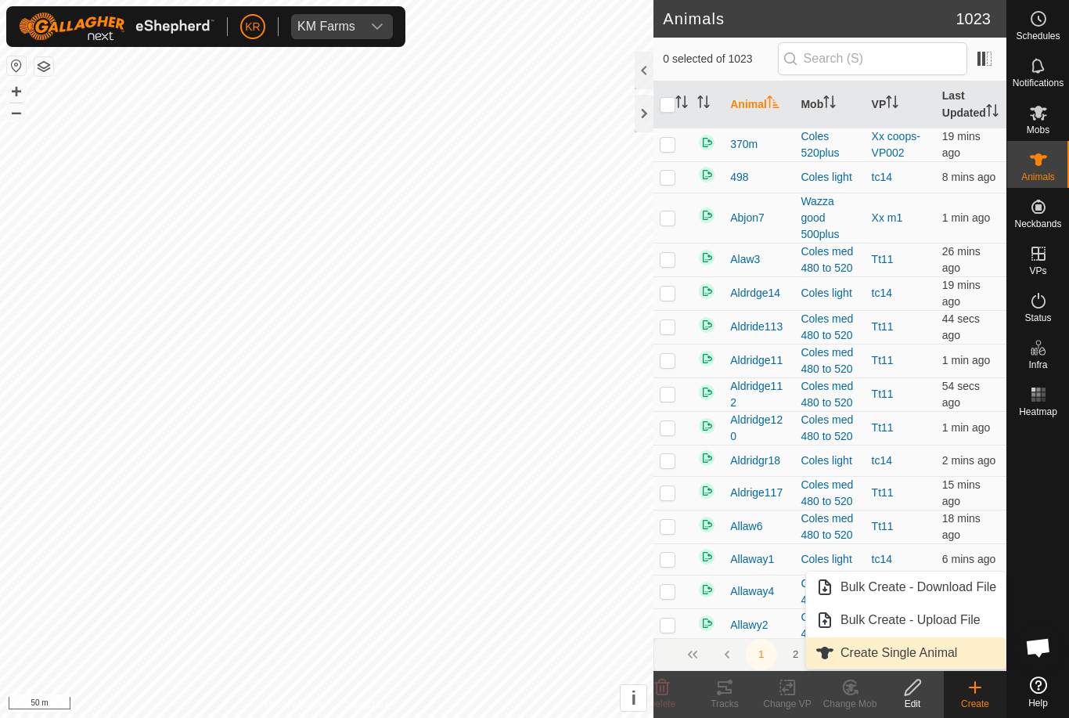
click at [965, 654] on link "Create Single Animal" at bounding box center [906, 652] width 200 height 31
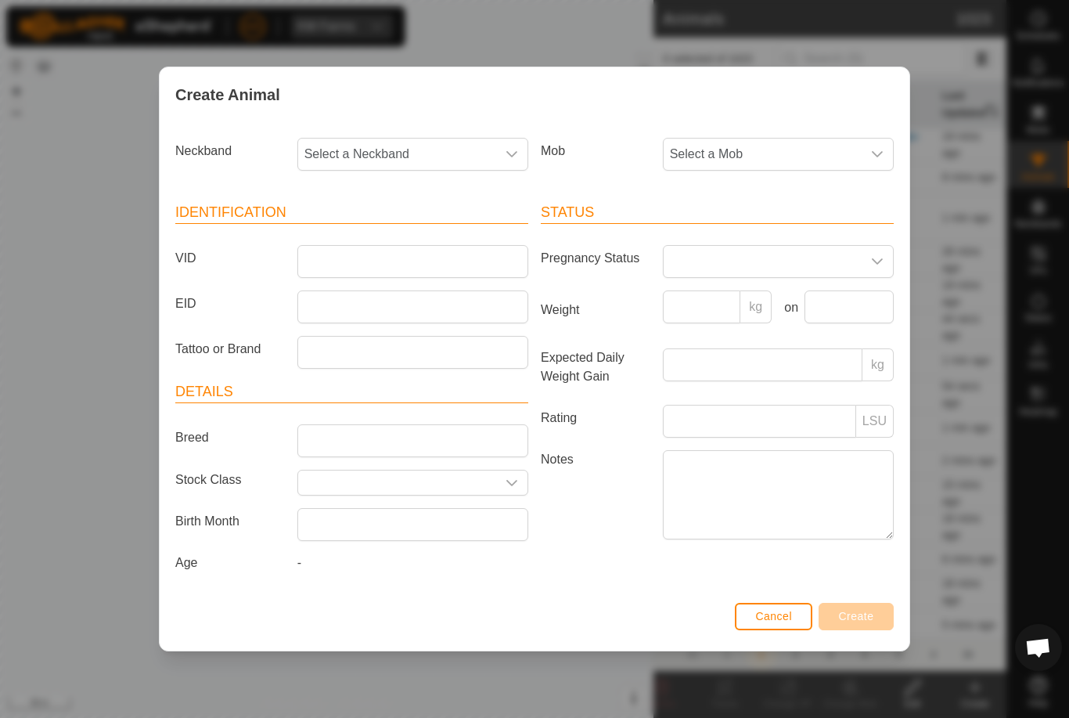
click at [719, 151] on span "Select a Mob" at bounding box center [763, 154] width 198 height 31
click at [753, 285] on li "Draft" at bounding box center [778, 300] width 229 height 31
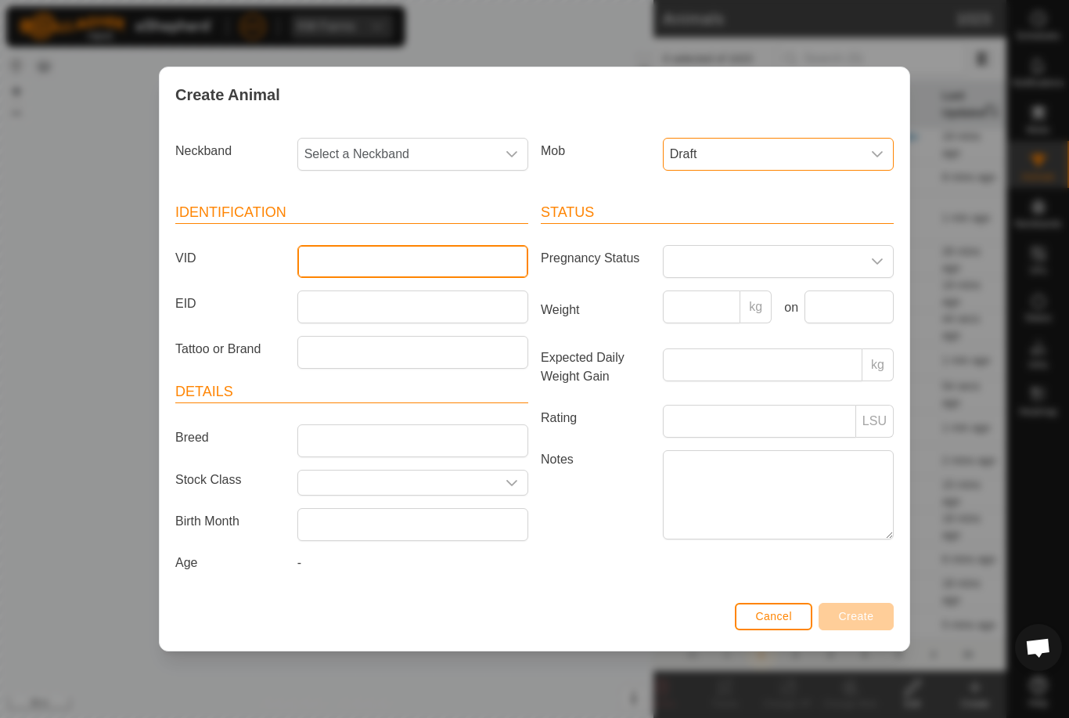
click at [455, 261] on input "VID" at bounding box center [412, 261] width 231 height 33
type input "Epasco26"
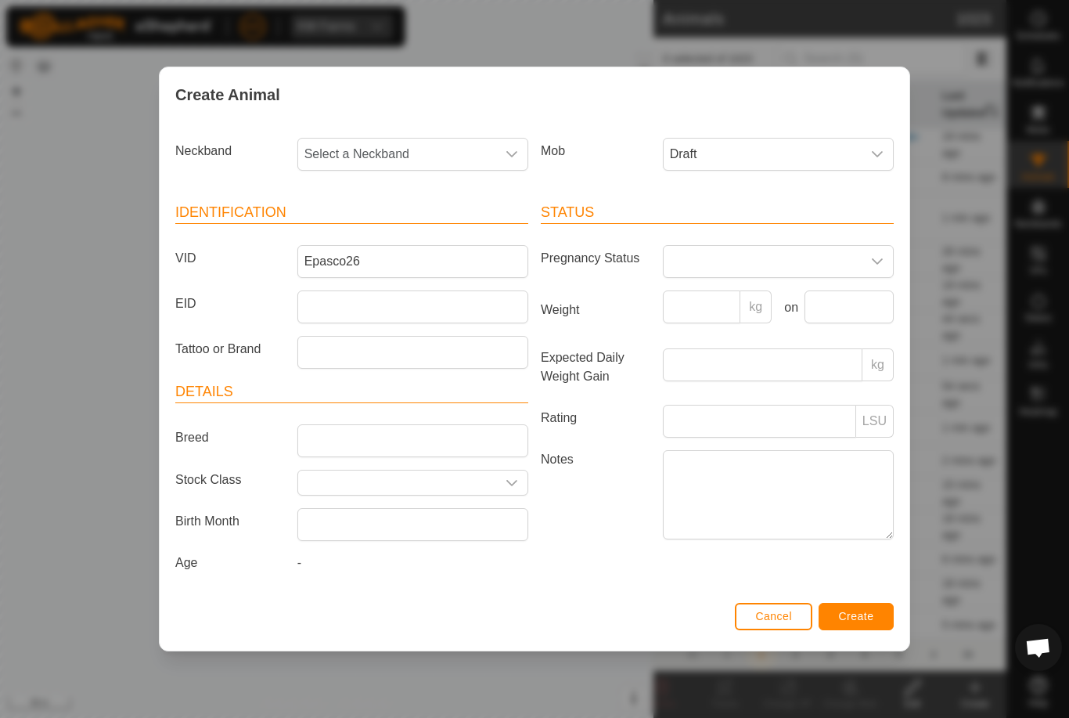
click at [388, 147] on span "Select a Neckband" at bounding box center [397, 154] width 198 height 31
type input "2156"
click at [398, 230] on li "2156192337" at bounding box center [413, 234] width 229 height 31
click at [862, 622] on span "Create" at bounding box center [856, 616] width 35 height 13
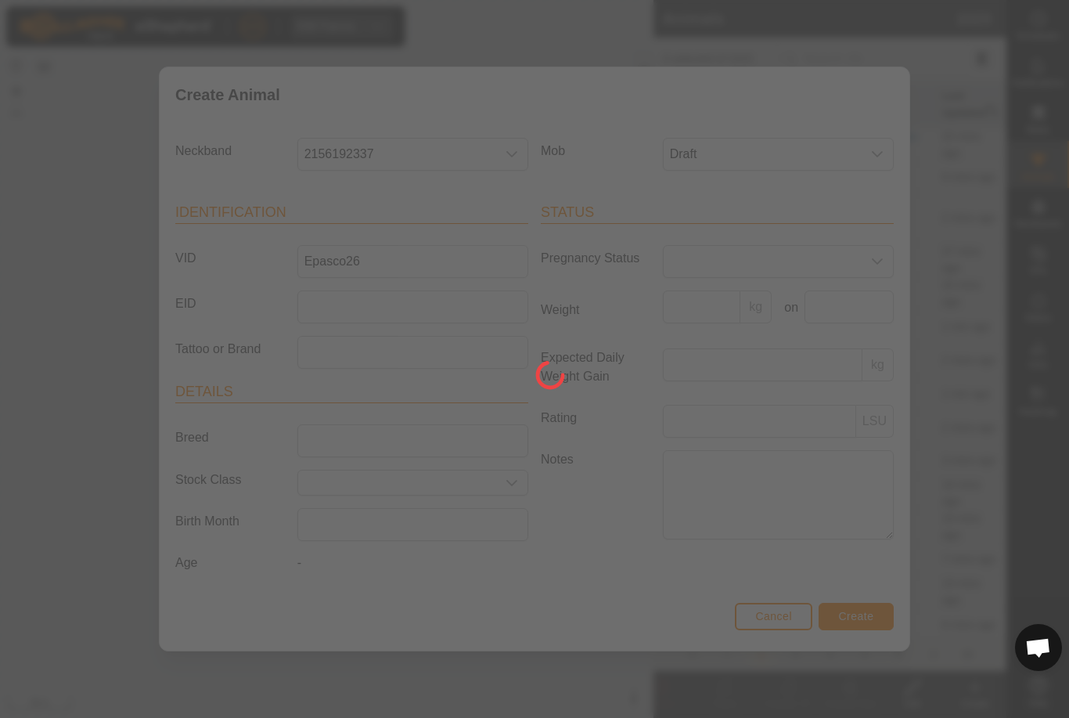
click at [608, 687] on div at bounding box center [534, 359] width 1069 height 718
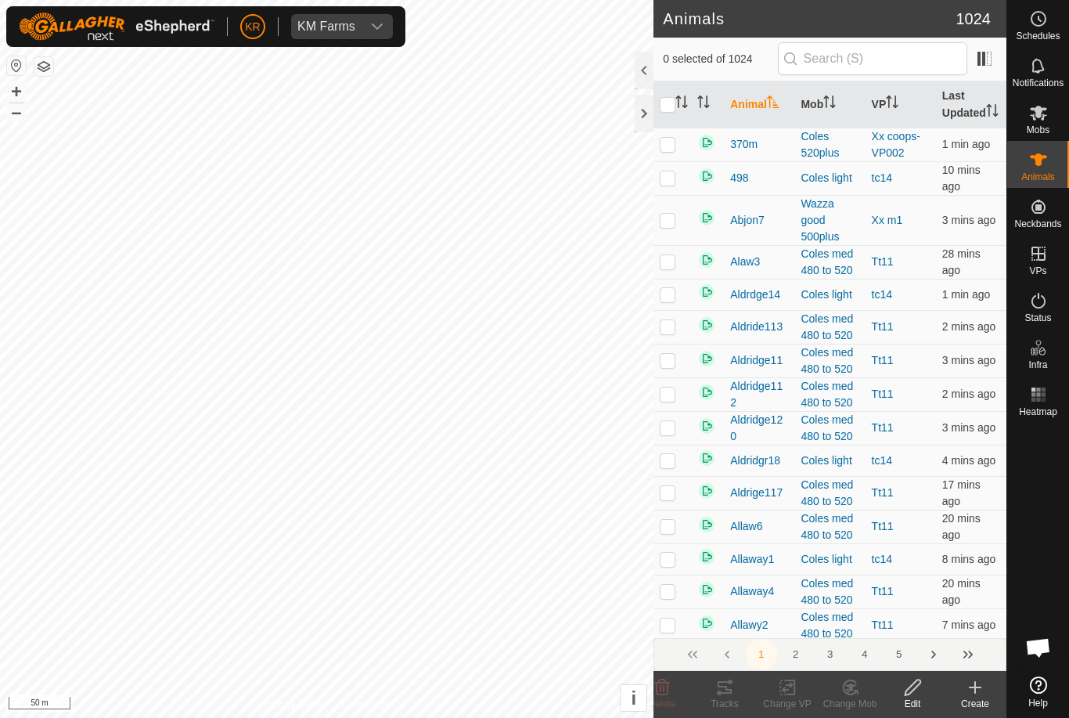
click at [979, 693] on icon at bounding box center [975, 687] width 19 height 19
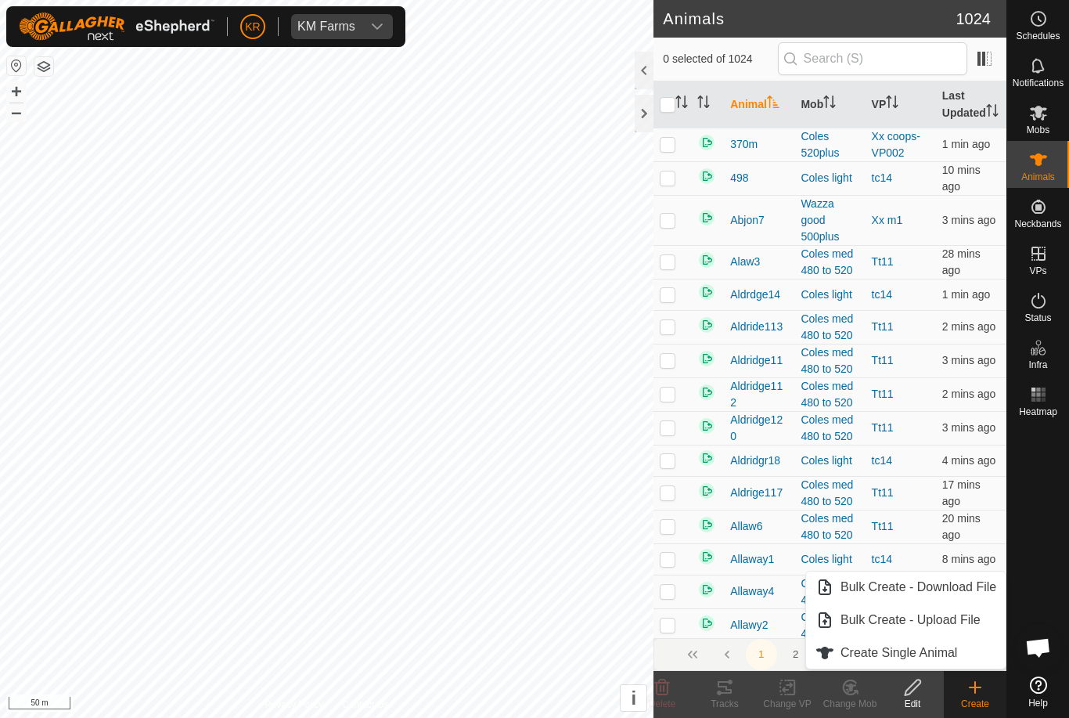
click at [956, 654] on span "Create Single Animal" at bounding box center [898, 652] width 117 height 19
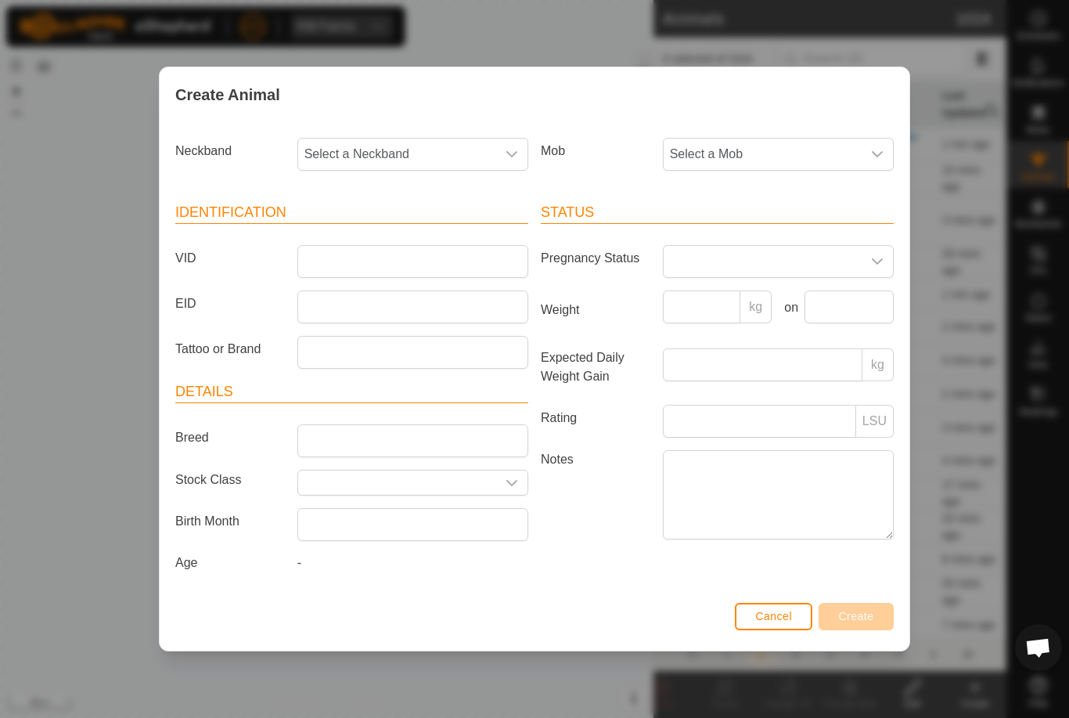
click at [758, 155] on span "Select a Mob" at bounding box center [763, 154] width 198 height 31
click at [772, 295] on li "Draft" at bounding box center [778, 300] width 229 height 31
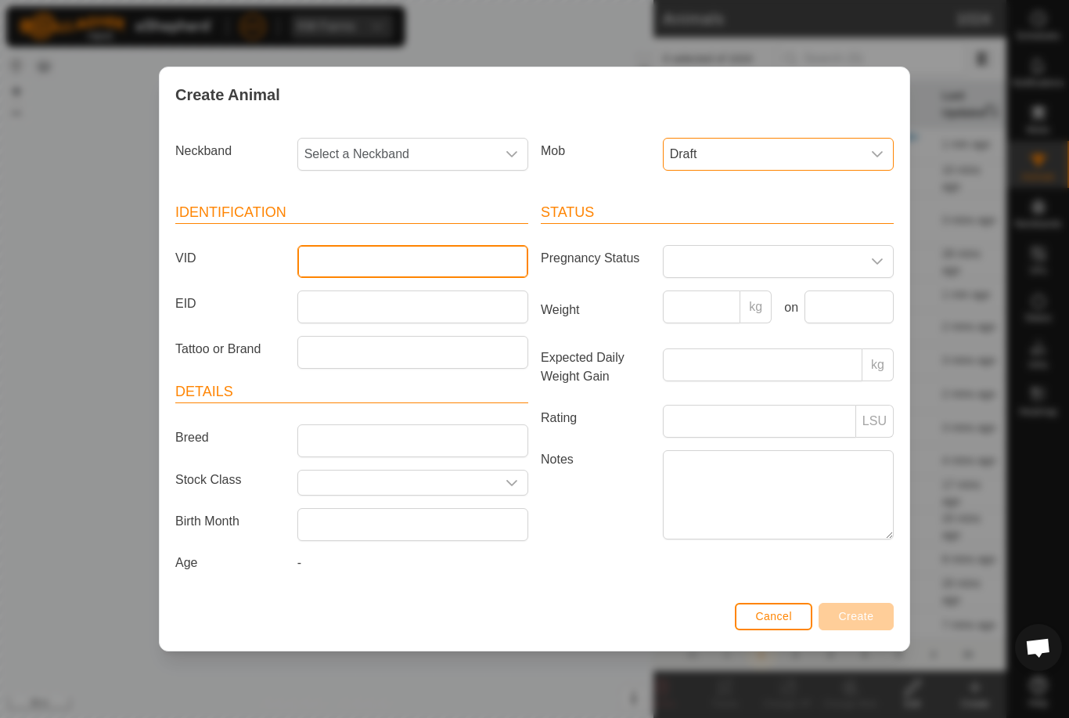
click at [445, 259] on input "VID" at bounding box center [412, 261] width 231 height 33
type input "Epasco27"
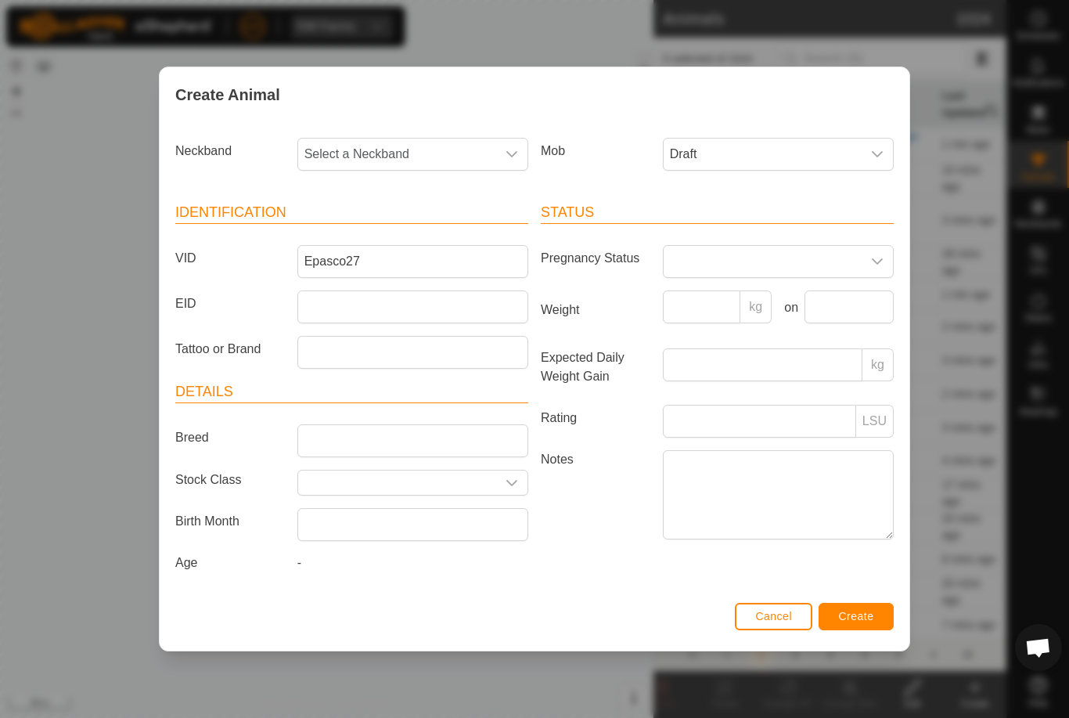
click at [413, 139] on span "Select a Neckband" at bounding box center [397, 154] width 198 height 31
type input "27"
click at [435, 235] on li "2700080651" at bounding box center [413, 234] width 229 height 31
click at [872, 614] on span "Create" at bounding box center [856, 616] width 35 height 13
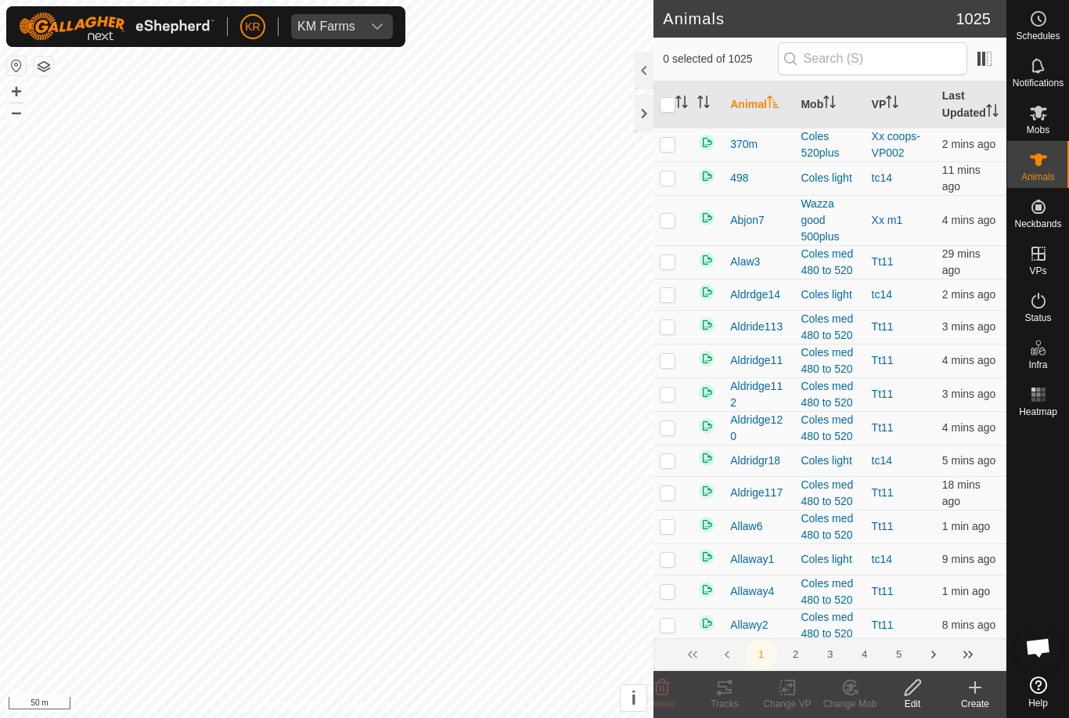
click at [978, 693] on icon at bounding box center [975, 687] width 19 height 19
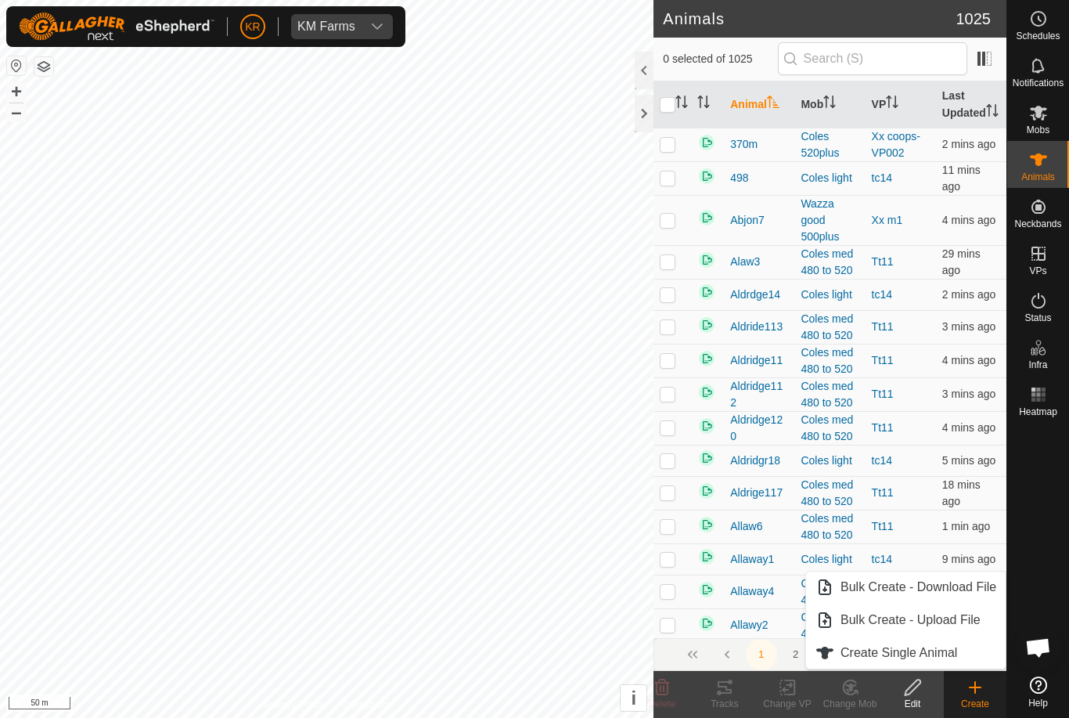
click at [962, 652] on link "Create Single Animal" at bounding box center [906, 652] width 200 height 31
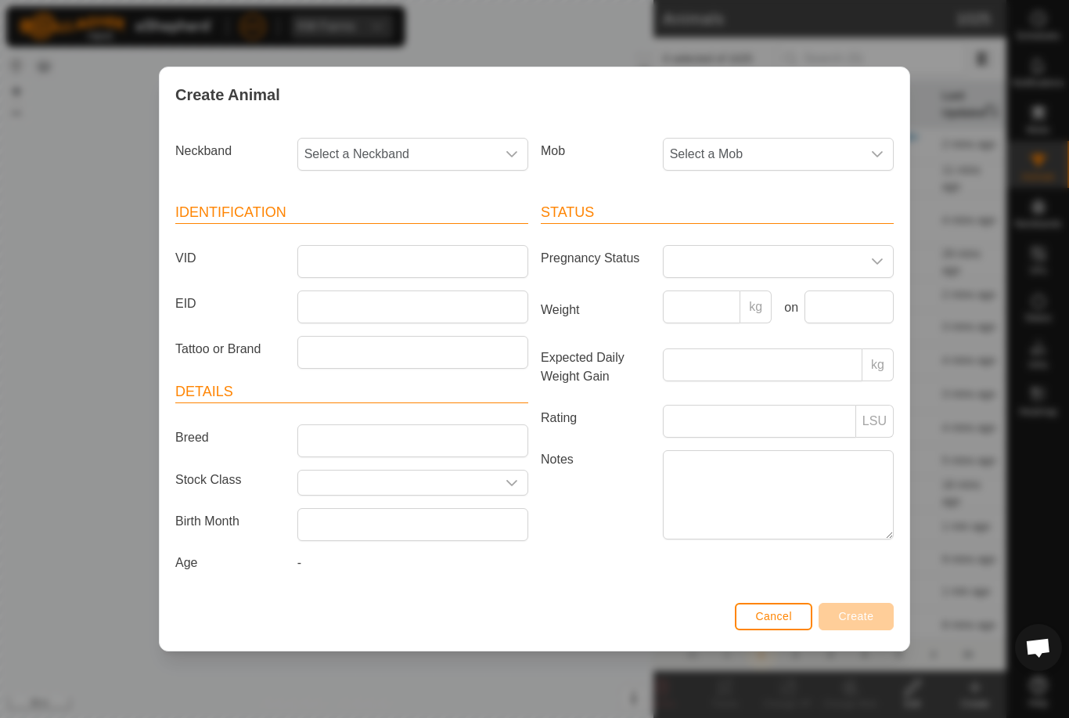
click at [431, 139] on span "Select a Neckband" at bounding box center [397, 154] width 198 height 31
type input "2484"
click at [416, 221] on li "2484498594" at bounding box center [413, 234] width 229 height 31
click at [813, 146] on span "Select a Mob" at bounding box center [763, 154] width 198 height 31
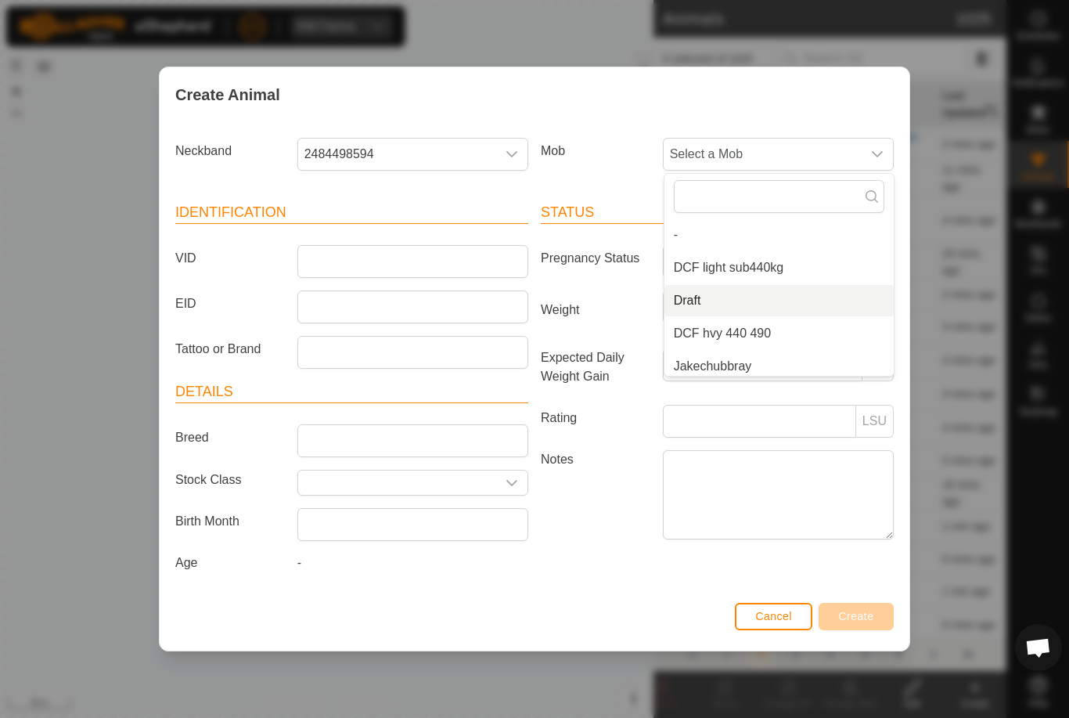
click at [762, 297] on li "Draft" at bounding box center [778, 300] width 229 height 31
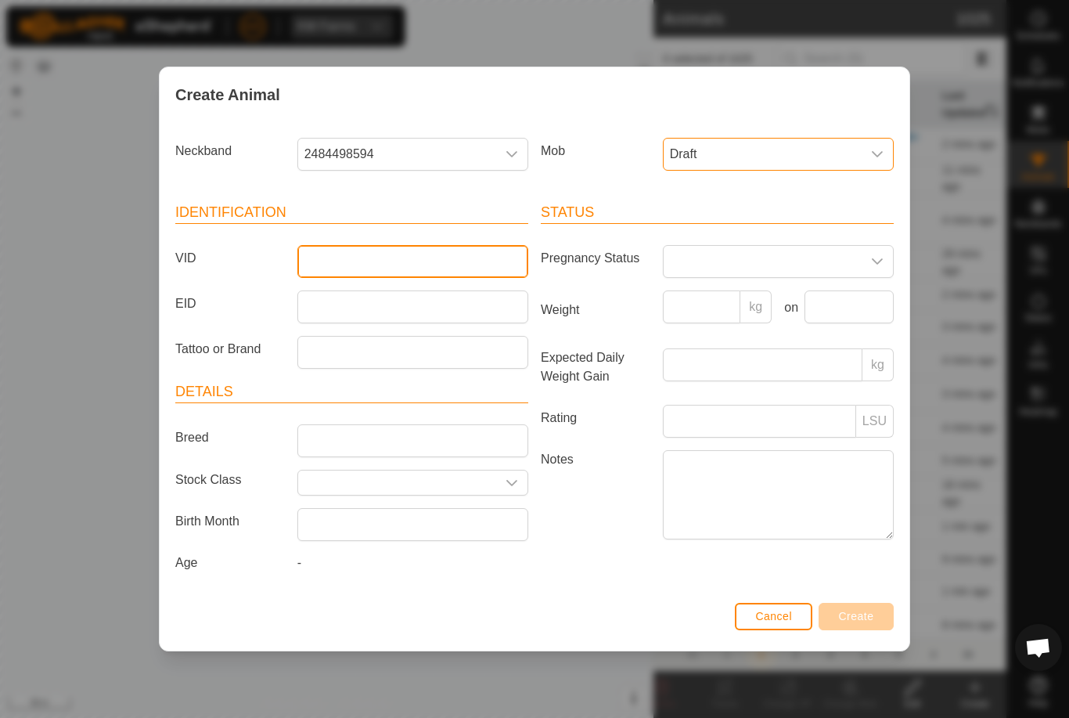
click at [457, 254] on input "VID" at bounding box center [412, 261] width 231 height 33
type input "Epasco28"
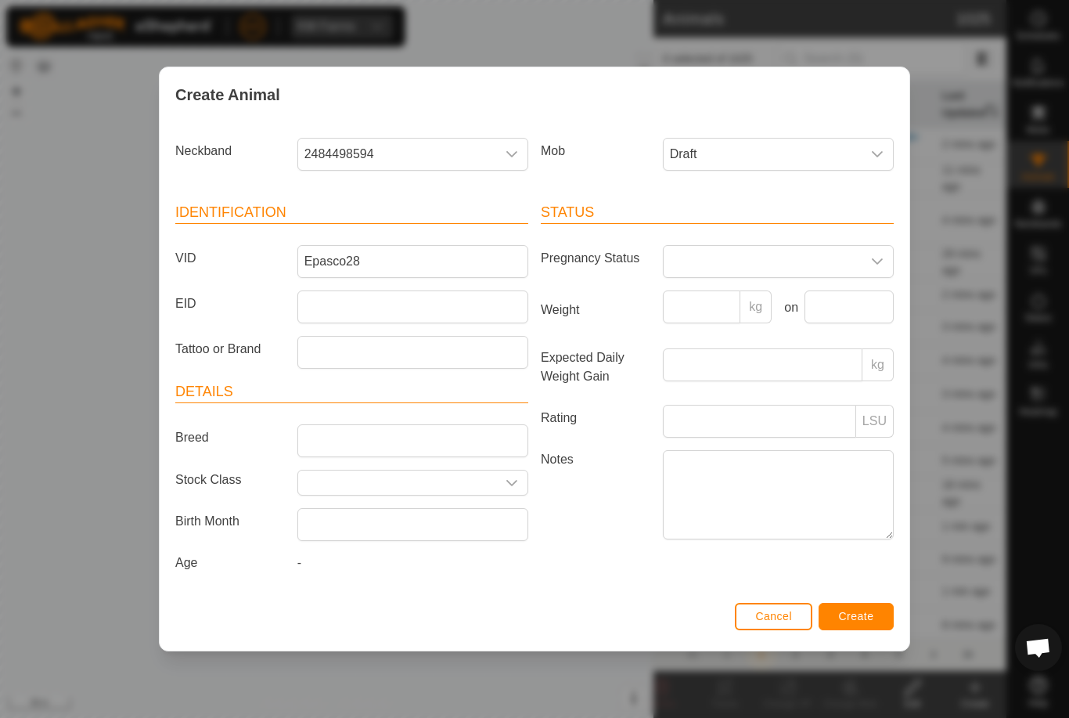
click at [865, 618] on span "Create" at bounding box center [856, 616] width 35 height 13
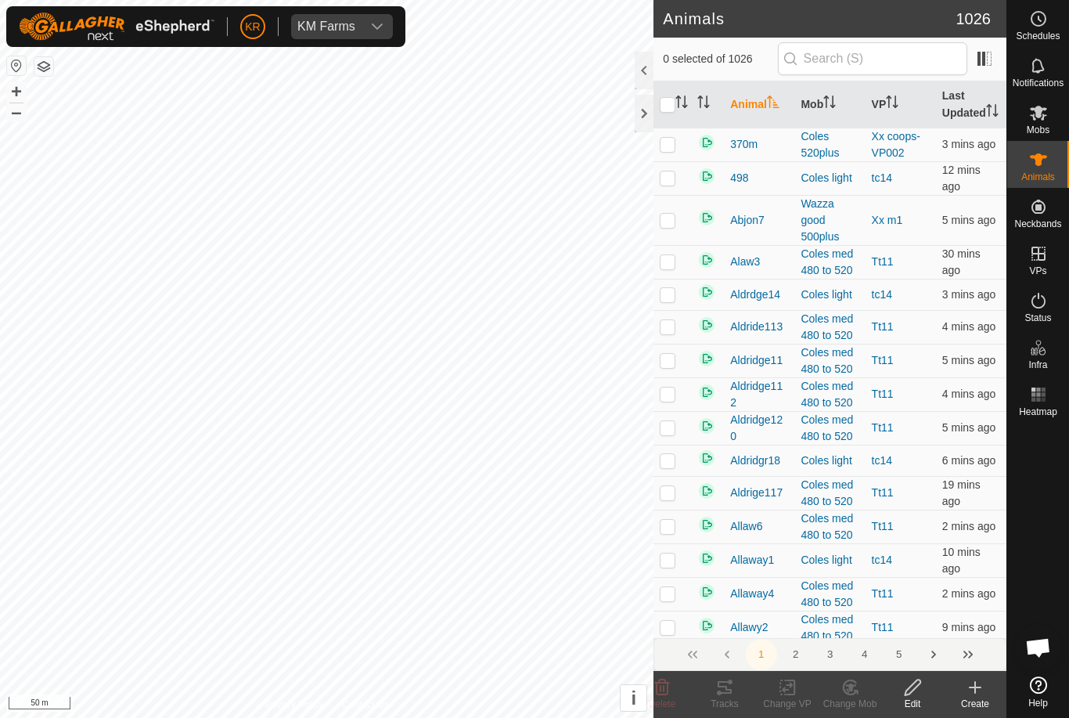
click at [975, 702] on div "Create" at bounding box center [975, 703] width 63 height 14
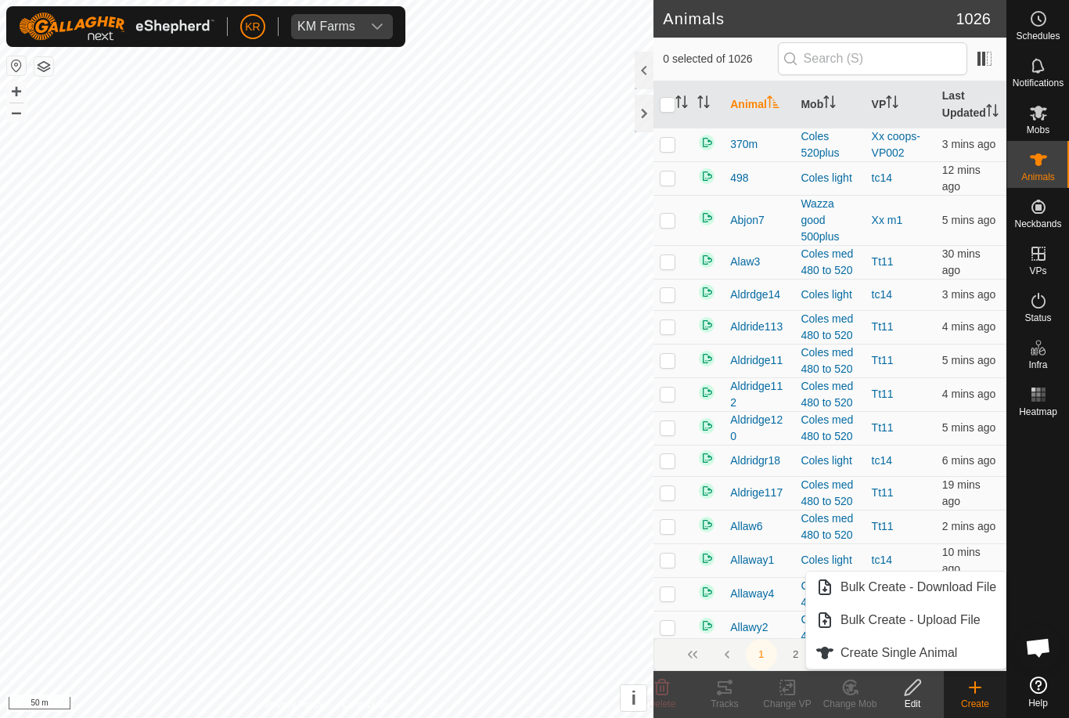
click at [940, 657] on span "Create Single Animal" at bounding box center [898, 652] width 117 height 19
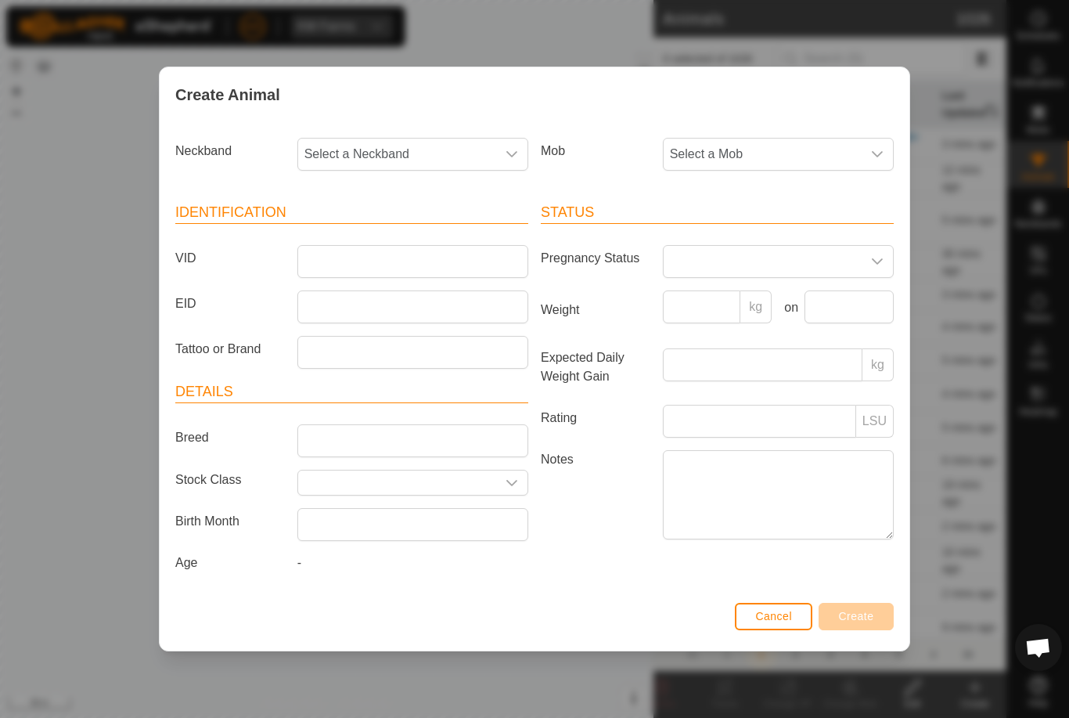
click at [423, 139] on span "Select a Neckband" at bounding box center [397, 154] width 198 height 31
type input "3628"
click at [411, 228] on li "3628757570" at bounding box center [413, 234] width 229 height 31
click at [805, 149] on span "Select a Mob" at bounding box center [763, 154] width 198 height 31
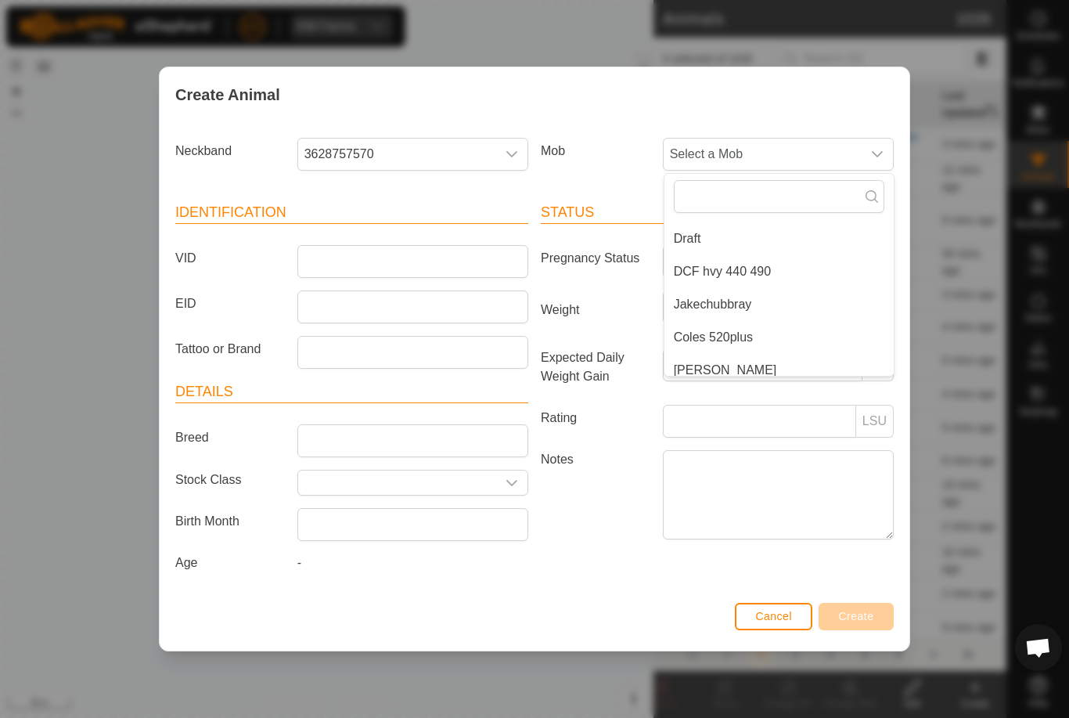
scroll to position [59, 0]
click at [798, 246] on li "Draft" at bounding box center [778, 241] width 229 height 31
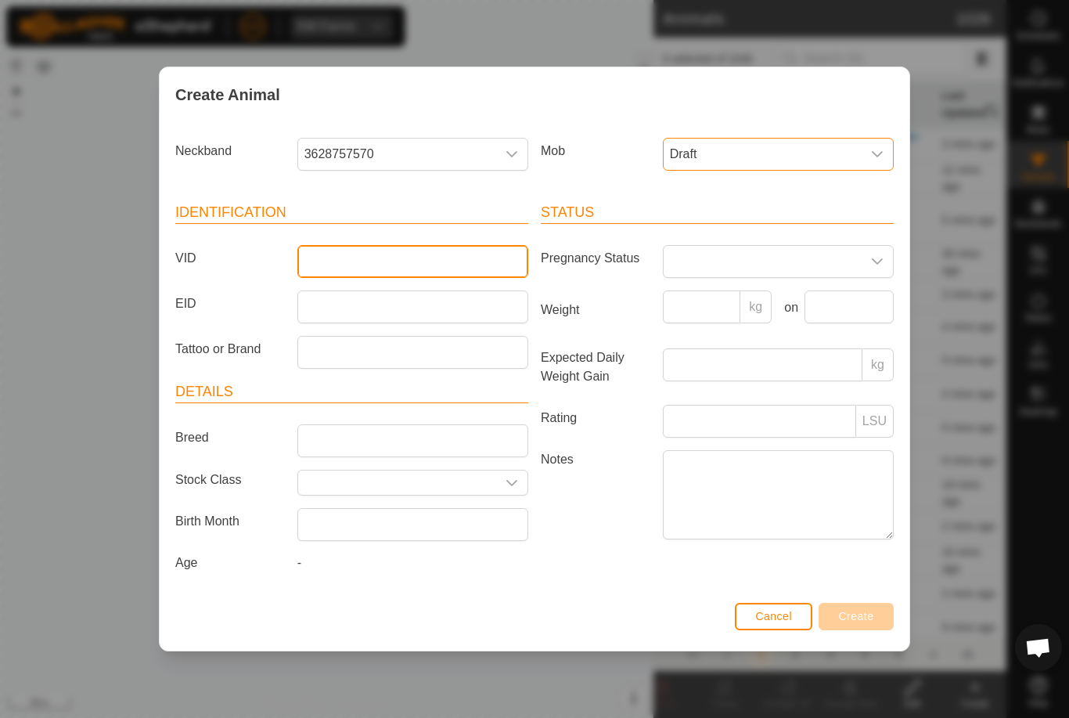
click at [410, 255] on input "VID" at bounding box center [412, 261] width 231 height 33
type input "Epasco29"
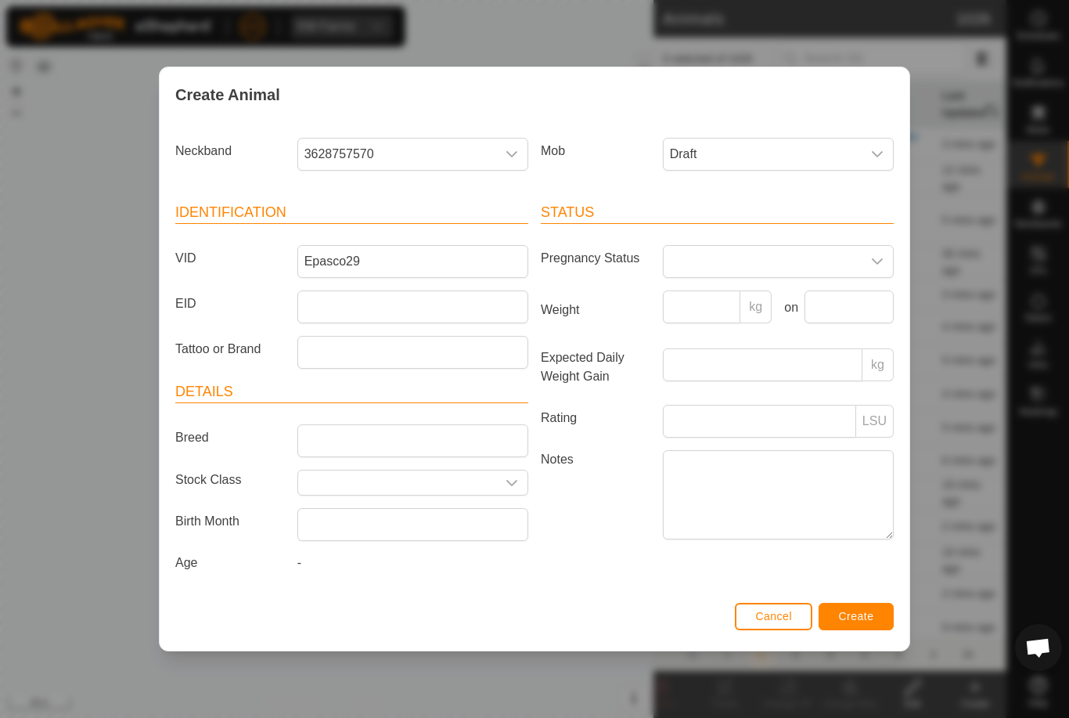
click at [871, 622] on span "Create" at bounding box center [856, 616] width 35 height 13
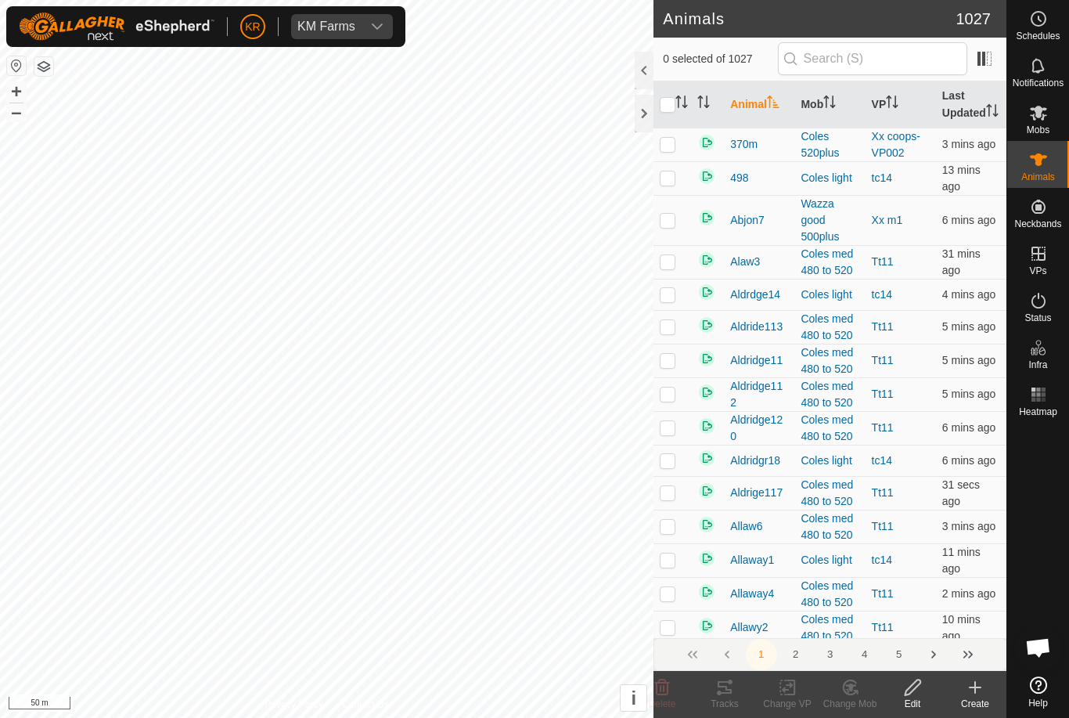
click at [985, 699] on div "Create" at bounding box center [975, 703] width 63 height 14
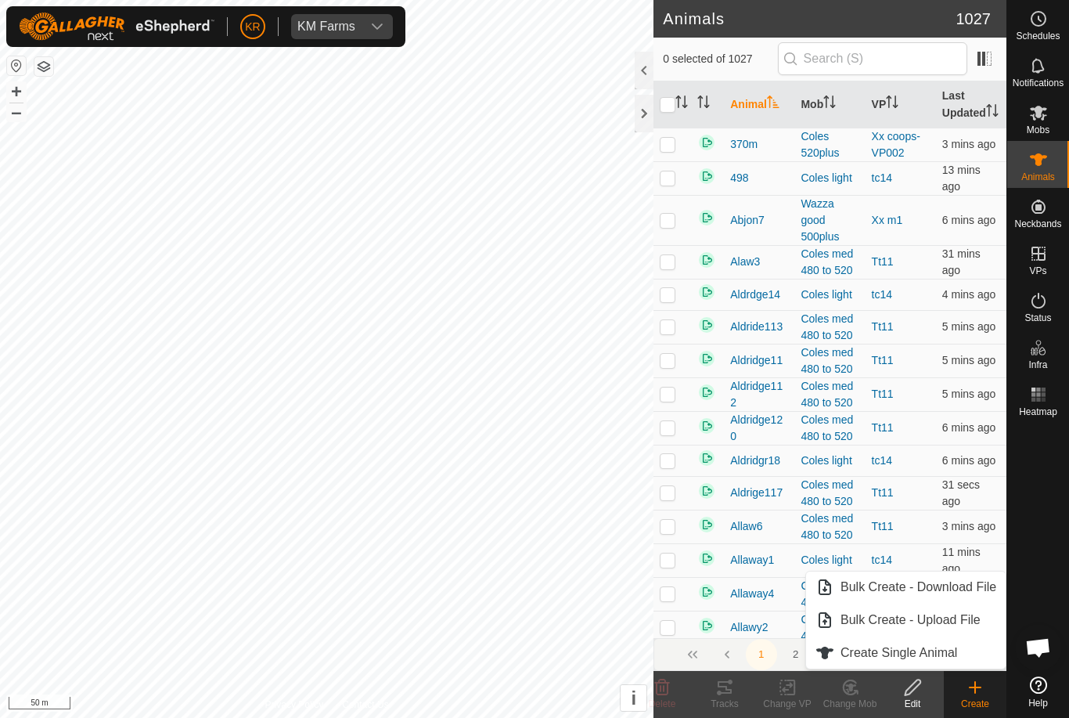
click at [966, 665] on link "Create Single Animal" at bounding box center [906, 652] width 200 height 31
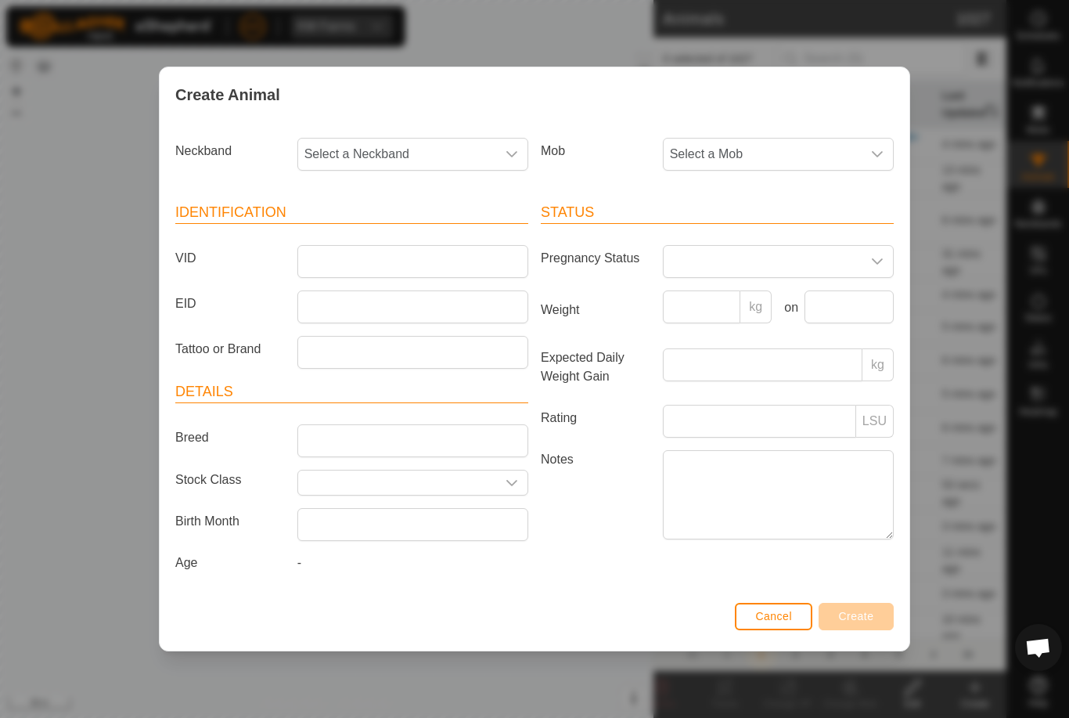
click at [742, 153] on span "Select a Mob" at bounding box center [763, 154] width 198 height 31
click at [761, 295] on li "Draft" at bounding box center [778, 300] width 229 height 31
click at [430, 145] on span "Select a Neckband" at bounding box center [397, 154] width 198 height 31
click at [259, 261] on label "VID" at bounding box center [230, 258] width 122 height 27
click at [297, 261] on input "VID" at bounding box center [412, 261] width 231 height 33
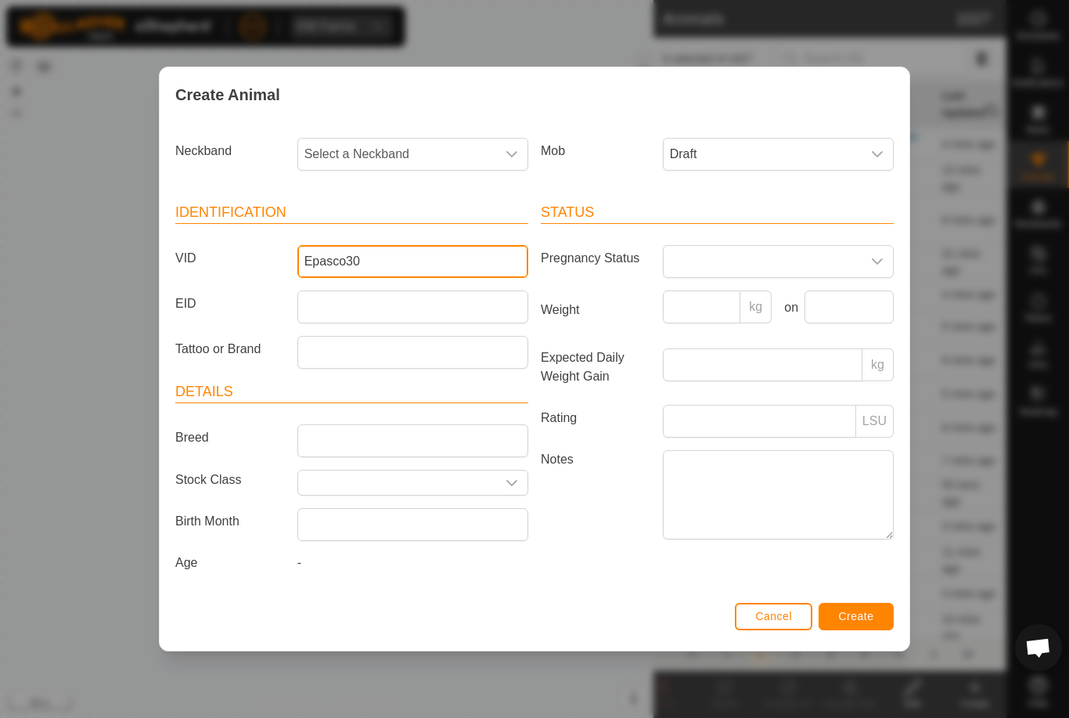
type input "Epasco30"
click at [412, 149] on span "Select a Neckband" at bounding box center [397, 154] width 198 height 31
type input "00820"
click at [403, 230] on li "0082054886" at bounding box center [413, 234] width 229 height 31
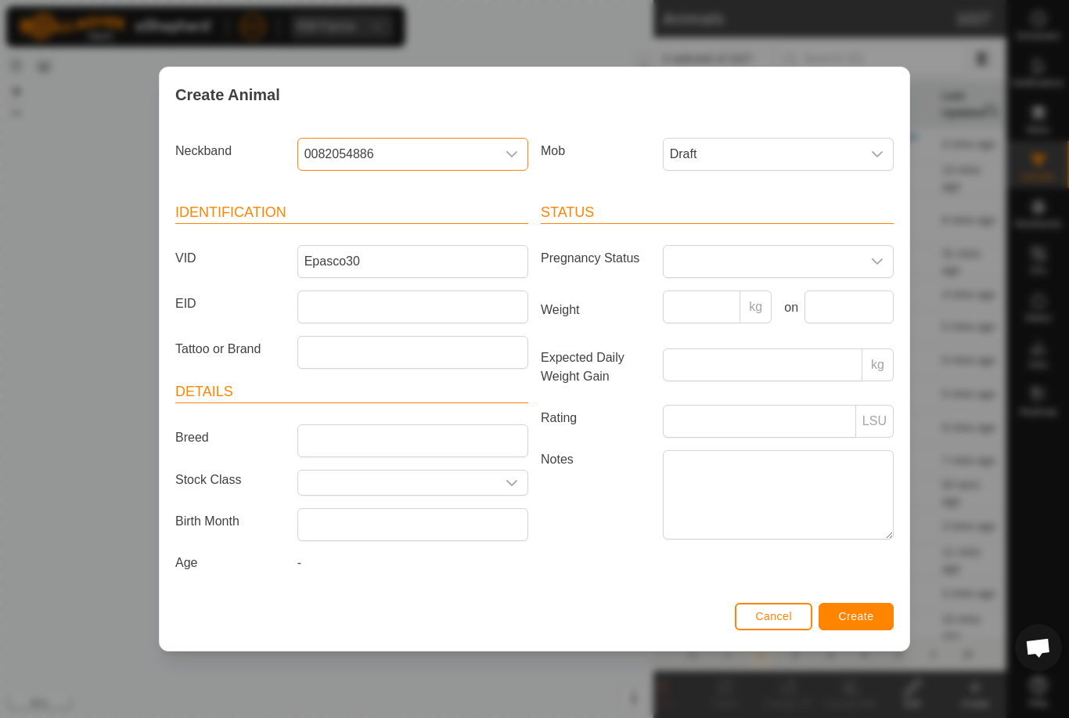
click at [865, 602] on div "Cancel Create" at bounding box center [535, 623] width 750 height 53
click at [869, 619] on span "Create" at bounding box center [856, 616] width 35 height 13
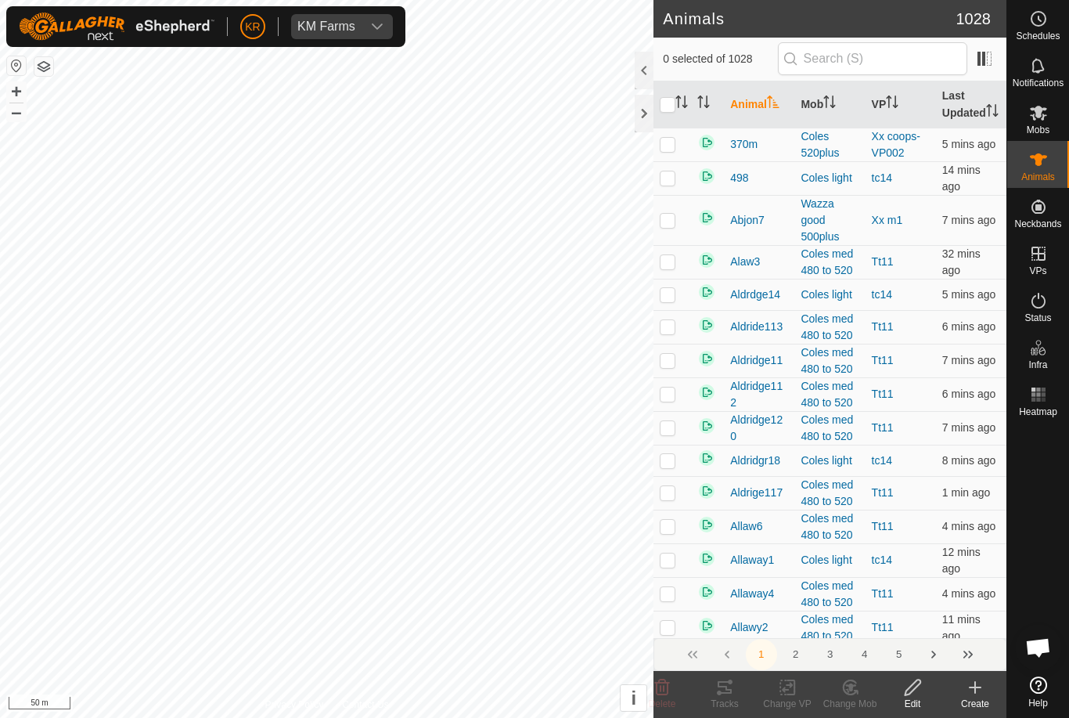
click at [977, 694] on icon at bounding box center [975, 687] width 19 height 19
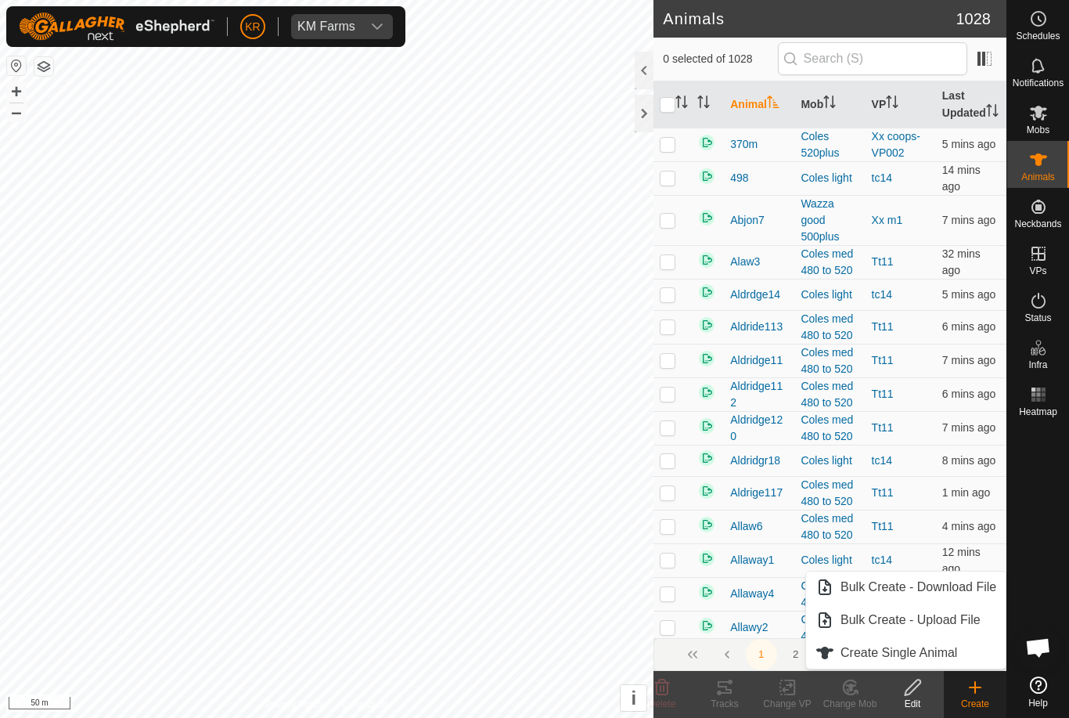
click at [952, 653] on span "Create Single Animal" at bounding box center [898, 652] width 117 height 19
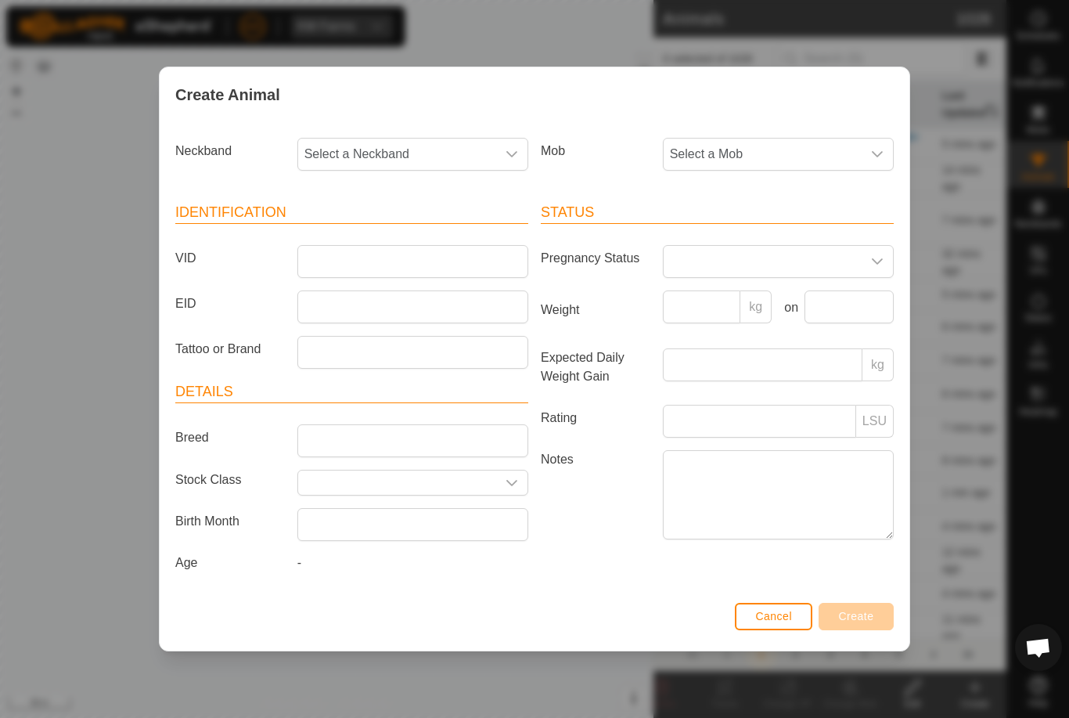
click at [783, 156] on span "Select a Mob" at bounding box center [763, 154] width 198 height 31
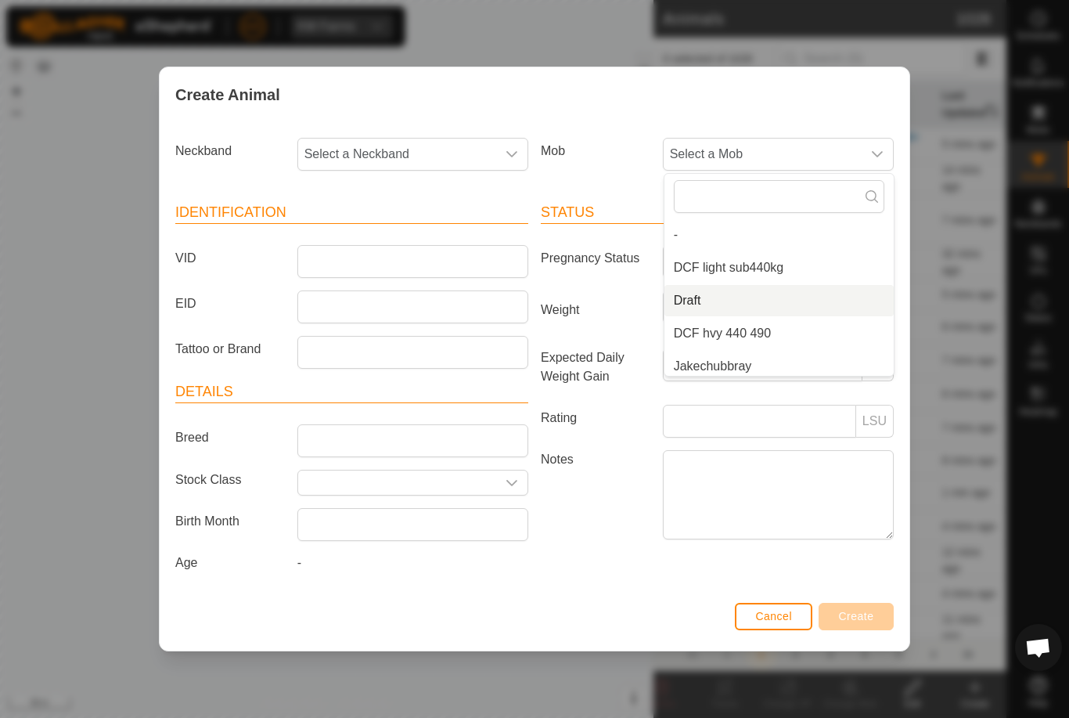
click at [755, 295] on li "Draft" at bounding box center [778, 300] width 229 height 31
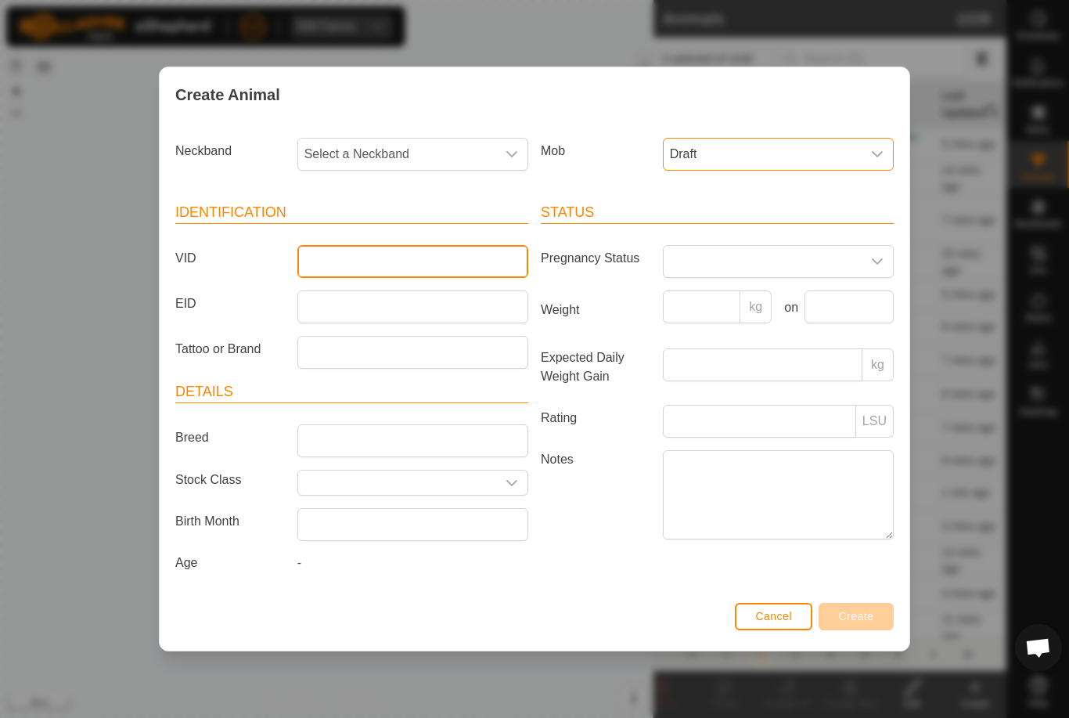
click at [379, 252] on input "VID" at bounding box center [412, 261] width 231 height 33
type input "Epasco31"
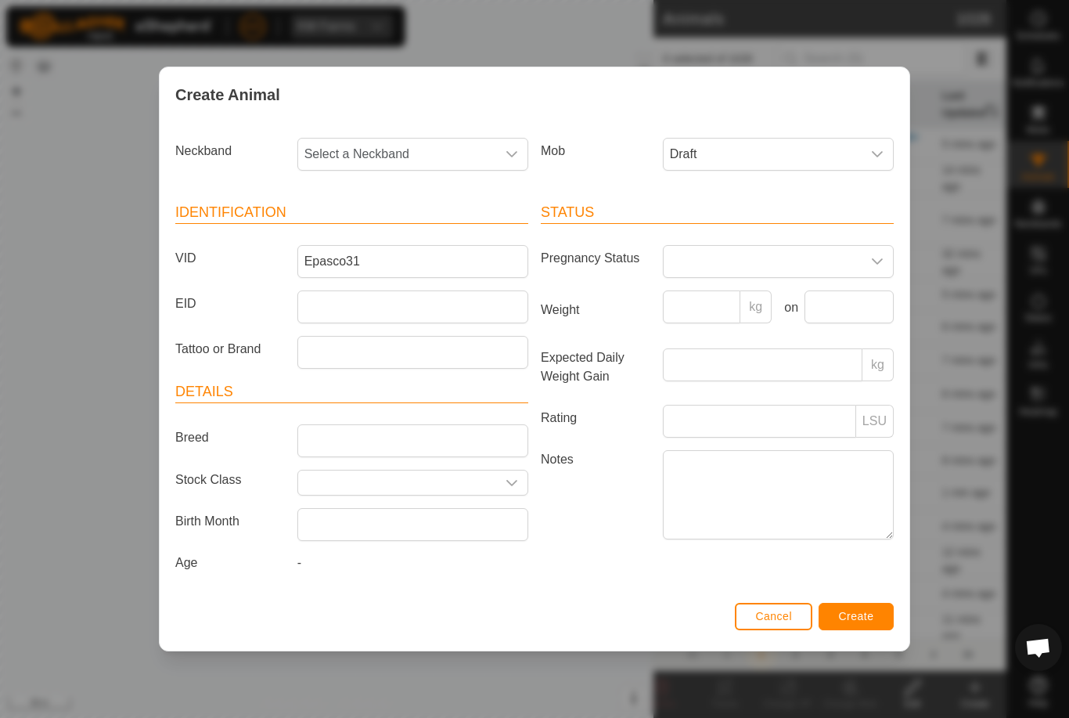
click at [430, 141] on span "Select a Neckband" at bounding box center [397, 154] width 198 height 31
type input "1053"
click at [402, 232] on li "1053756015" at bounding box center [413, 234] width 229 height 31
click at [860, 610] on button "Create" at bounding box center [855, 616] width 75 height 27
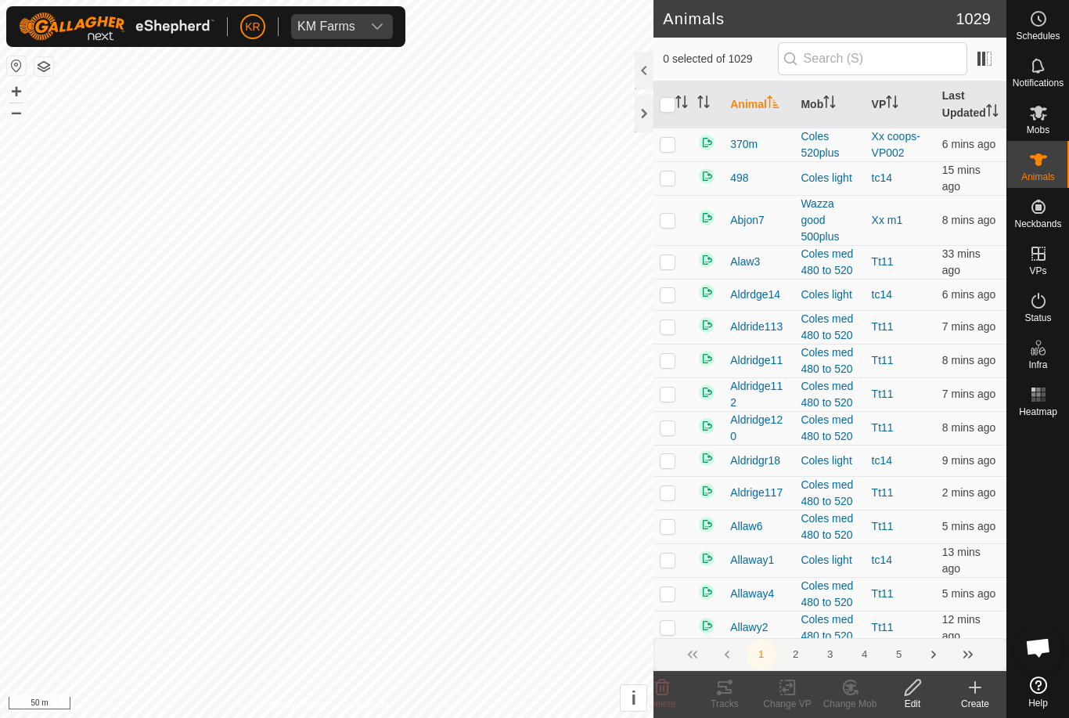
click at [979, 693] on icon at bounding box center [975, 687] width 19 height 19
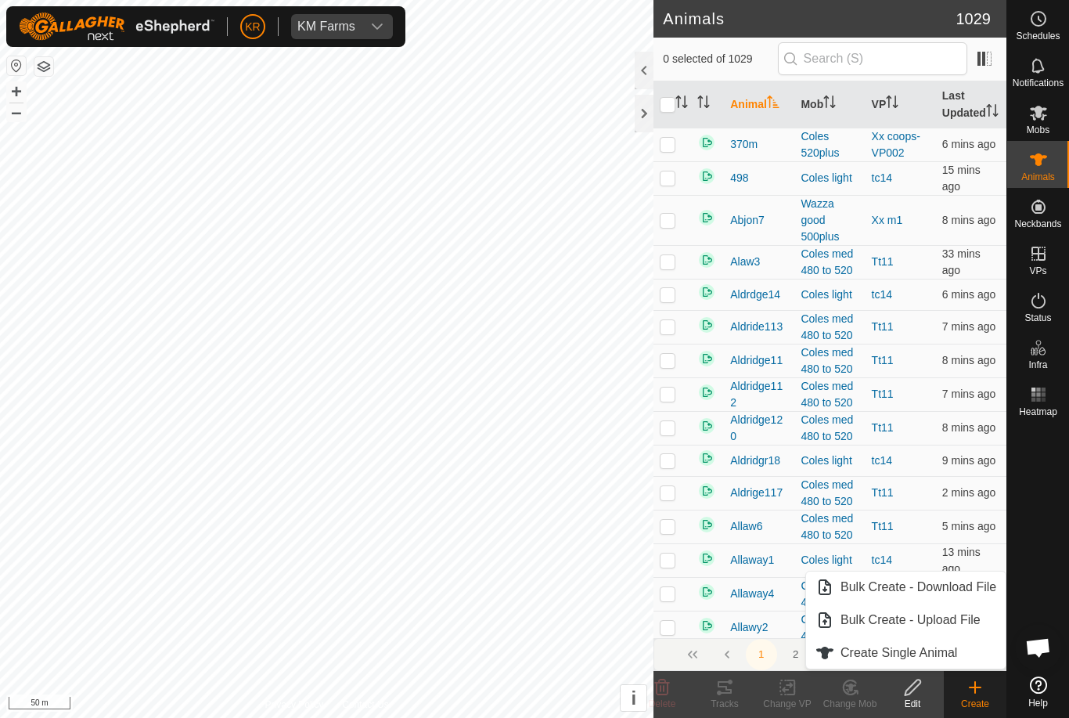
click at [960, 649] on link "Create Single Animal" at bounding box center [906, 652] width 200 height 31
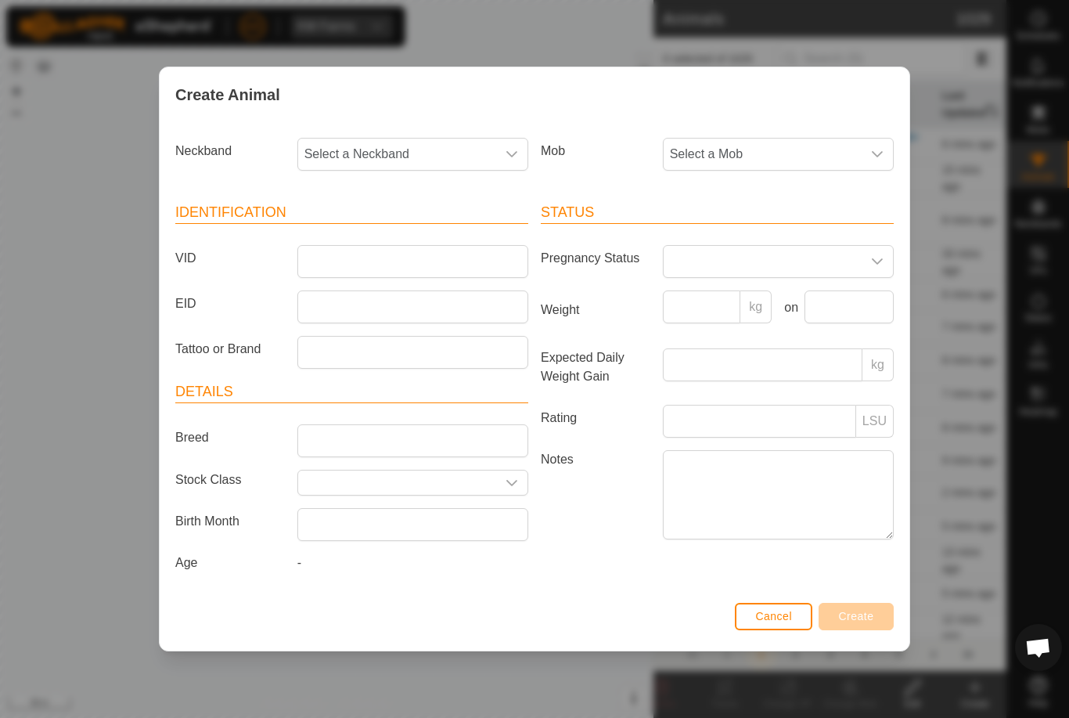
click at [778, 153] on span "Select a Mob" at bounding box center [763, 154] width 198 height 31
click at [768, 298] on li "Draft" at bounding box center [778, 300] width 229 height 31
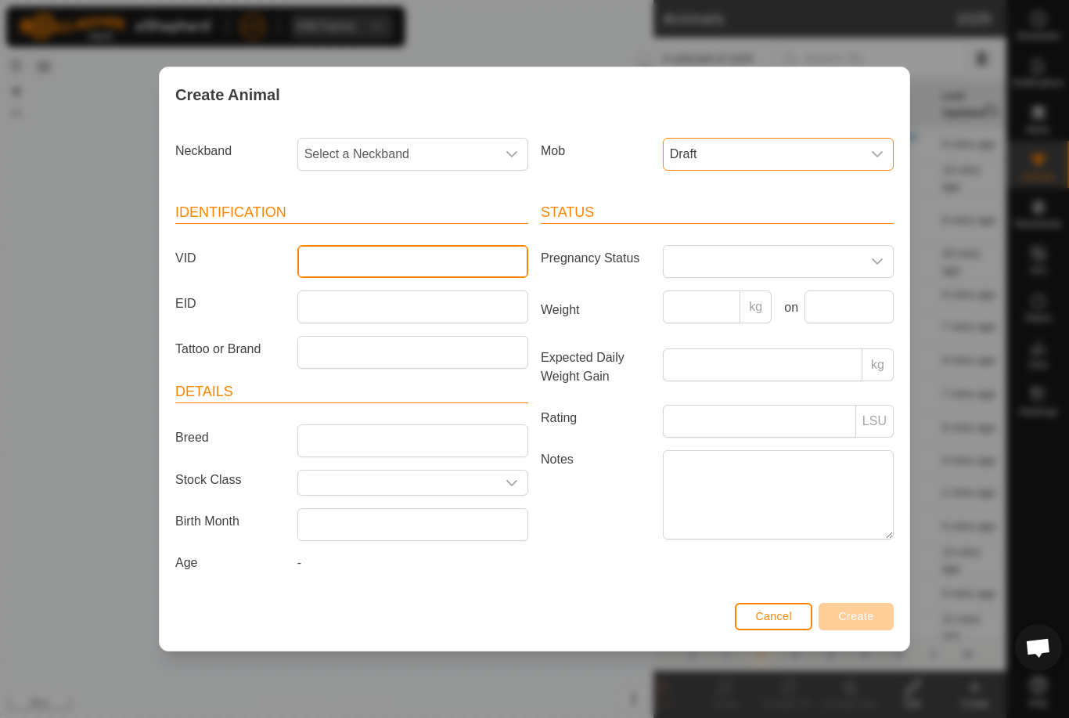
click at [448, 266] on input "VID" at bounding box center [412, 261] width 231 height 33
type input "Epasco32"
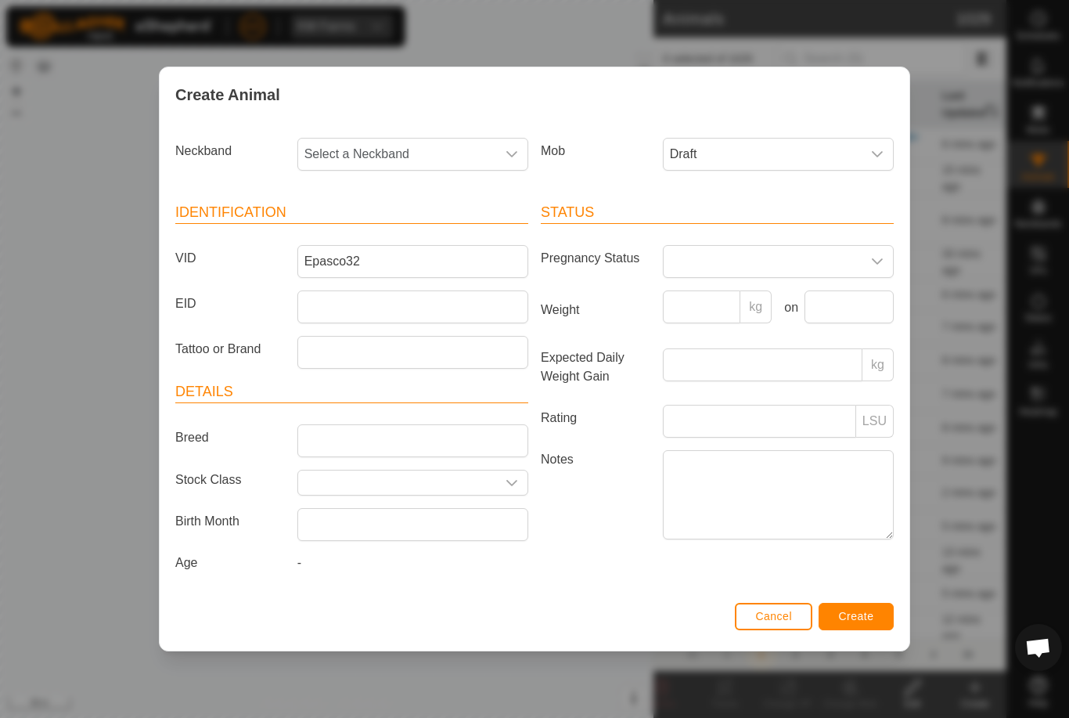
click at [387, 149] on span "Select a Neckband" at bounding box center [397, 154] width 198 height 31
type input "3233"
click at [419, 228] on li "3233174686" at bounding box center [413, 234] width 229 height 31
click at [865, 617] on span "Create" at bounding box center [856, 616] width 35 height 13
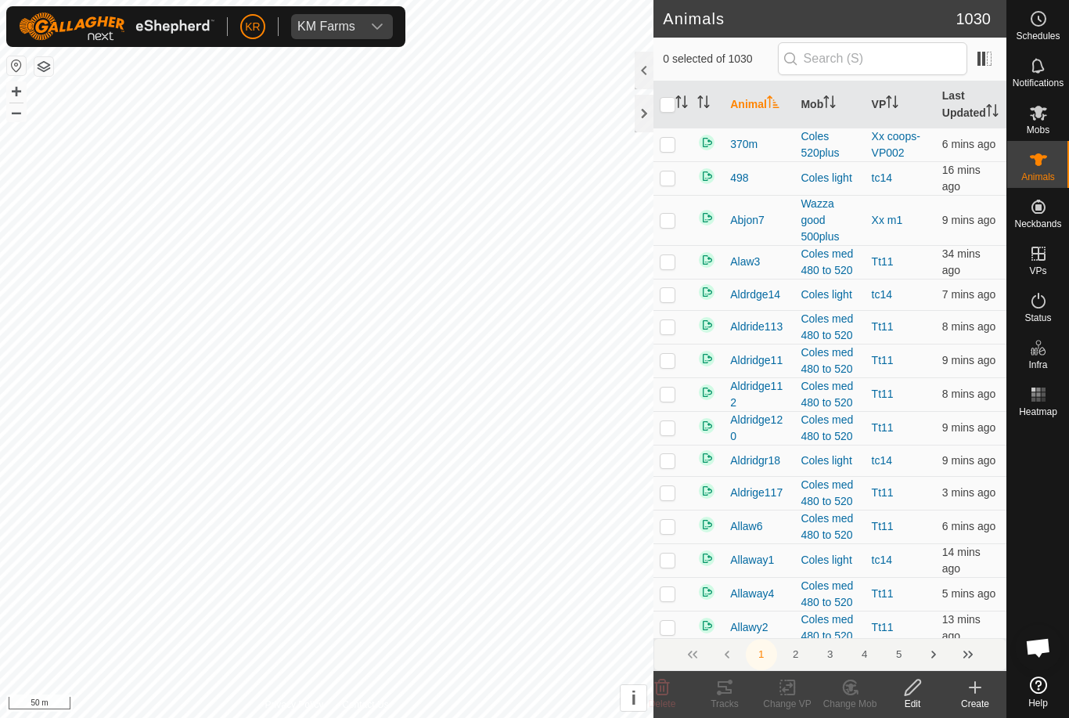
click at [983, 694] on icon at bounding box center [975, 687] width 19 height 19
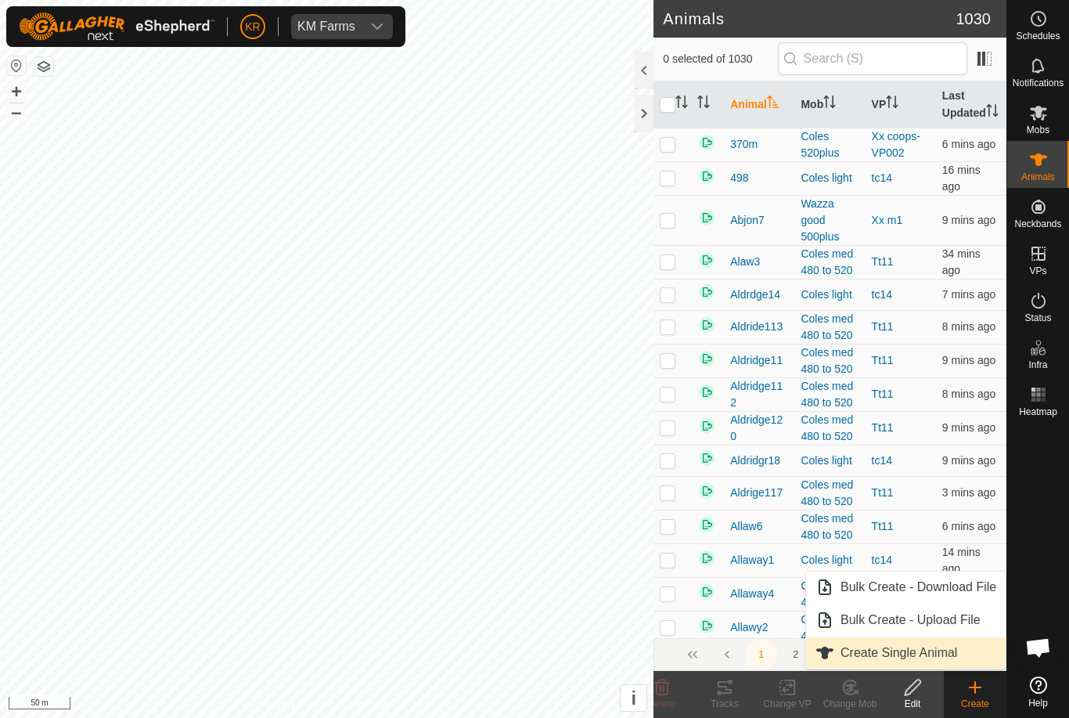
click at [959, 657] on link "Create Single Animal" at bounding box center [906, 652] width 200 height 31
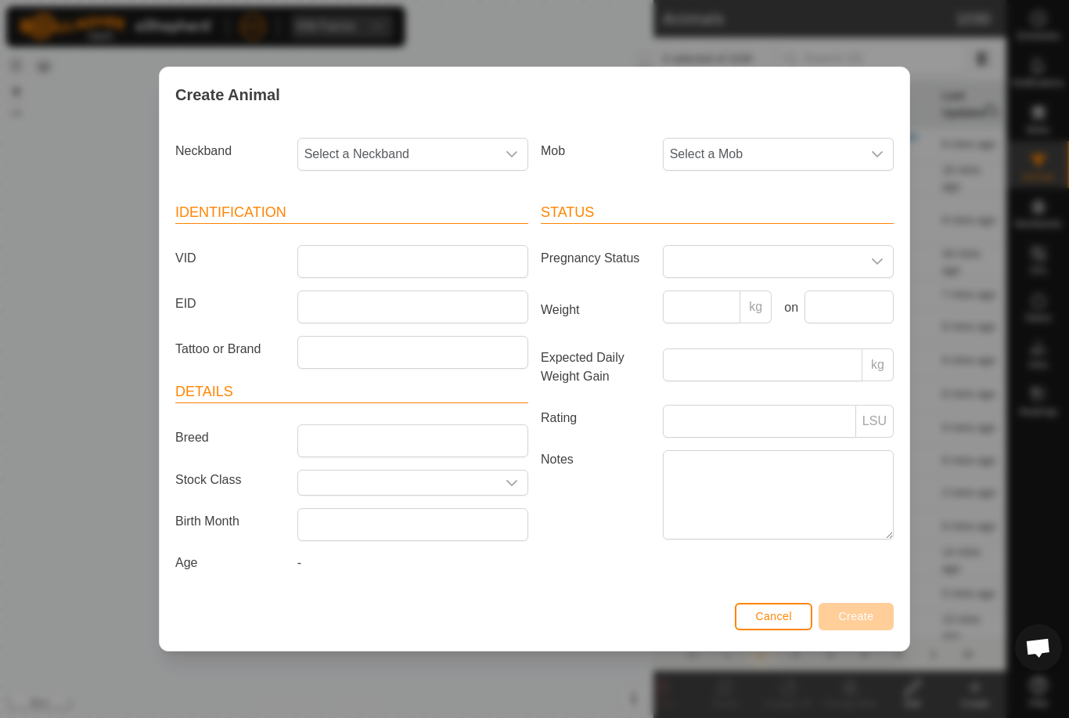
click at [408, 159] on span "Select a Neckband" at bounding box center [397, 154] width 198 height 31
type input "1348"
click at [414, 228] on li "1348669465" at bounding box center [413, 234] width 229 height 31
click at [796, 153] on span "Select a Mob" at bounding box center [763, 154] width 198 height 31
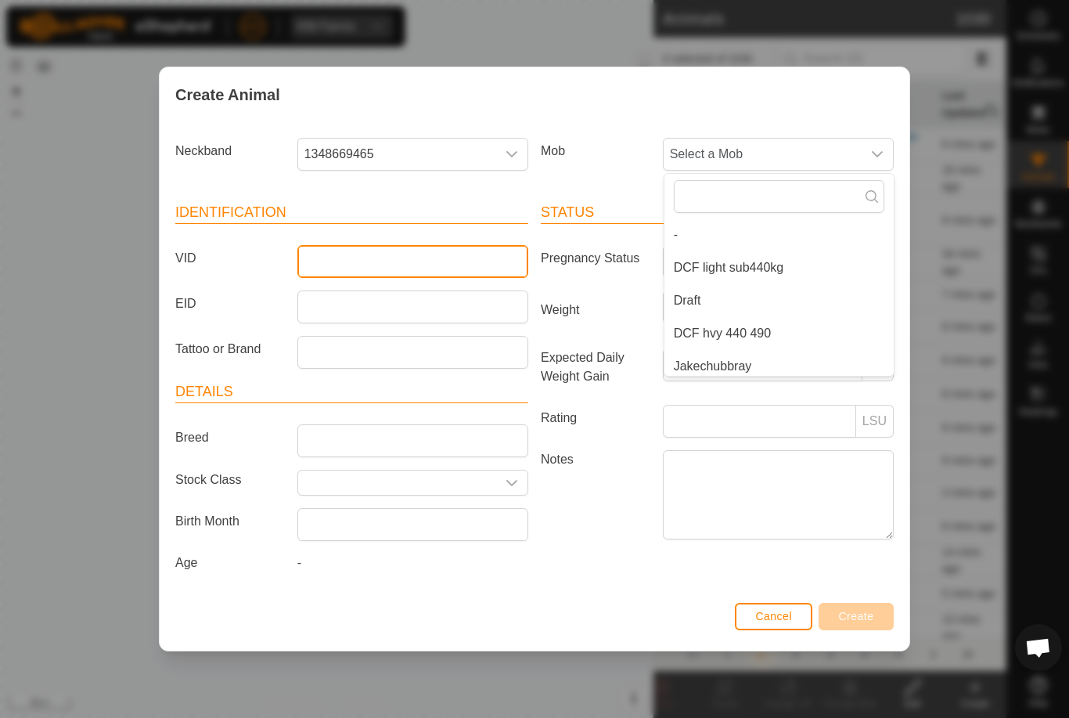
click at [380, 250] on input "VID" at bounding box center [412, 261] width 231 height 33
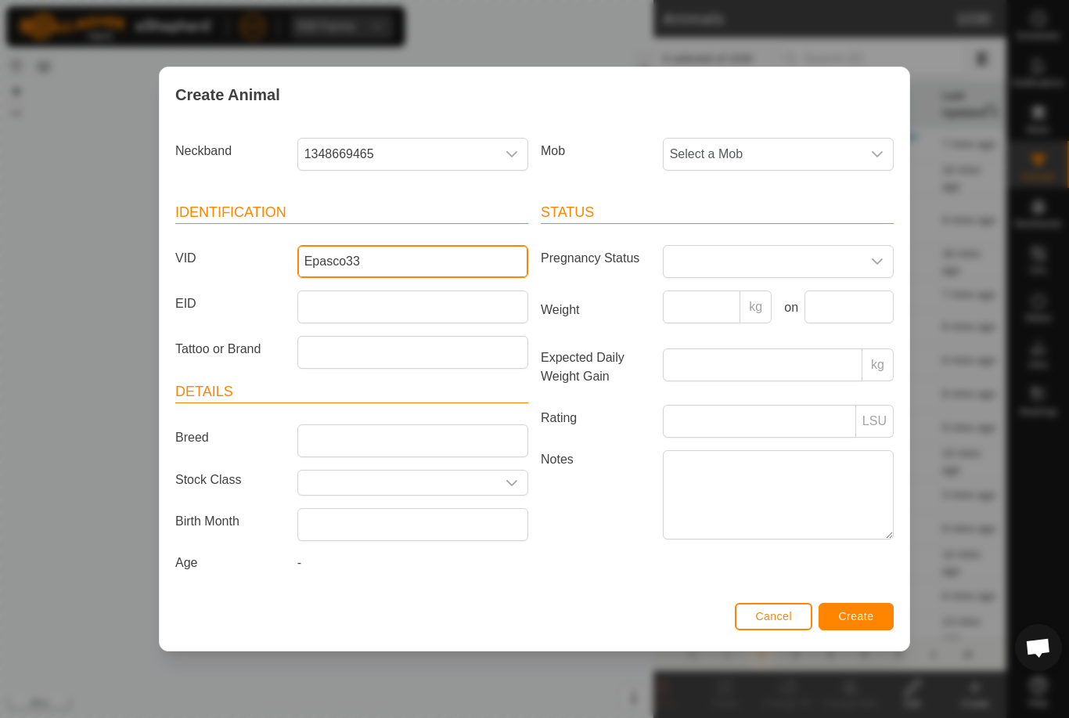
type input "Epasco33"
click at [818, 142] on span "Select a Mob" at bounding box center [763, 154] width 198 height 31
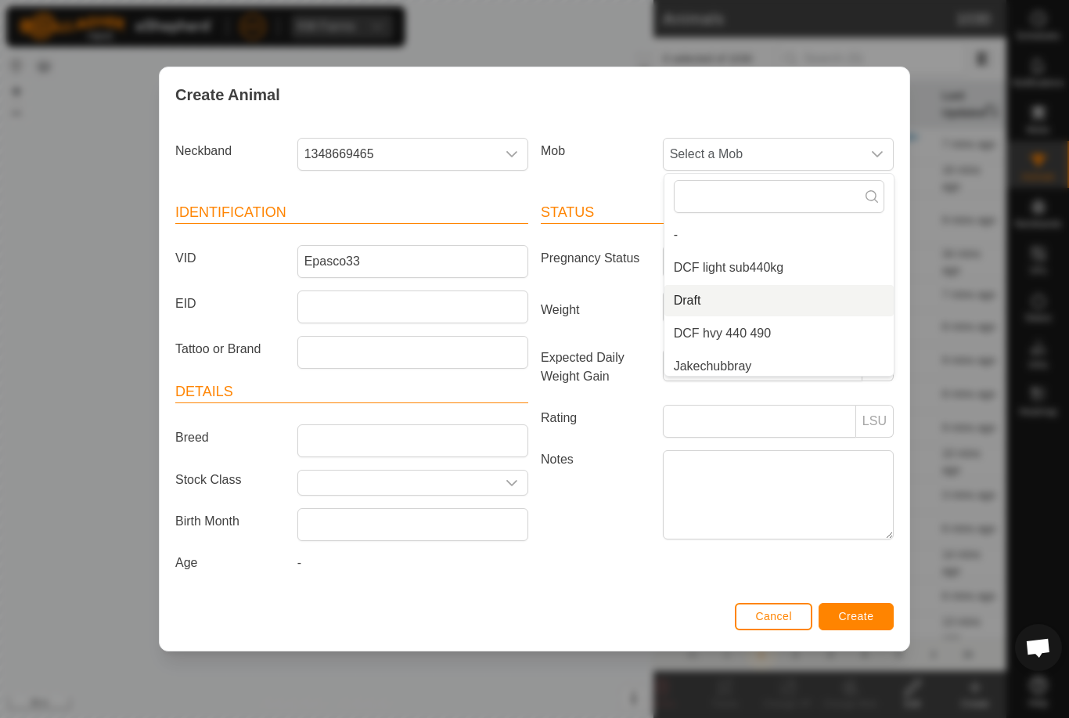
click at [801, 304] on li "Draft" at bounding box center [778, 300] width 229 height 31
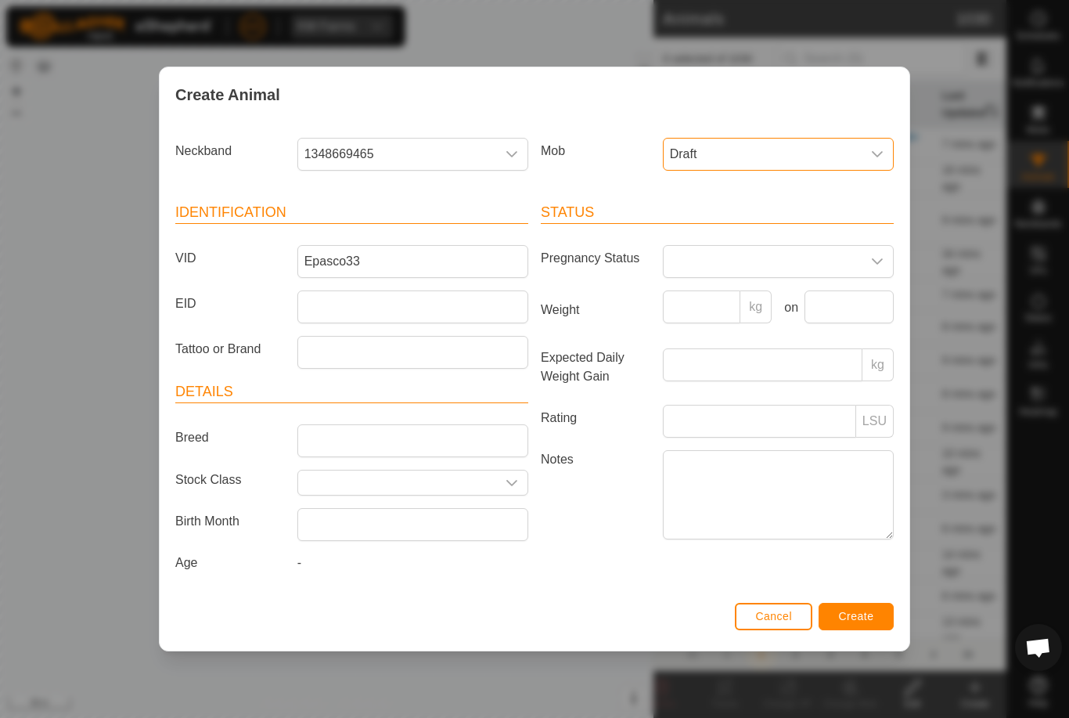
click at [872, 622] on span "Create" at bounding box center [856, 616] width 35 height 13
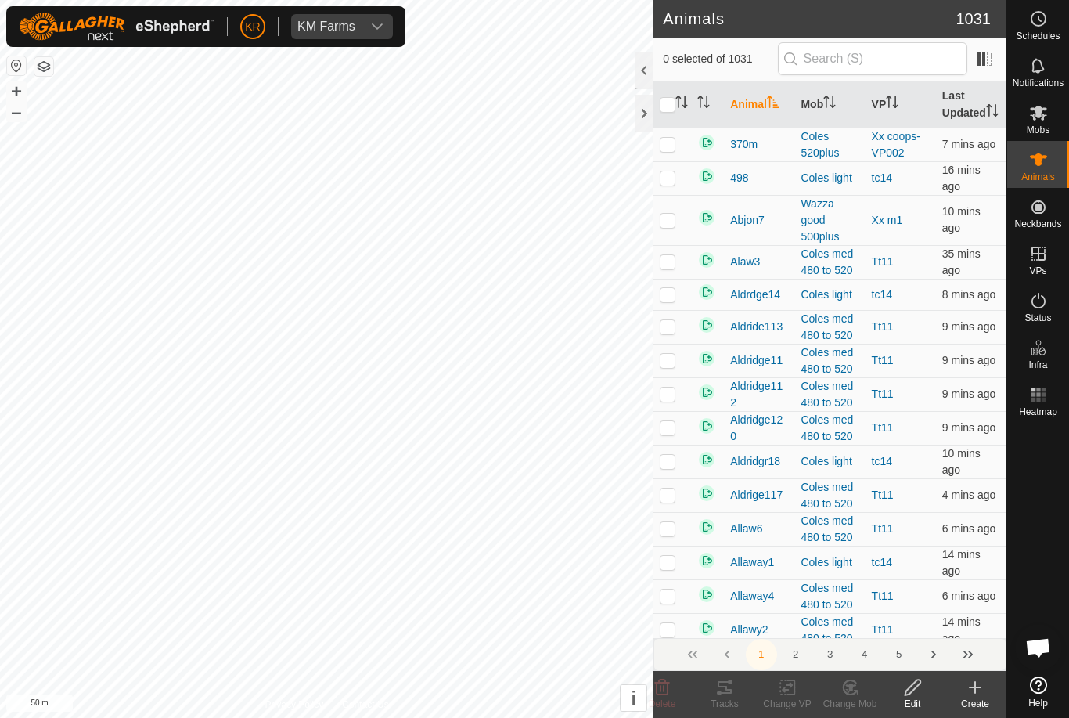
click at [980, 687] on icon at bounding box center [975, 687] width 11 height 0
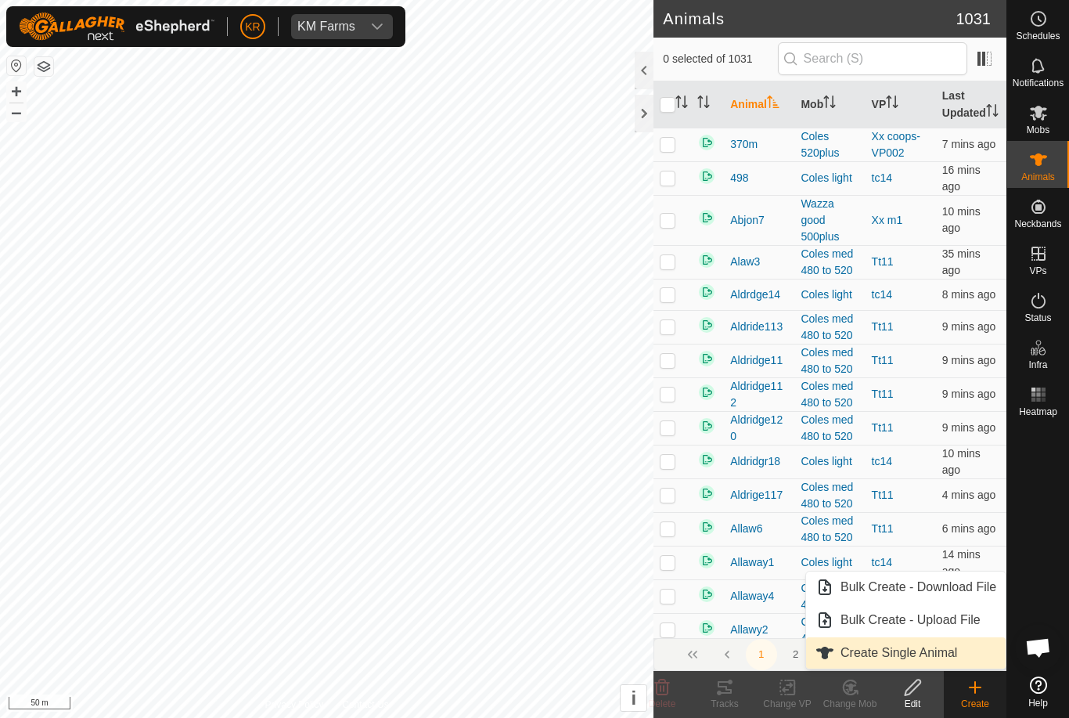
click at [951, 653] on span "Create Single Animal" at bounding box center [898, 652] width 117 height 19
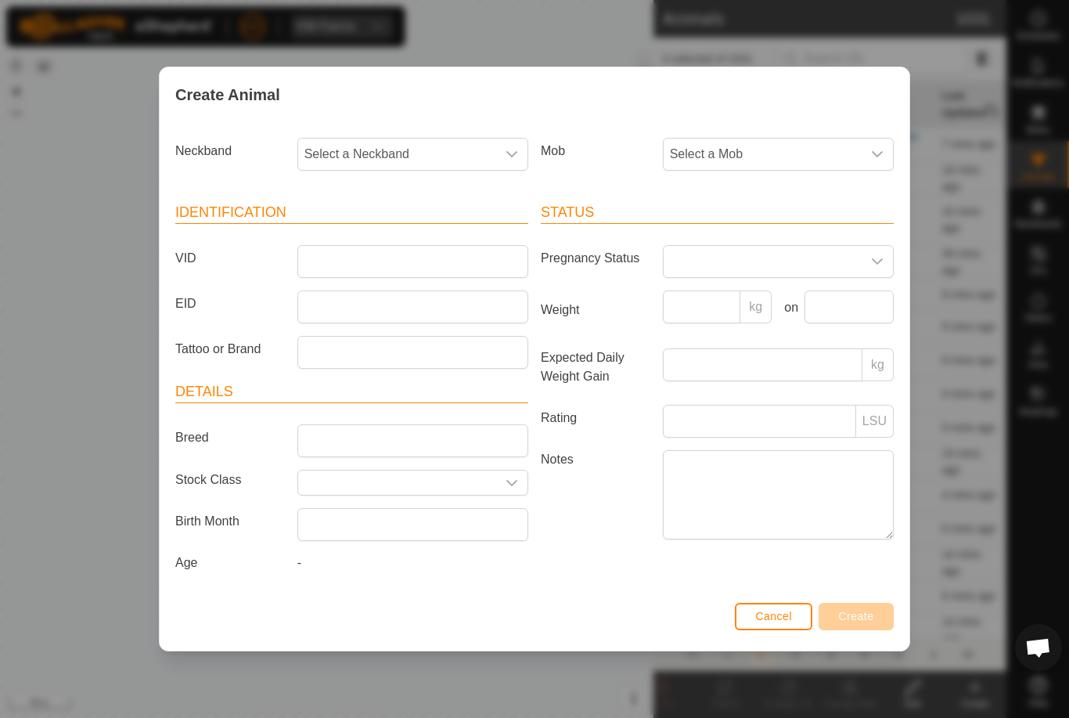
click at [749, 145] on span "Select a Mob" at bounding box center [763, 154] width 198 height 31
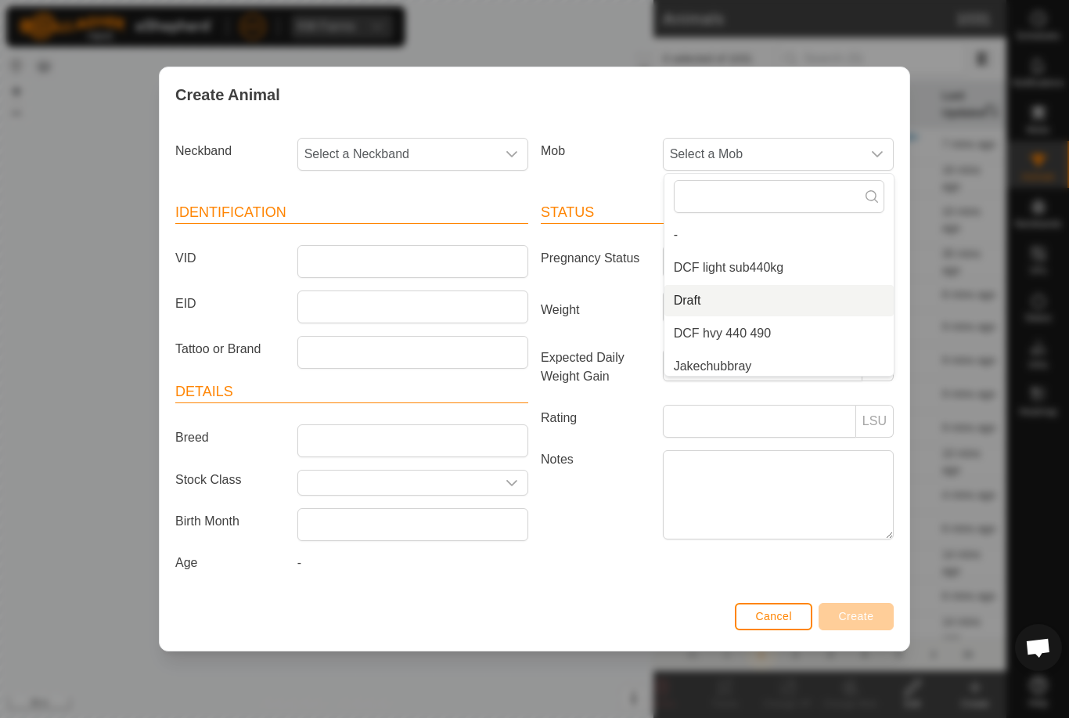
click at [779, 295] on li "Draft" at bounding box center [778, 300] width 229 height 31
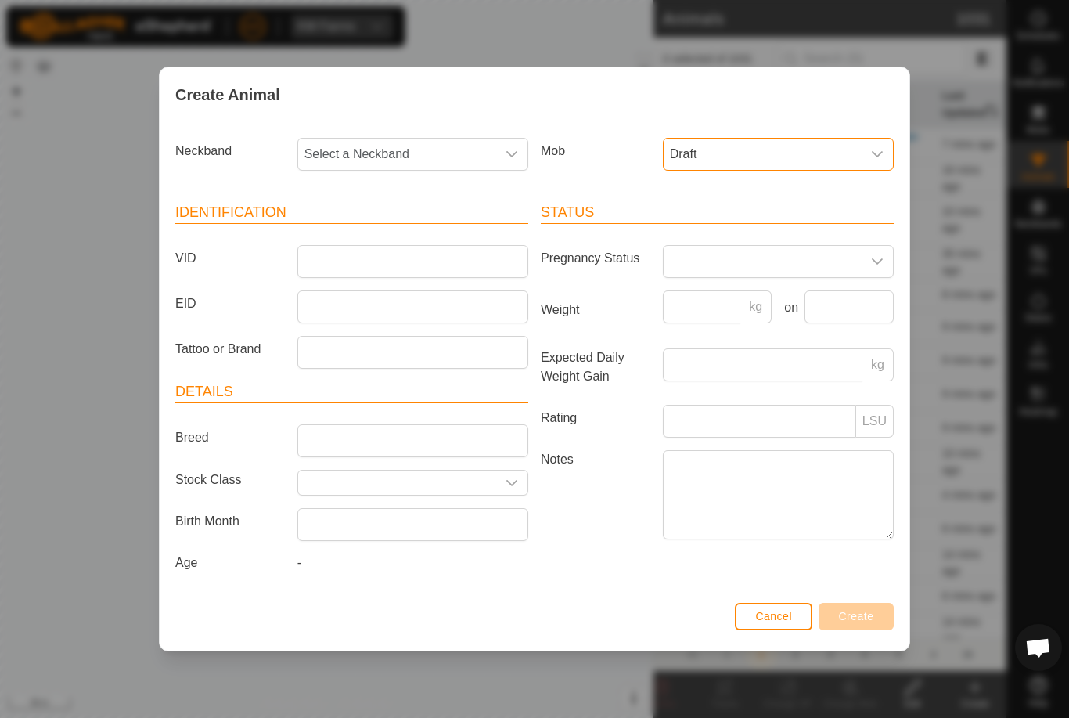
click at [398, 142] on span "Select a Neckband" at bounding box center [397, 154] width 198 height 31
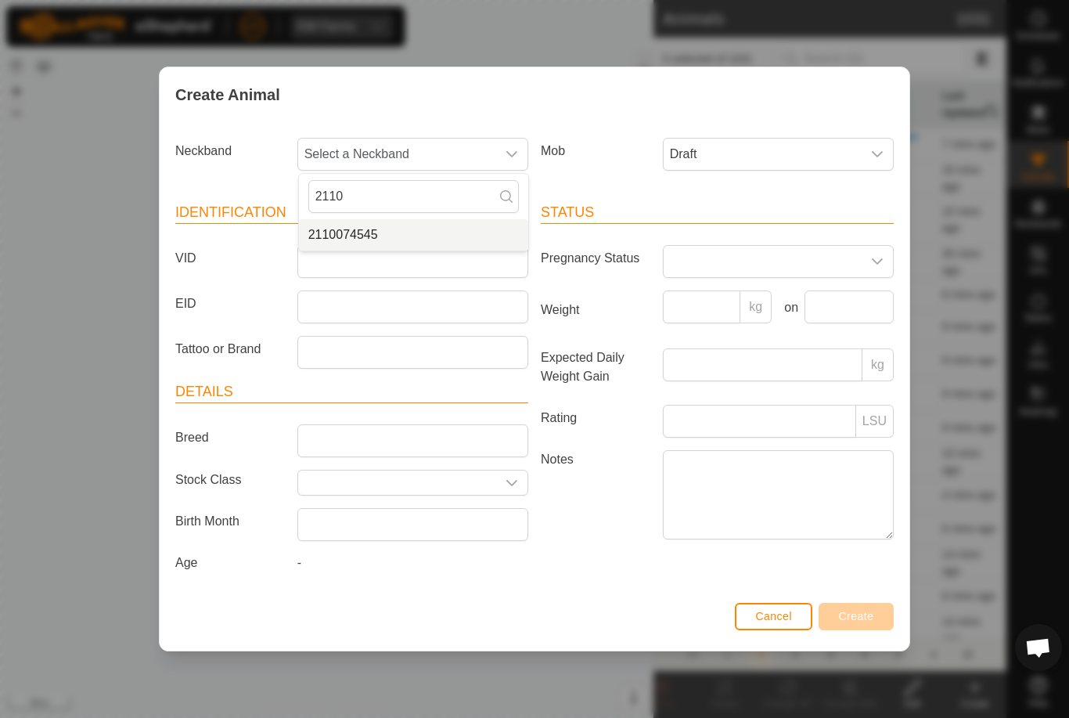
type input "2110"
click at [419, 224] on li "2110074545" at bounding box center [413, 234] width 229 height 31
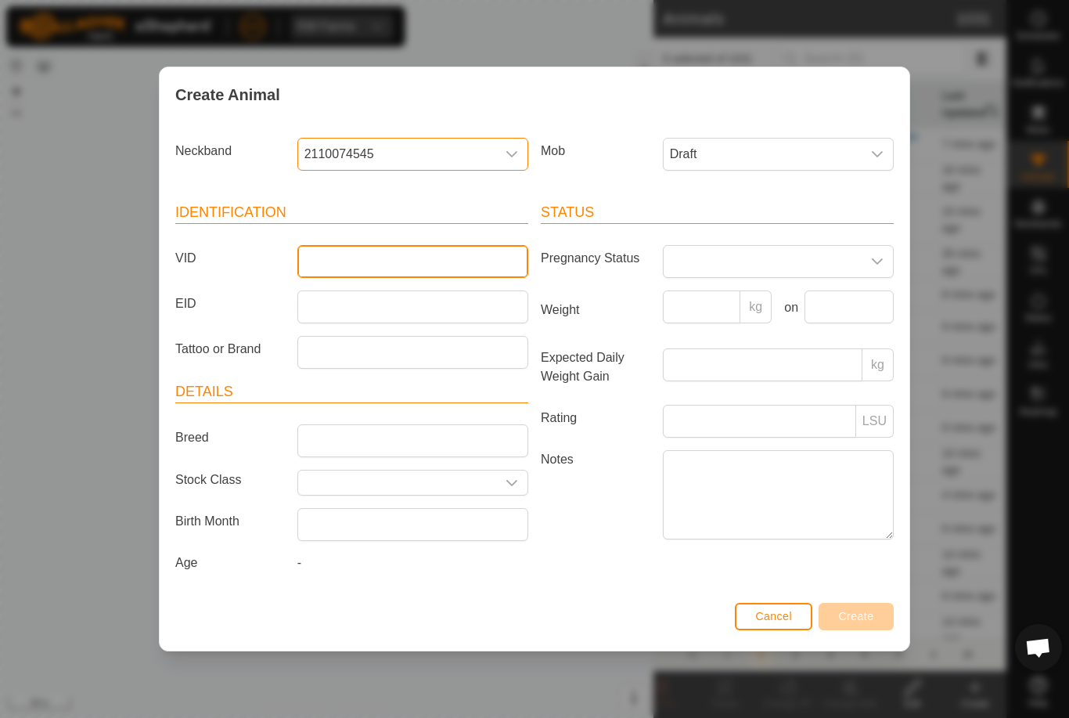
click at [407, 253] on input "VID" at bounding box center [412, 261] width 231 height 33
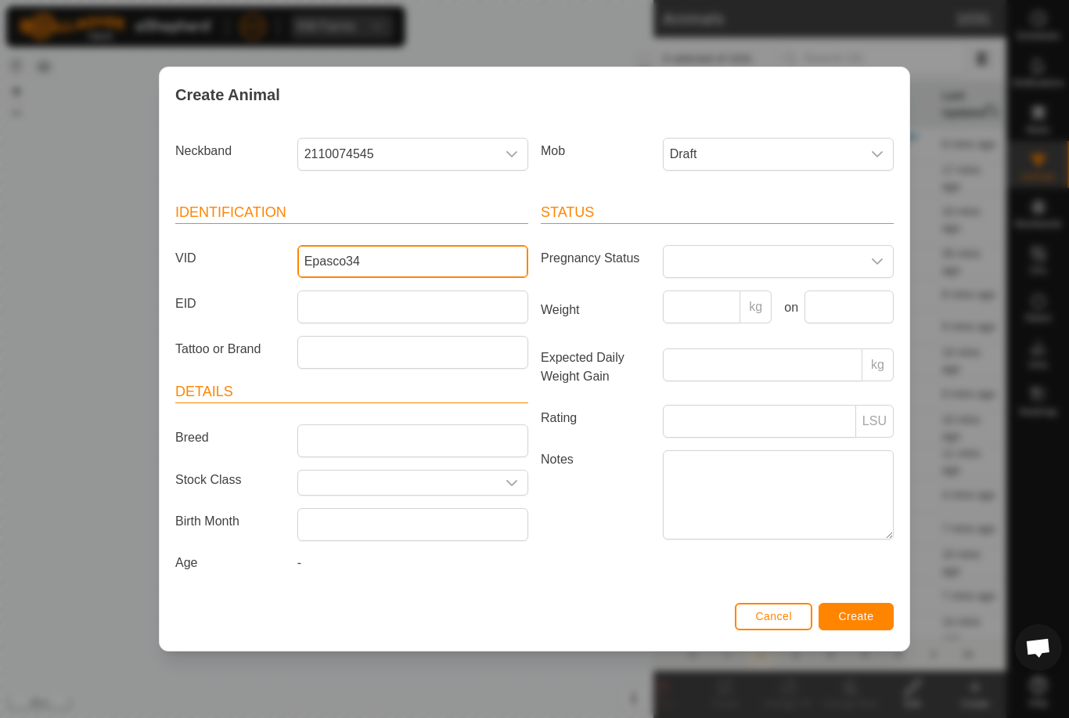
type input "Epasco34"
click at [871, 622] on span "Create" at bounding box center [856, 616] width 35 height 13
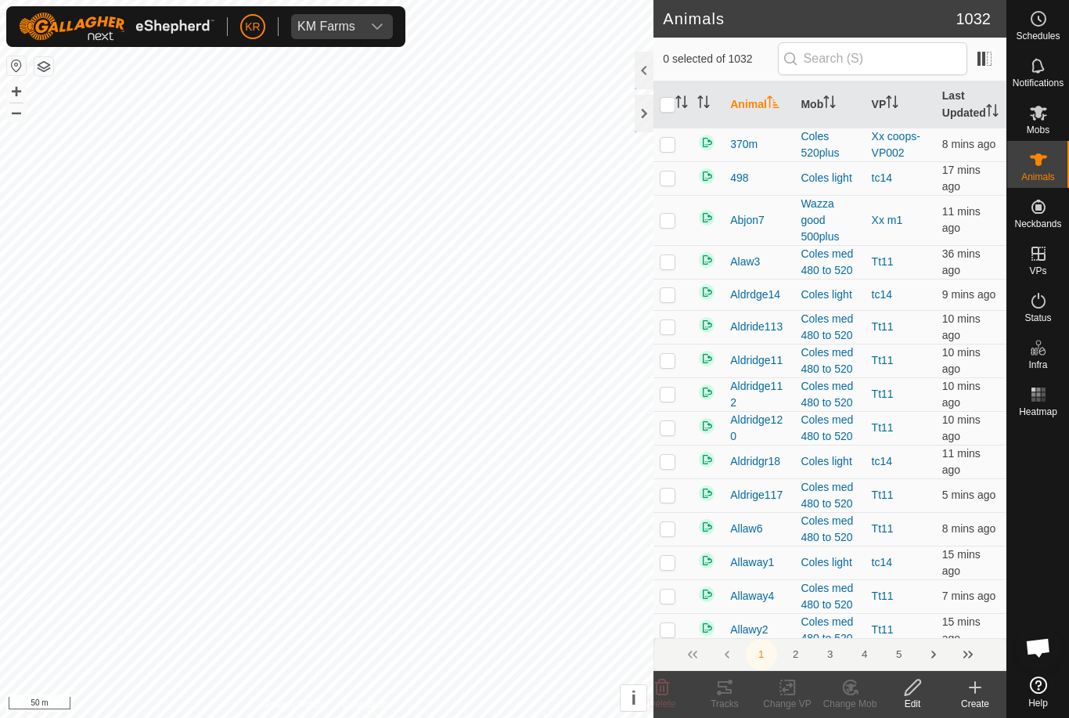
click at [988, 689] on create-svg-icon at bounding box center [975, 687] width 63 height 19
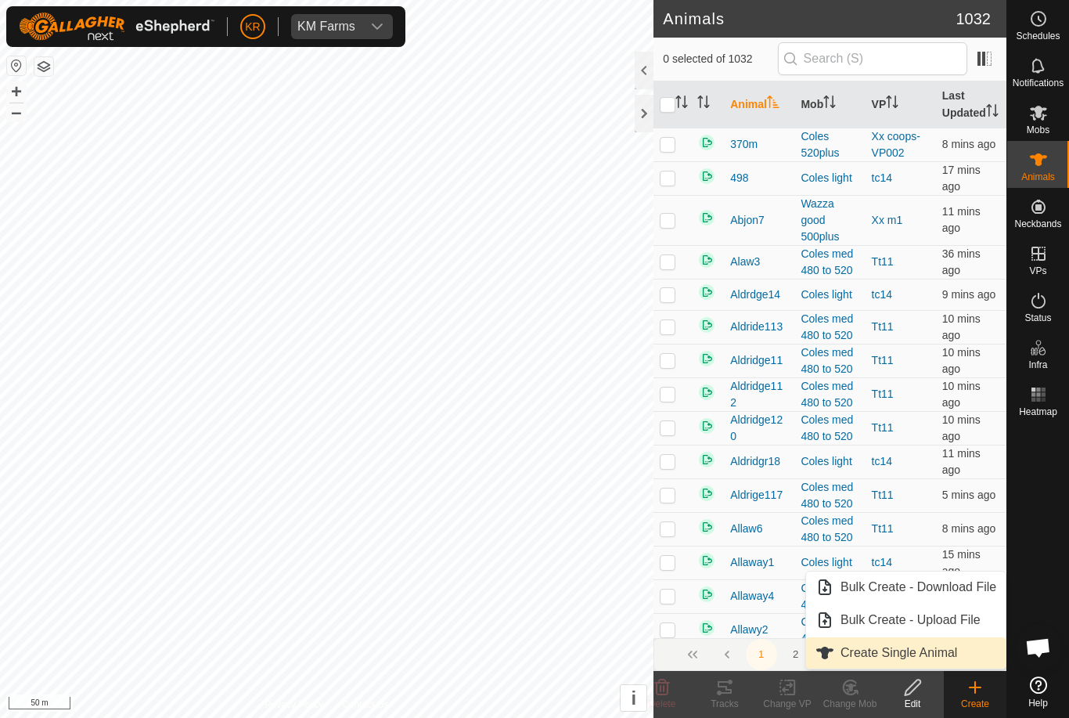
click at [947, 659] on span "Create Single Animal" at bounding box center [898, 652] width 117 height 19
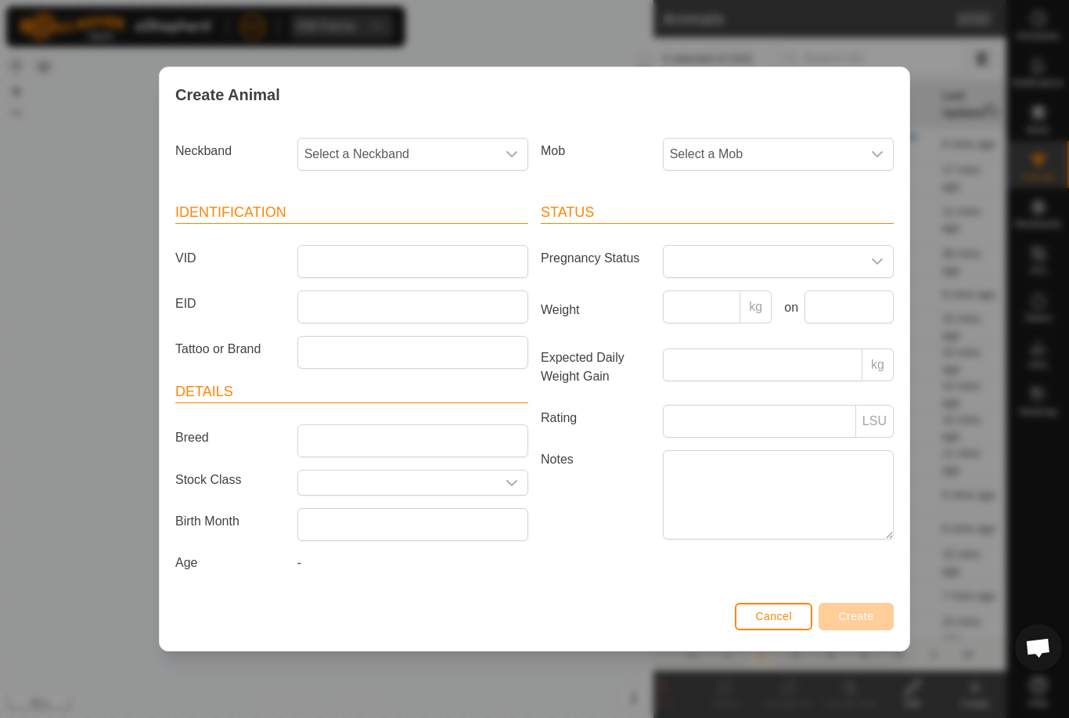
click at [426, 153] on span "Select a Neckband" at bounding box center [397, 154] width 198 height 31
click at [416, 207] on input "2921" at bounding box center [413, 196] width 210 height 33
type input "2921"
click at [410, 223] on li "2921495451" at bounding box center [413, 234] width 229 height 31
click at [789, 142] on span "Select a Mob" at bounding box center [763, 154] width 198 height 31
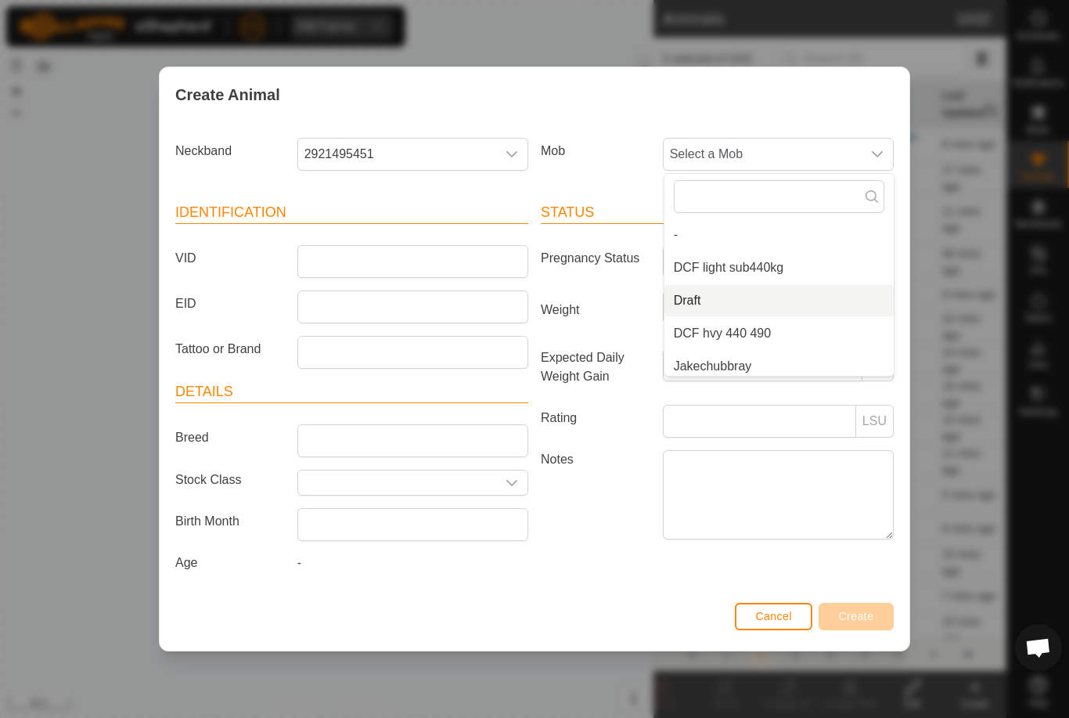
click at [789, 290] on li "Draft" at bounding box center [778, 300] width 229 height 31
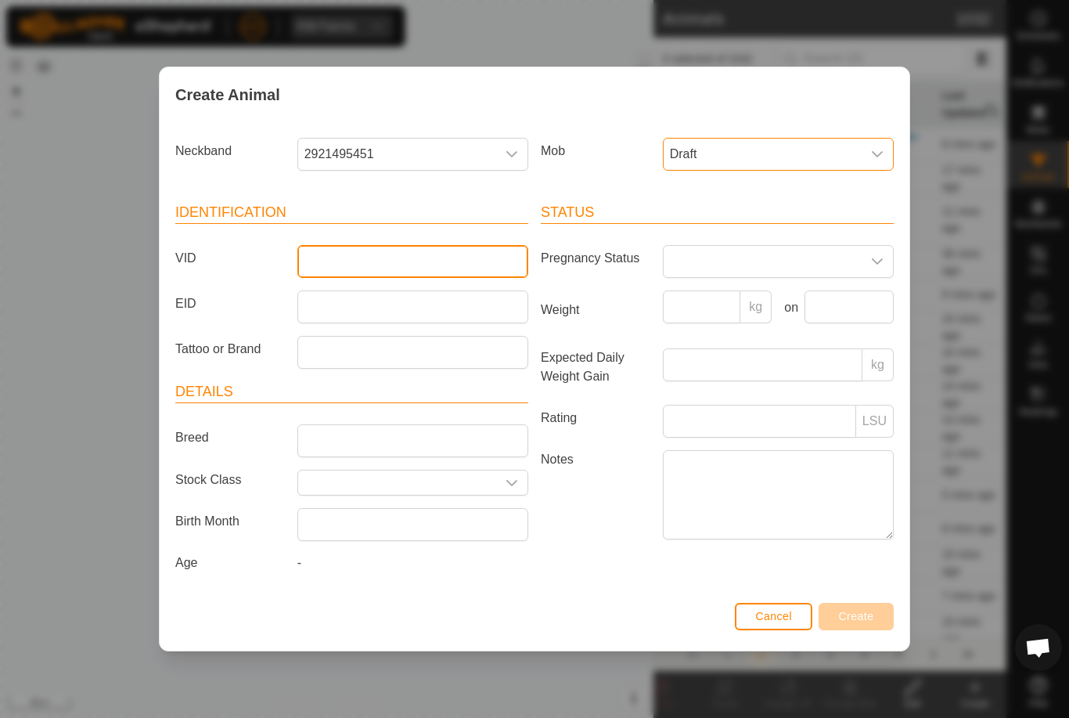
click at [452, 245] on input "VID" at bounding box center [412, 261] width 231 height 33
type input "Epasco35"
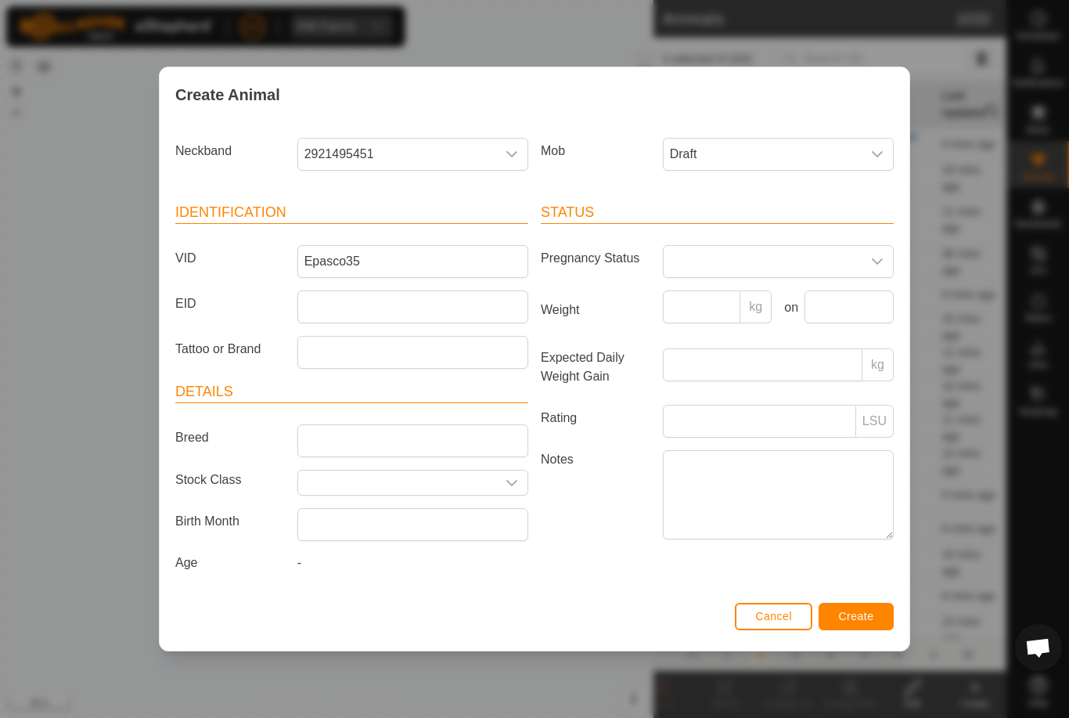
click at [868, 615] on span "Create" at bounding box center [856, 616] width 35 height 13
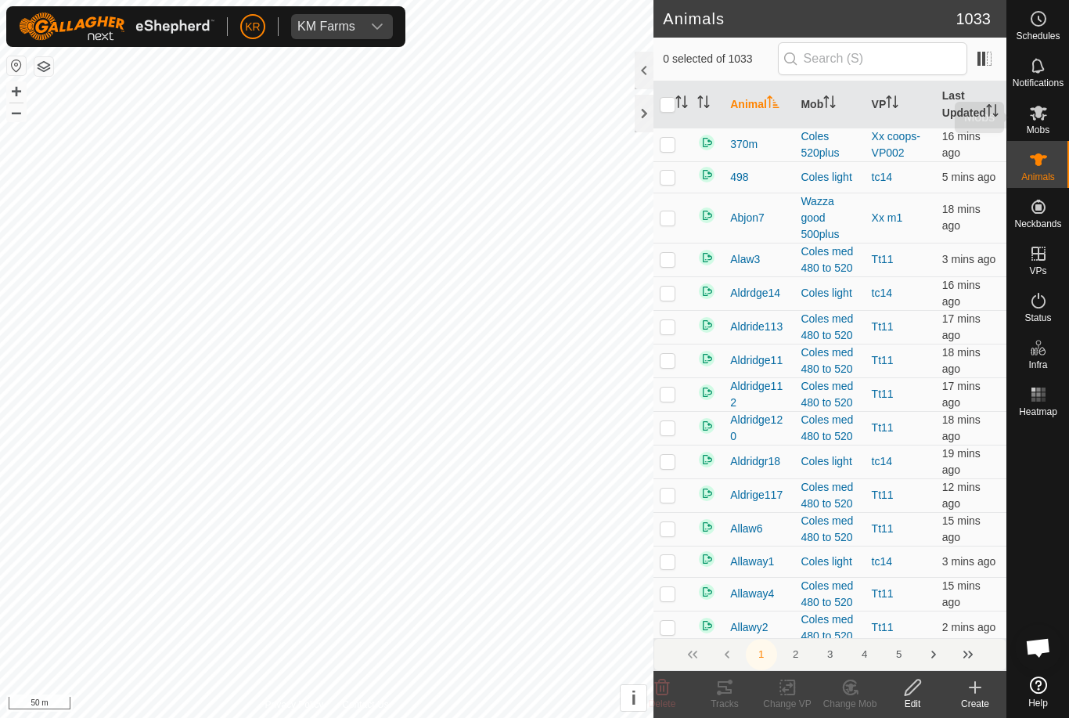
click at [1045, 125] on span "Mobs" at bounding box center [1038, 129] width 23 height 9
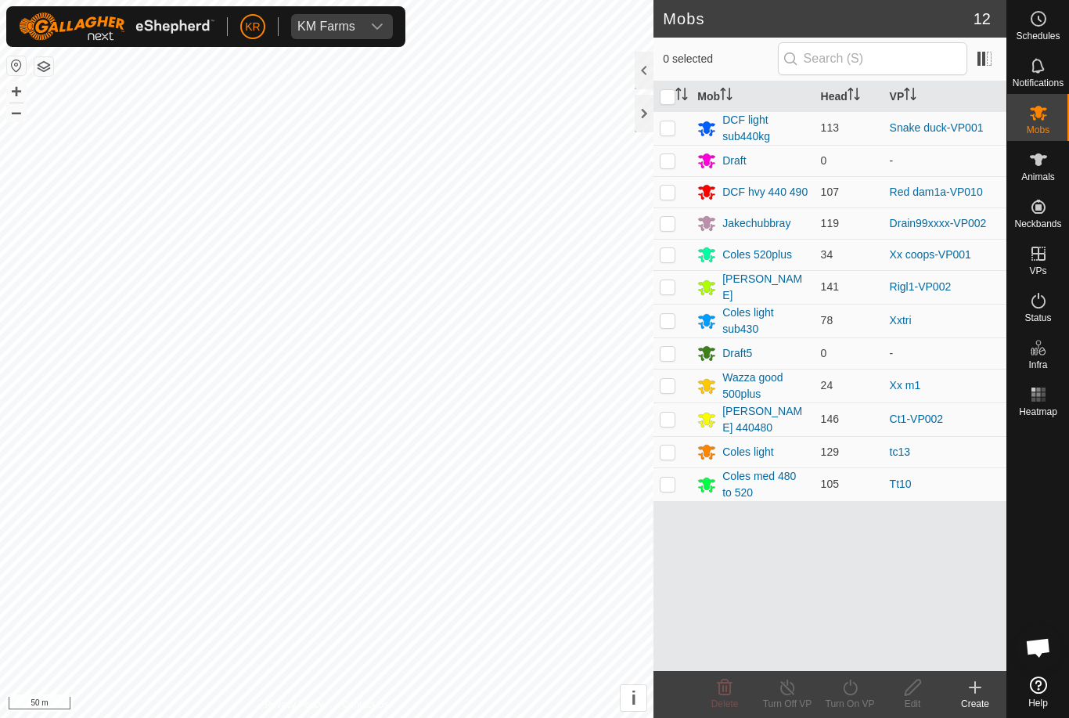
click at [746, 156] on div "Draft" at bounding box center [733, 161] width 23 height 16
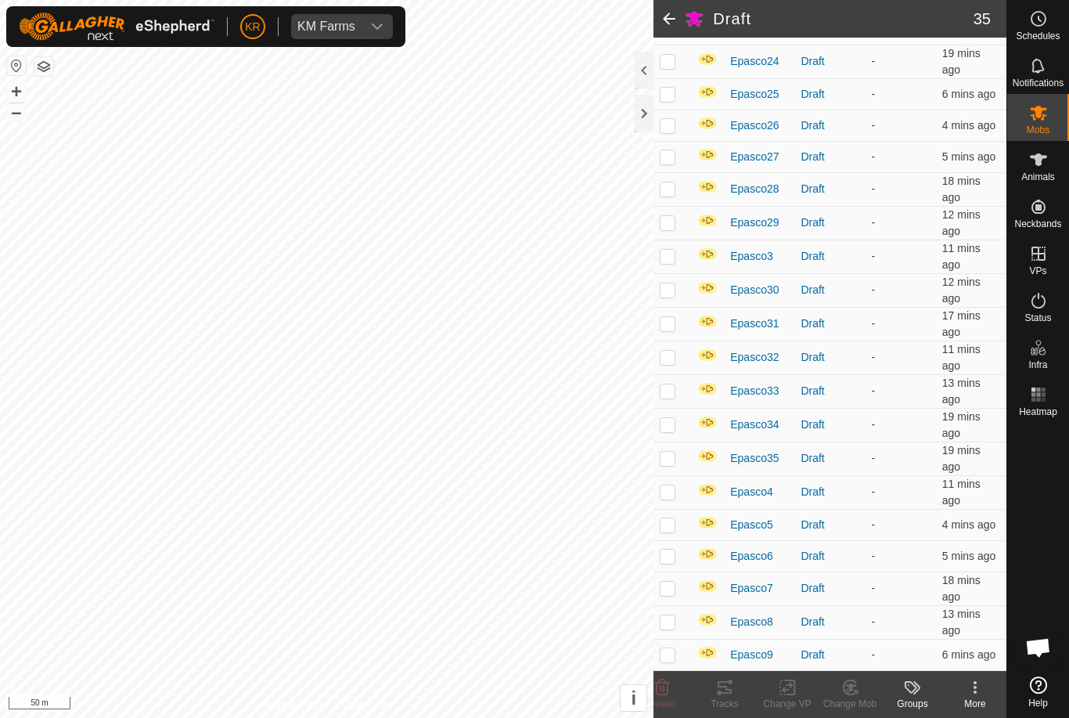
scroll to position [747, 0]
click at [711, 217] on img at bounding box center [707, 220] width 20 height 13
click at [706, 219] on img at bounding box center [707, 220] width 20 height 13
click at [706, 214] on img at bounding box center [707, 220] width 20 height 13
click at [716, 221] on img at bounding box center [707, 220] width 20 height 13
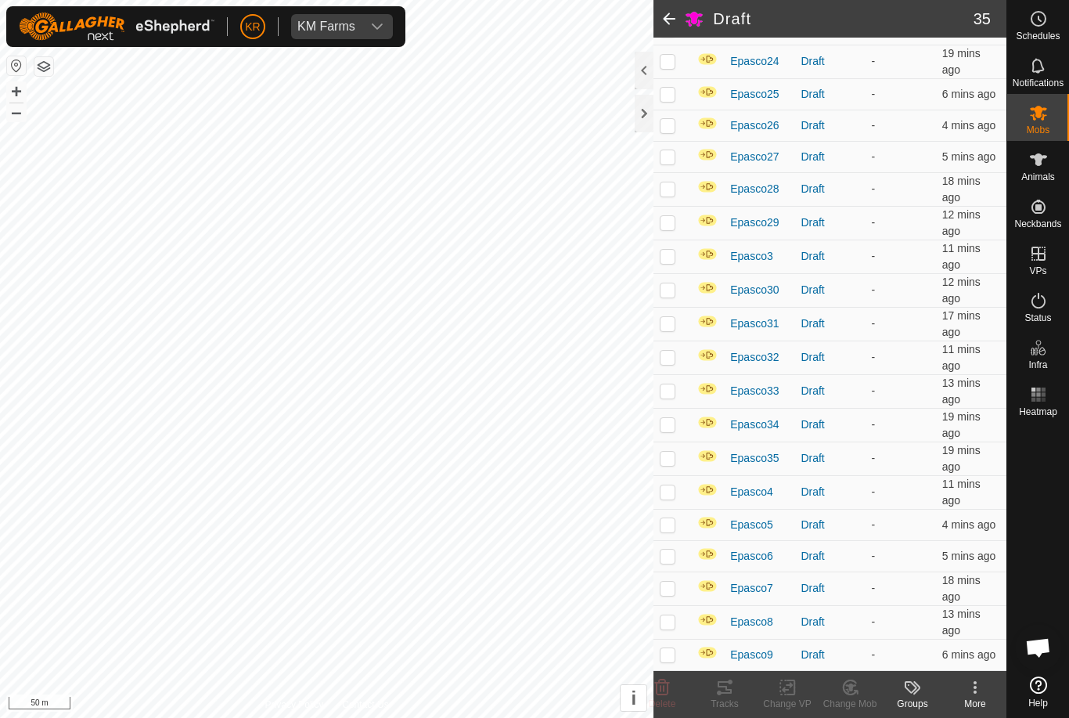
click at [715, 218] on img at bounding box center [707, 220] width 20 height 13
click at [709, 217] on img at bounding box center [707, 220] width 20 height 13
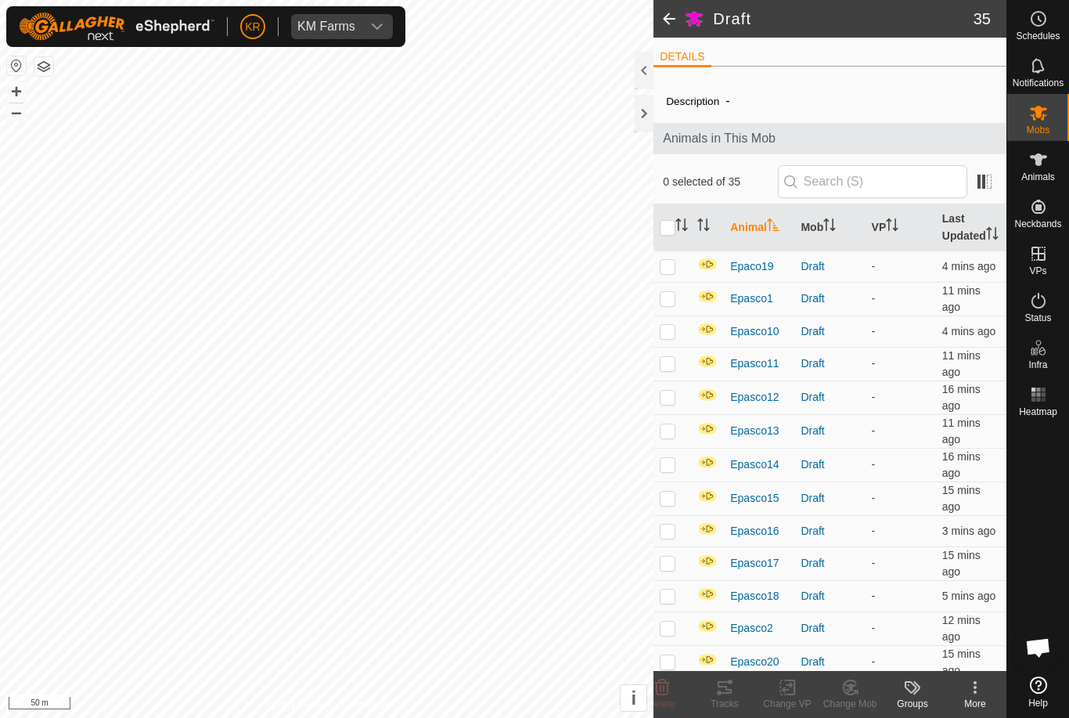
scroll to position [0, 0]
click at [668, 236] on input "checkbox" at bounding box center [668, 228] width 16 height 16
checkbox input "true"
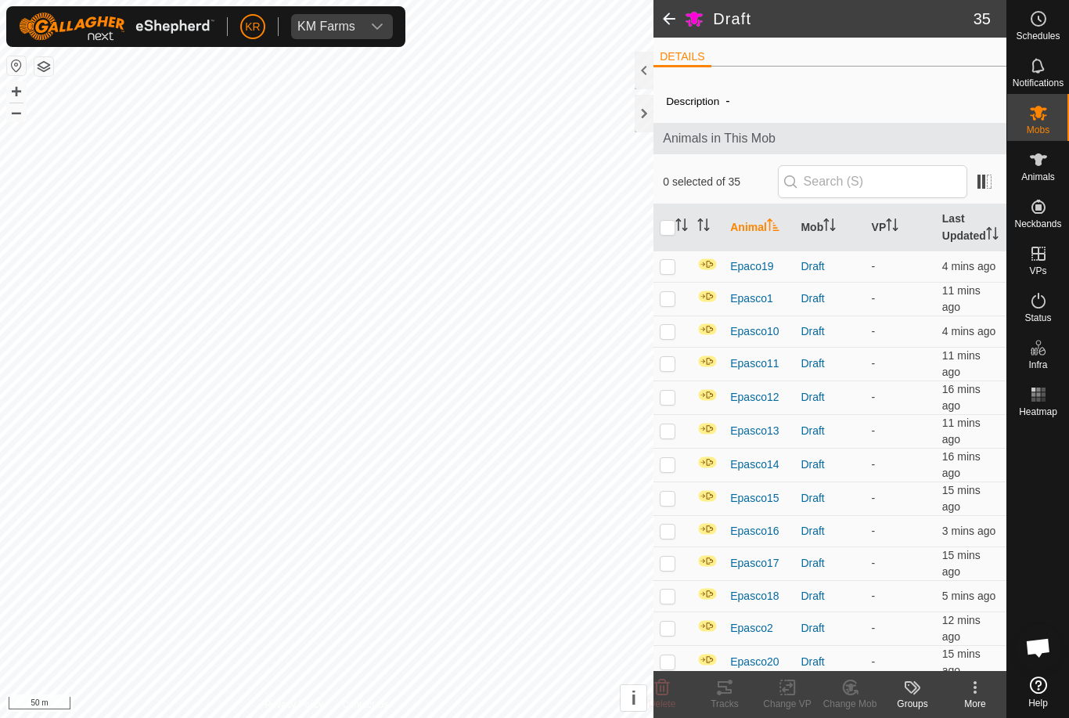
checkbox input "true"
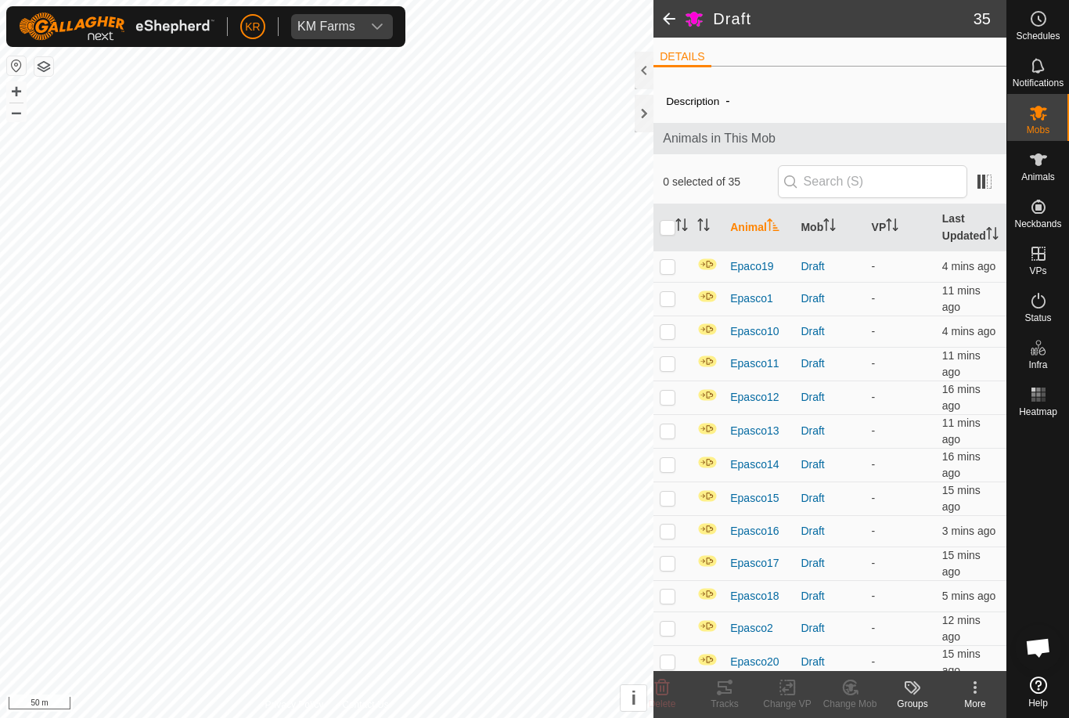
checkbox input "true"
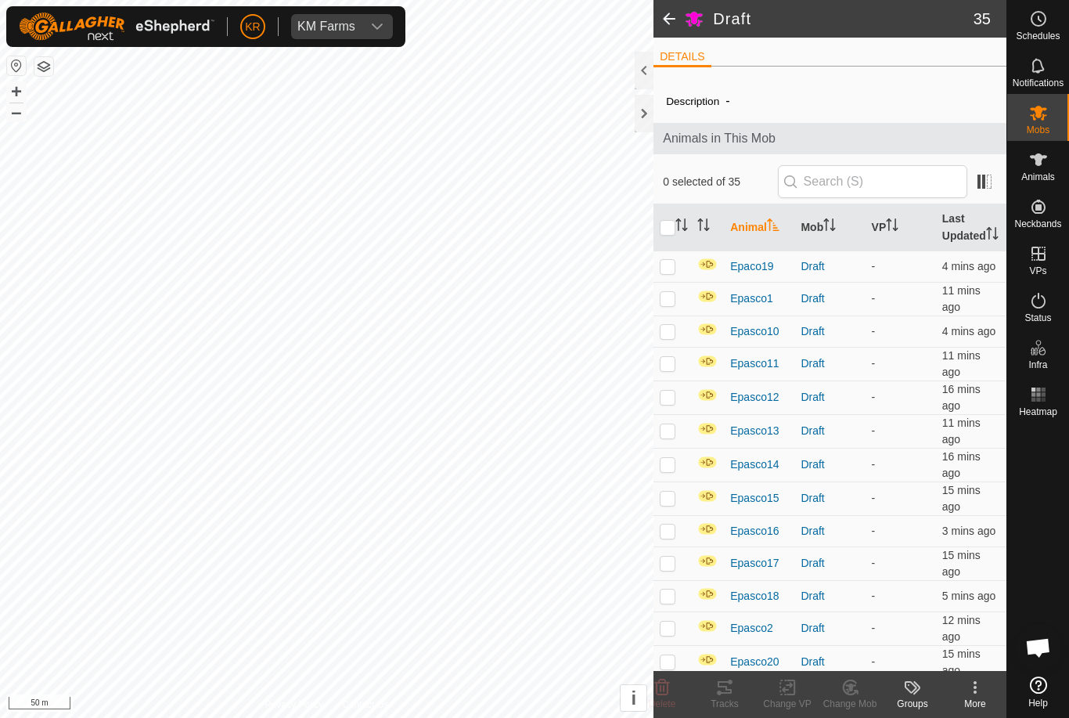
checkbox input "true"
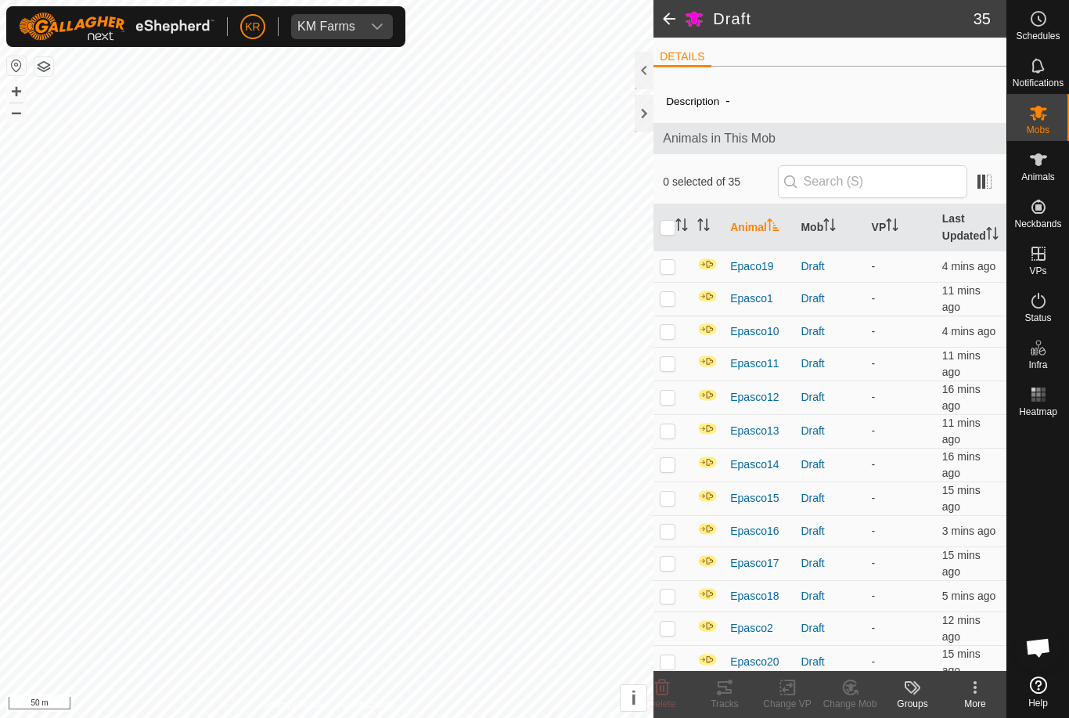
checkbox input "true"
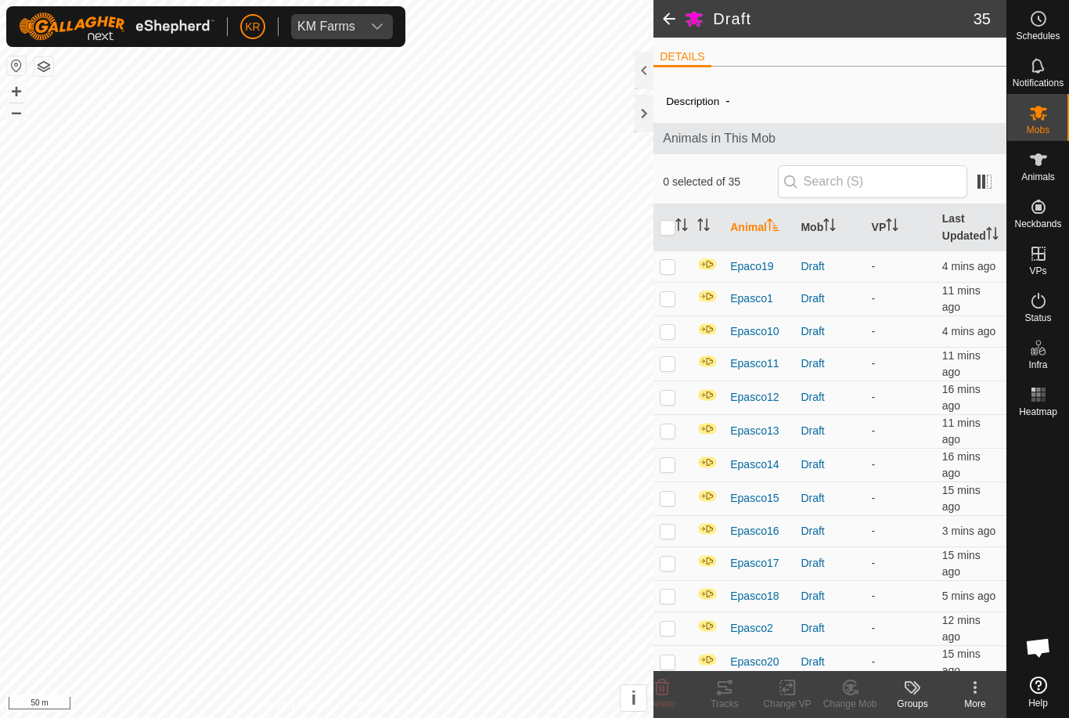
checkbox input "true"
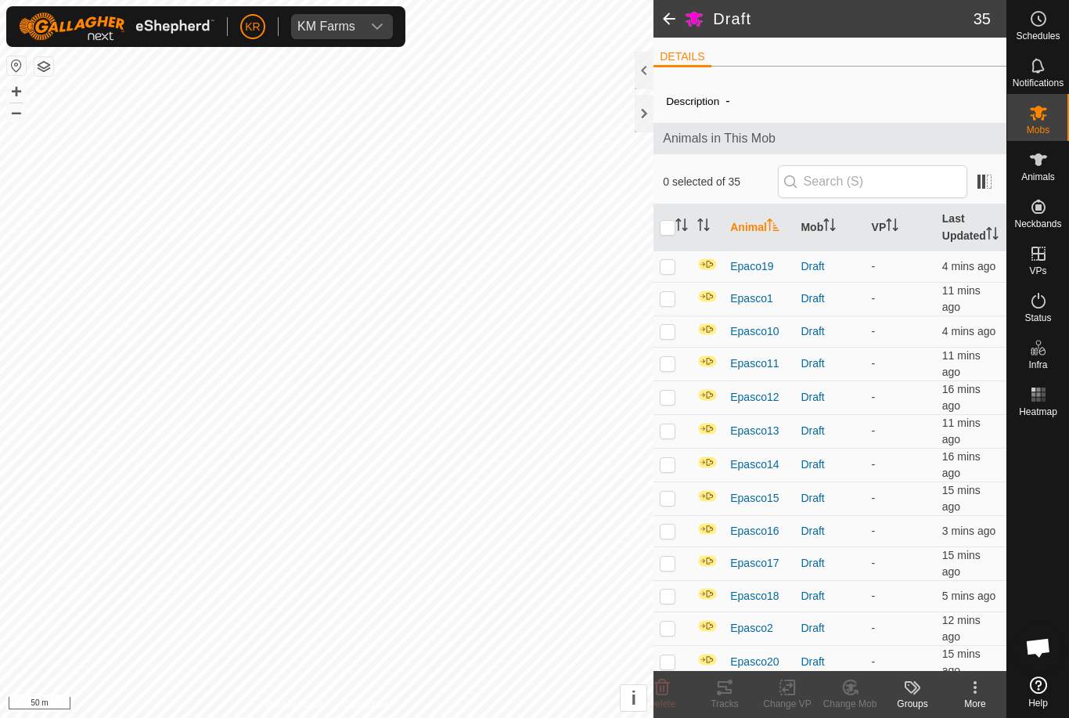
checkbox input "true"
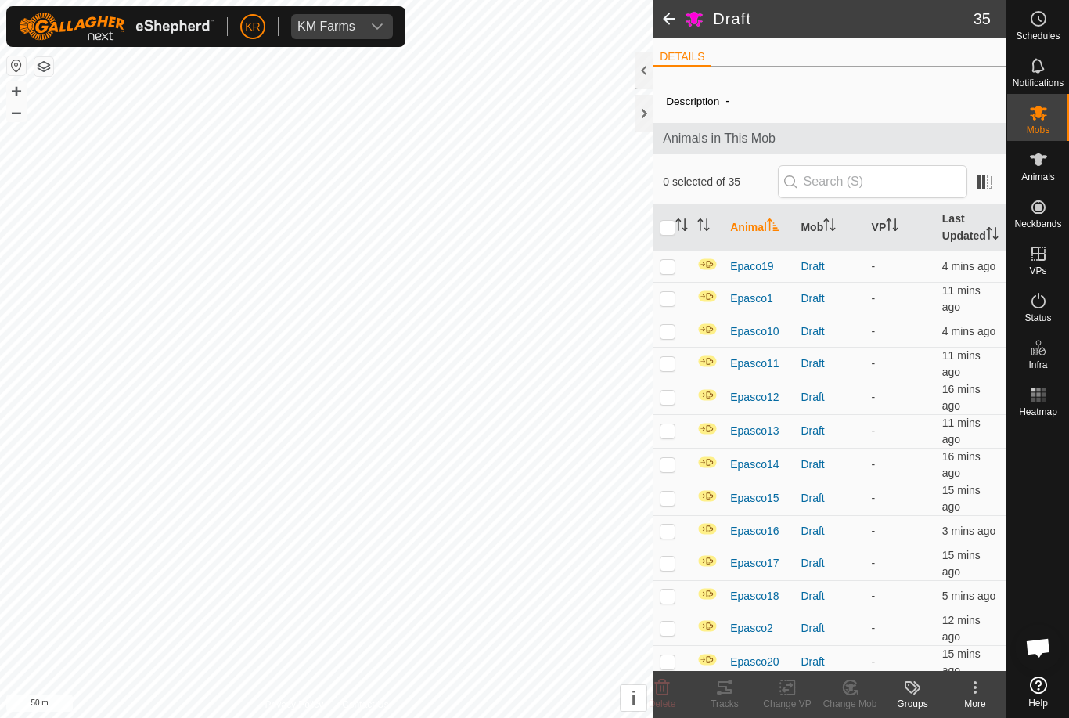
checkbox input "true"
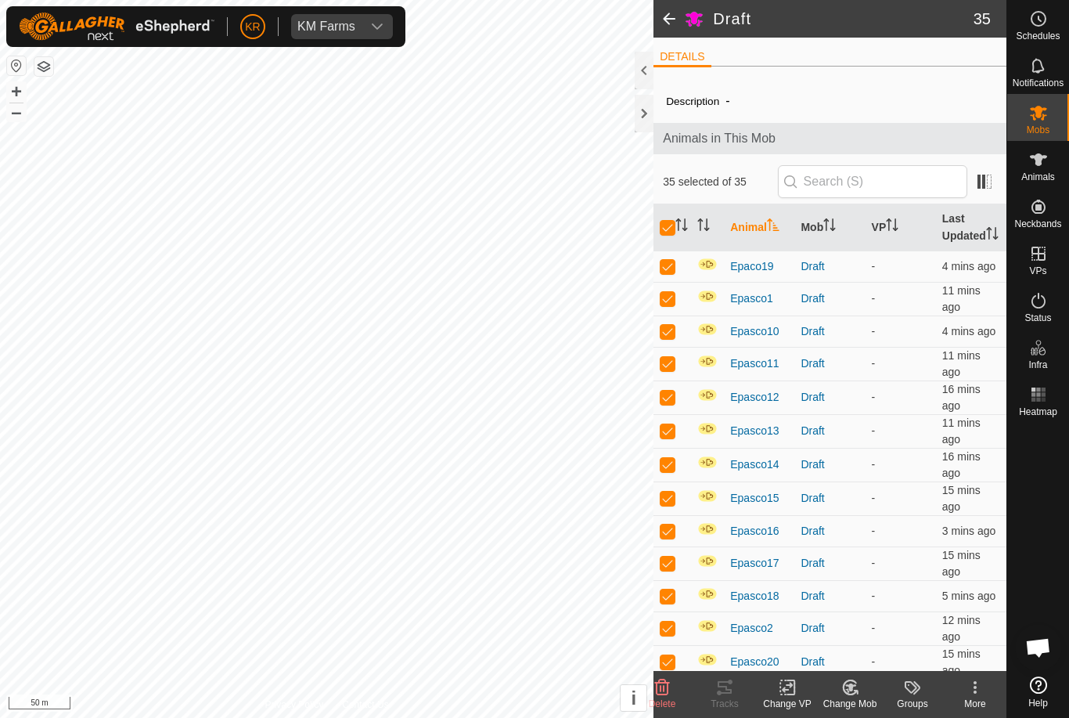
click at [977, 693] on icon at bounding box center [975, 687] width 19 height 19
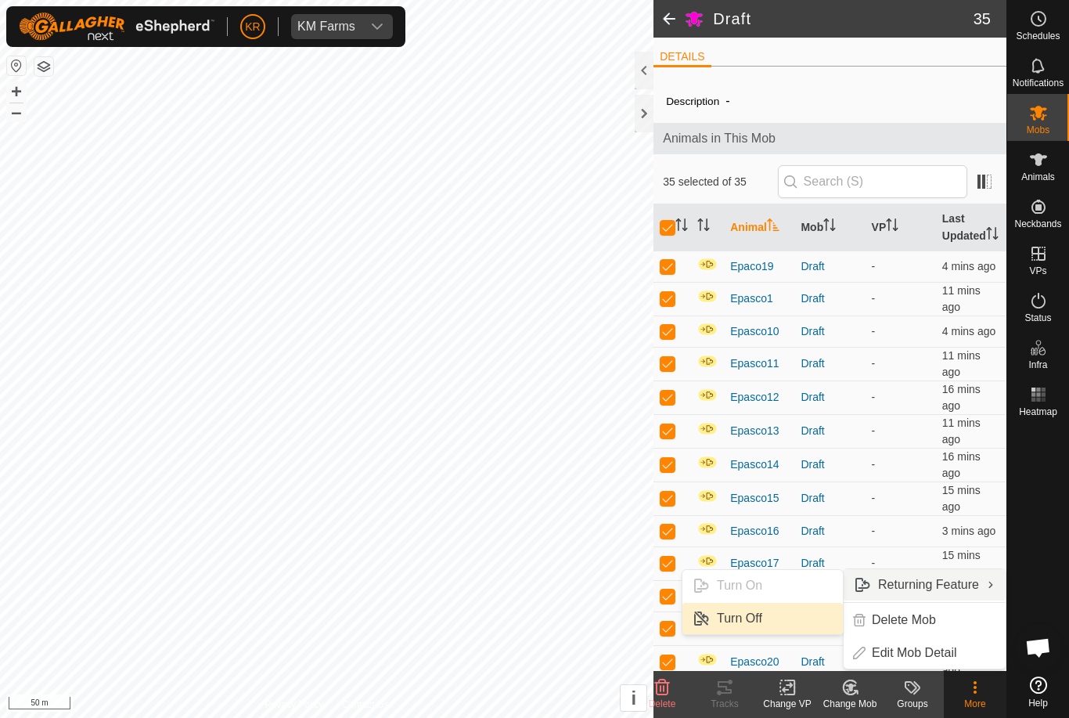
click at [800, 622] on link "Turn Off" at bounding box center [762, 618] width 160 height 31
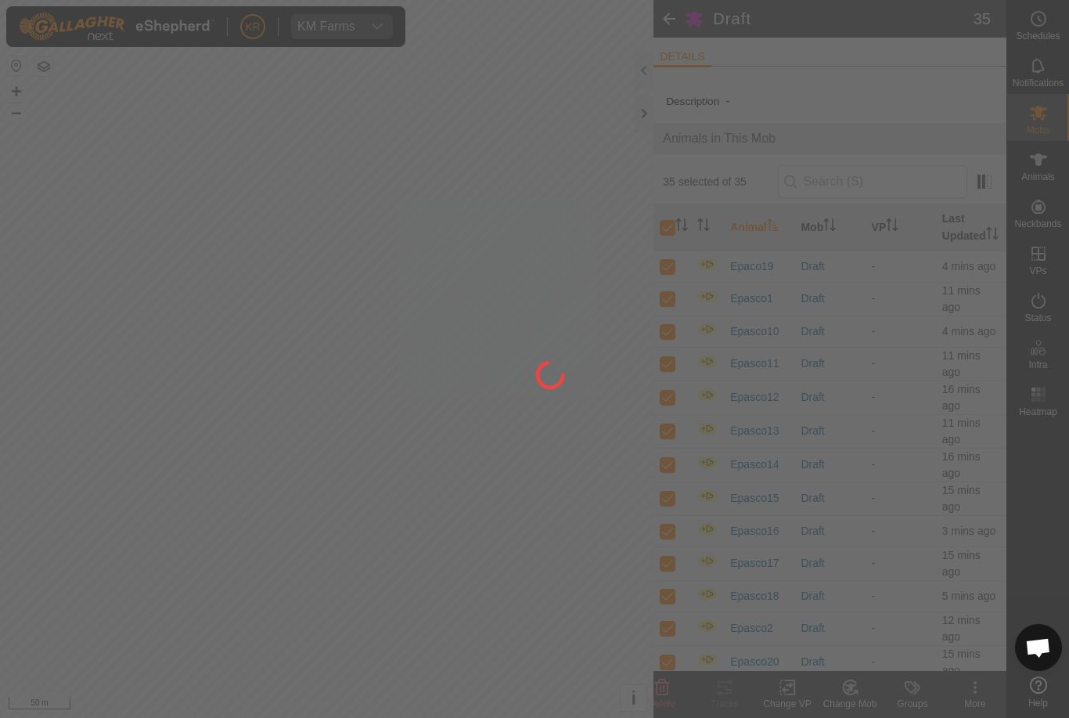
checkbox input "false"
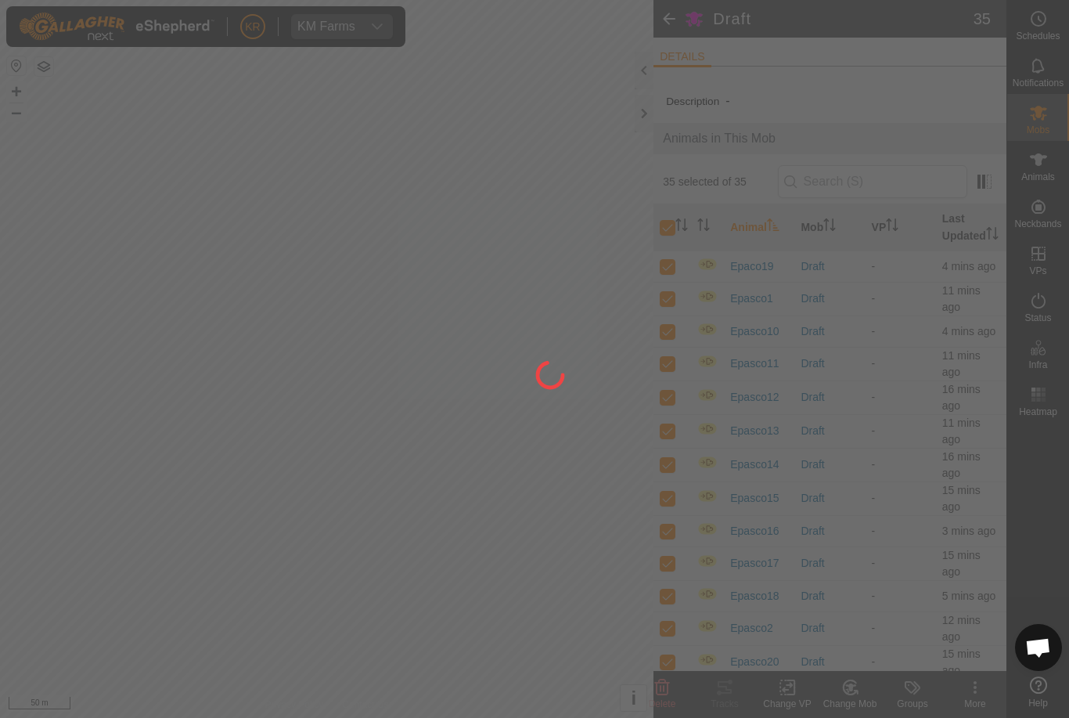
checkbox input "false"
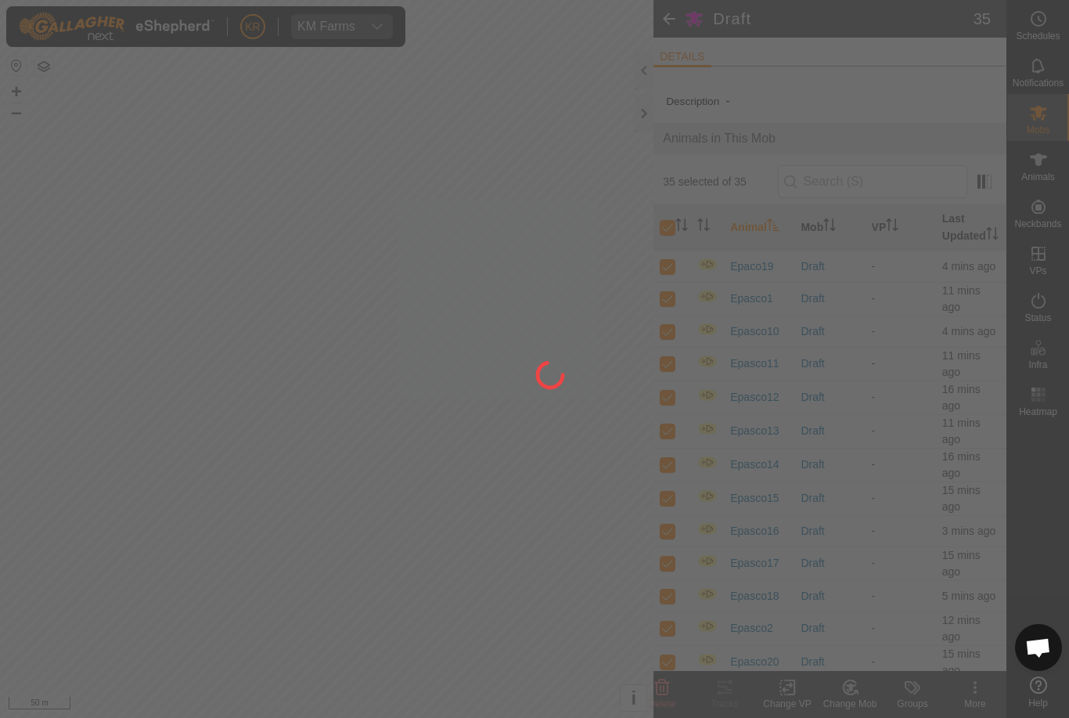
checkbox input "false"
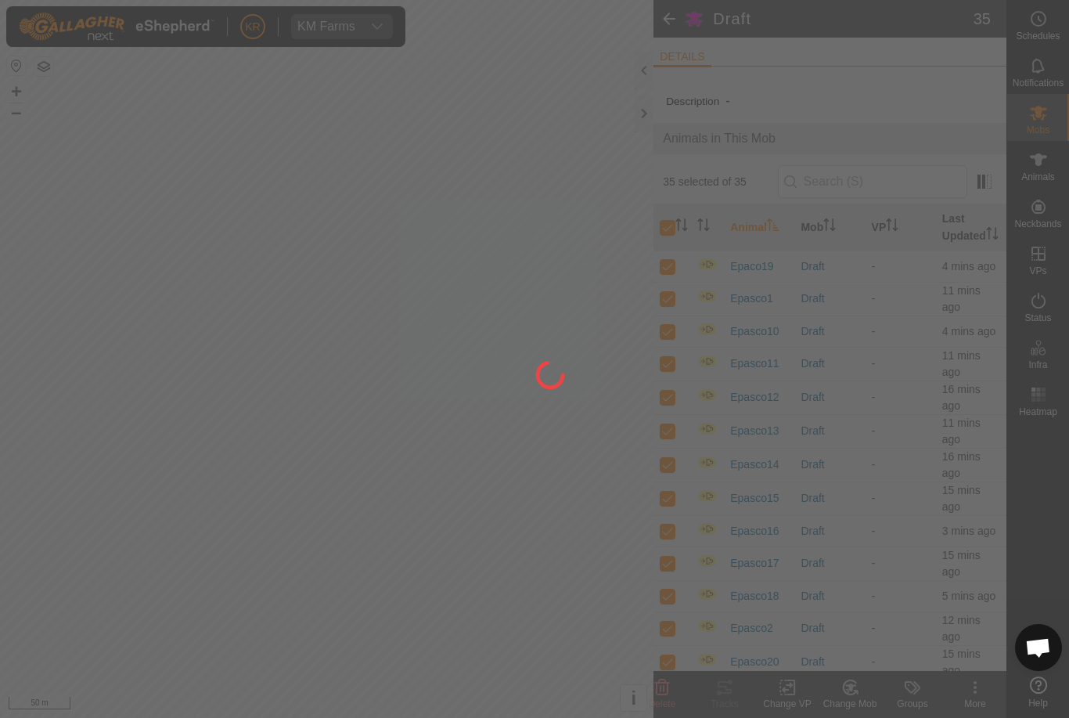
checkbox input "false"
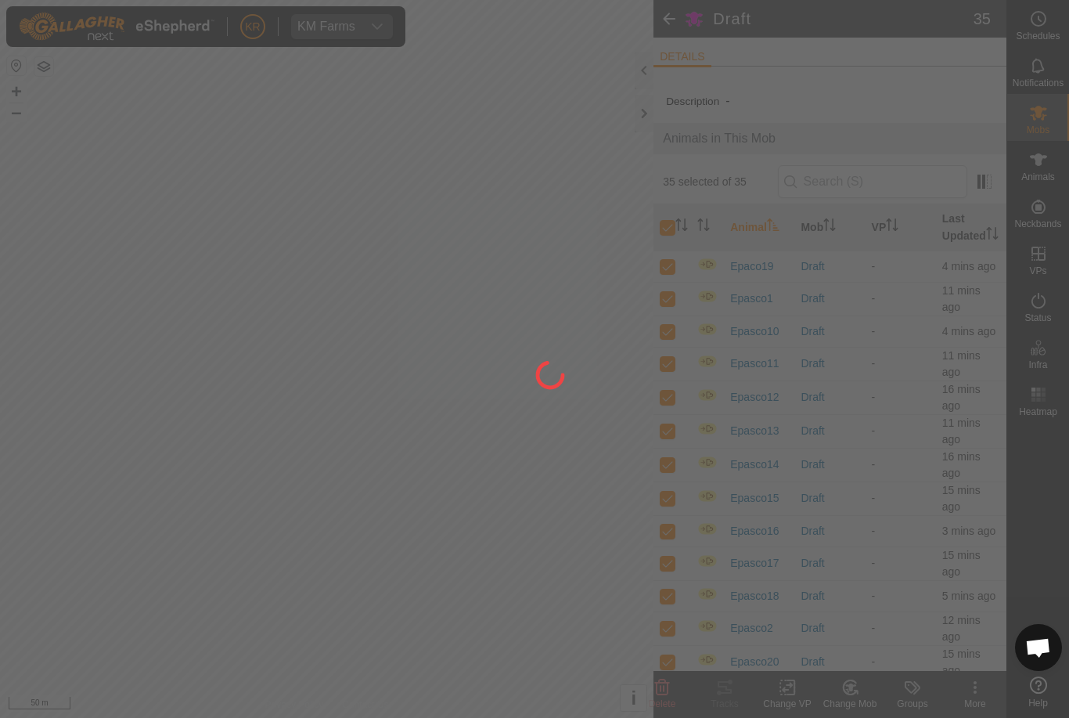
checkbox input "false"
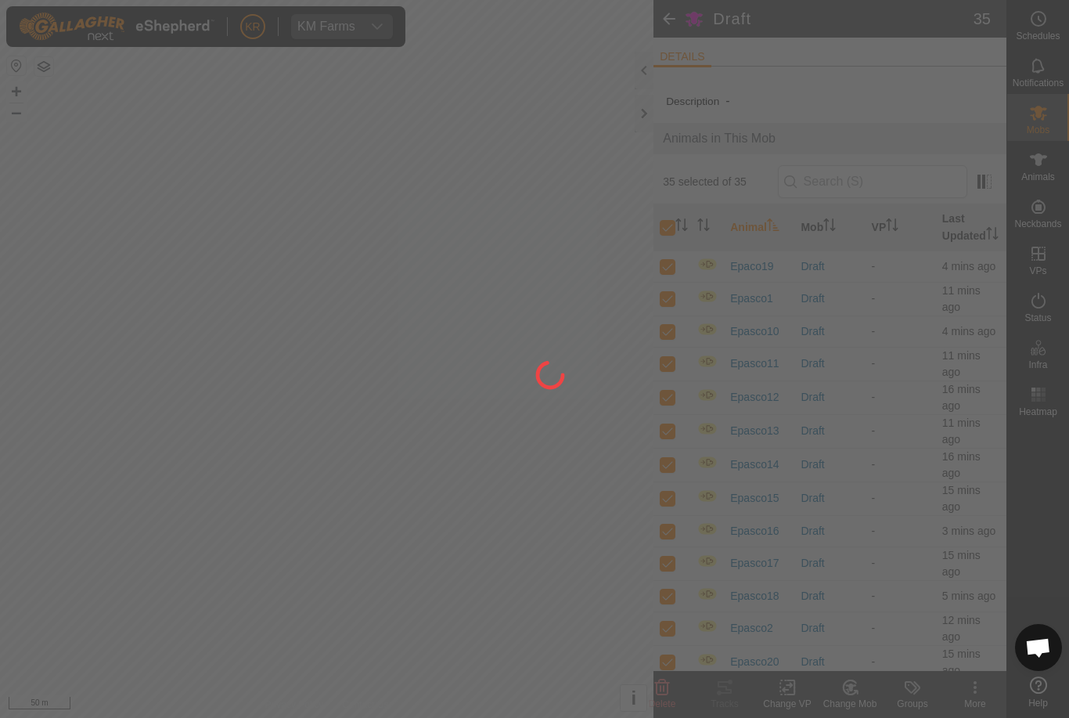
checkbox input "false"
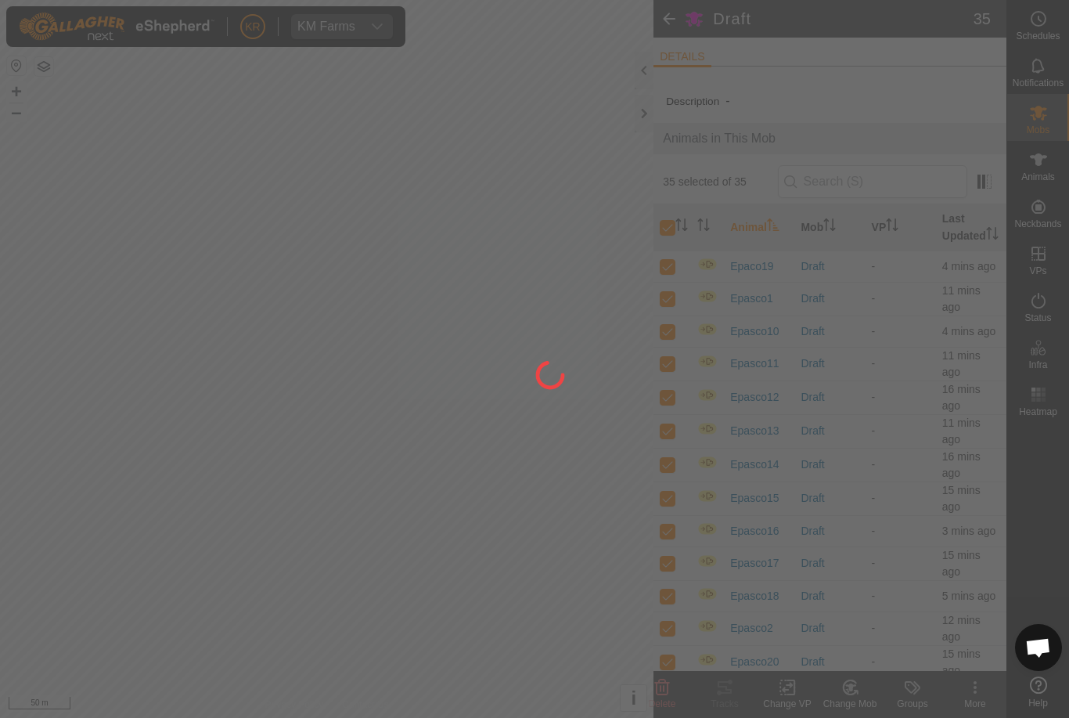
checkbox input "false"
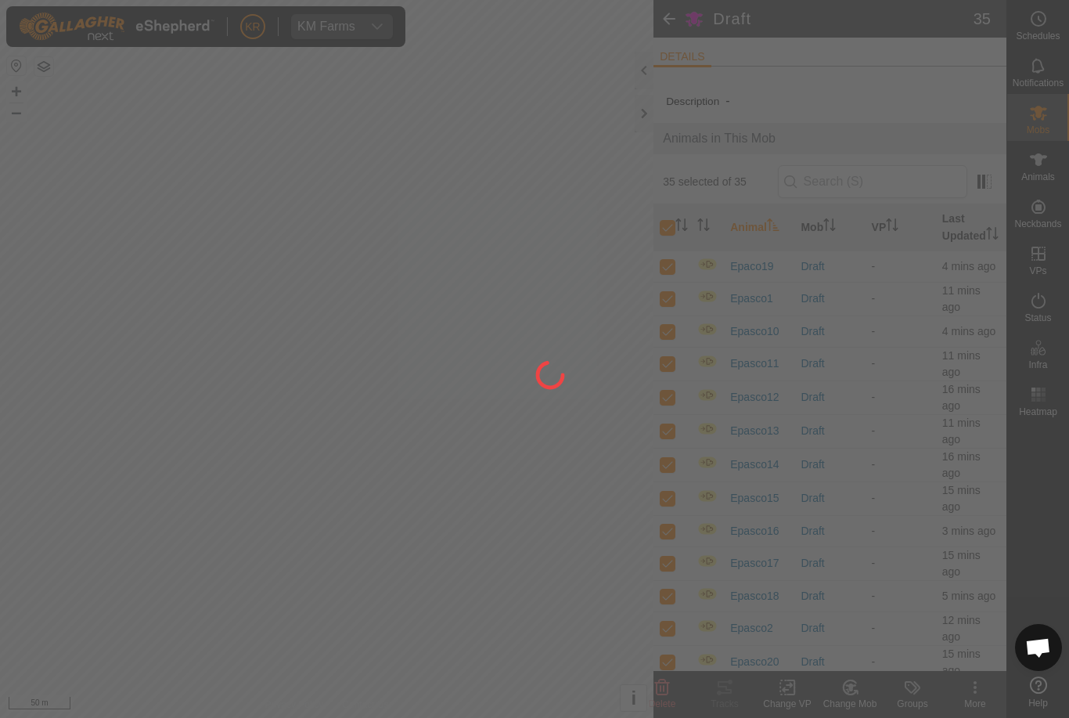
checkbox input "false"
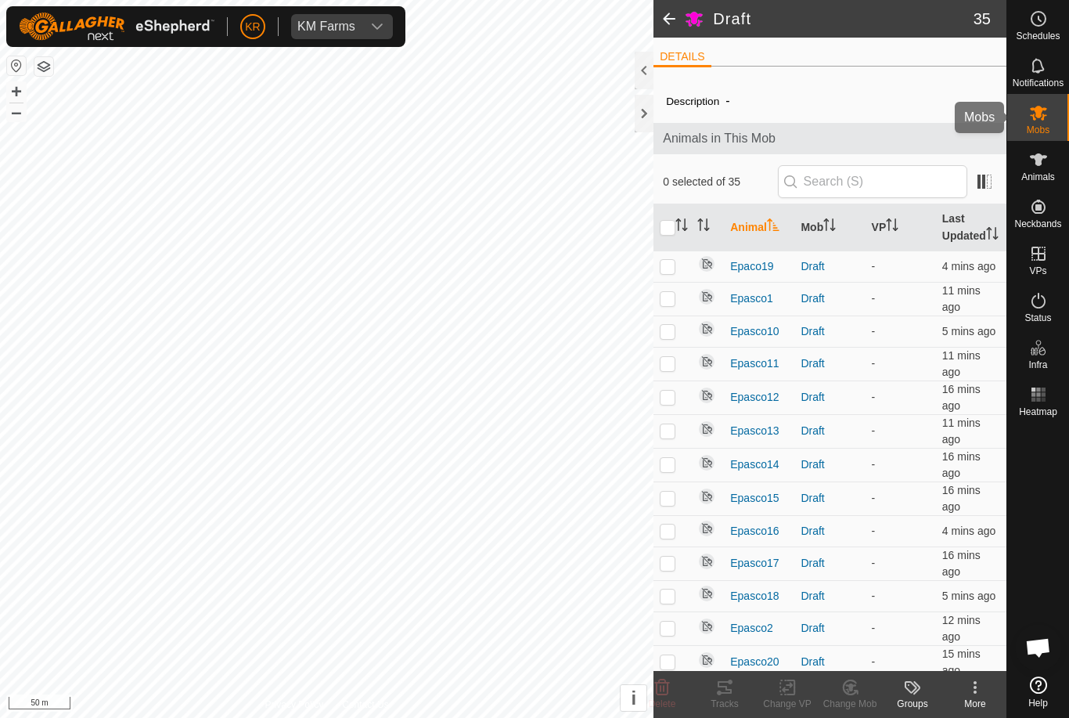
click at [1063, 128] on div "Mobs" at bounding box center [1038, 117] width 62 height 47
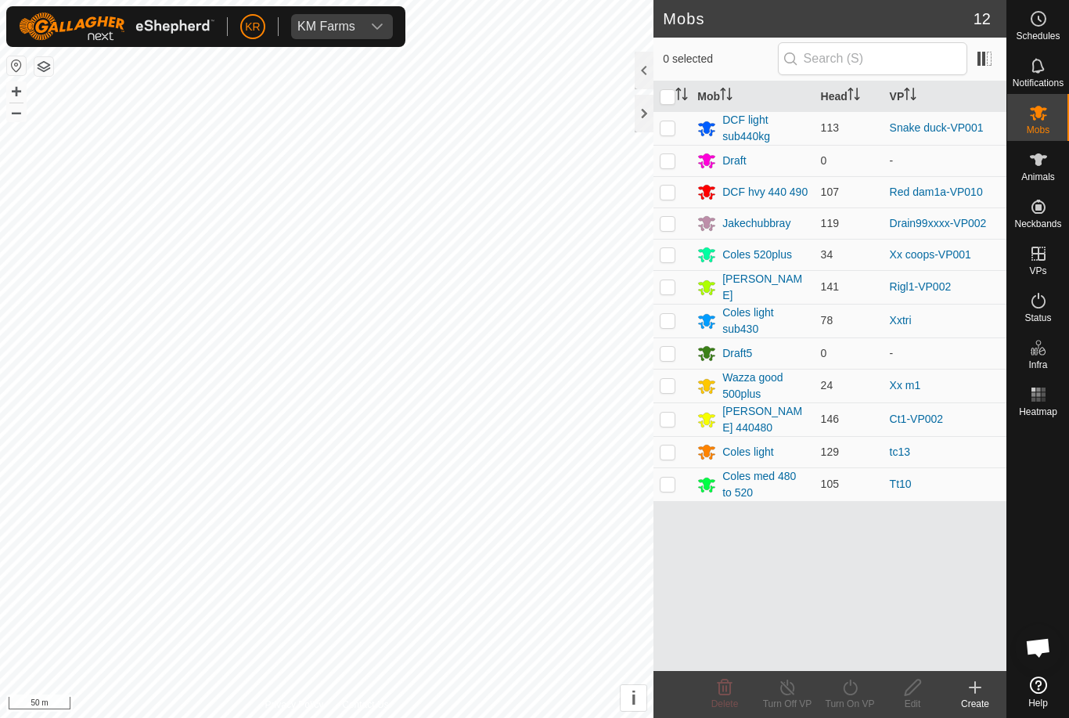
click at [678, 167] on td at bounding box center [672, 160] width 38 height 31
click at [678, 158] on td at bounding box center [672, 160] width 38 height 31
checkbox input "false"
click at [668, 173] on td at bounding box center [672, 160] width 38 height 31
checkbox input "true"
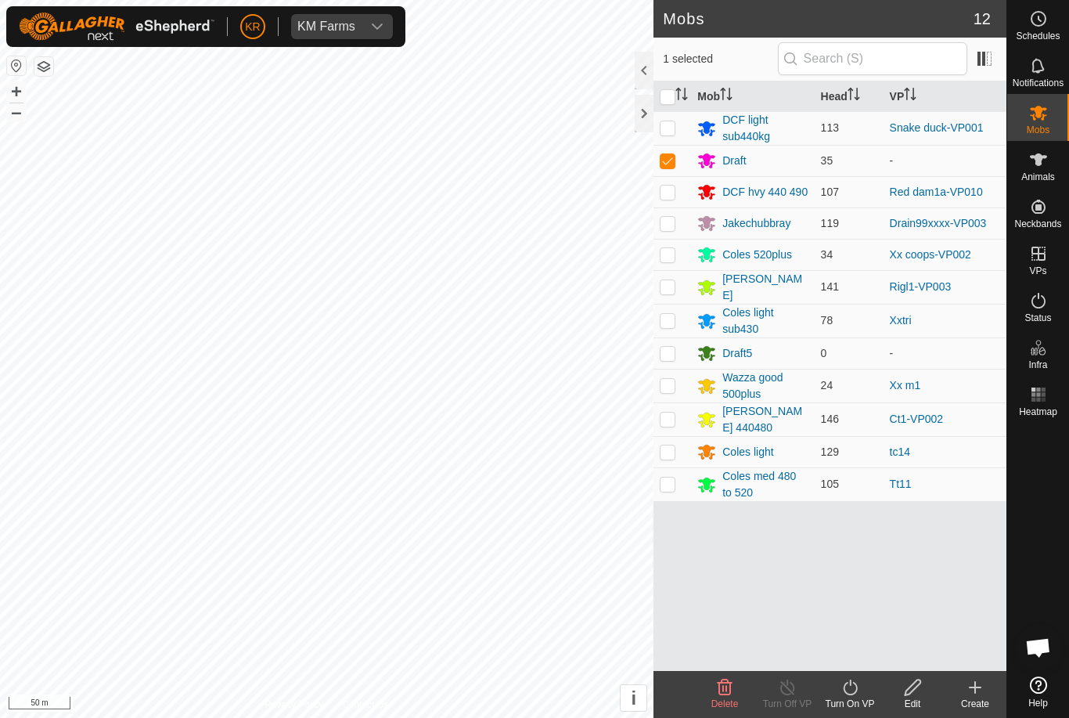
click at [857, 692] on icon at bounding box center [850, 687] width 20 height 19
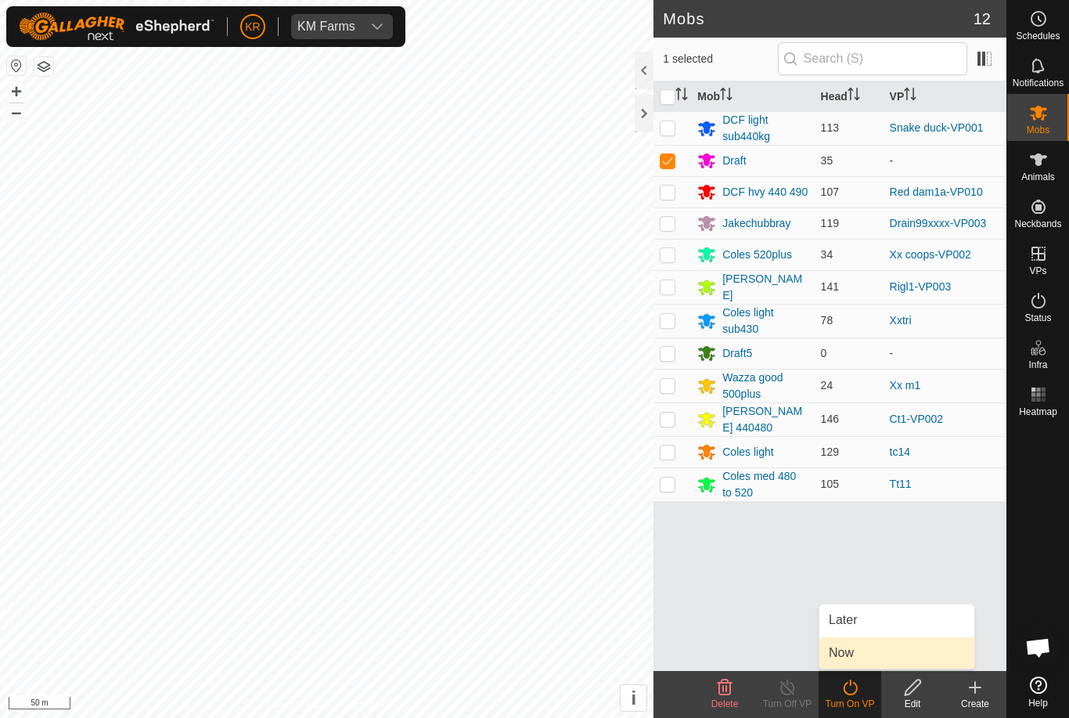
click at [882, 653] on link "Now" at bounding box center [896, 652] width 155 height 31
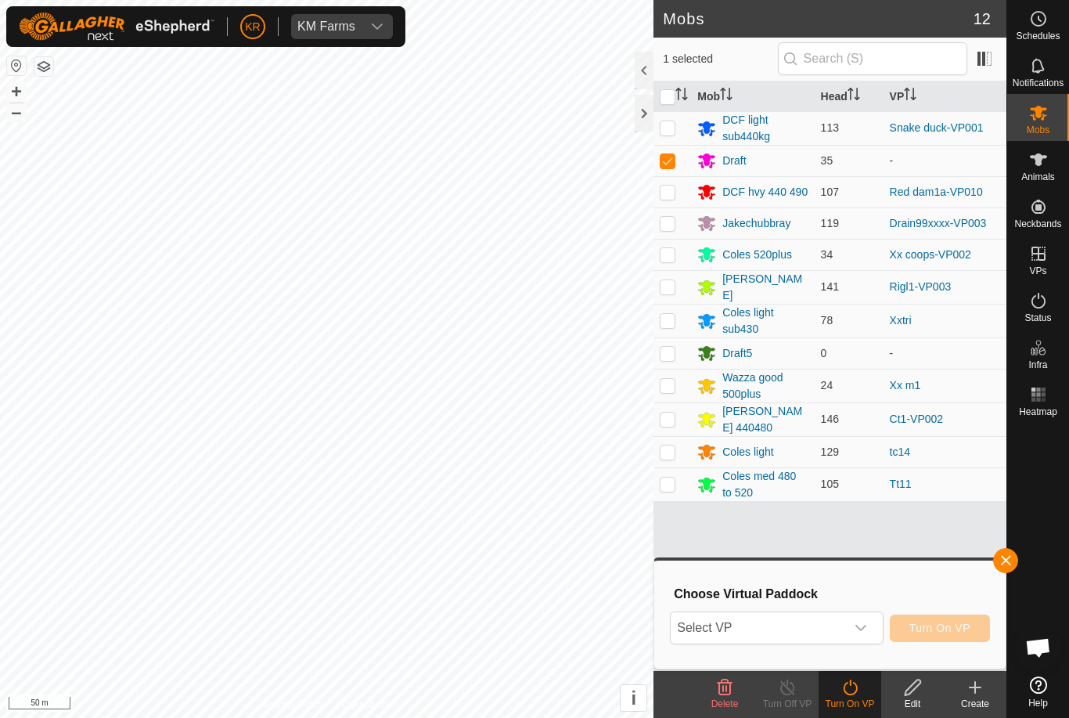
click at [844, 626] on span "Select VP" at bounding box center [758, 627] width 174 height 31
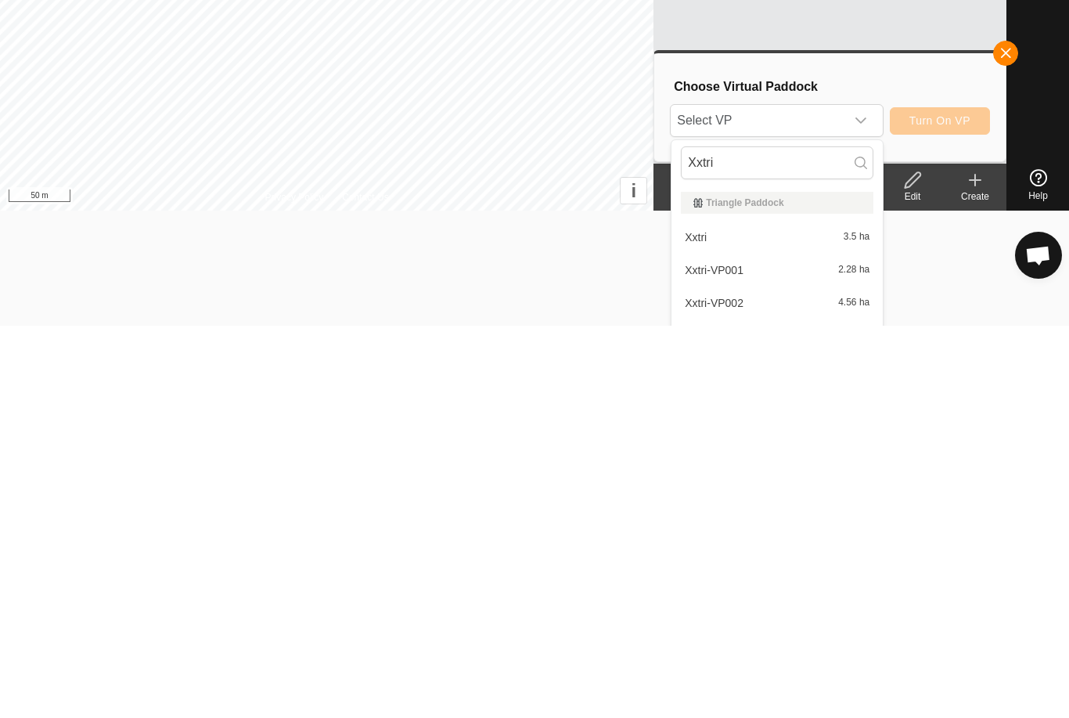
scroll to position [174, 0]
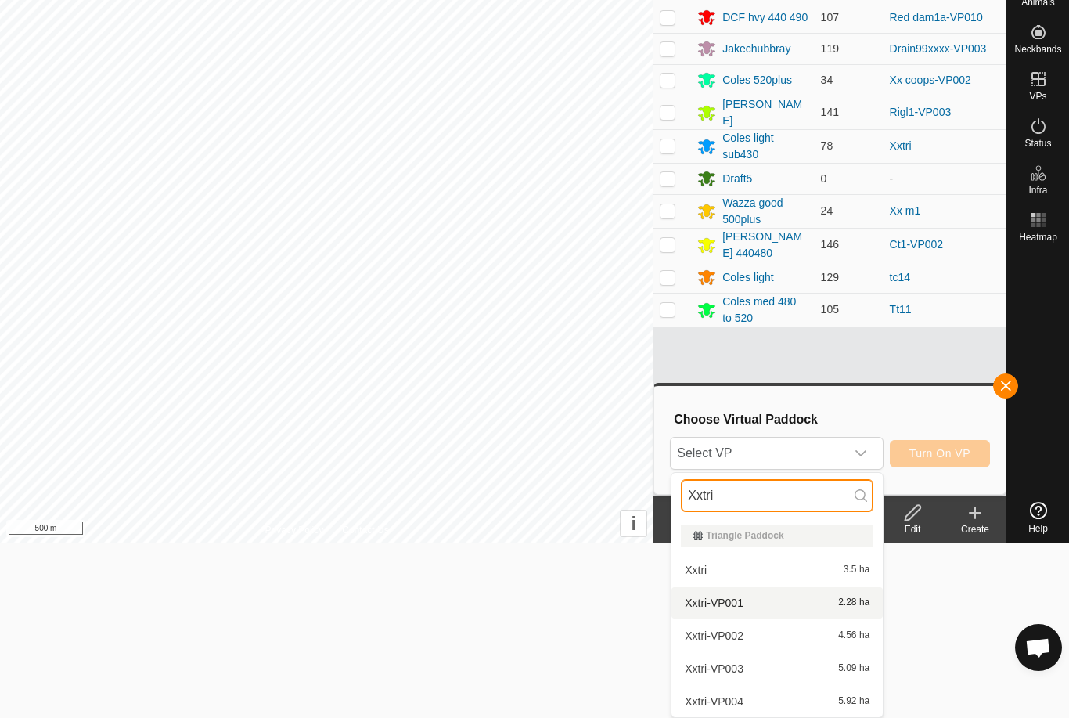
type input "Xxtri"
click at [841, 609] on div "Xxtri-VP001 2.28 ha" at bounding box center [777, 602] width 192 height 19
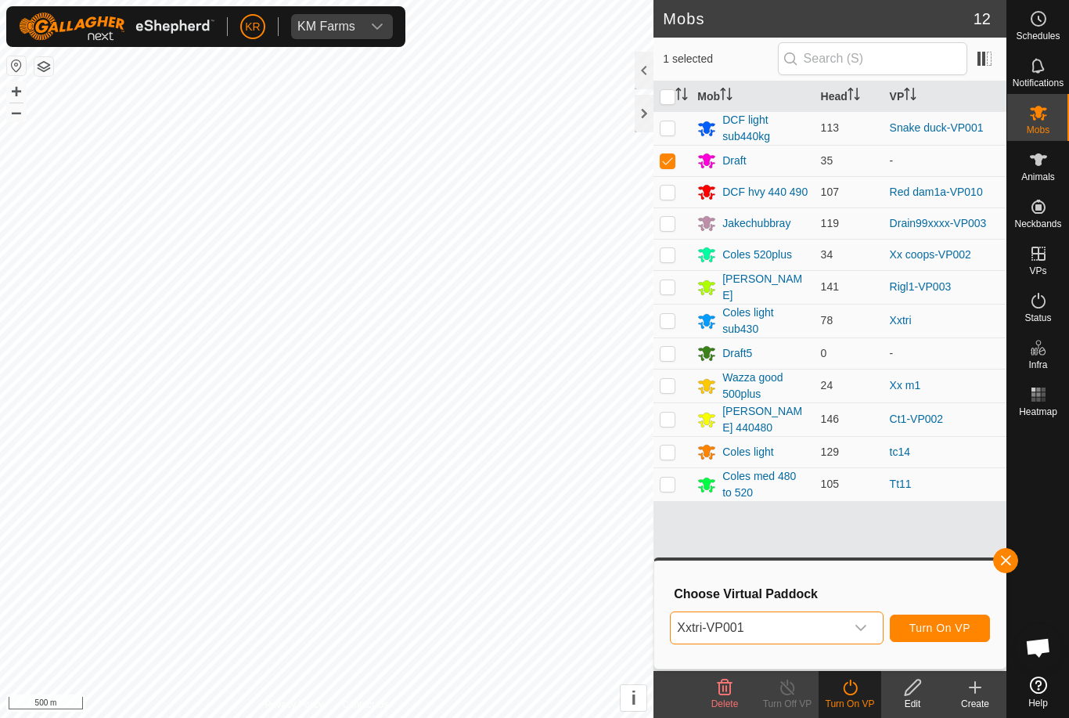
scroll to position [0, 0]
click at [866, 634] on div "dropdown trigger" at bounding box center [860, 627] width 31 height 31
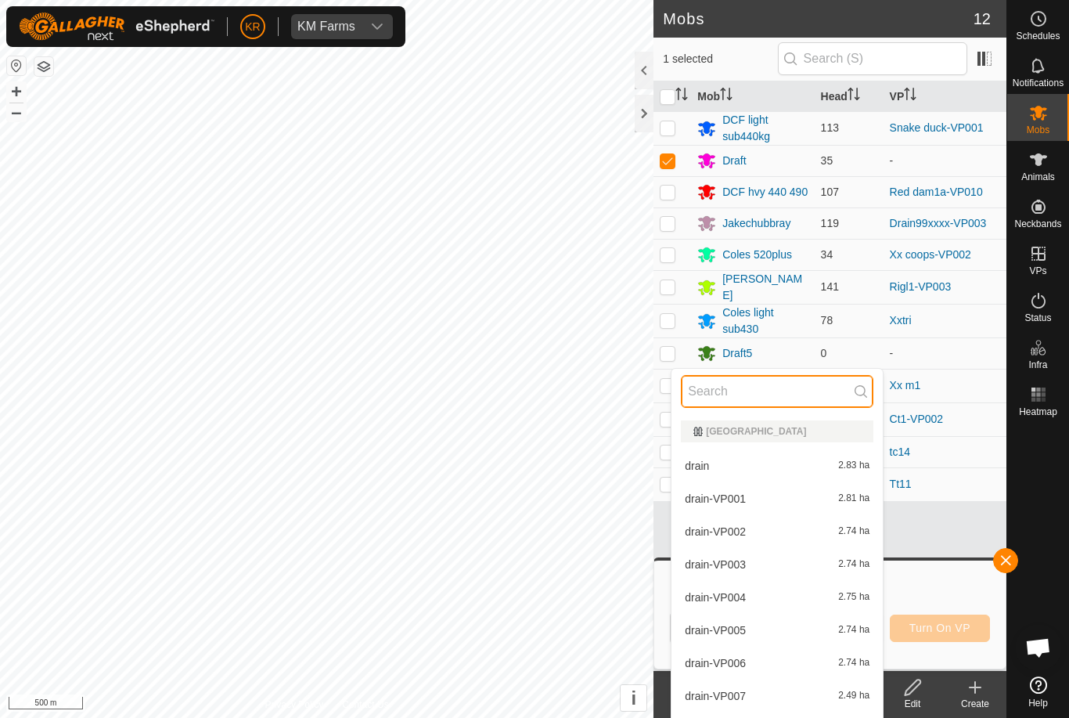
click at [725, 395] on input "text" at bounding box center [777, 391] width 192 height 33
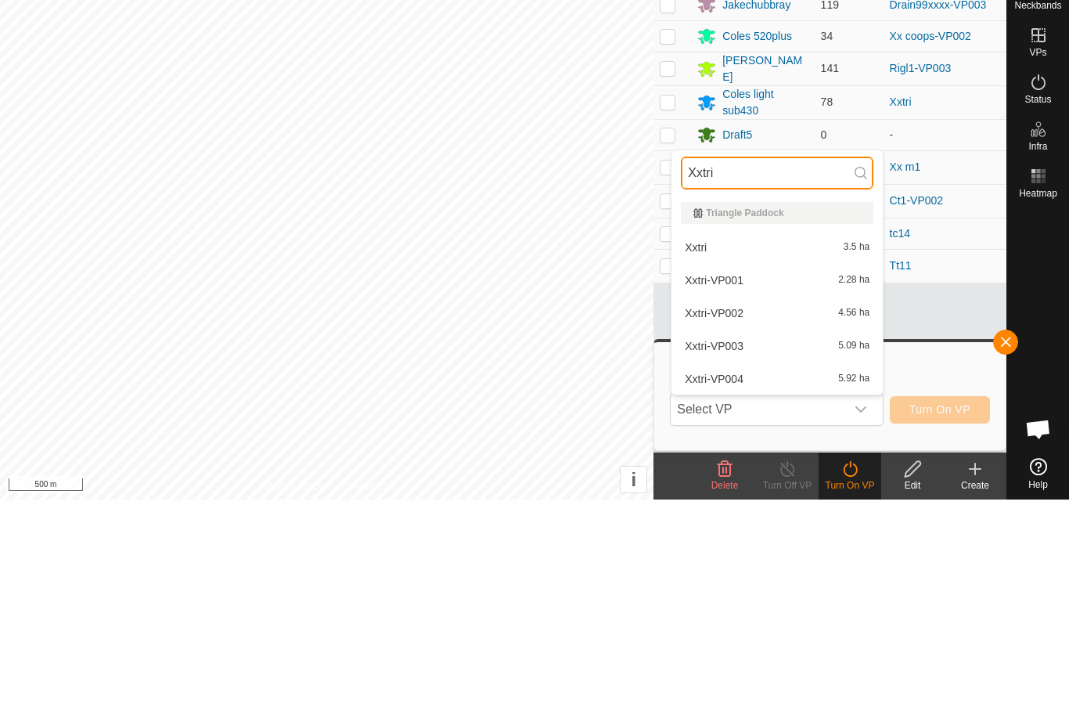
type input "Xxtri"
click at [746, 522] on div "Xxtri-VP002 4.56 ha" at bounding box center [777, 531] width 192 height 19
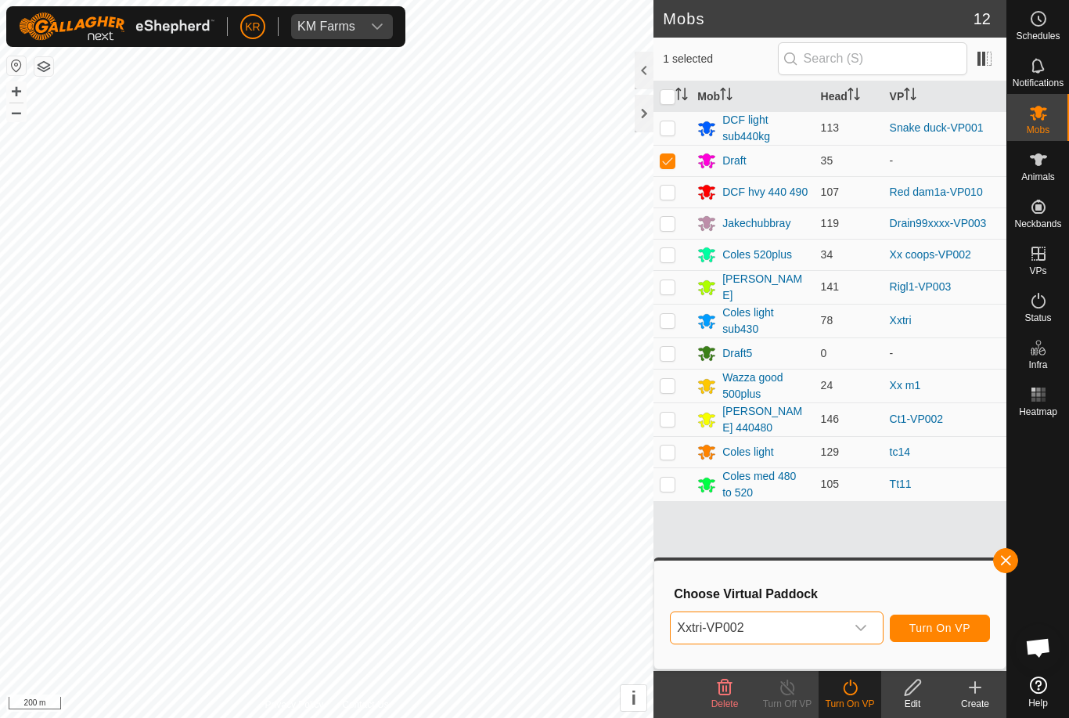
click at [941, 626] on span "Turn On VP" at bounding box center [939, 627] width 61 height 13
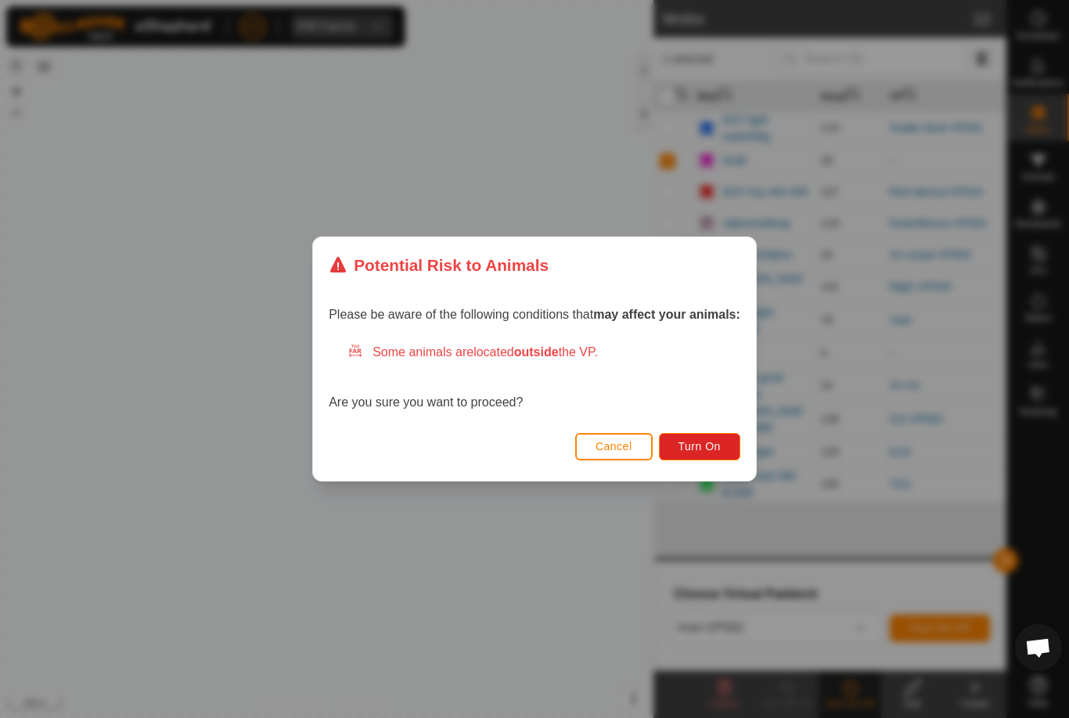
click at [711, 444] on span "Turn On" at bounding box center [699, 446] width 42 height 13
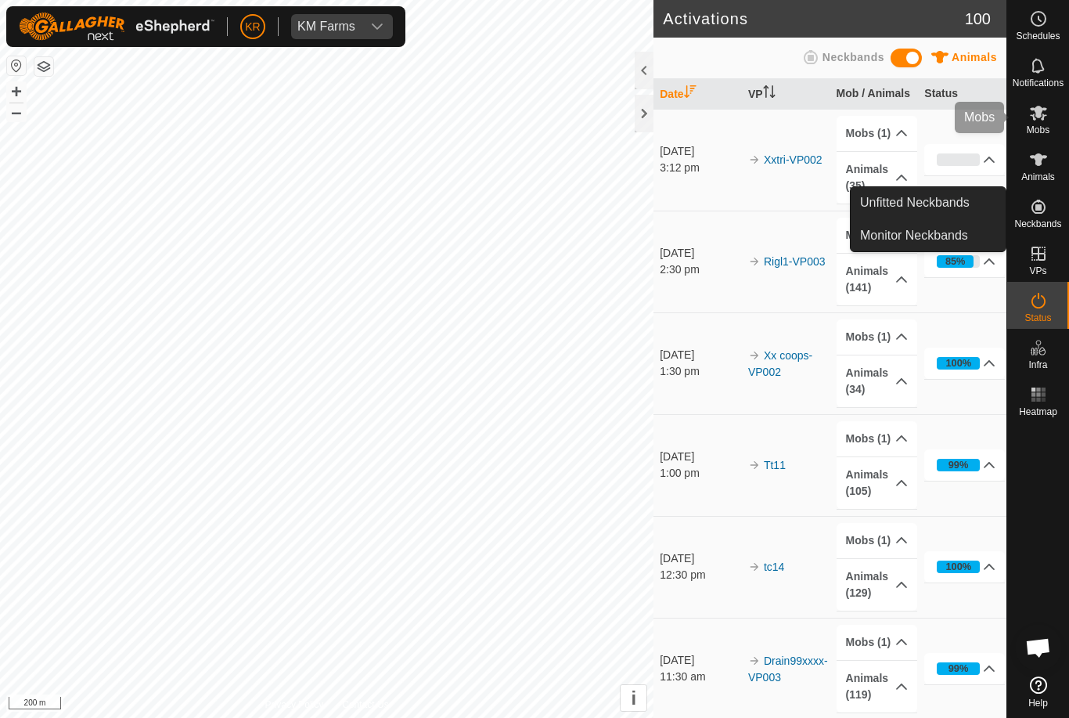
click at [1030, 133] on span "Mobs" at bounding box center [1038, 129] width 23 height 9
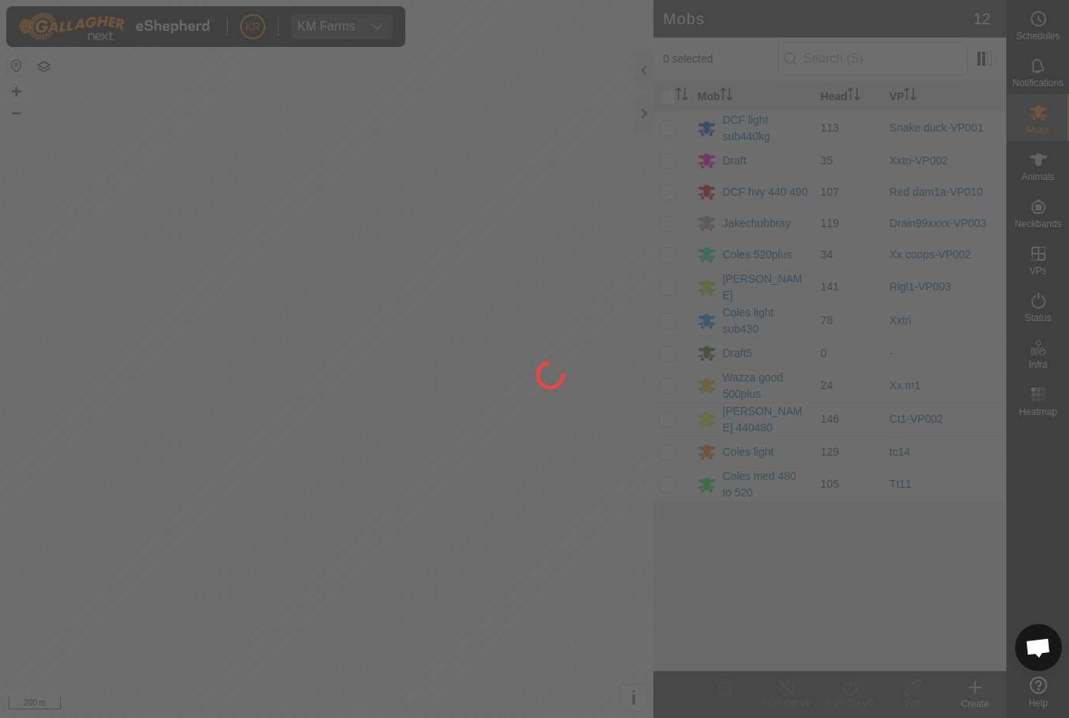
click at [1053, 134] on div at bounding box center [534, 359] width 1069 height 718
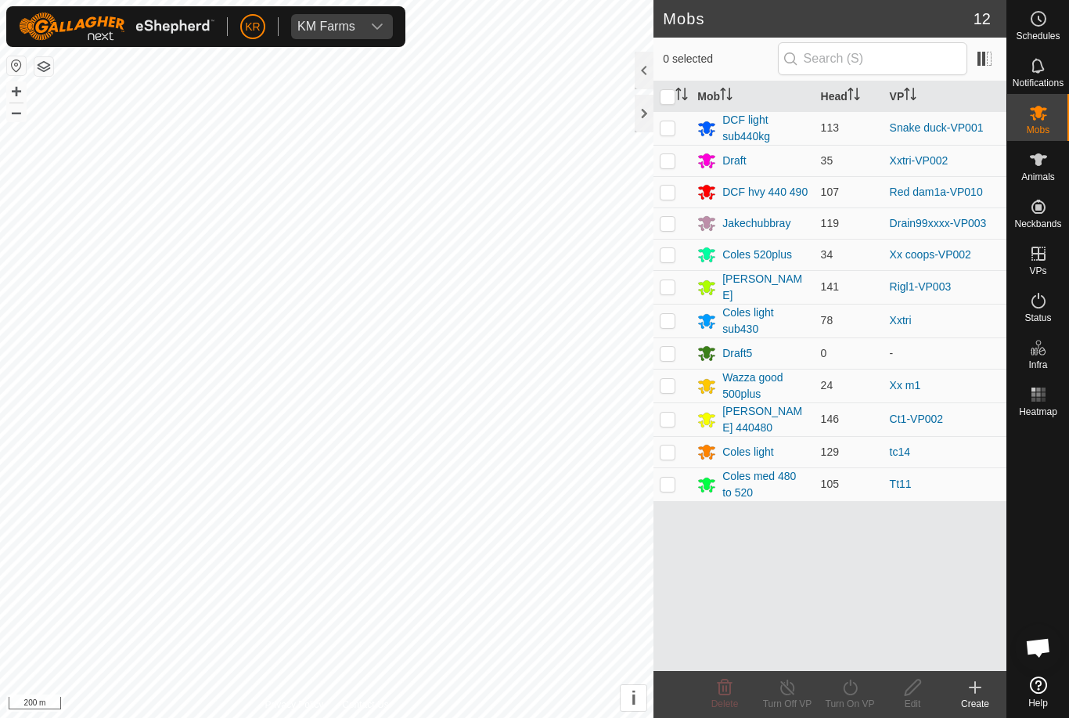
click at [667, 309] on td at bounding box center [672, 321] width 38 height 34
checkbox input "true"
click at [792, 687] on icon at bounding box center [788, 687] width 20 height 19
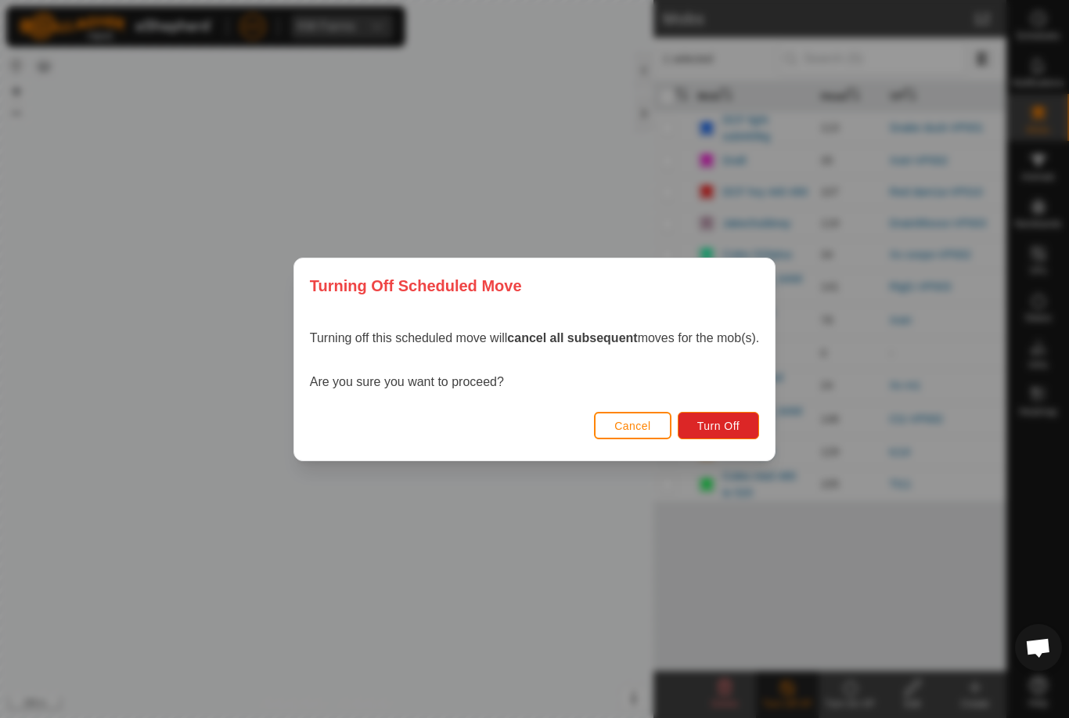
click at [749, 427] on button "Turn Off" at bounding box center [719, 425] width 82 height 27
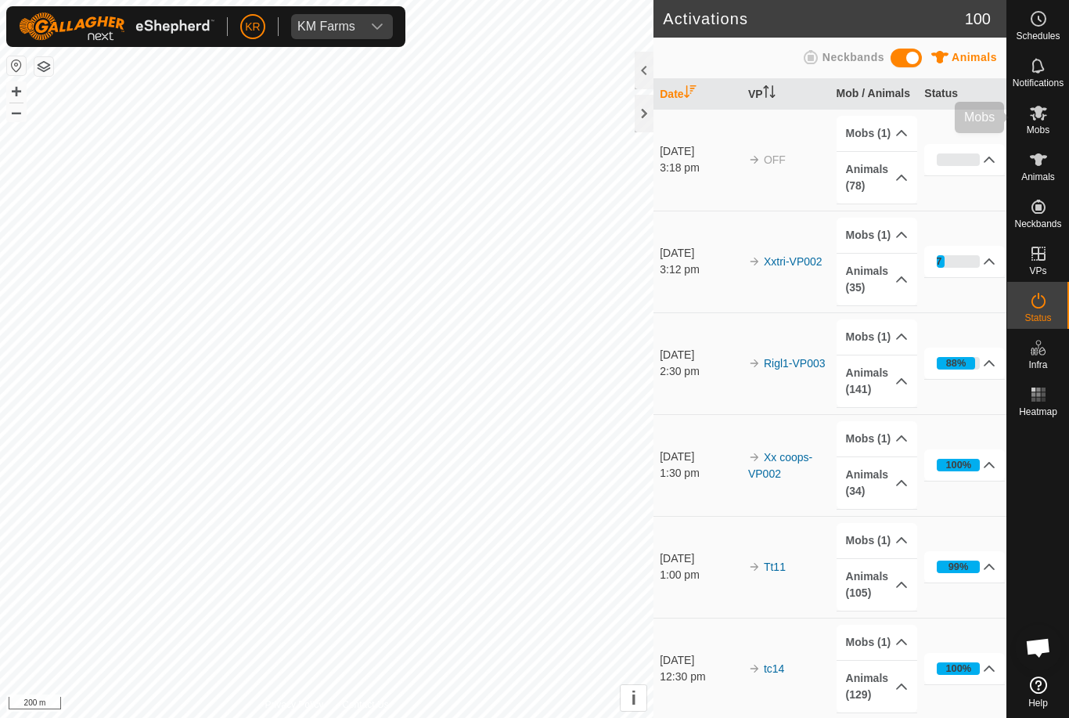
click at [1051, 128] on div "Mobs" at bounding box center [1038, 117] width 62 height 47
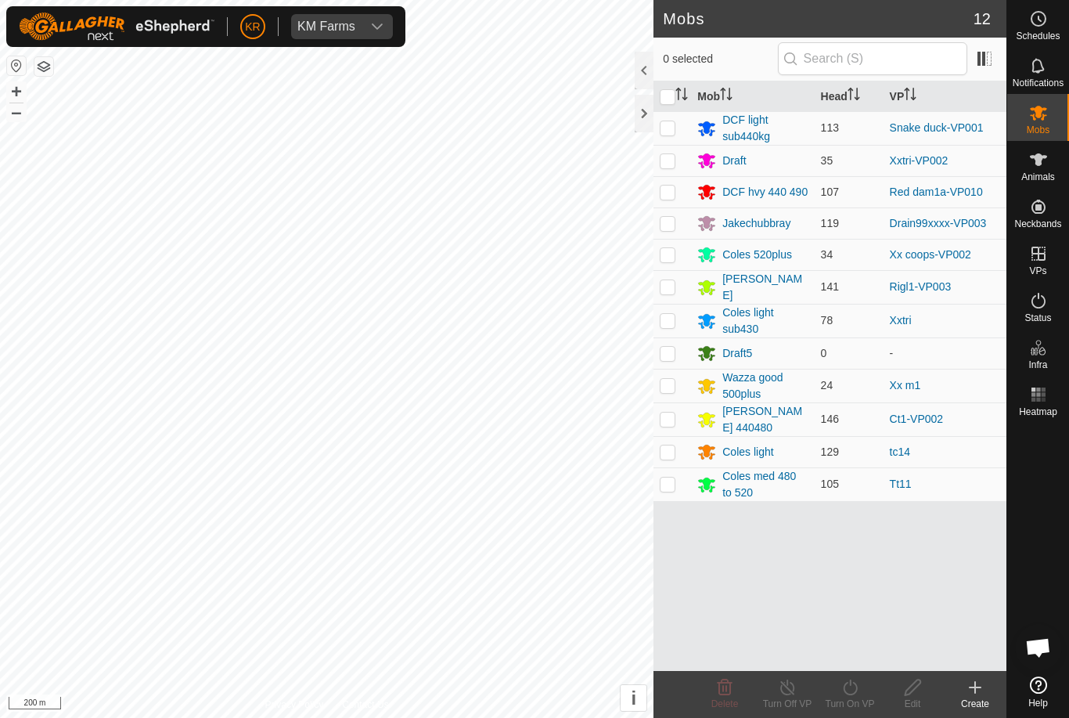
click at [678, 314] on td at bounding box center [672, 321] width 38 height 34
checkbox input "true"
click at [866, 691] on turn-on-svg-icon at bounding box center [849, 687] width 63 height 19
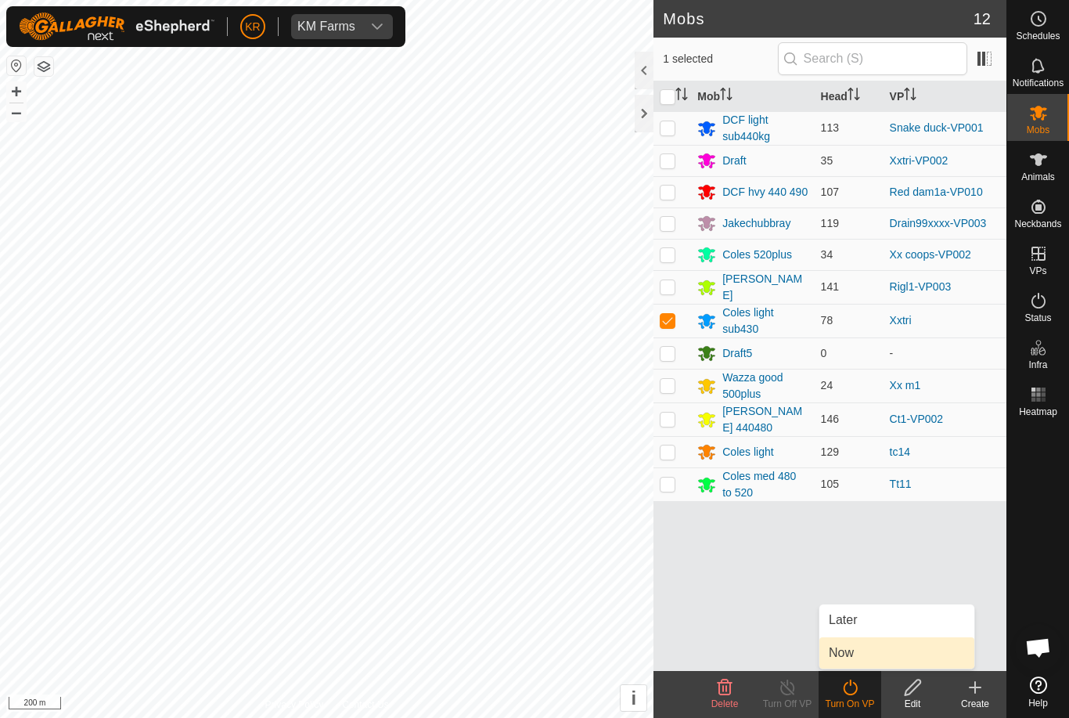
click at [875, 657] on link "Now" at bounding box center [896, 652] width 155 height 31
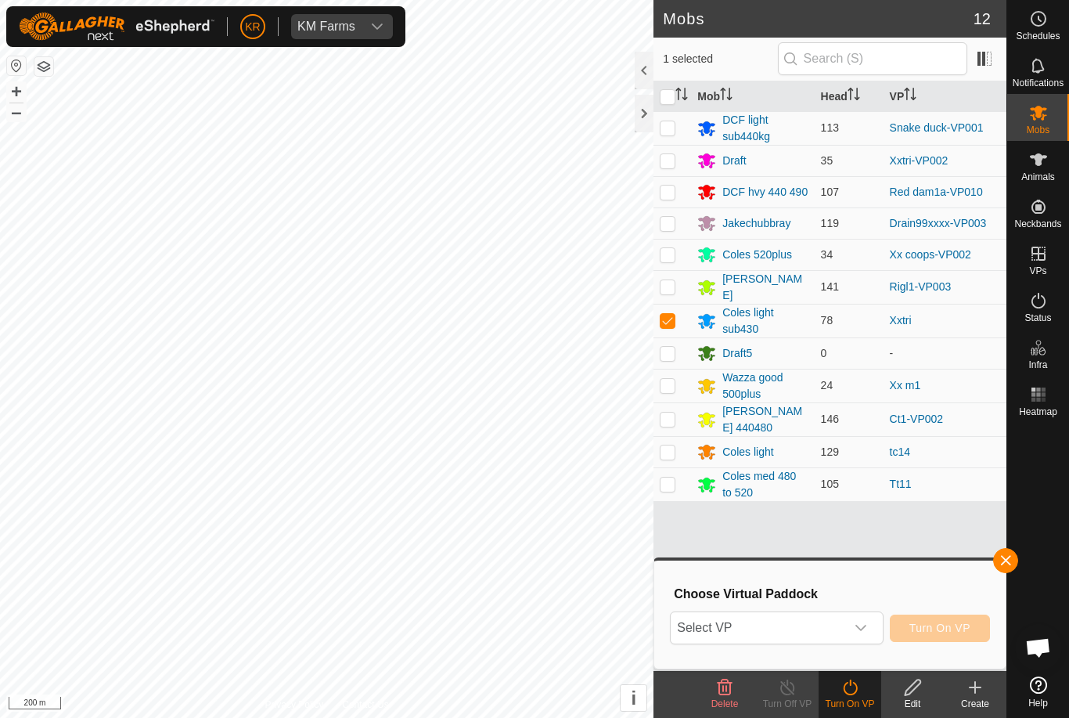
click at [872, 633] on div "dropdown trigger" at bounding box center [860, 627] width 31 height 31
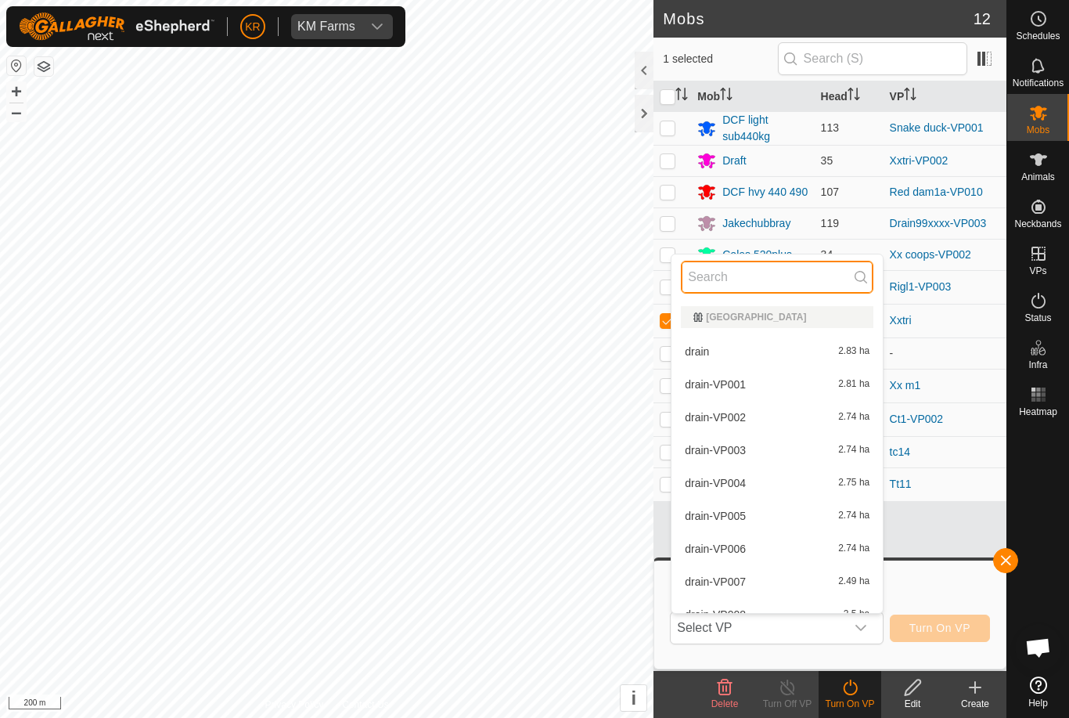
click at [822, 279] on input "text" at bounding box center [777, 277] width 192 height 33
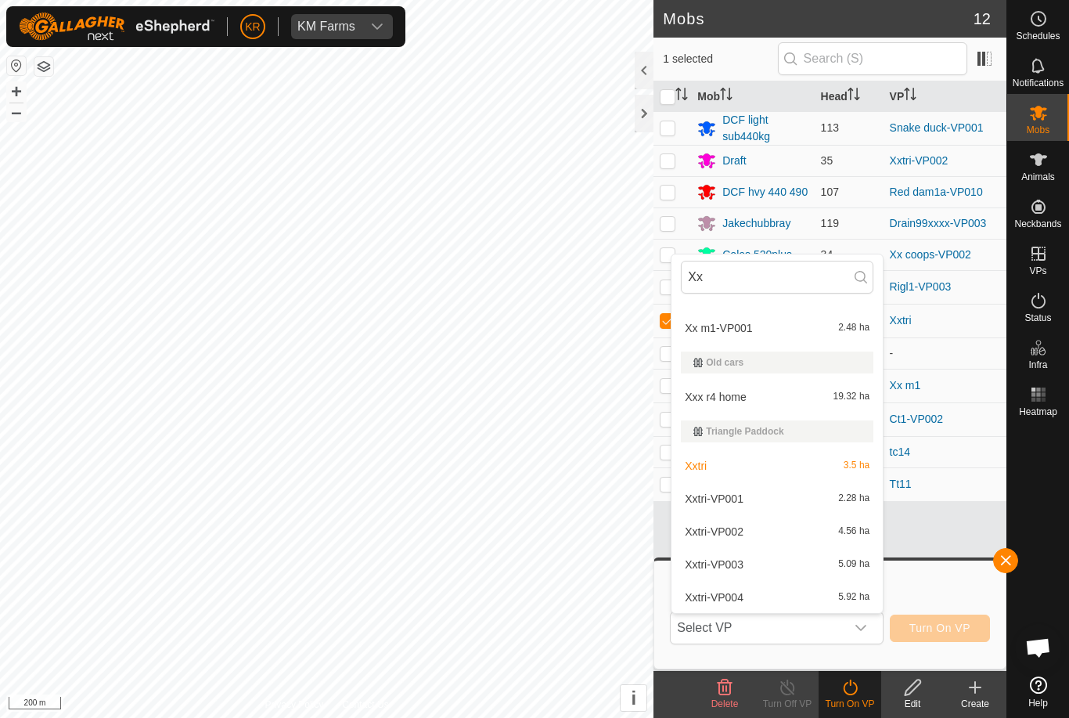
scroll to position [822, 0]
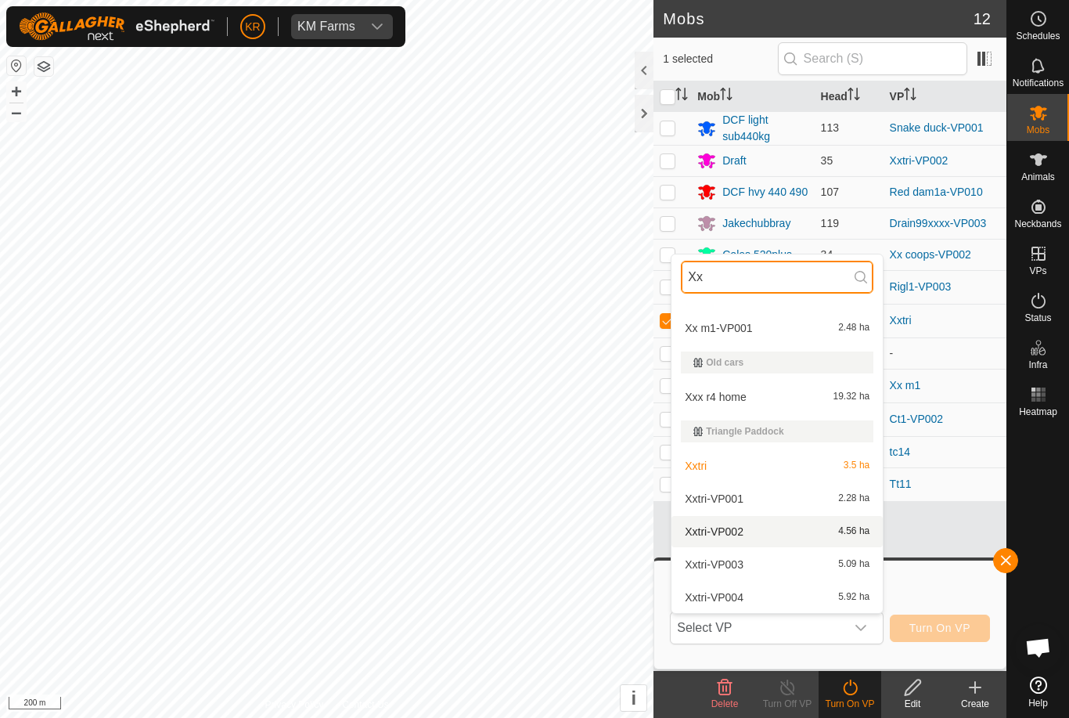
type input "Xx"
click at [818, 530] on div "Xxtri-VP002 4.56 ha" at bounding box center [777, 531] width 192 height 19
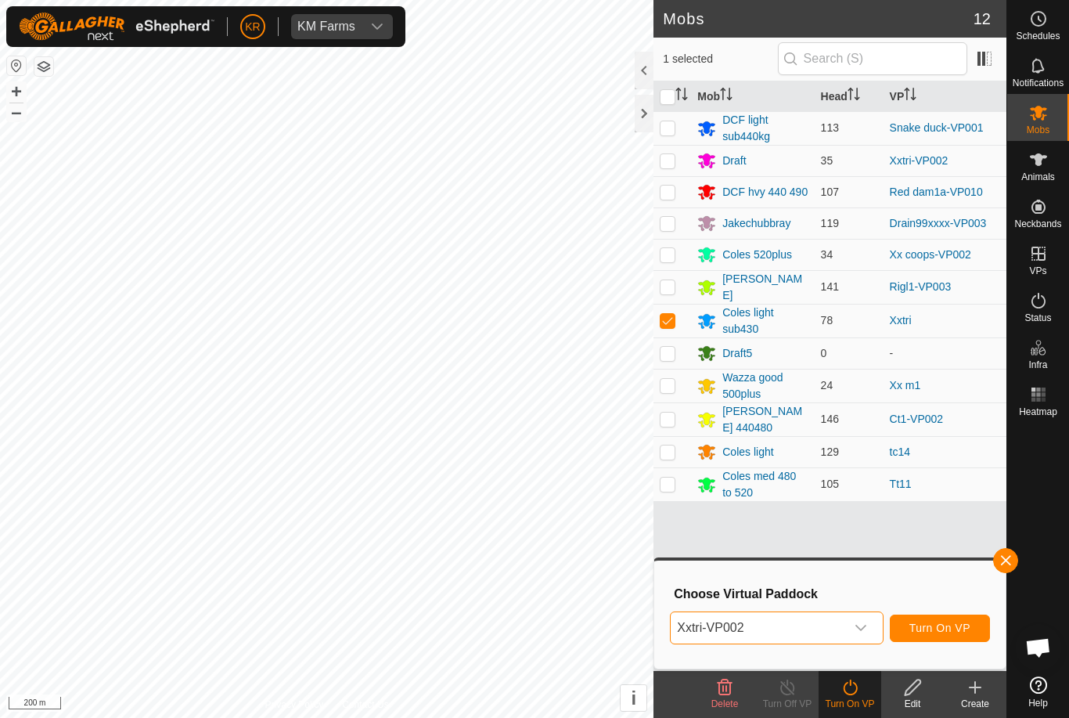
click at [959, 626] on span "Turn On VP" at bounding box center [939, 627] width 61 height 13
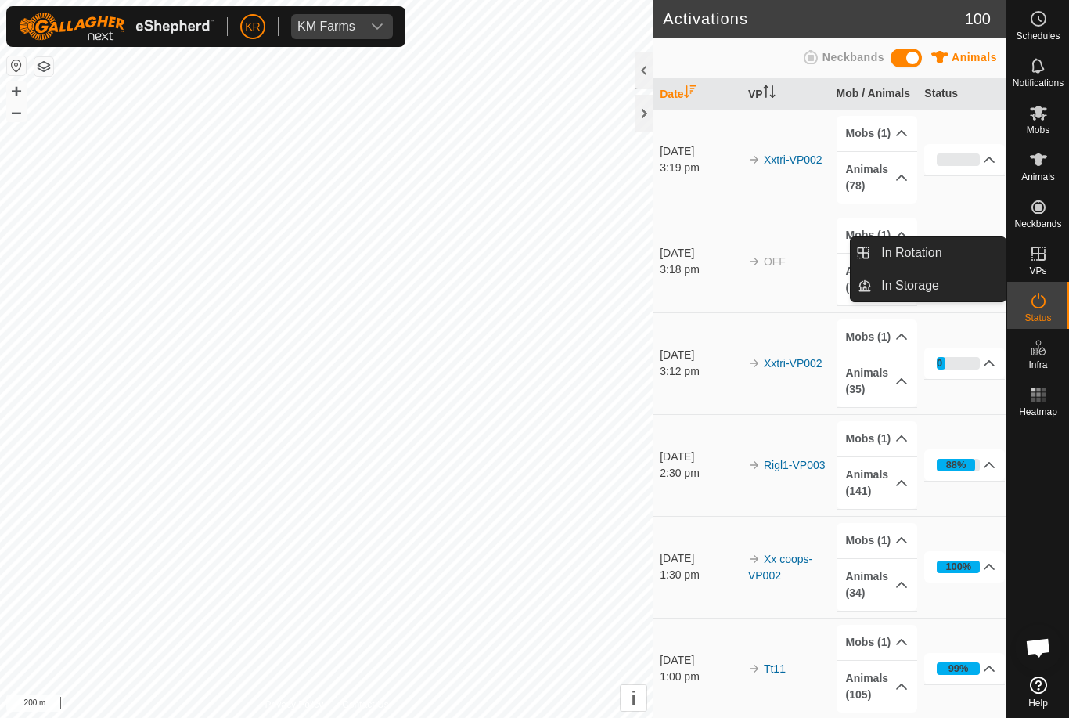
click at [944, 260] on link "In Rotation" at bounding box center [939, 252] width 134 height 31
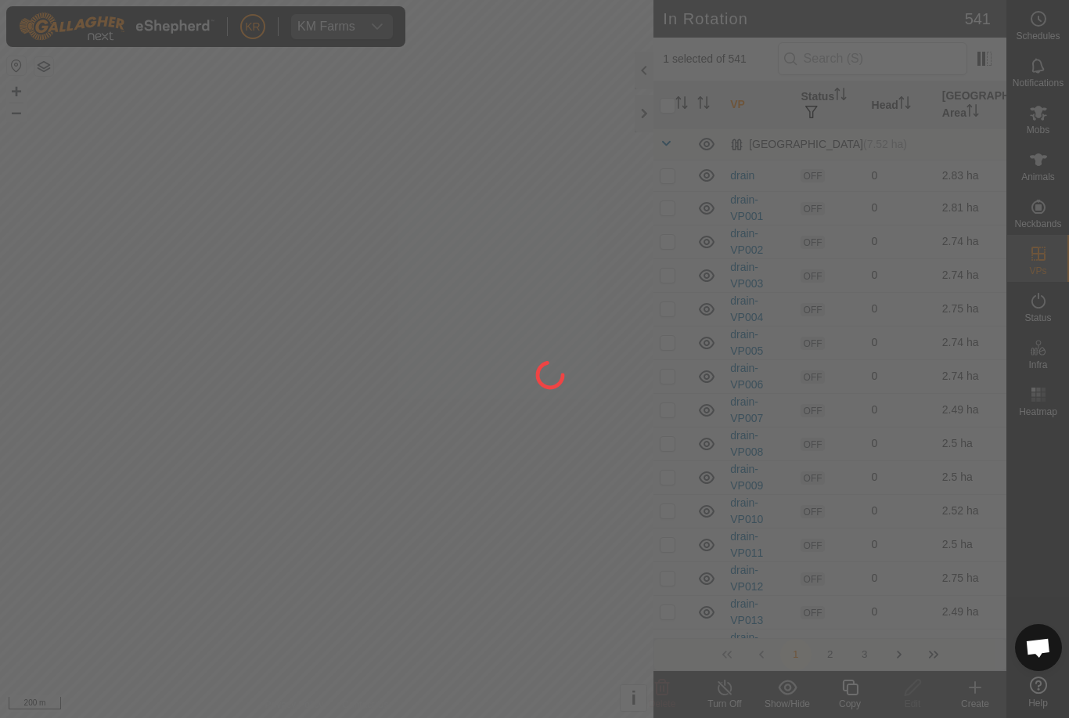
click at [916, 250] on div at bounding box center [534, 359] width 1069 height 718
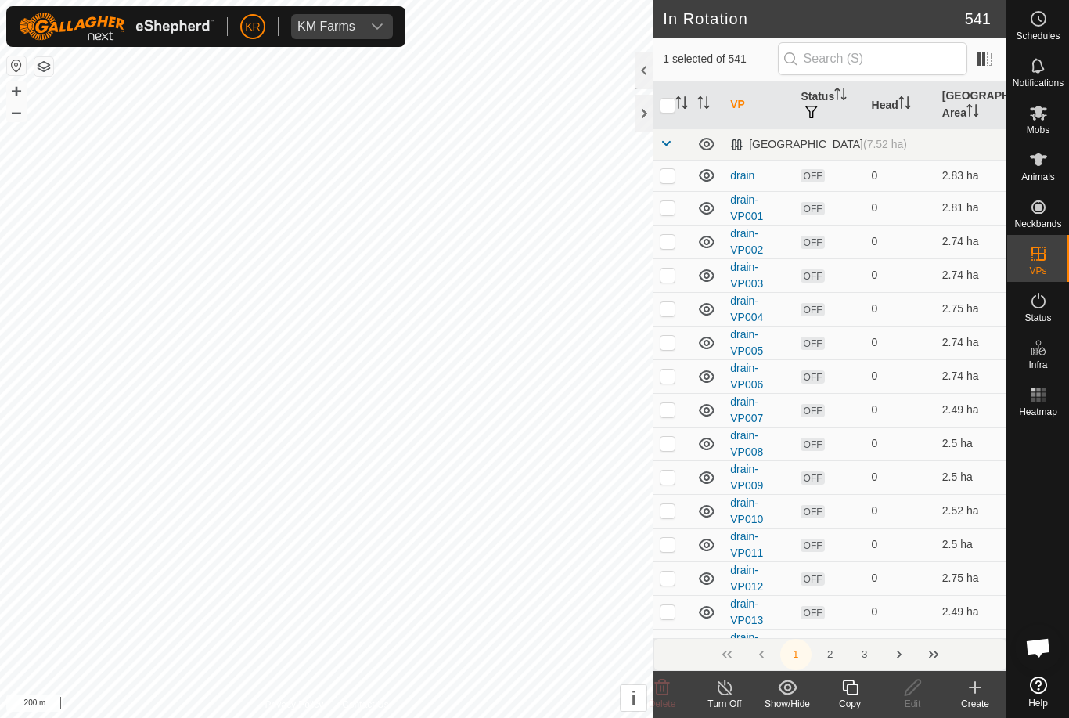
click at [646, 103] on div at bounding box center [644, 114] width 19 height 38
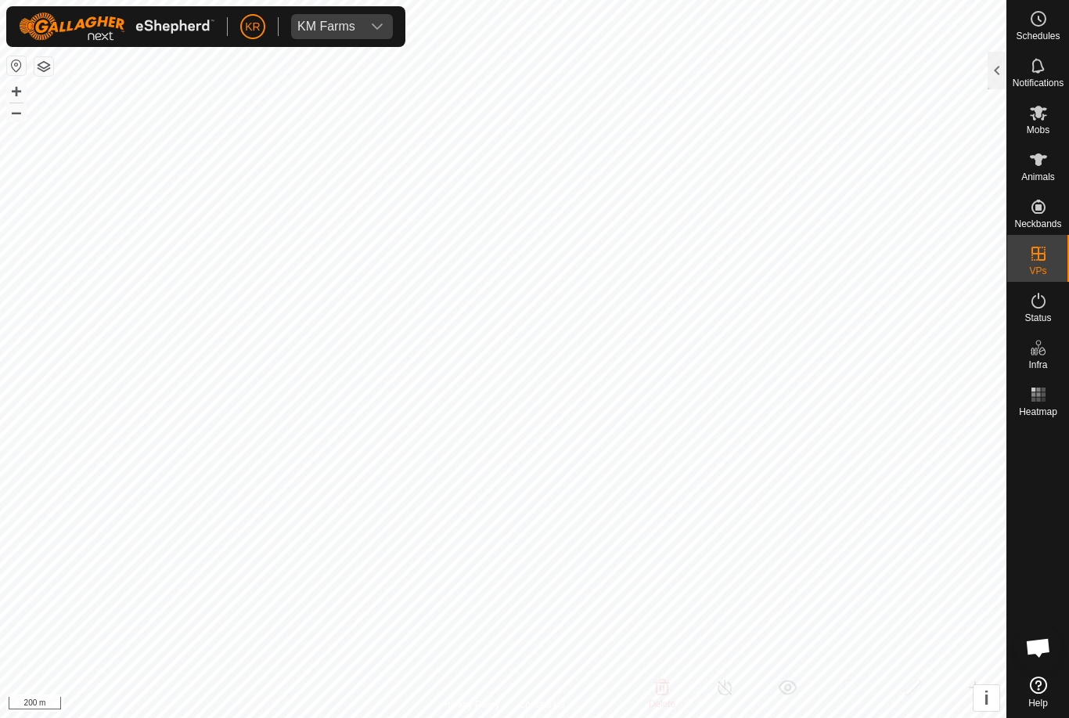
click at [1005, 56] on div at bounding box center [997, 71] width 19 height 38
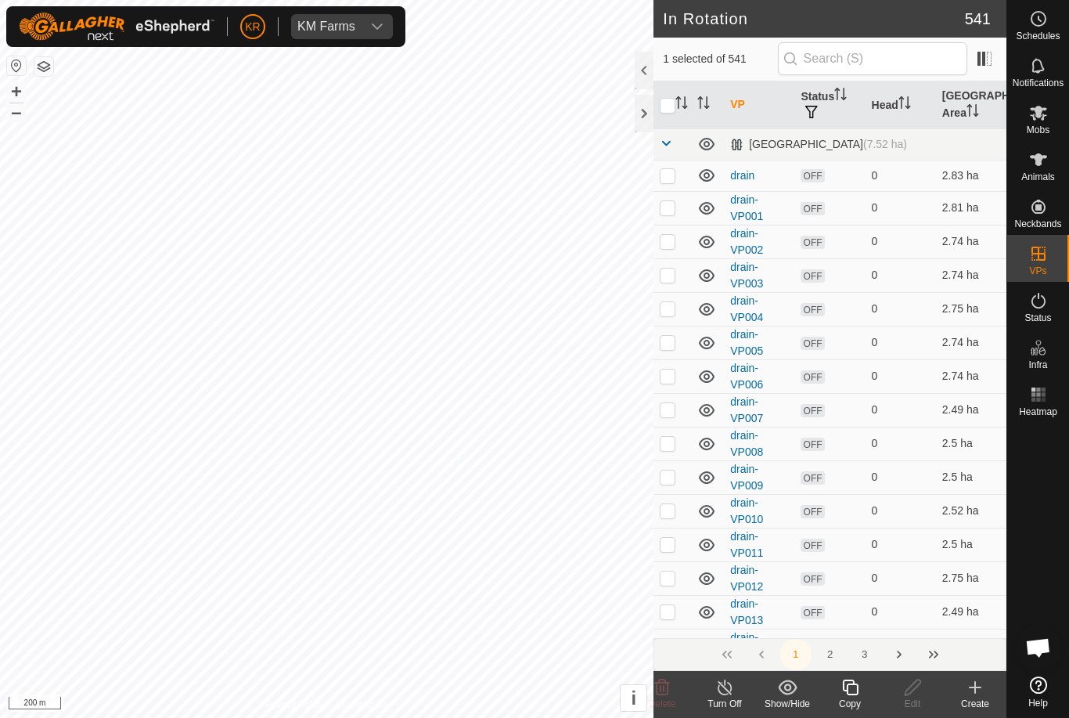
click at [671, 93] on th at bounding box center [672, 105] width 38 height 48
click at [674, 103] on input "checkbox" at bounding box center [668, 106] width 16 height 16
checkbox input "true"
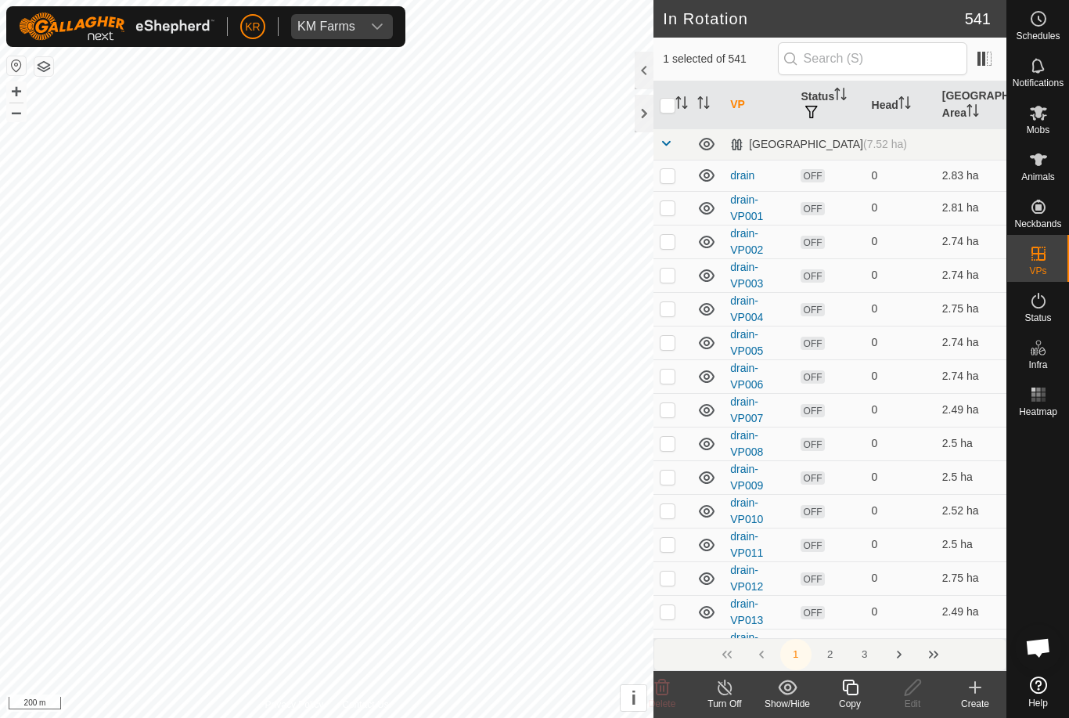
checkbox input "true"
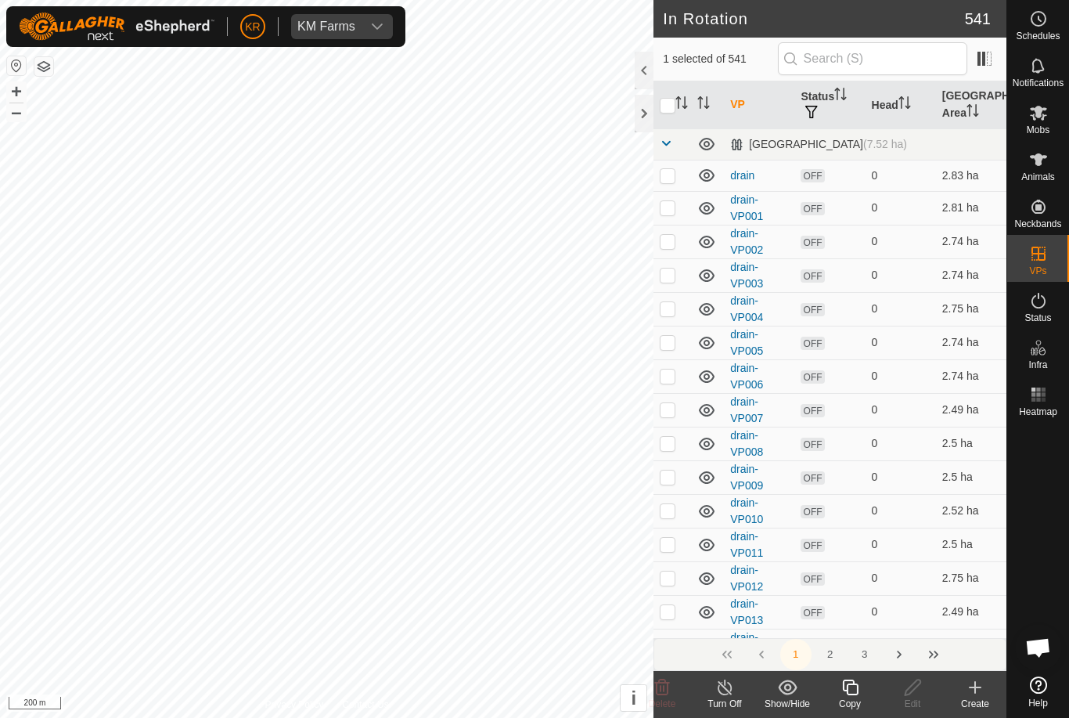
checkbox input "true"
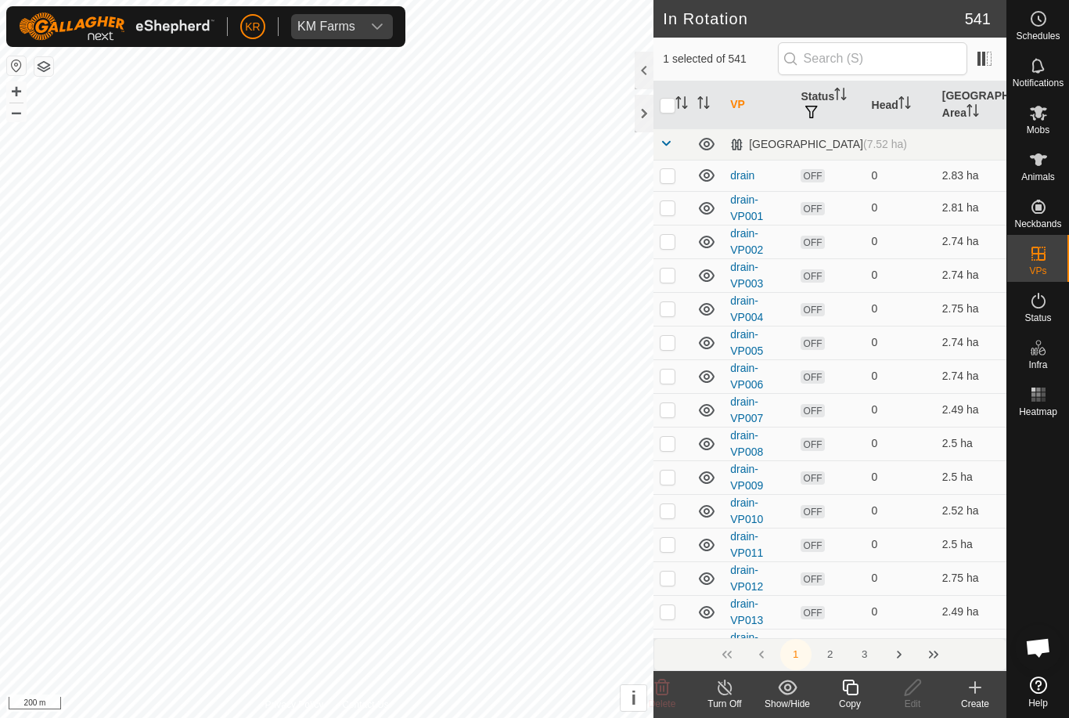
checkbox input "true"
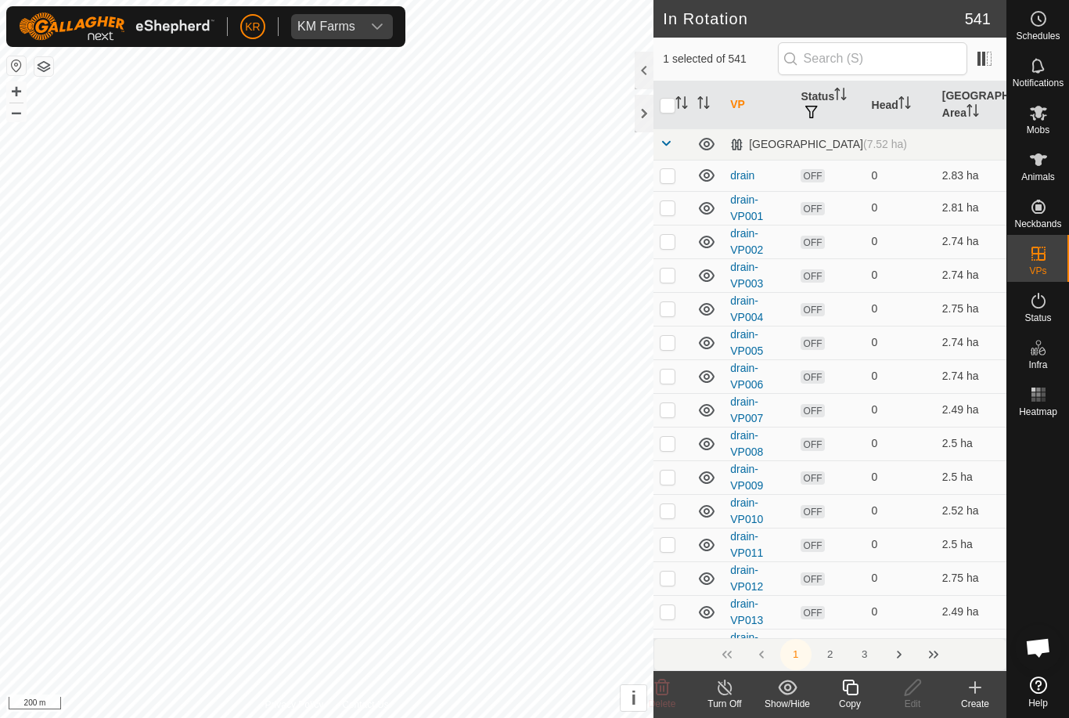
checkbox input "true"
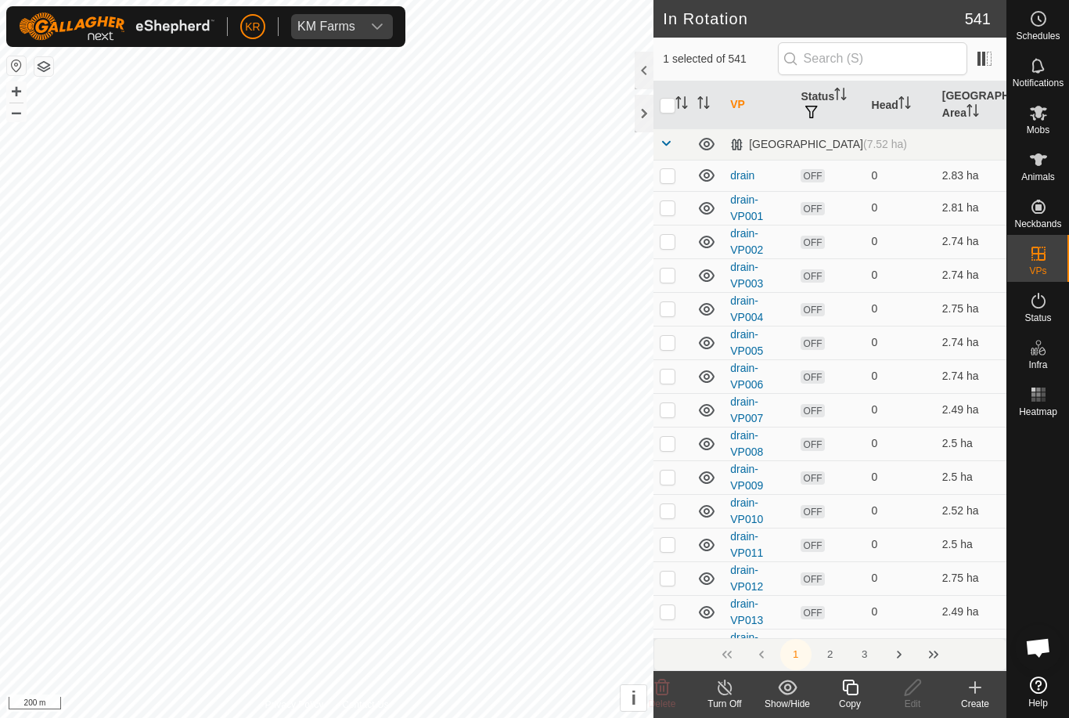
checkbox input "true"
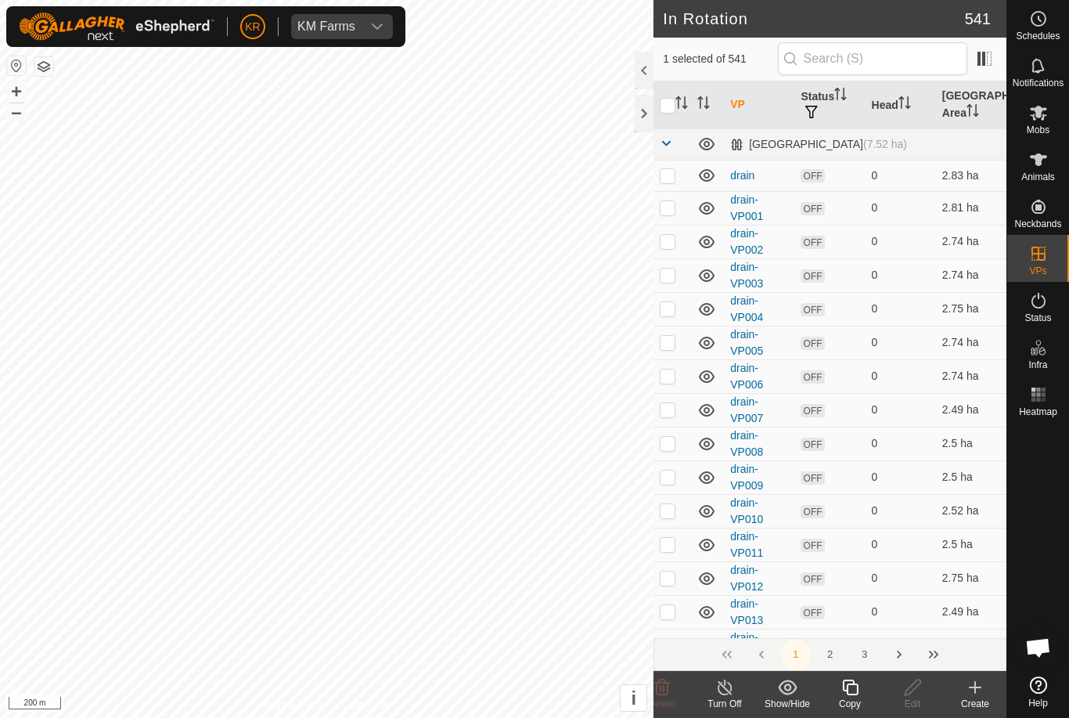
checkbox input "true"
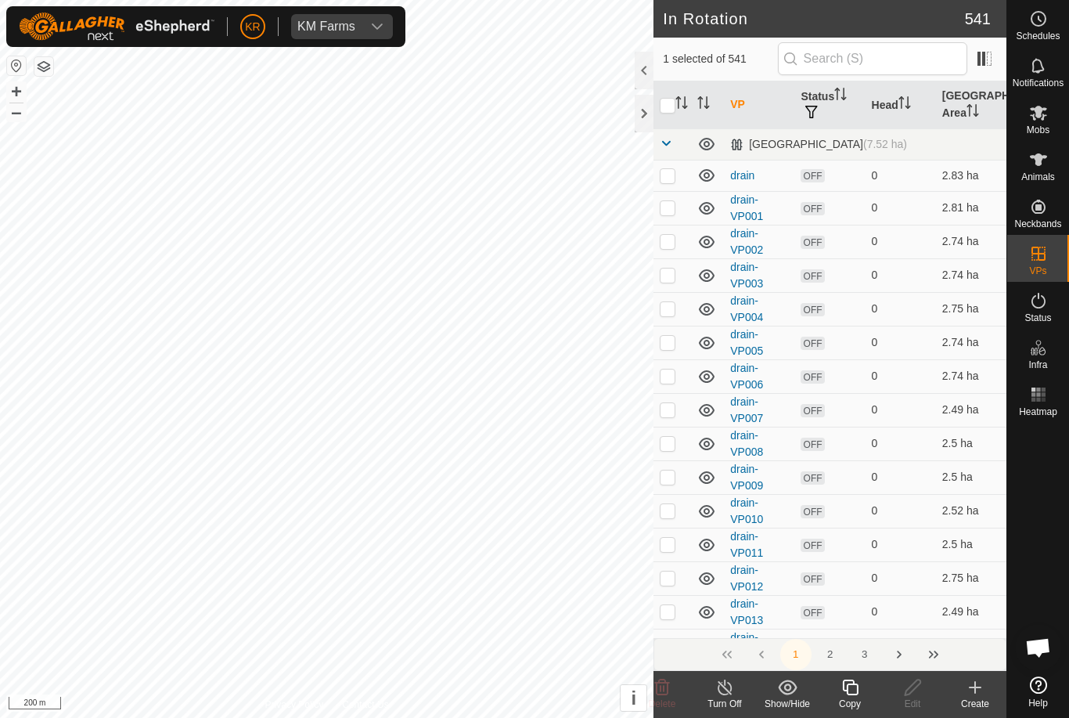
checkbox input "true"
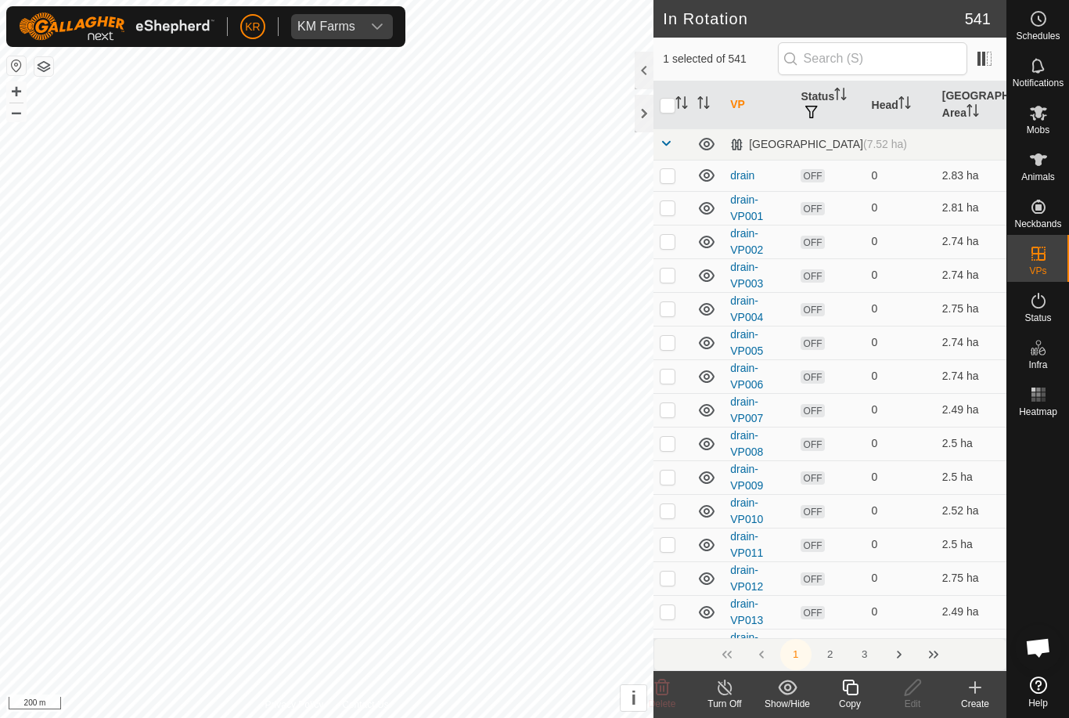
checkbox input "true"
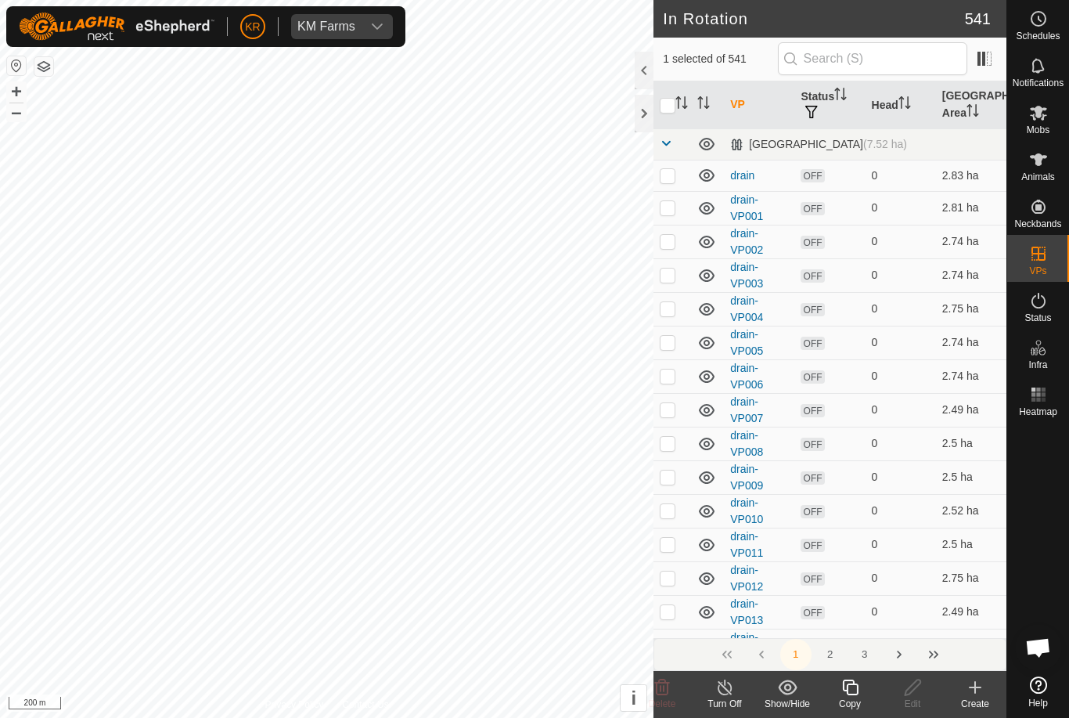
checkbox input "true"
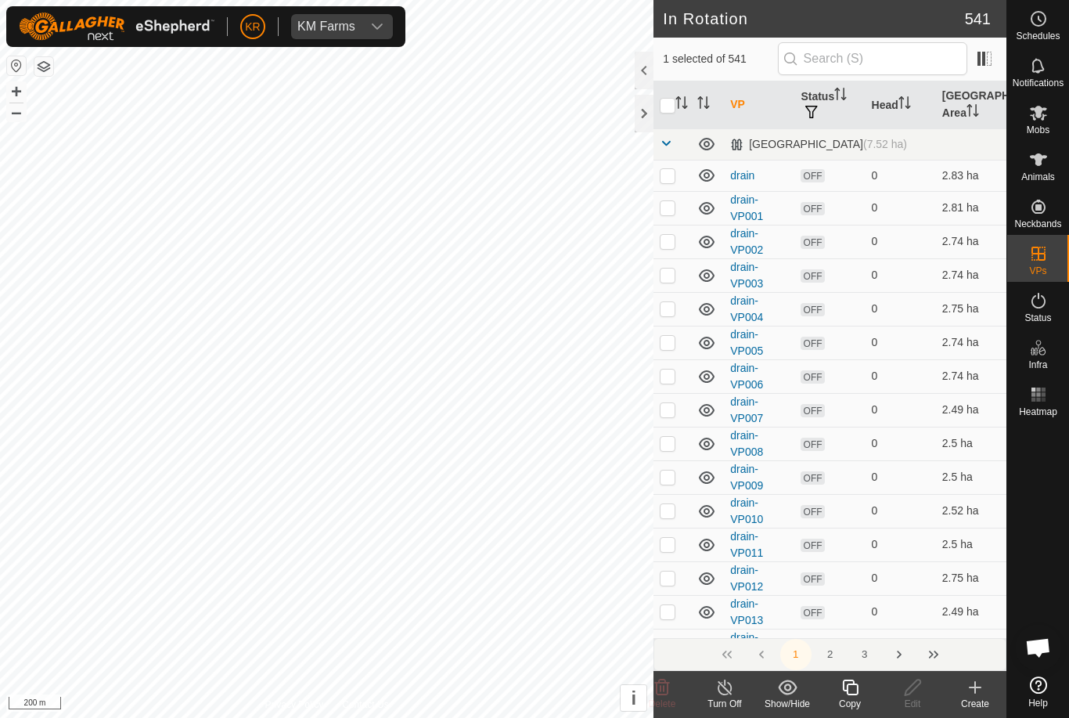
checkbox input "true"
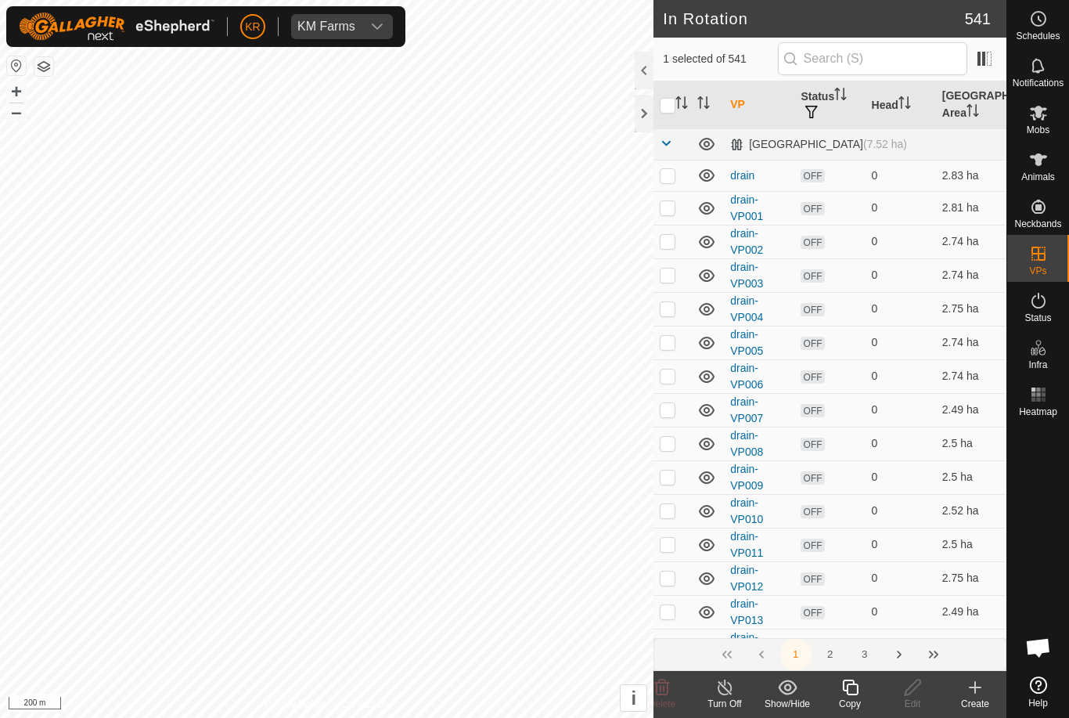
checkbox input "true"
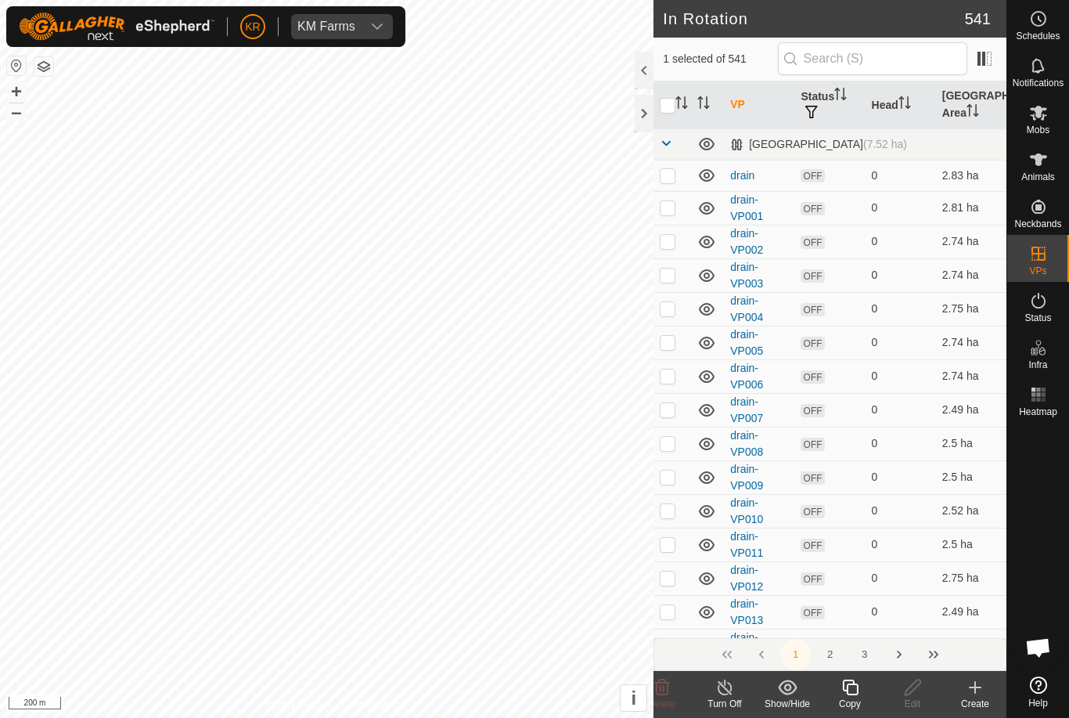
checkbox input "true"
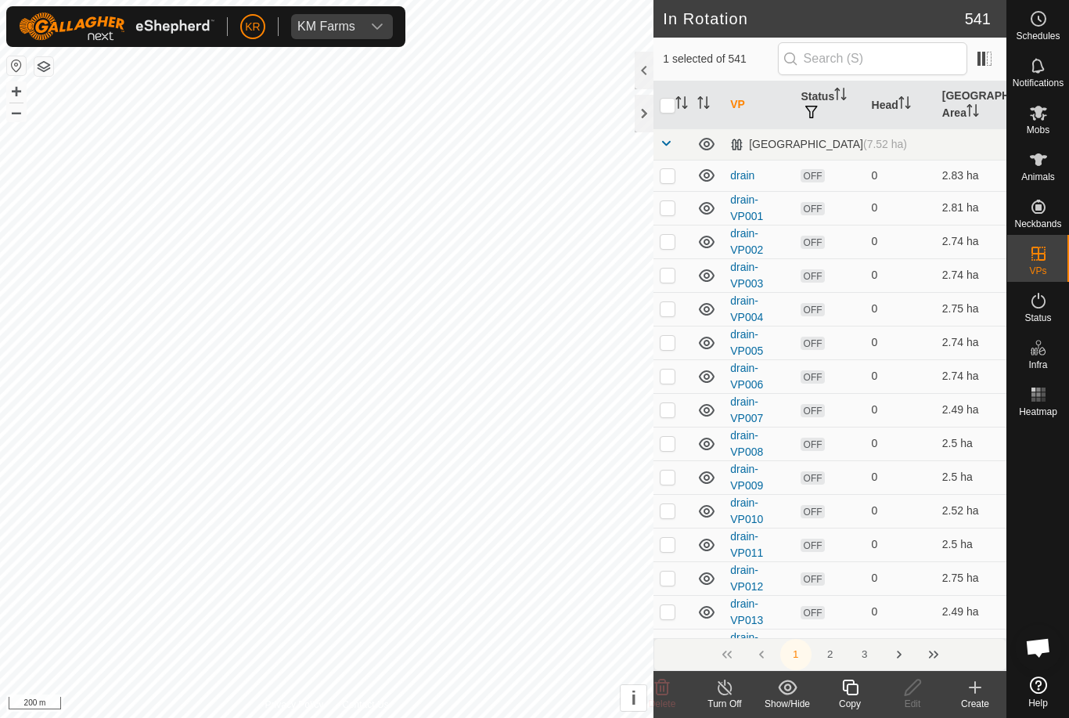
checkbox input "true"
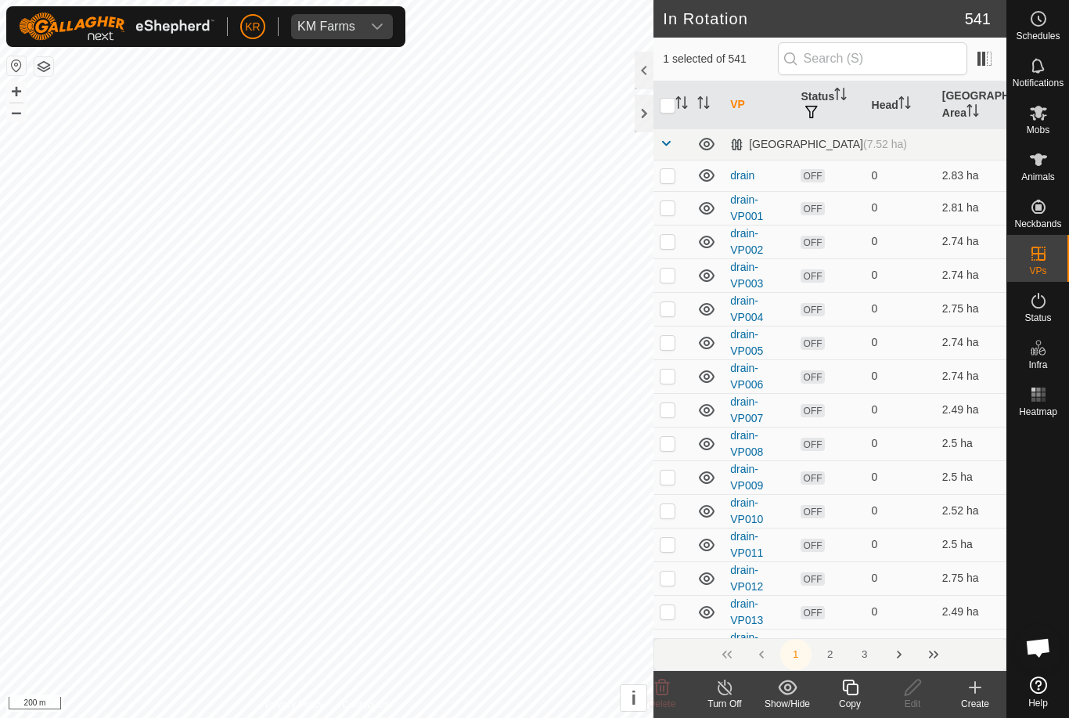
checkbox input "true"
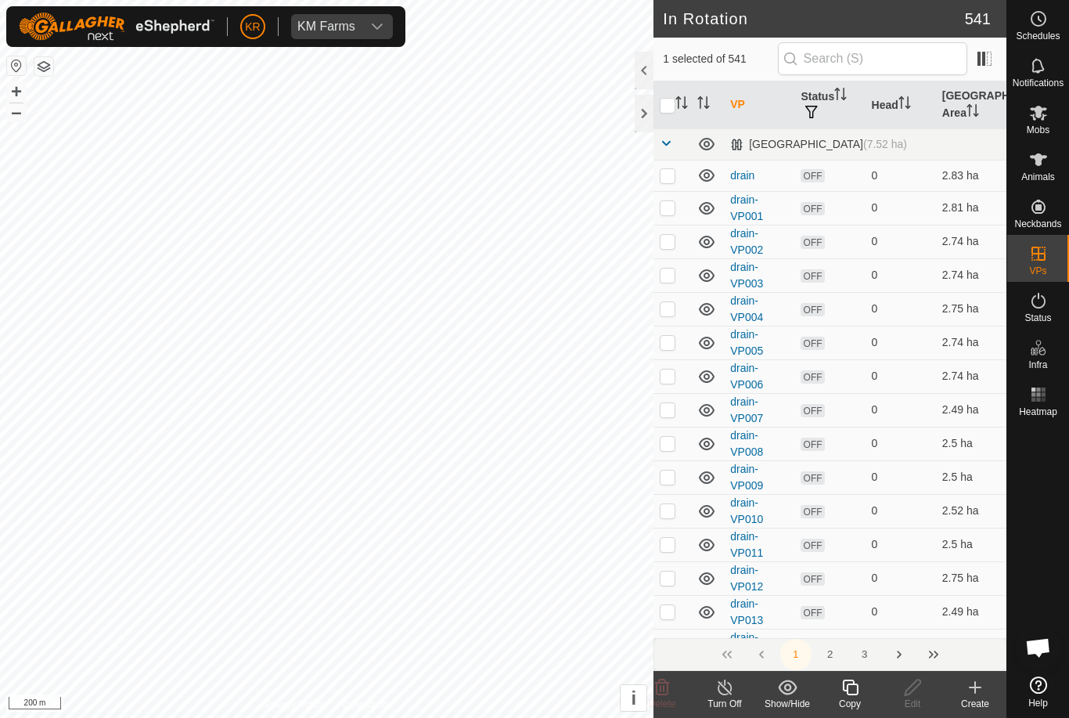
checkbox input "true"
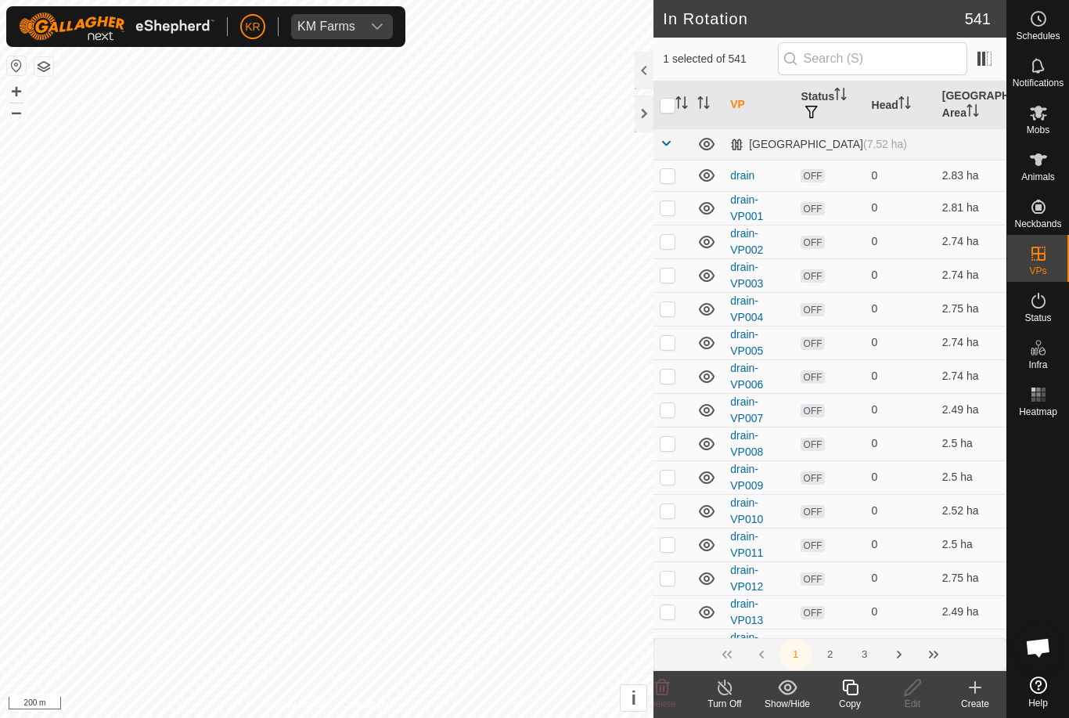
checkbox input "true"
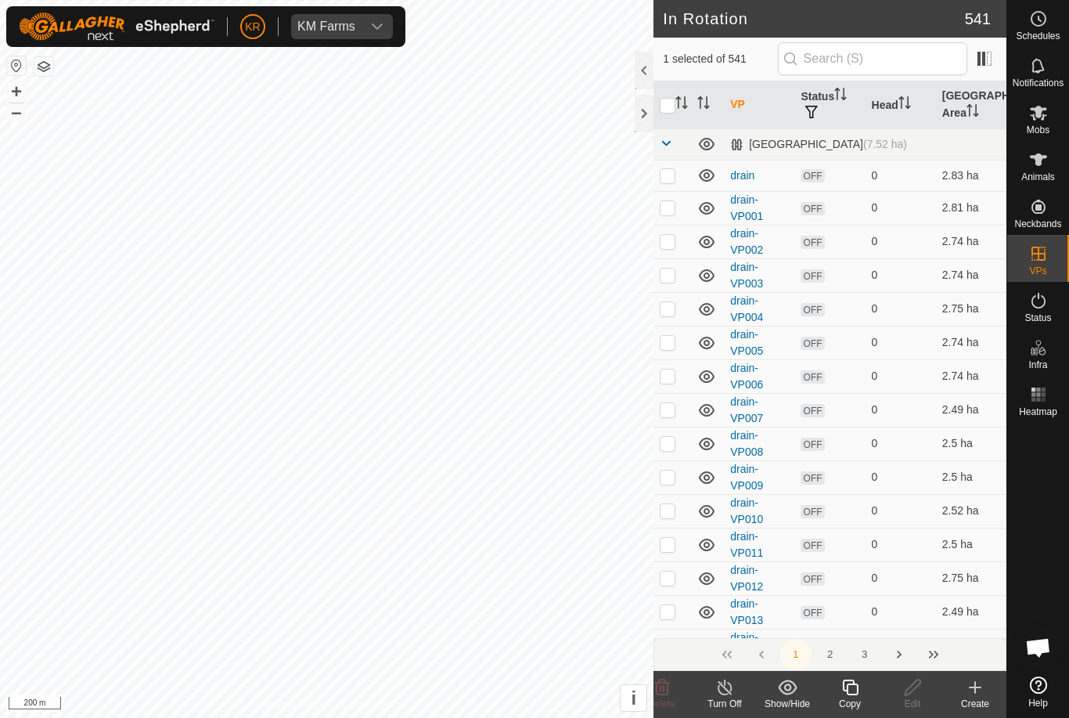
checkbox input "true"
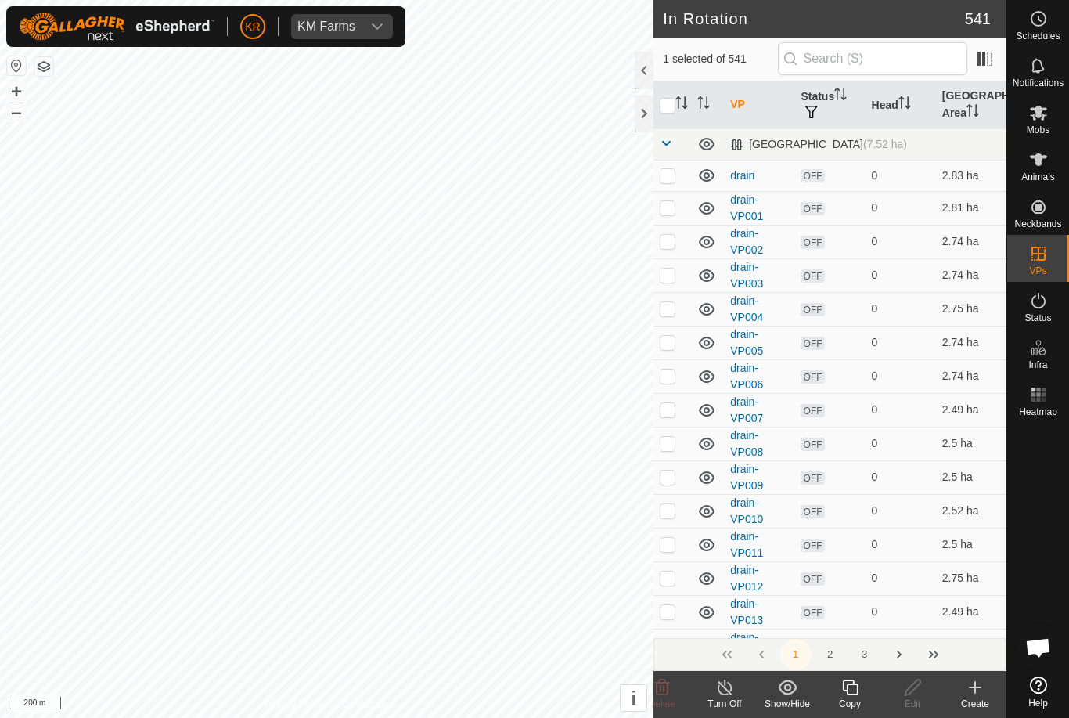
checkbox input "true"
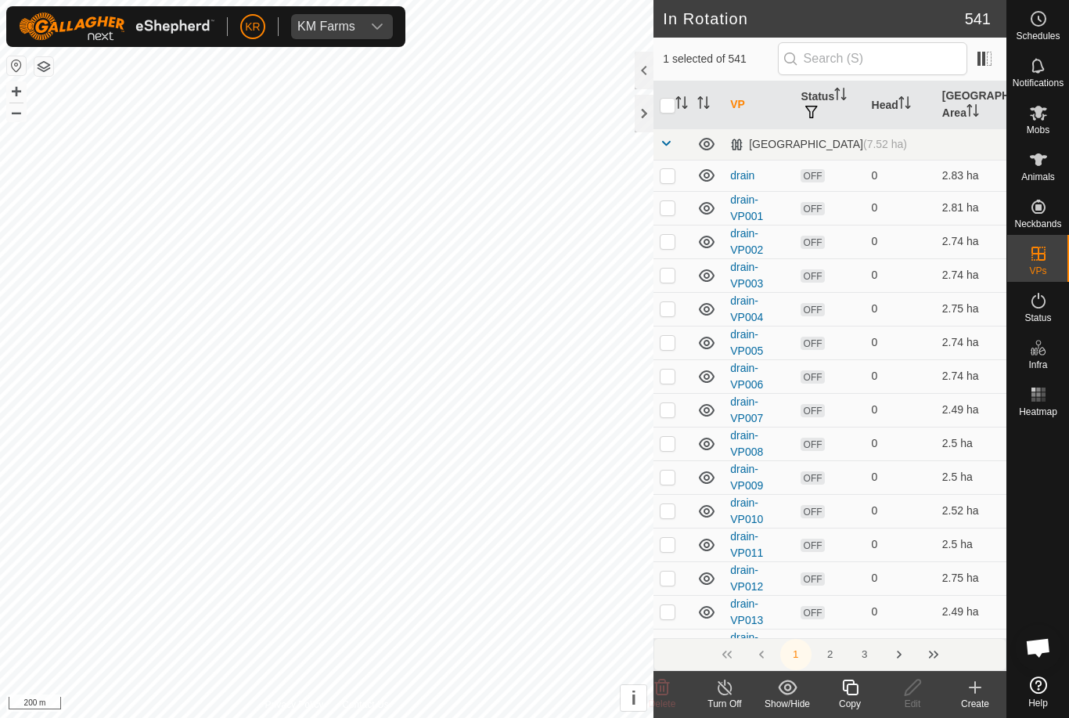
checkbox input "true"
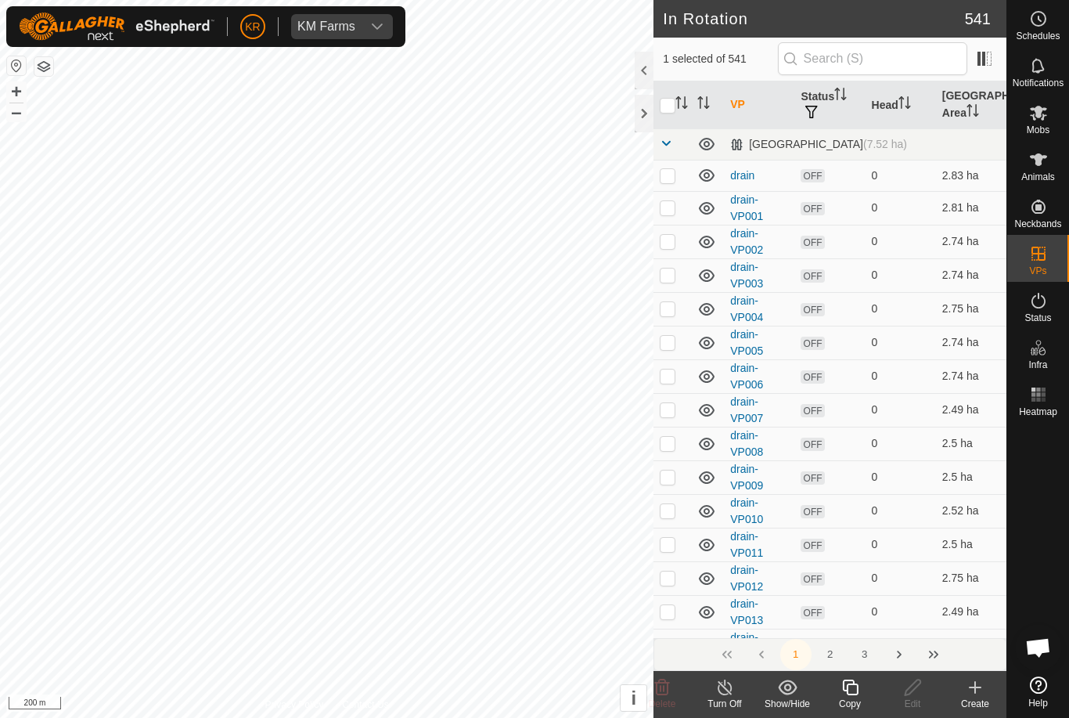
checkbox input "true"
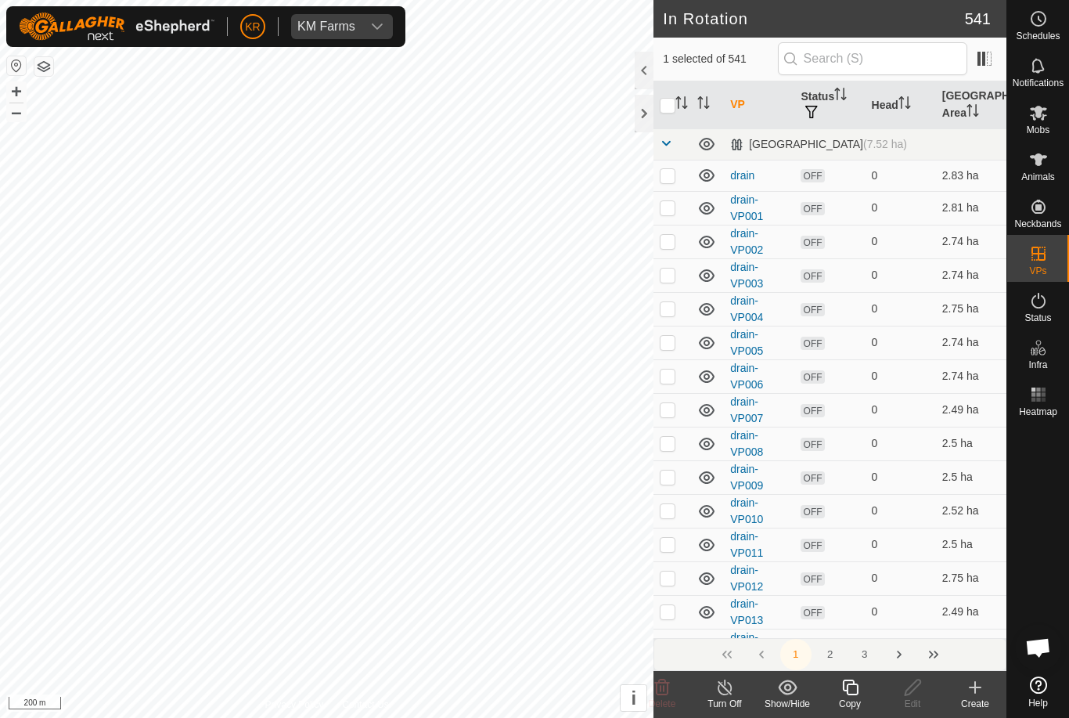
checkbox input "true"
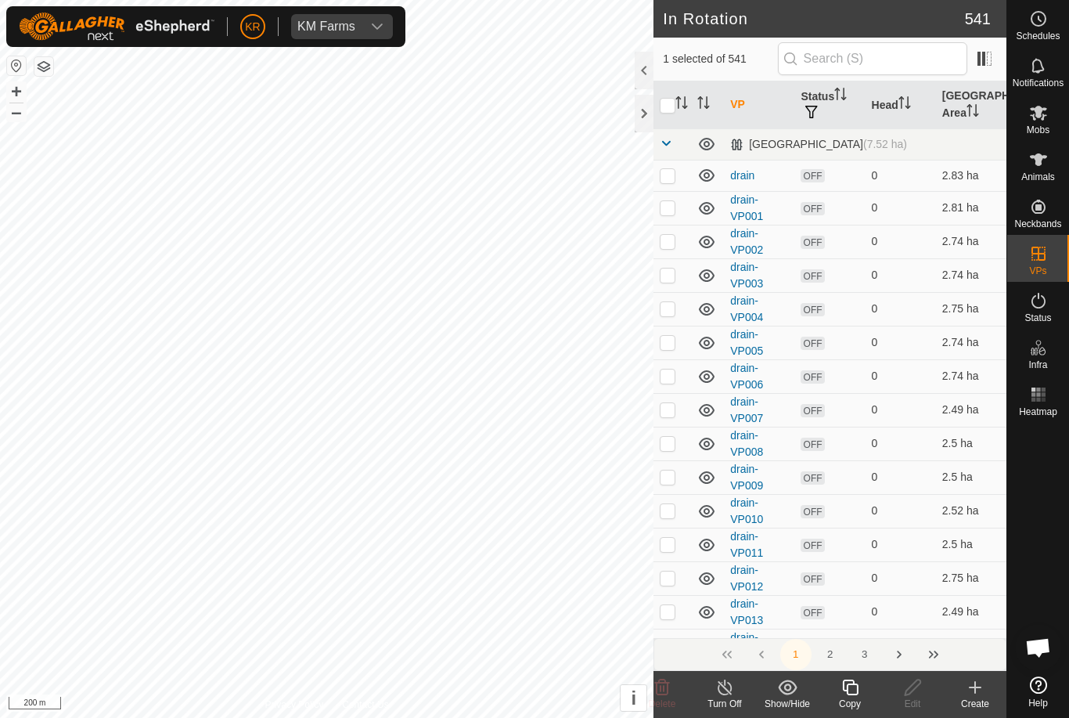
checkbox input "true"
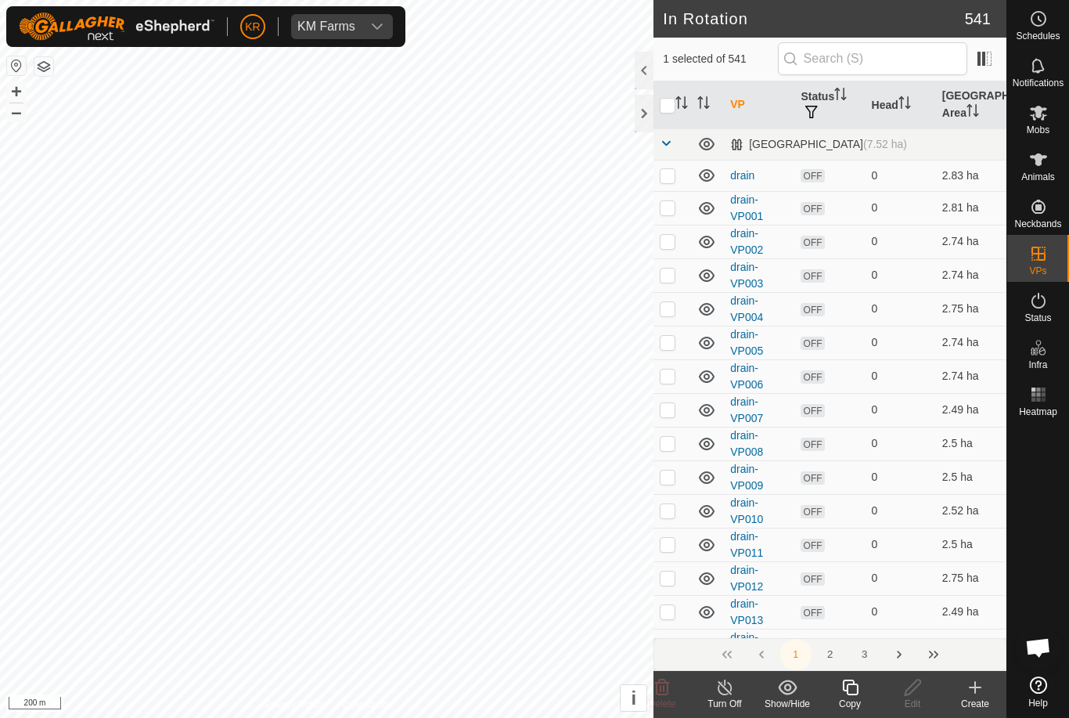
checkbox input "true"
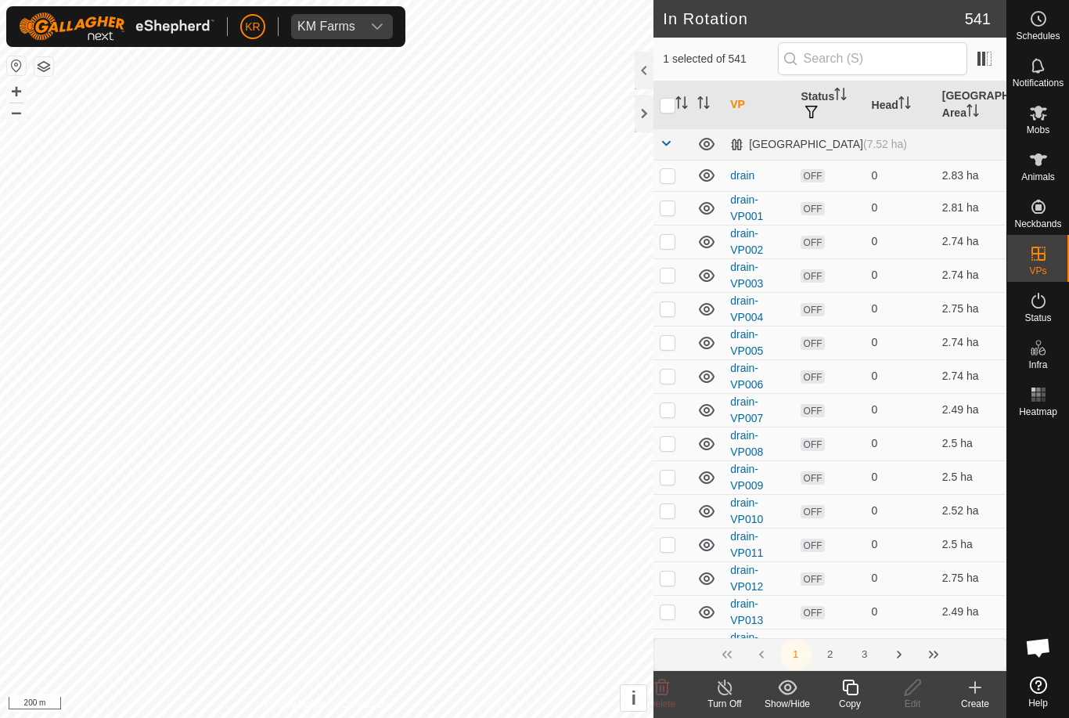
checkbox input "true"
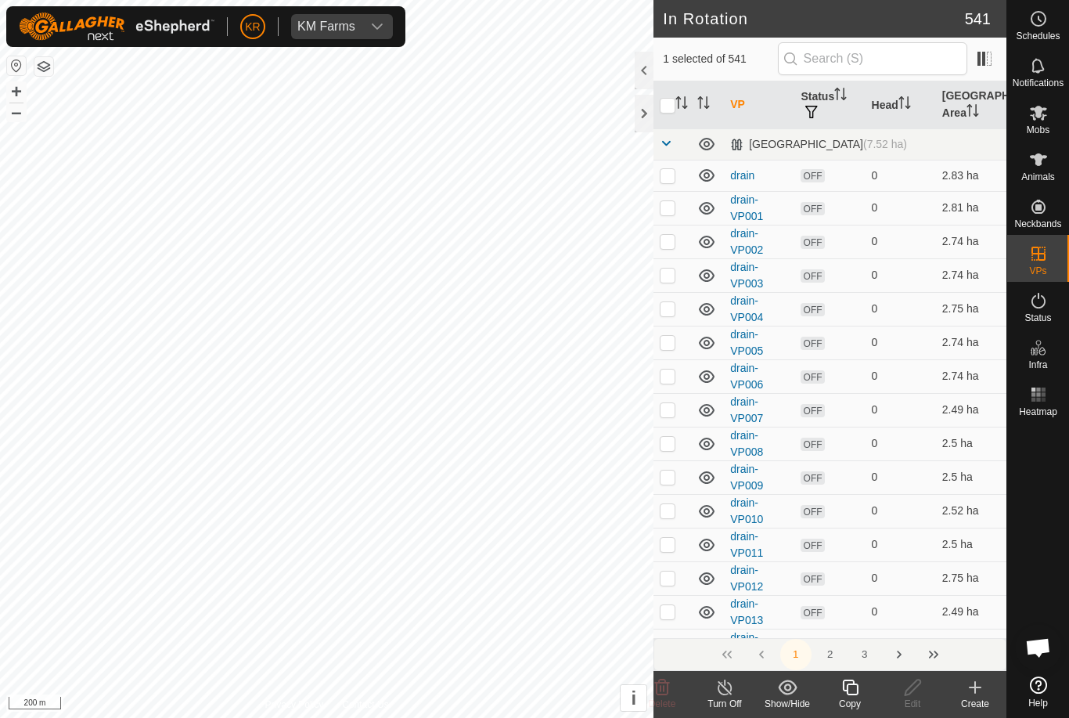
checkbox input "true"
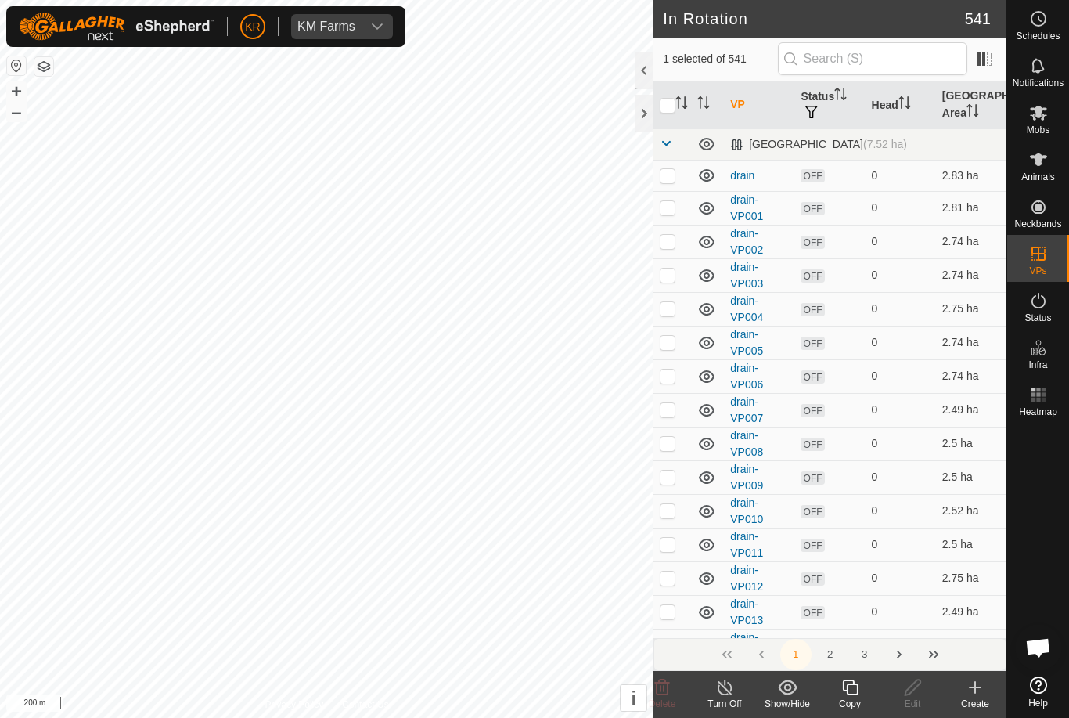
checkbox input "true"
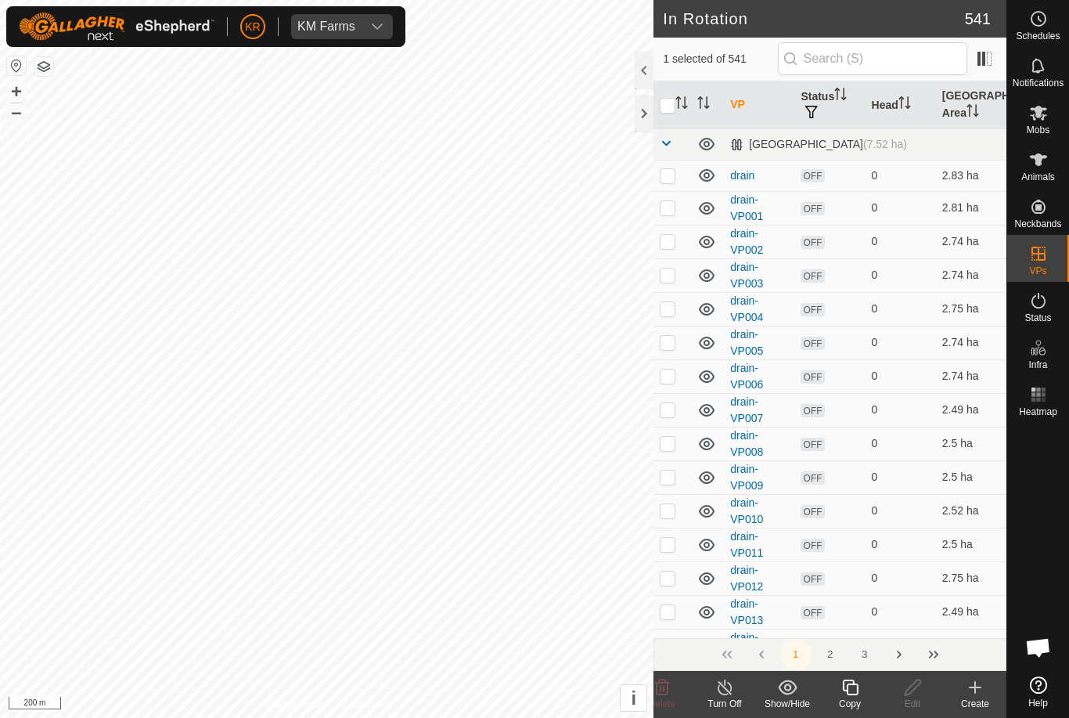
checkbox input "true"
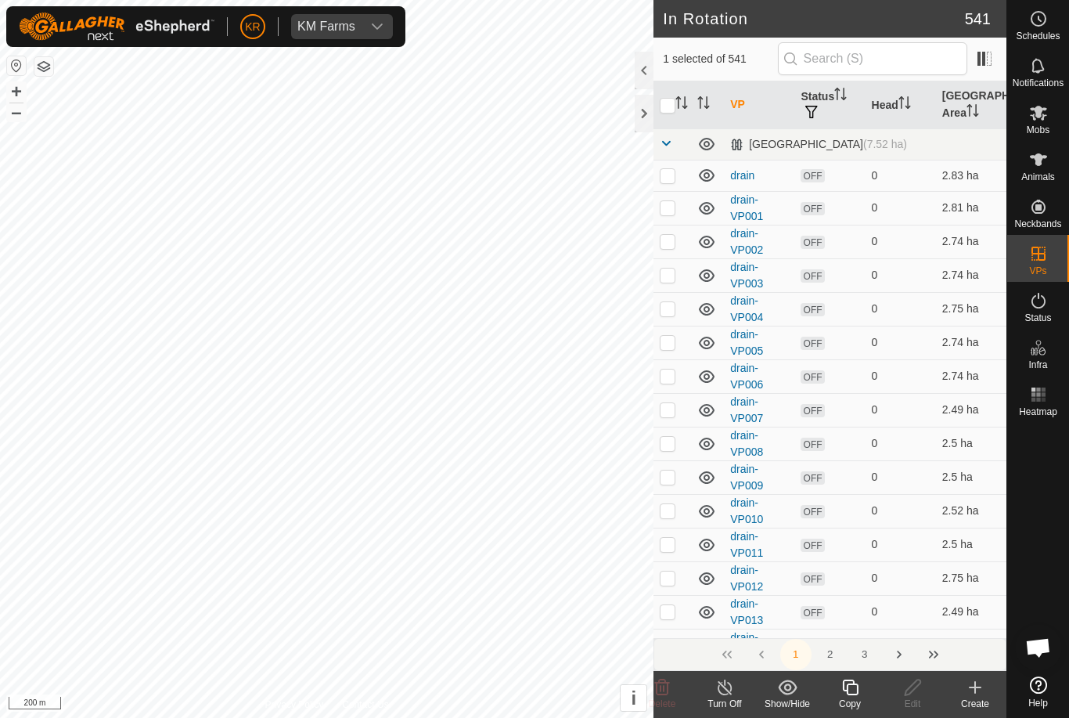
checkbox input "true"
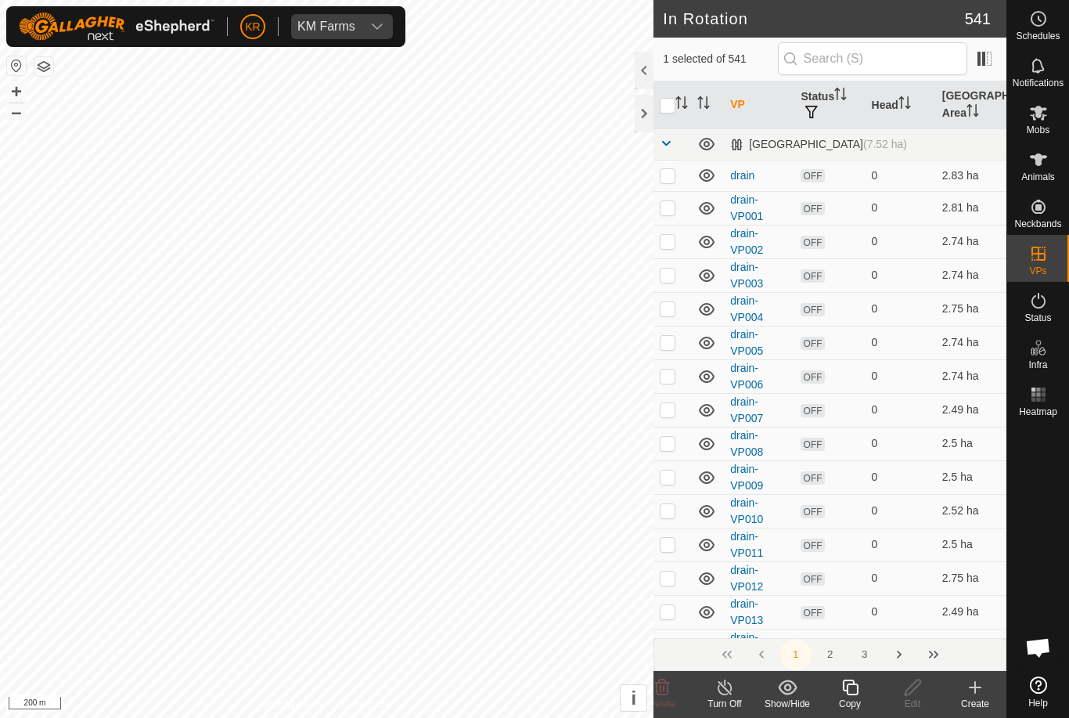
checkbox input "true"
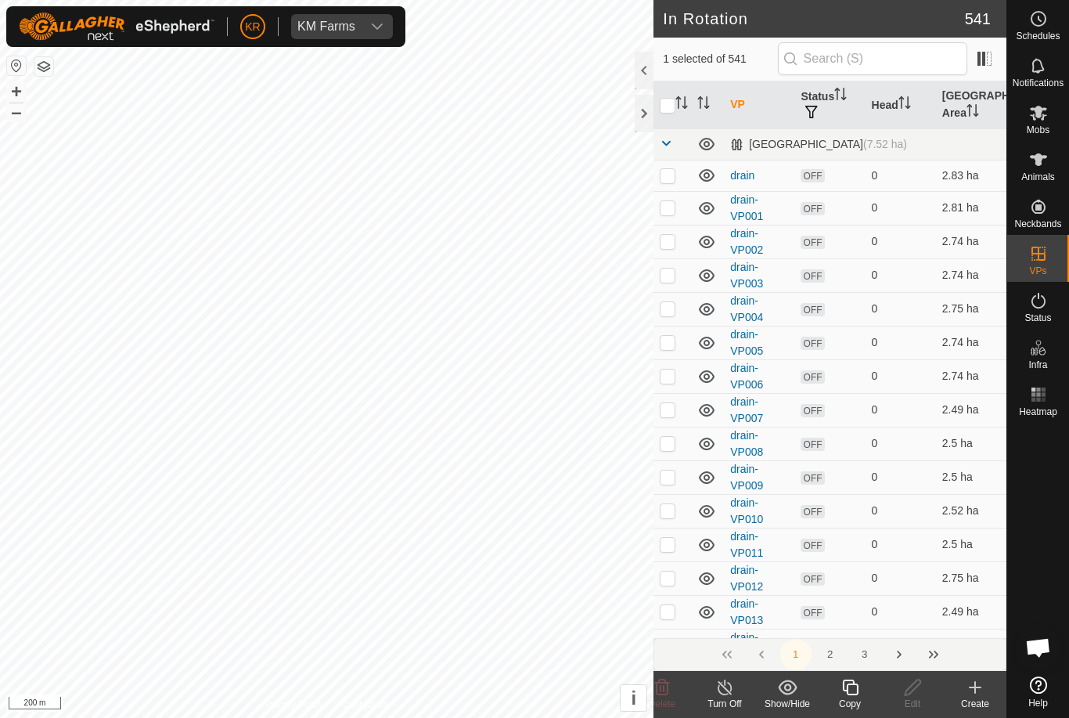
checkbox input "true"
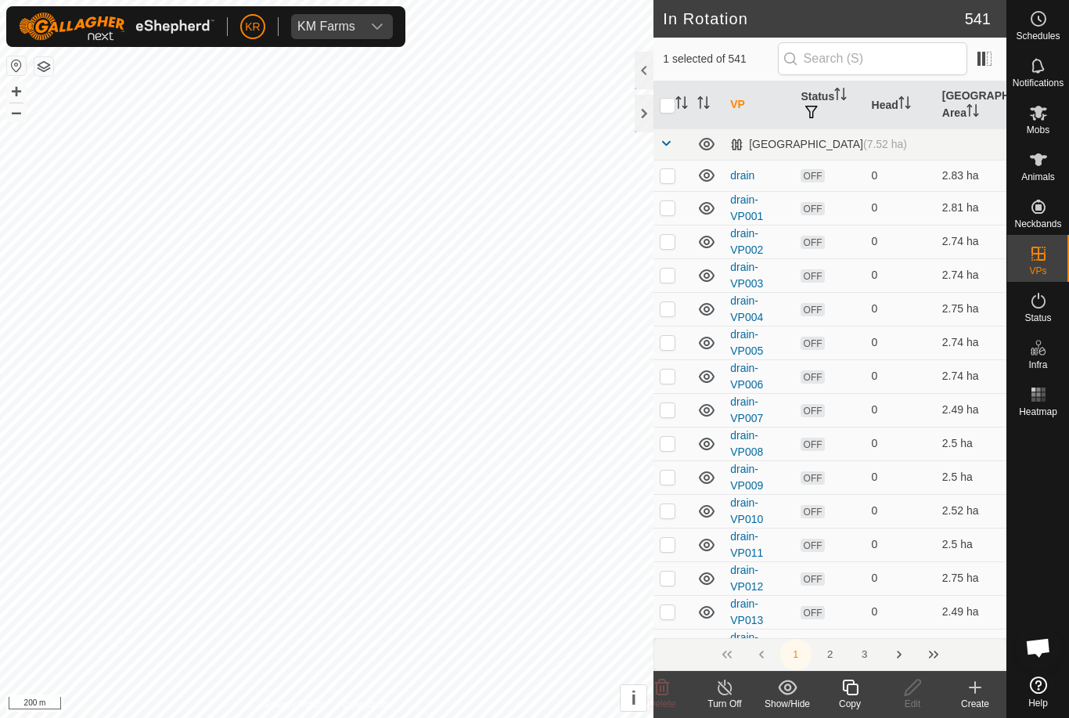
checkbox input "true"
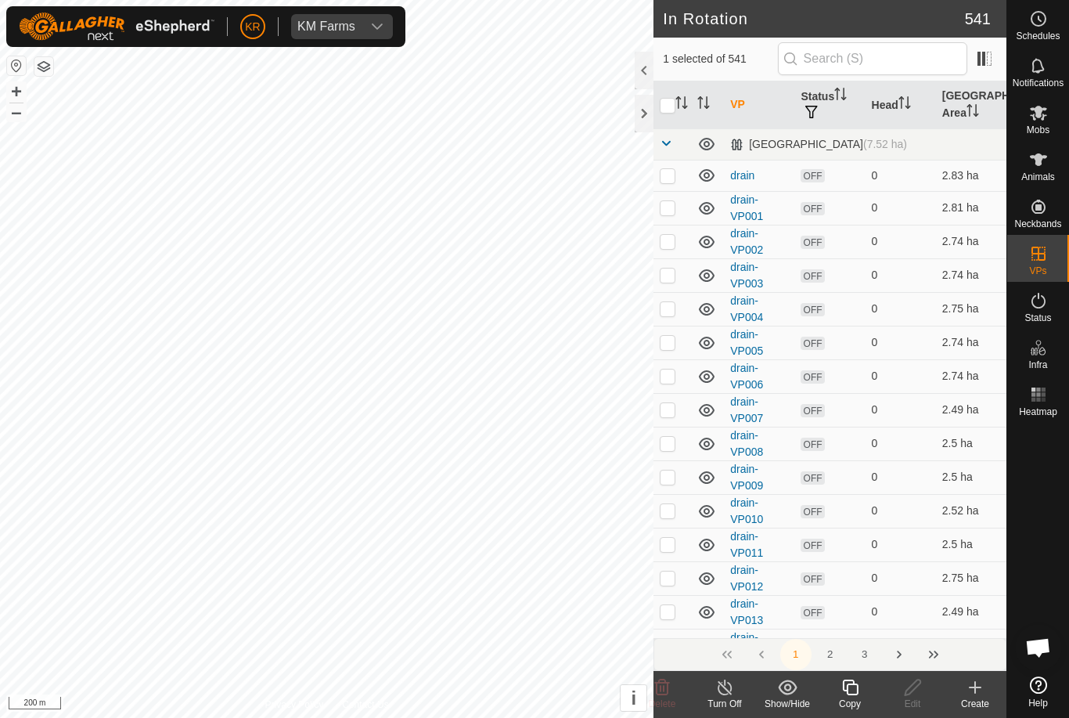
checkbox input "true"
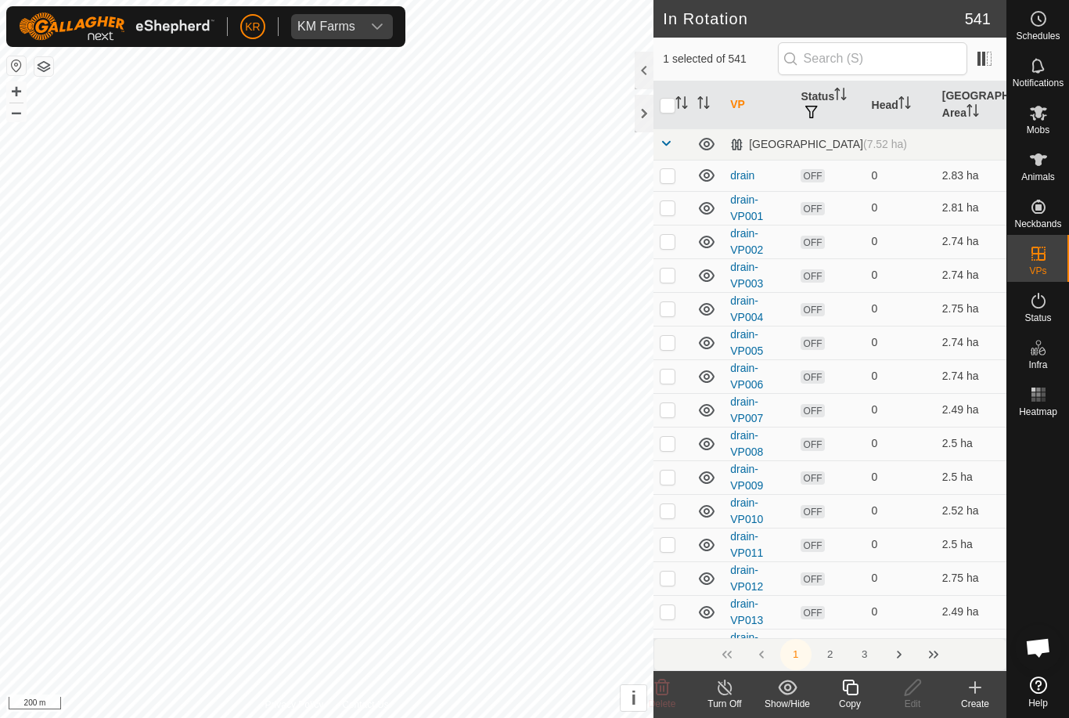
checkbox input "true"
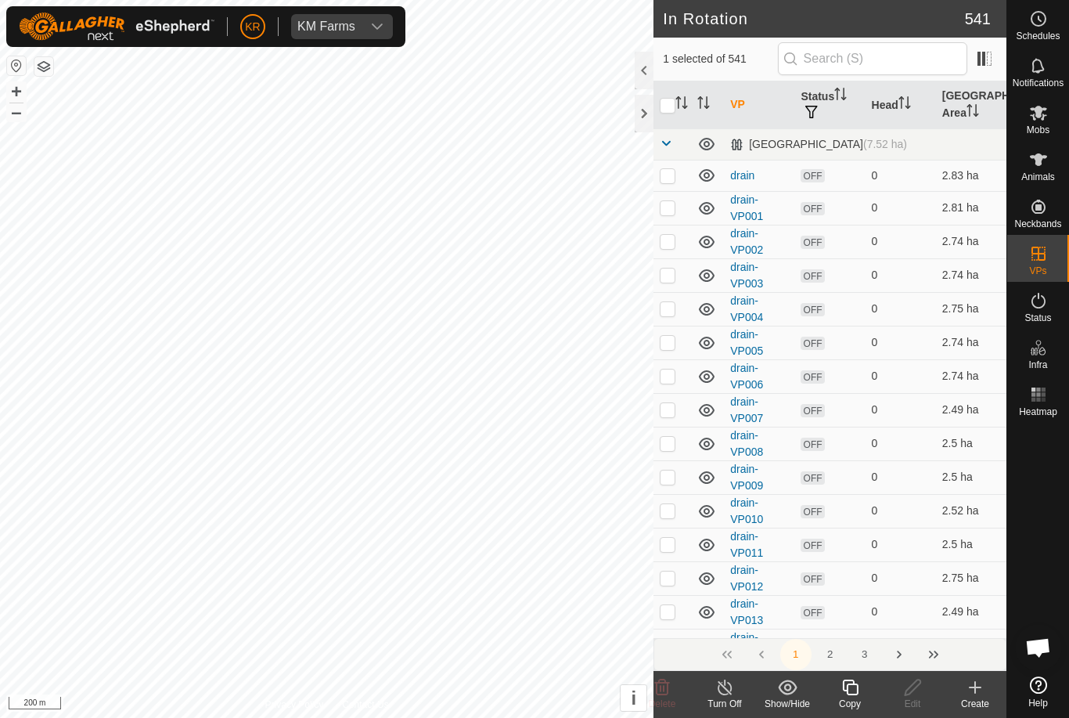
checkbox input "true"
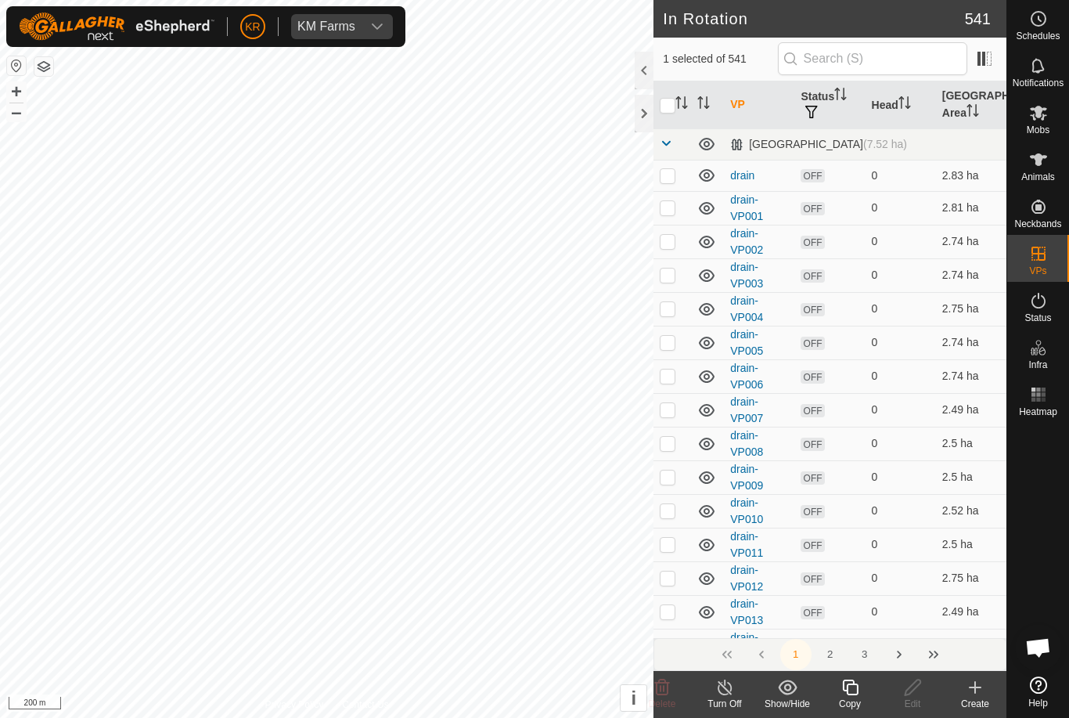
checkbox input "true"
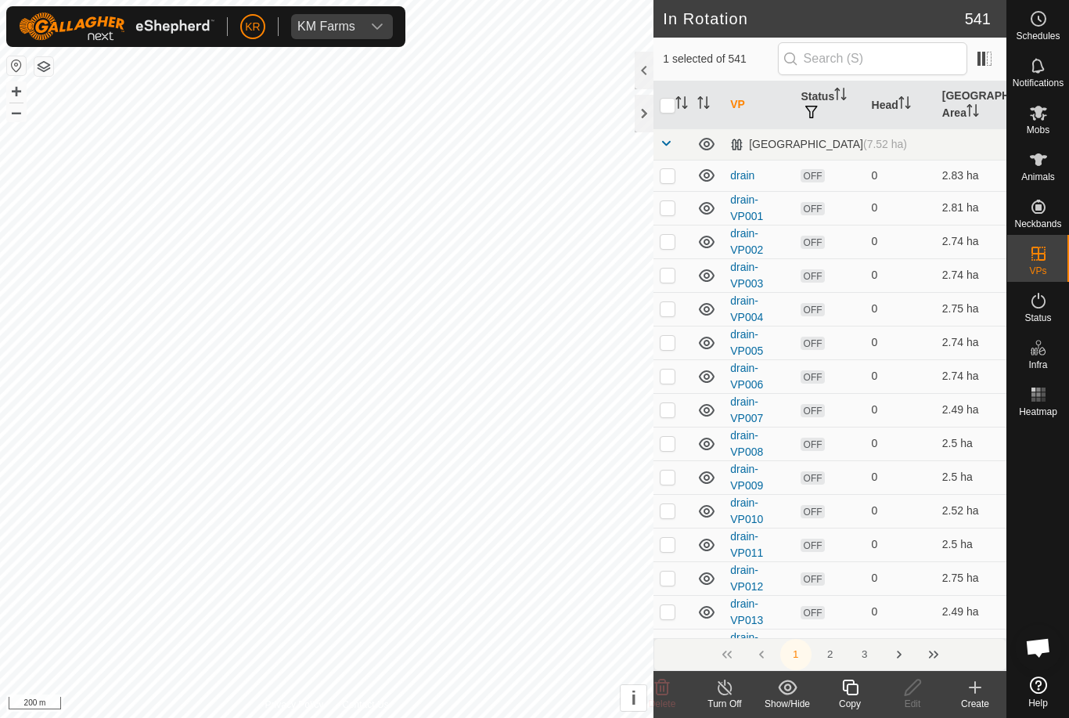
checkbox input "true"
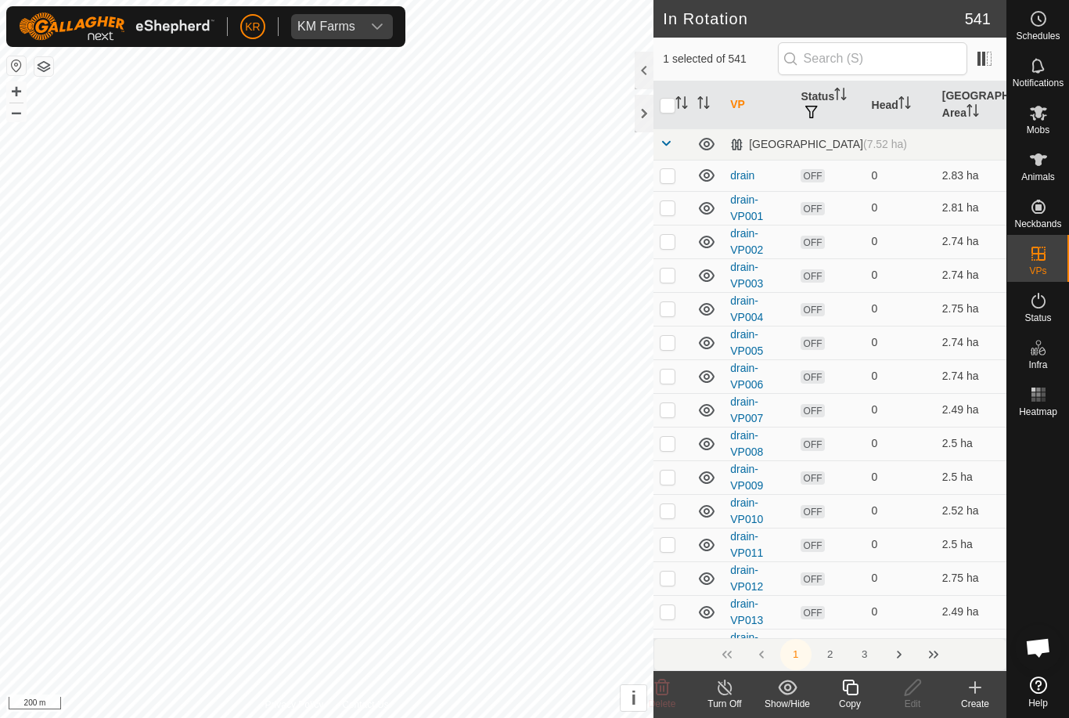
checkbox input "true"
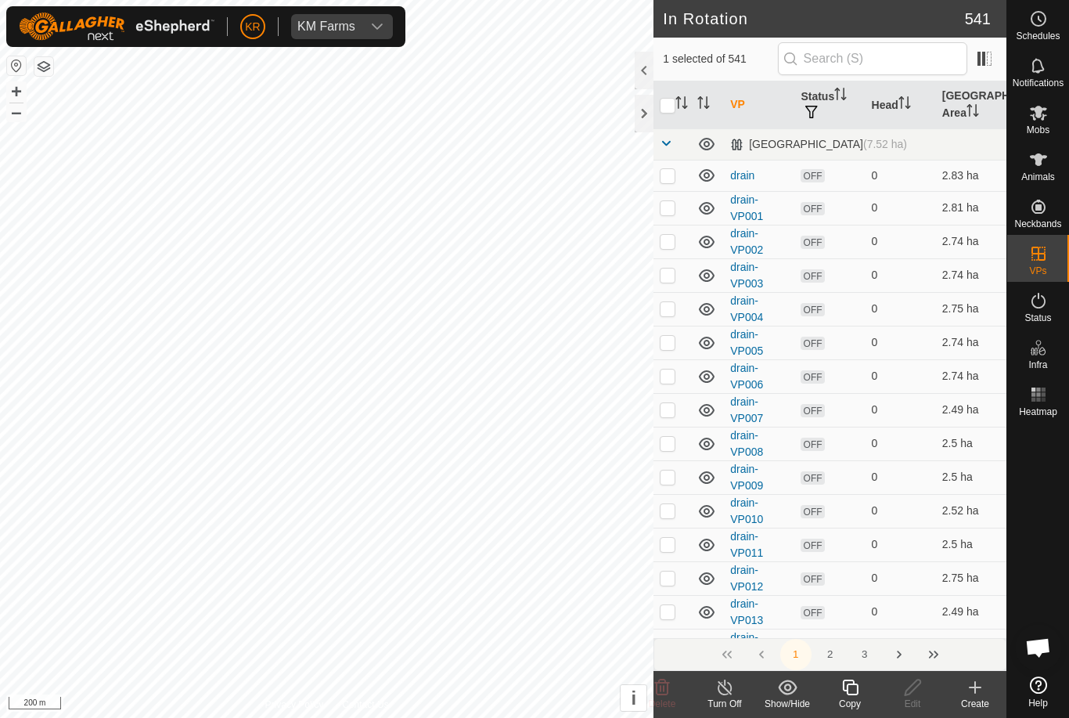
checkbox input "true"
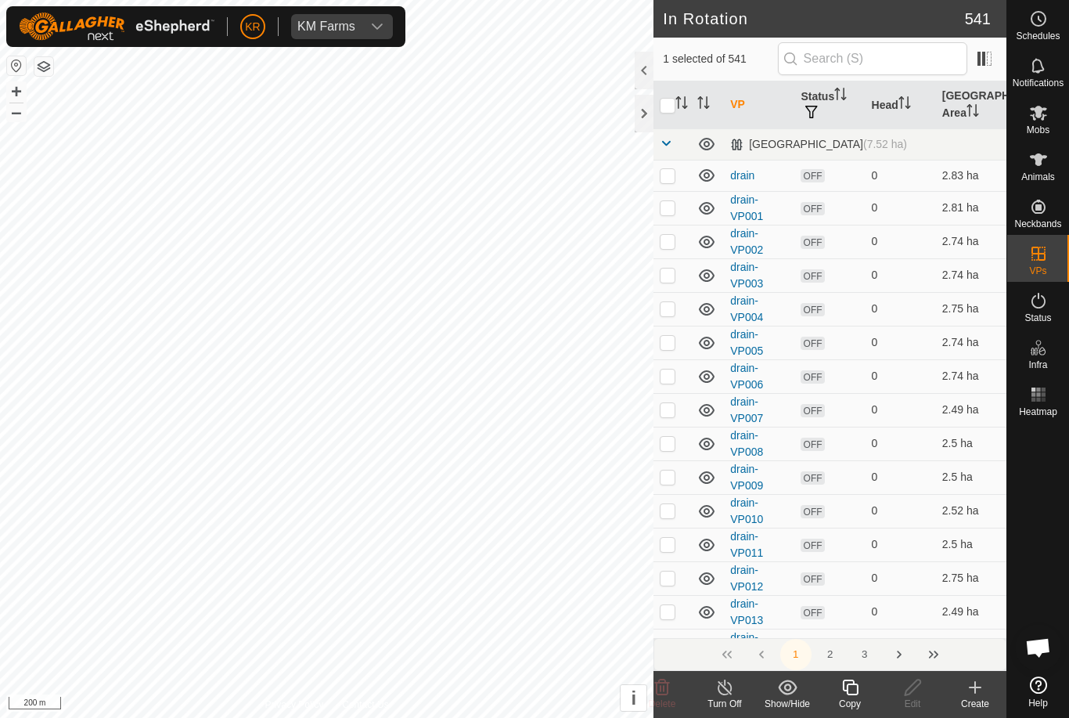
checkbox input "true"
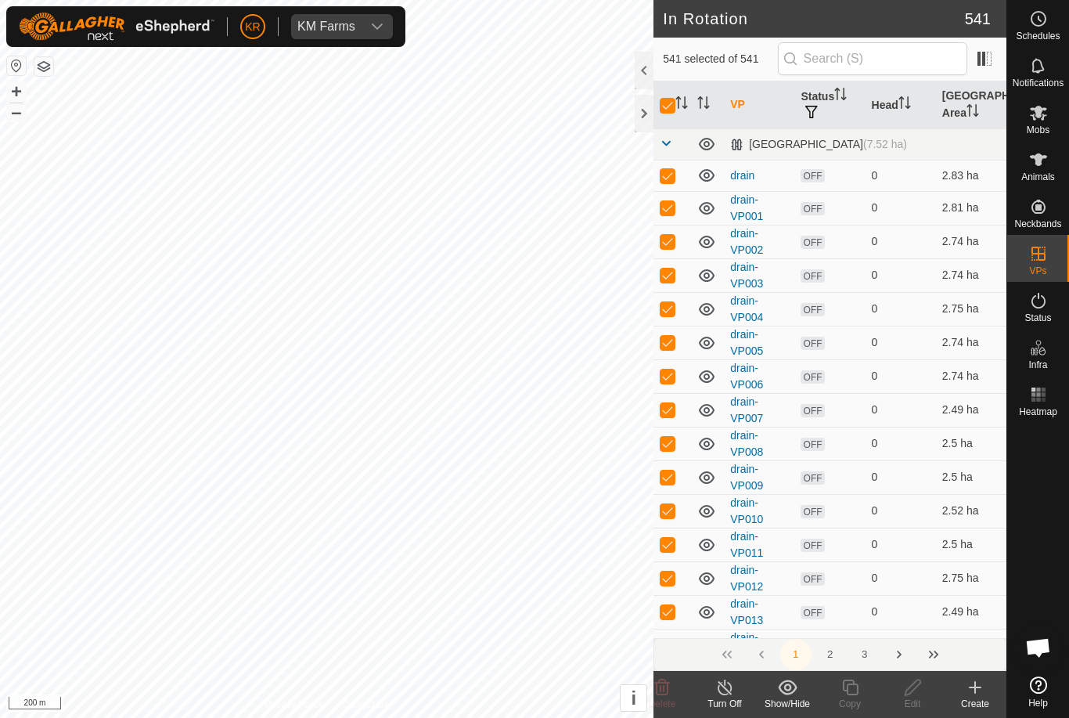
click at [685, 105] on icon "Activate to sort" at bounding box center [686, 102] width 2 height 13
click at [670, 99] on input "checkbox" at bounding box center [668, 106] width 16 height 16
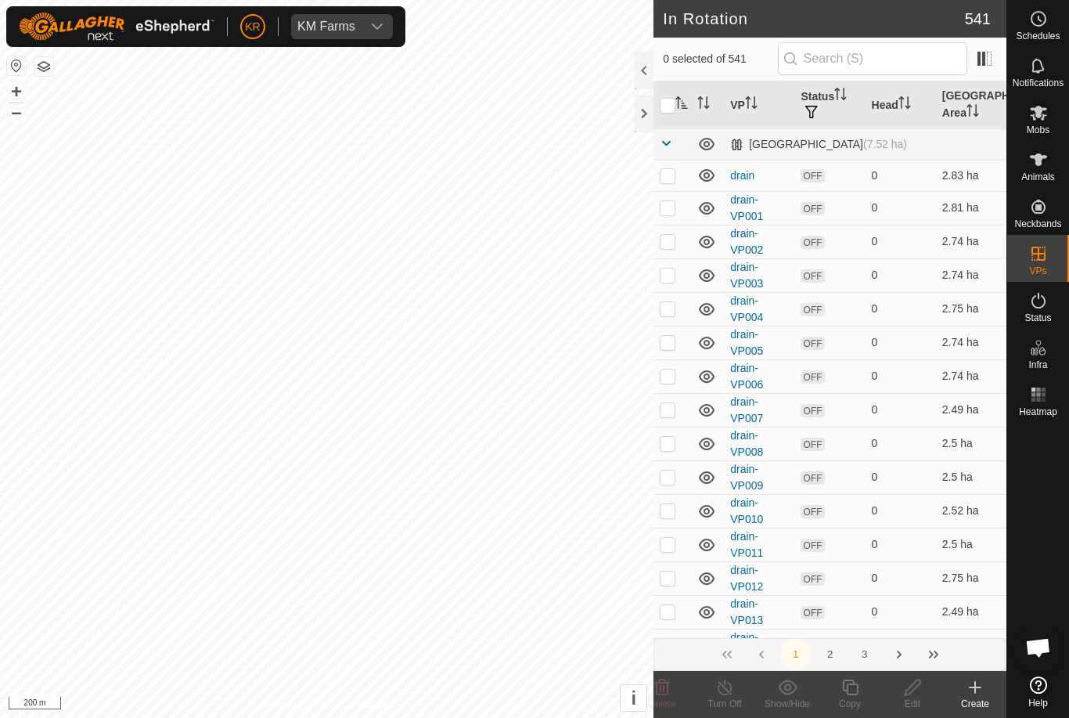
click at [671, 99] on input "checkbox" at bounding box center [668, 106] width 16 height 16
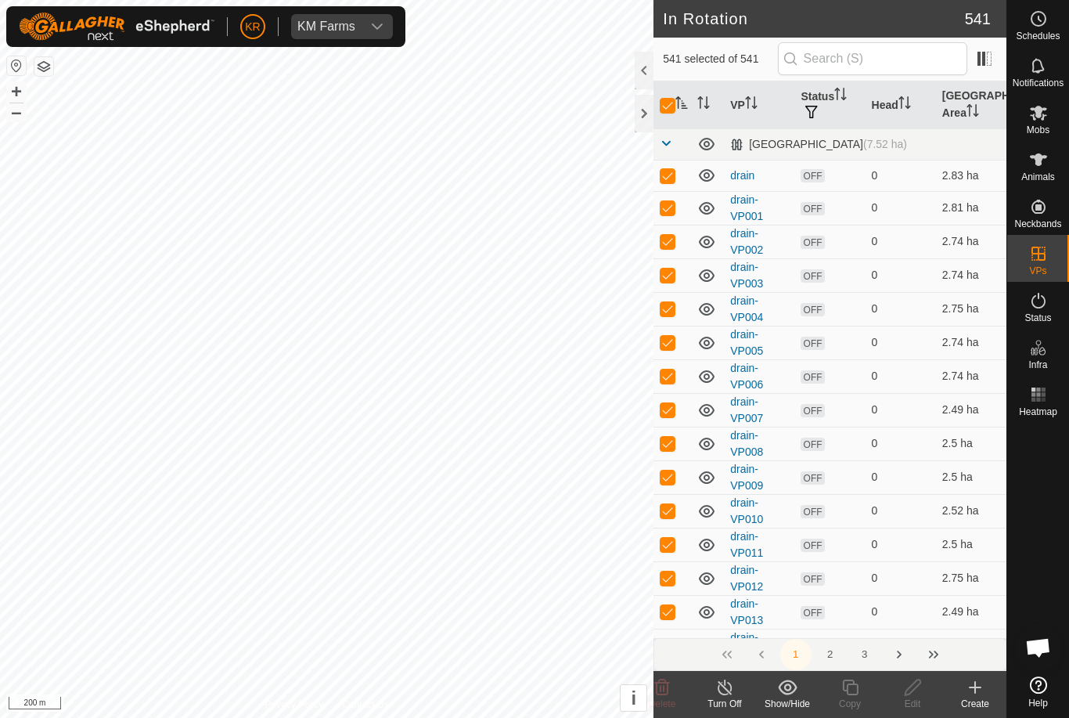
click at [677, 97] on icon "Activate to sort" at bounding box center [681, 102] width 12 height 13
click at [672, 99] on input "checkbox" at bounding box center [668, 106] width 16 height 16
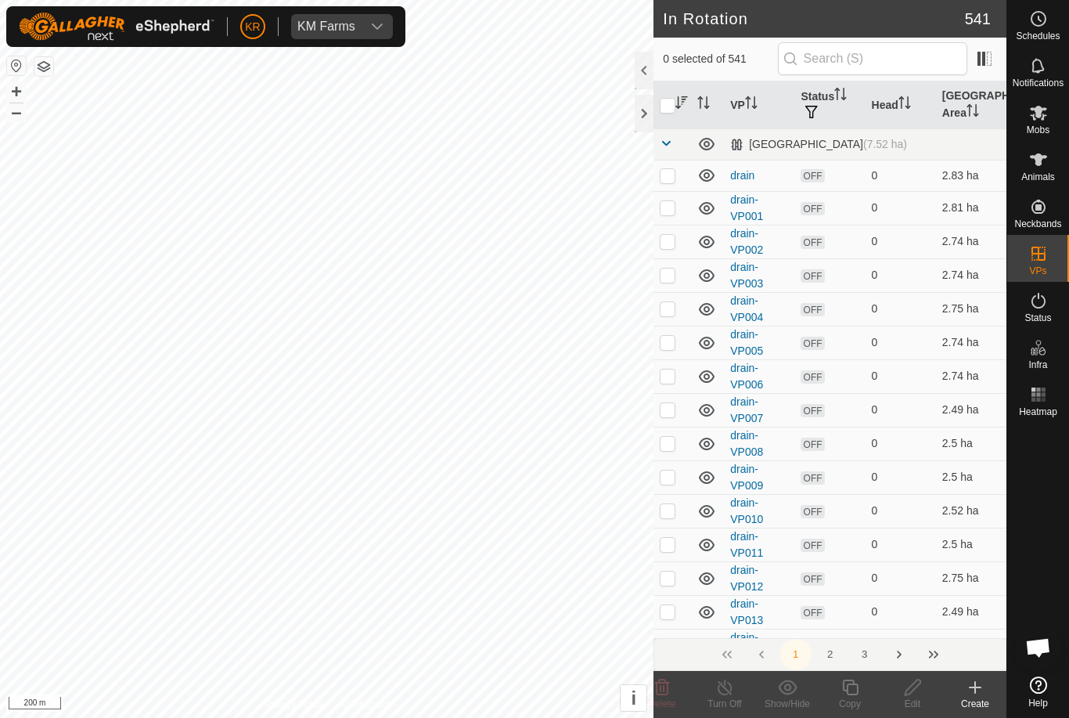
click at [675, 103] on input "checkbox" at bounding box center [668, 106] width 16 height 16
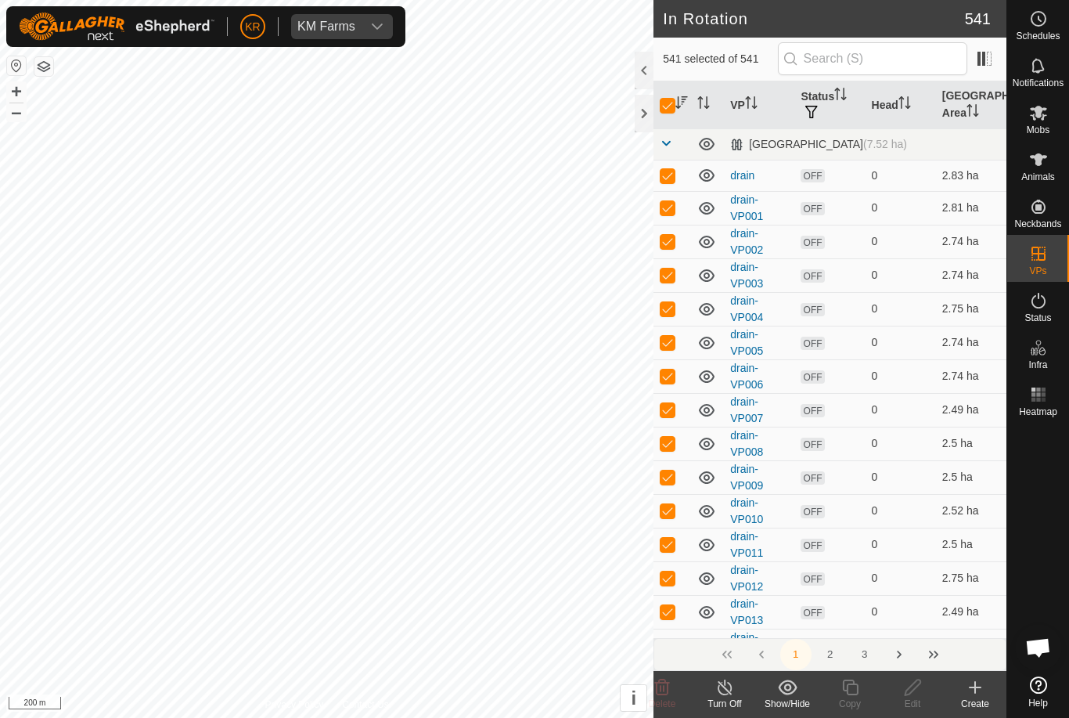
click at [672, 98] on input "checkbox" at bounding box center [668, 106] width 16 height 16
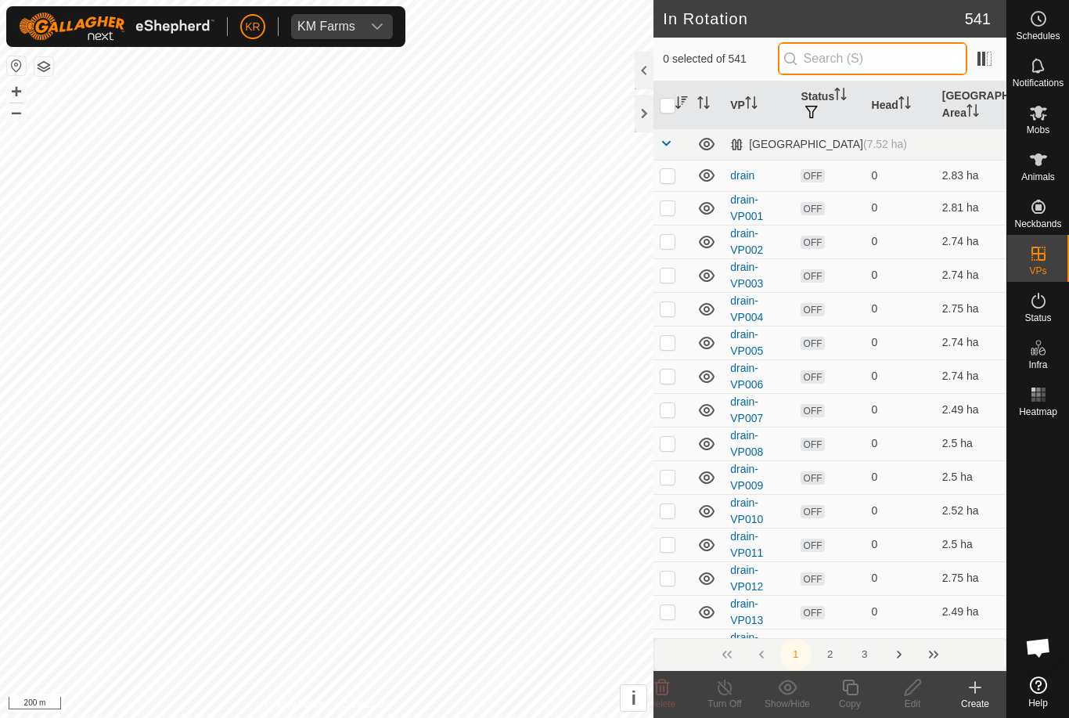
click at [909, 57] on input "text" at bounding box center [872, 58] width 189 height 33
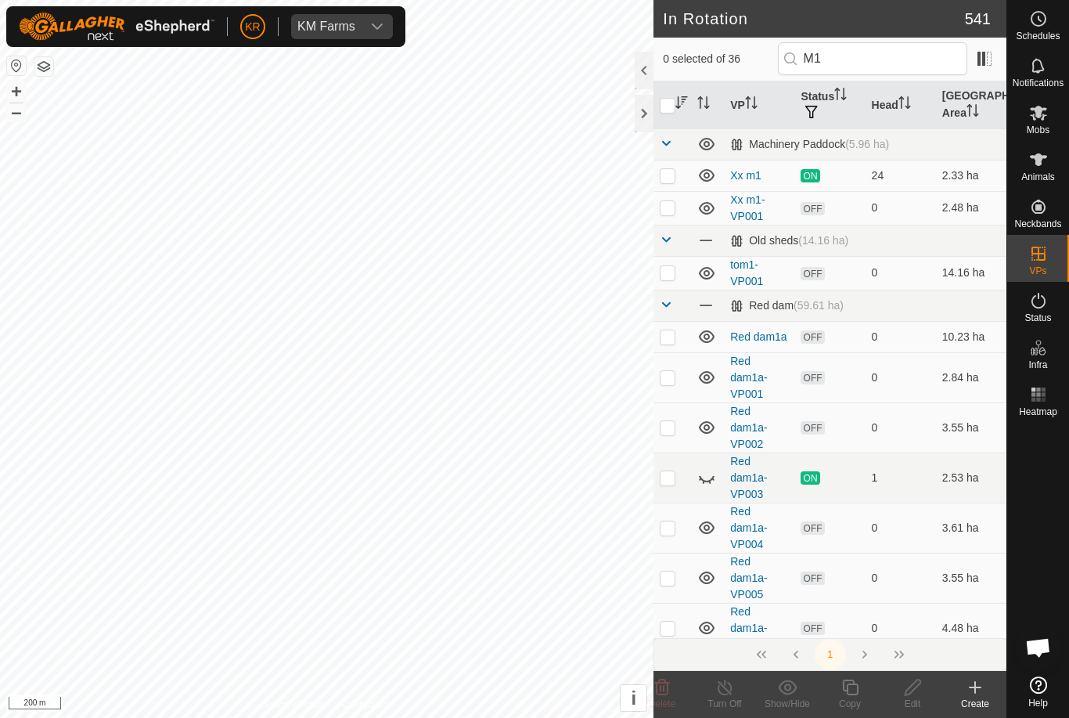
click at [668, 199] on td at bounding box center [672, 208] width 38 height 34
click at [924, 696] on div "Edit" at bounding box center [912, 703] width 63 height 14
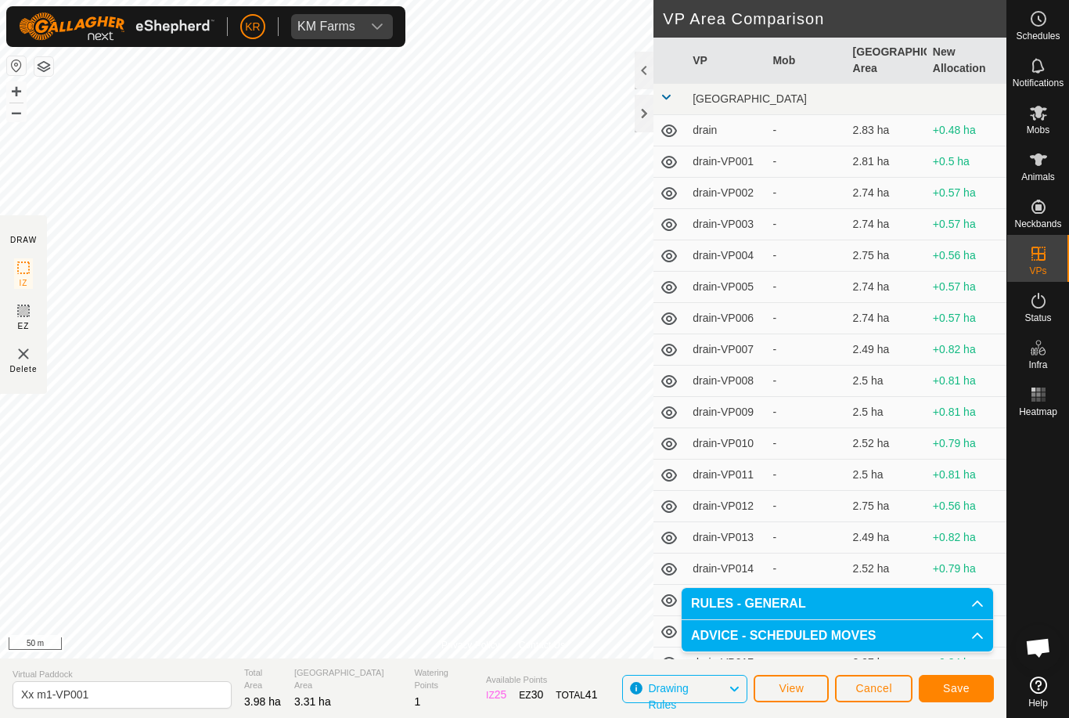
click at [969, 690] on span "Save" at bounding box center [956, 688] width 27 height 13
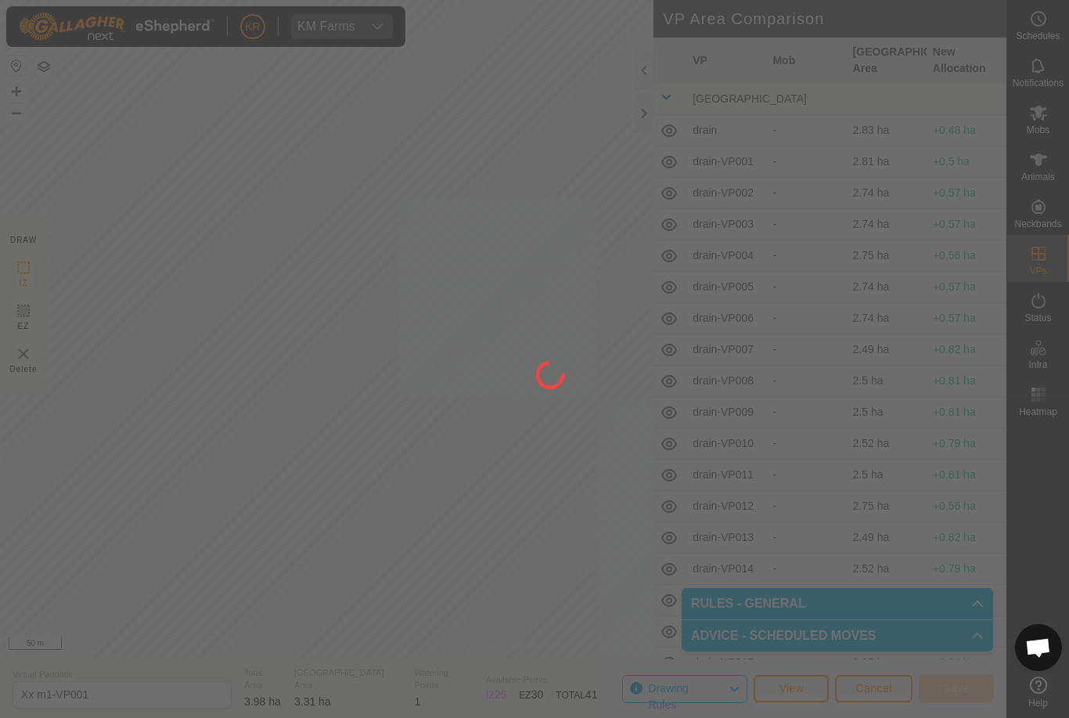
click at [31, 419] on div at bounding box center [534, 359] width 1069 height 718
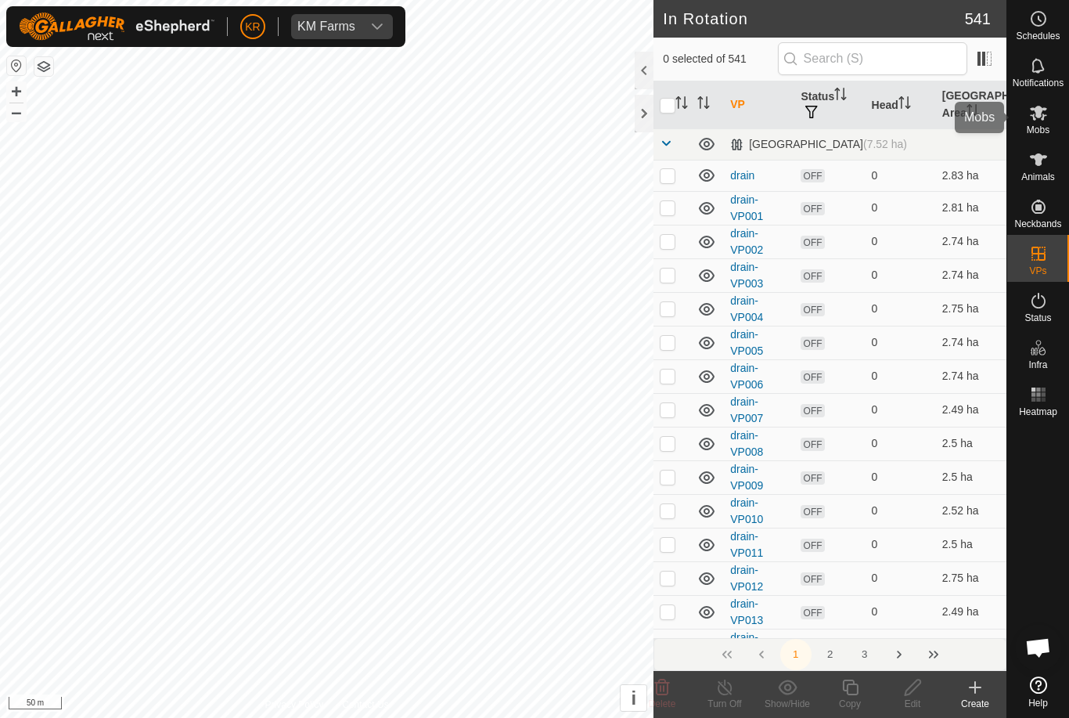
click at [1059, 136] on div "Mobs" at bounding box center [1038, 117] width 62 height 47
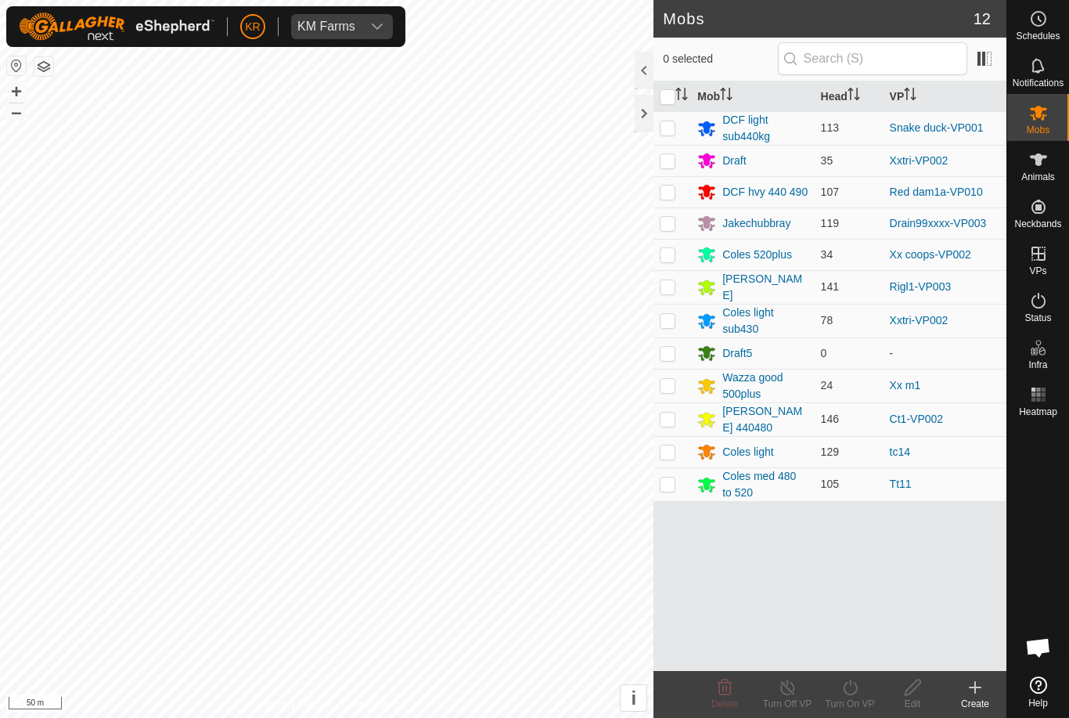
click at [676, 392] on td at bounding box center [672, 386] width 38 height 34
click at [840, 699] on div "Turn On VP" at bounding box center [849, 703] width 63 height 14
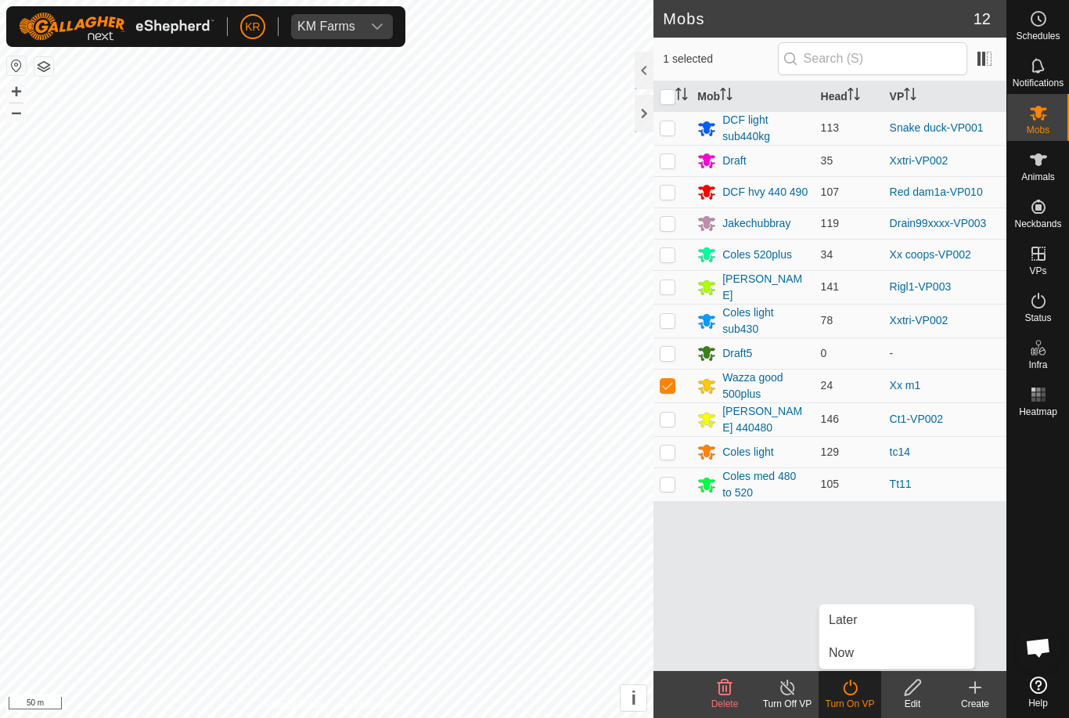
click at [841, 648] on span "Now" at bounding box center [841, 652] width 25 height 19
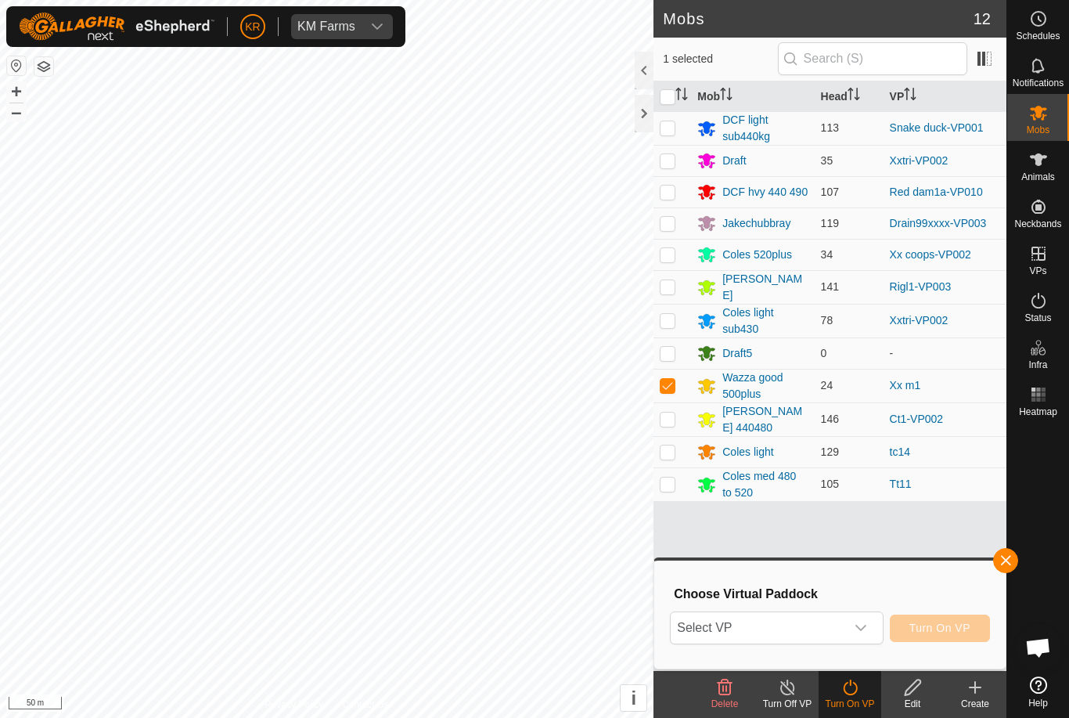
click at [722, 639] on span "Select VP" at bounding box center [758, 627] width 174 height 31
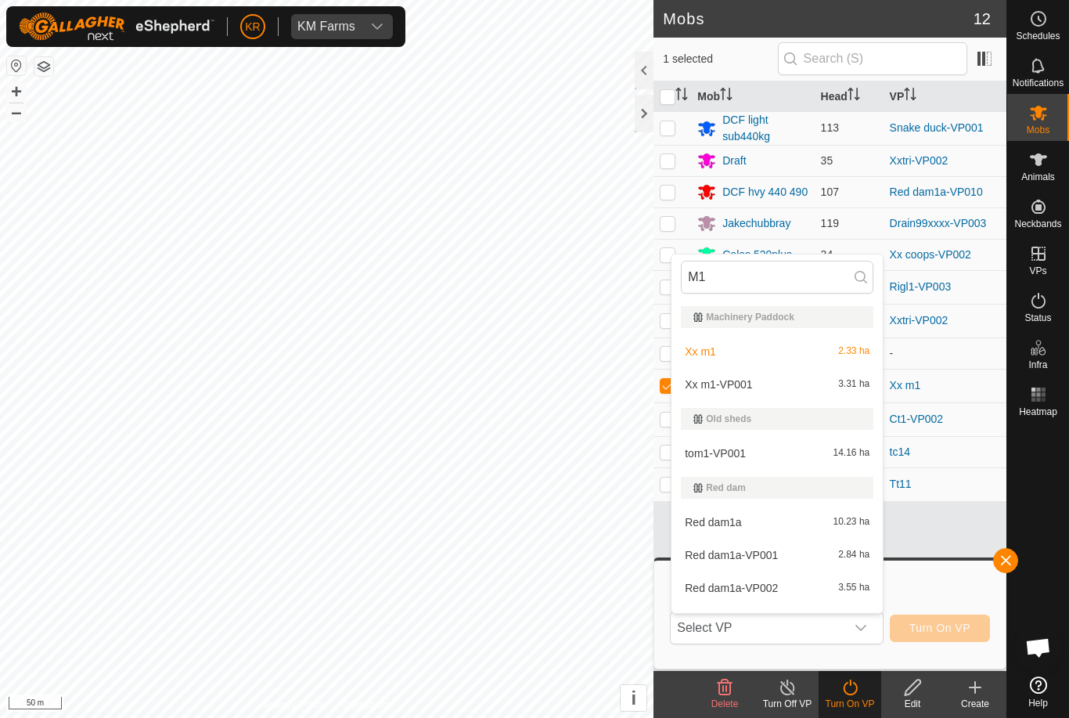
click at [854, 392] on div "Xx m1-VP001 3.31 ha" at bounding box center [777, 384] width 192 height 19
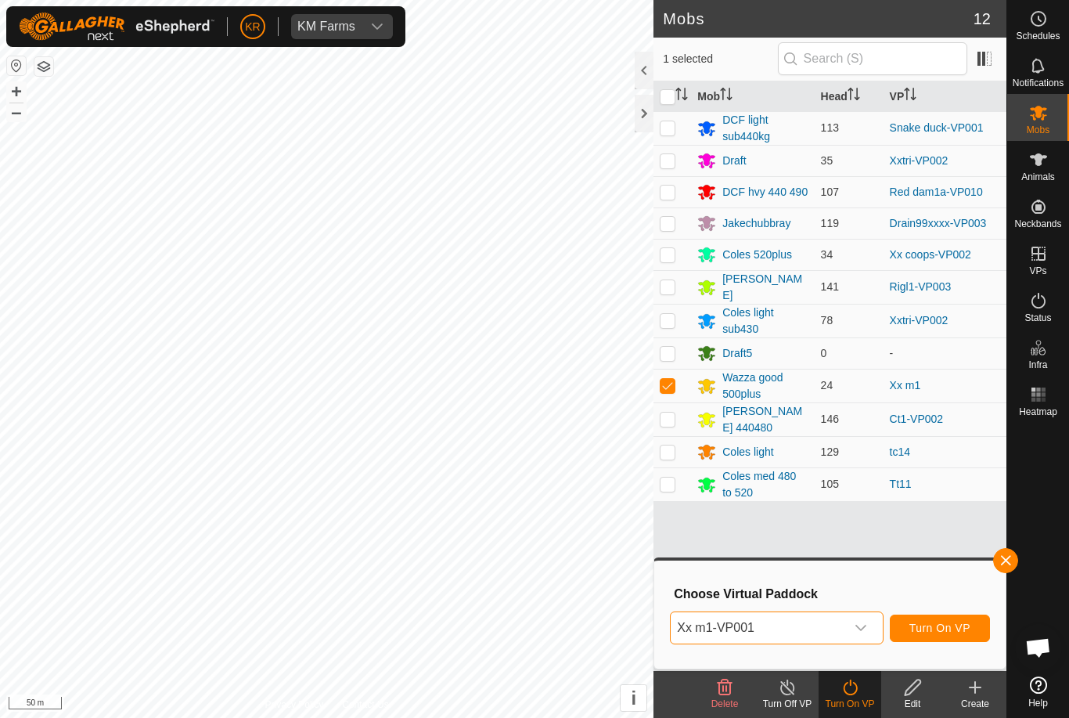
click at [941, 626] on span "Turn On VP" at bounding box center [939, 627] width 61 height 13
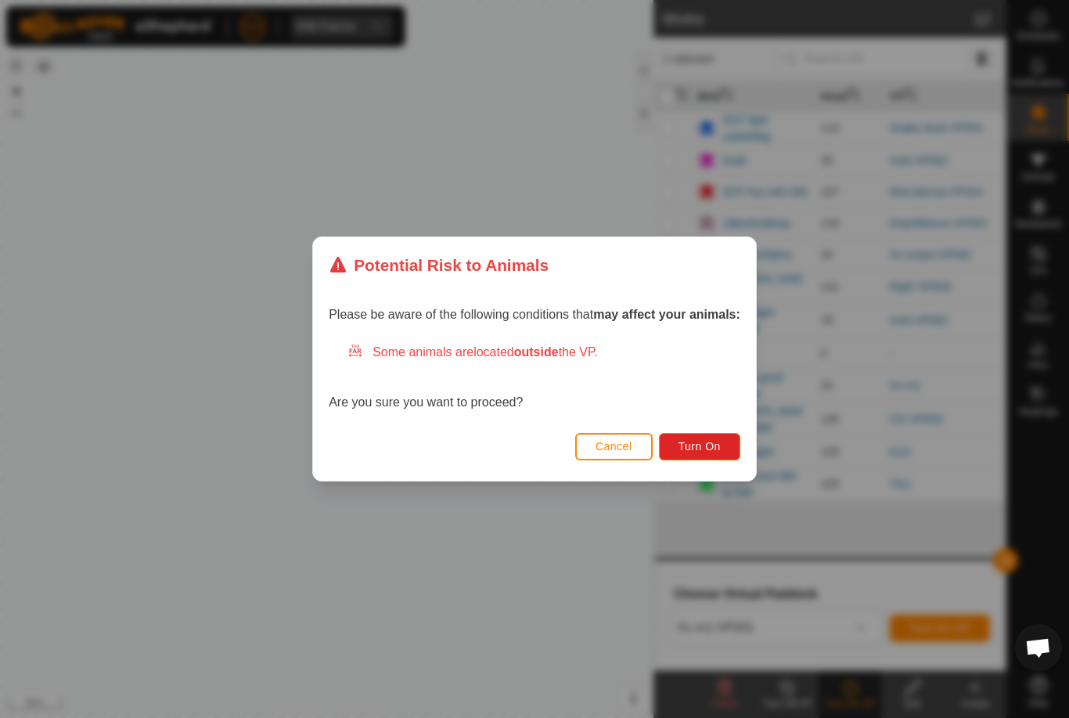
click at [679, 459] on button "Turn On" at bounding box center [699, 446] width 81 height 27
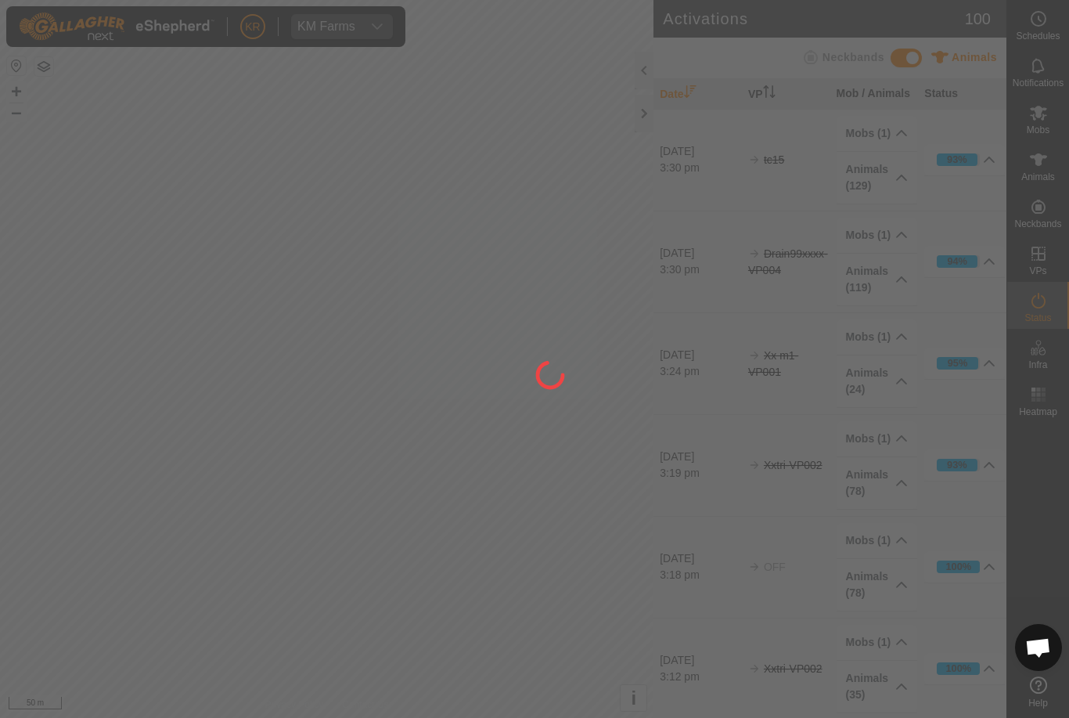
click at [983, 408] on div at bounding box center [534, 359] width 1069 height 718
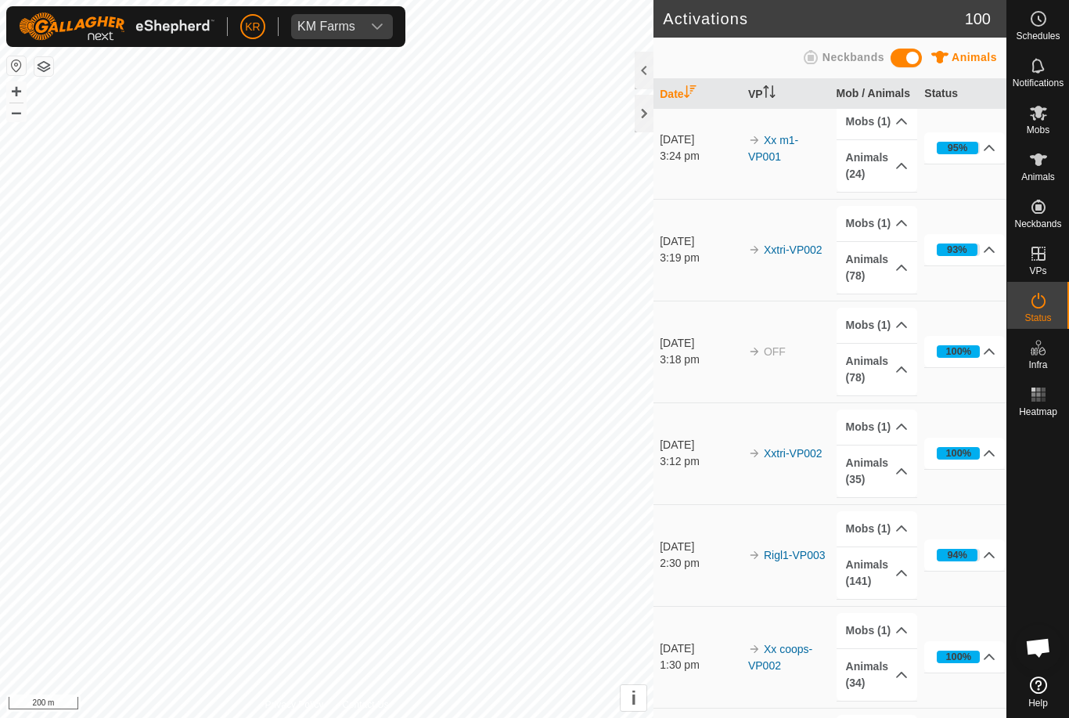
scroll to position [216, 0]
